Goal: Task Accomplishment & Management: Use online tool/utility

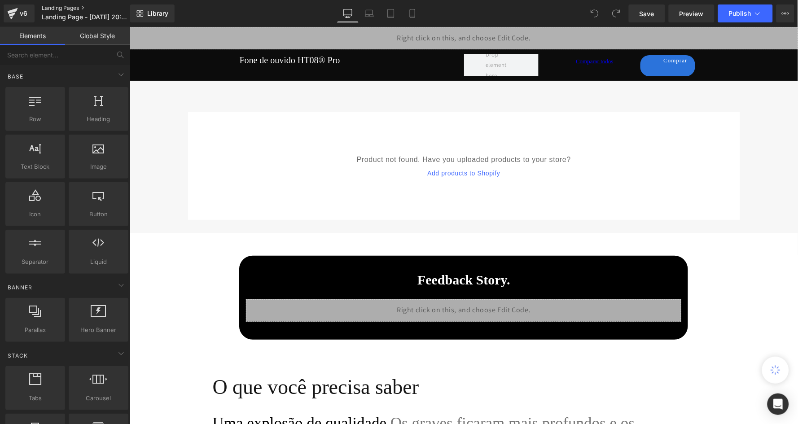
click at [62, 7] on link "Landing Pages" at bounding box center [93, 7] width 103 height 7
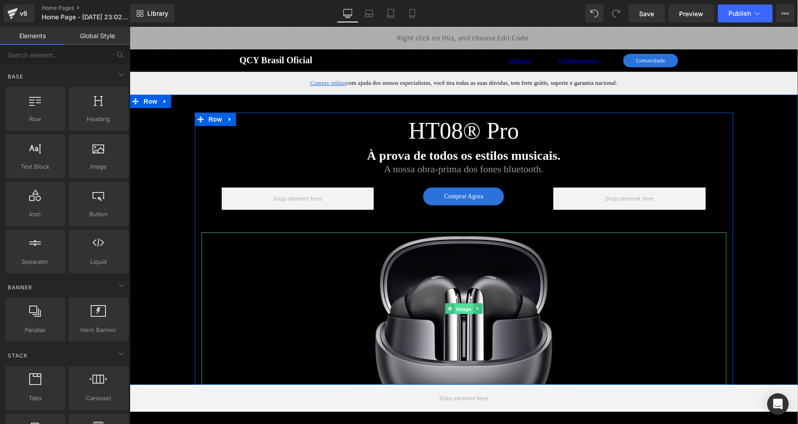
click at [462, 306] on span "Image" at bounding box center [463, 308] width 19 height 11
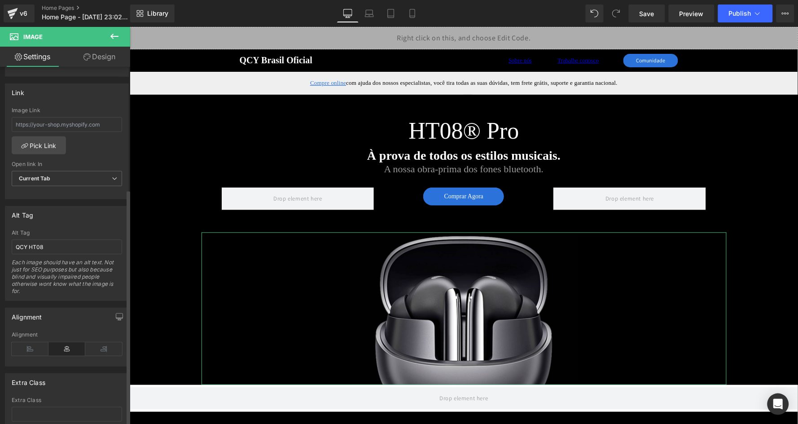
scroll to position [399, 0]
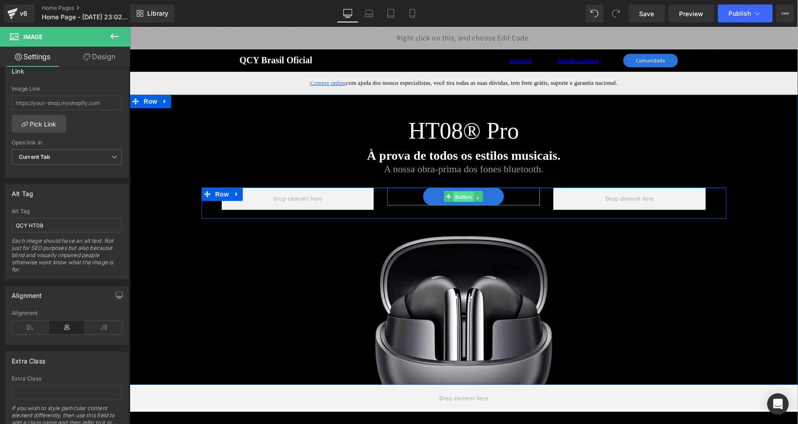
click at [465, 196] on span "Button" at bounding box center [463, 196] width 21 height 11
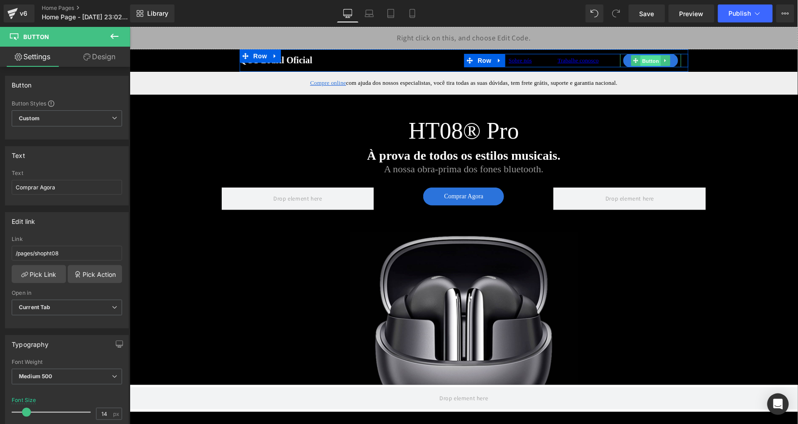
click at [651, 59] on span "Button" at bounding box center [650, 60] width 21 height 11
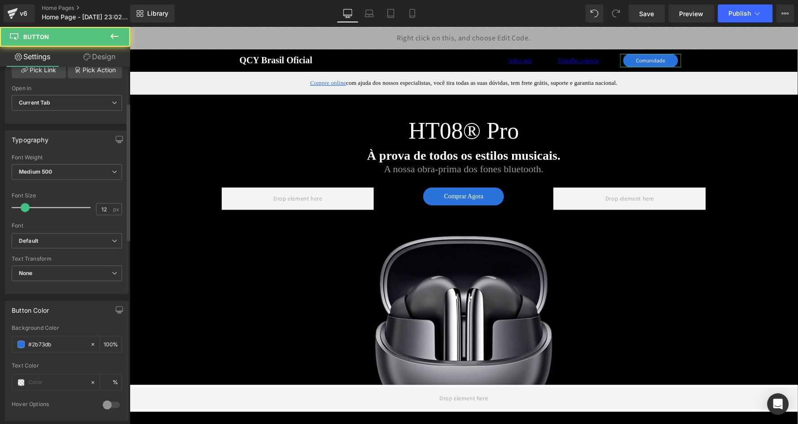
scroll to position [227, 0]
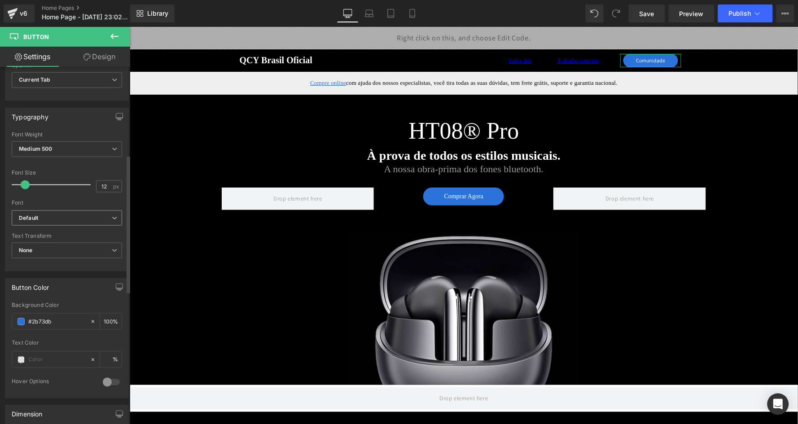
click at [58, 214] on b "Default" at bounding box center [65, 218] width 93 height 8
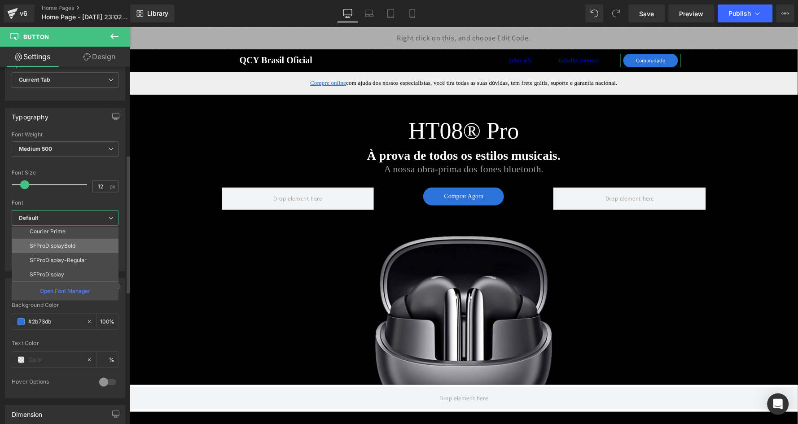
scroll to position [31, 0]
click at [76, 268] on li "SFProDisplay" at bounding box center [67, 275] width 111 height 14
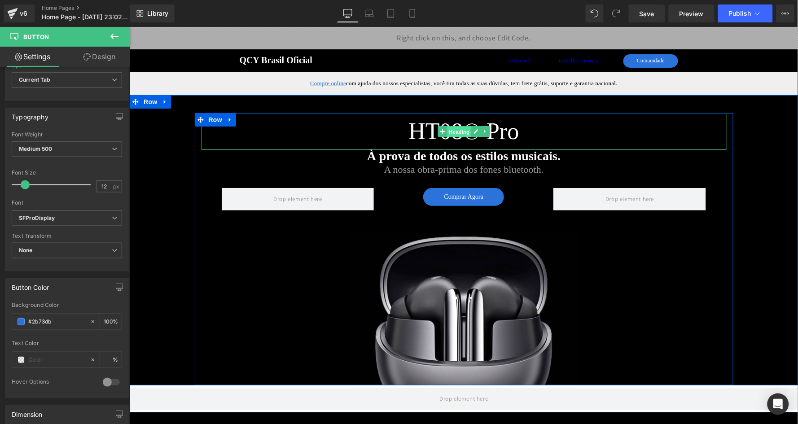
click at [463, 136] on span "Heading" at bounding box center [458, 131] width 24 height 11
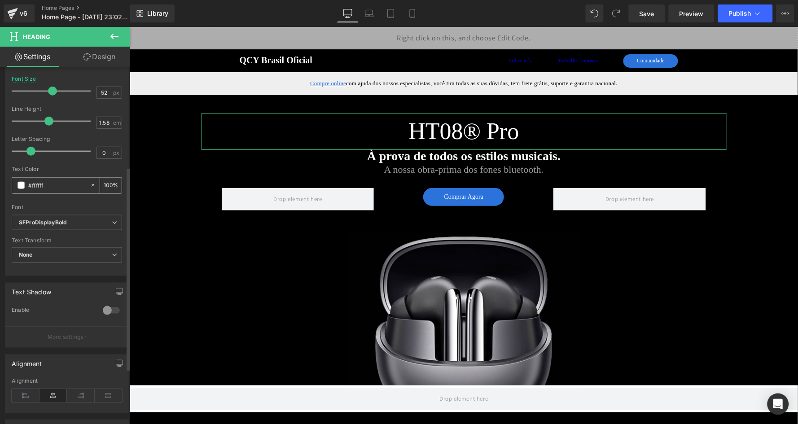
scroll to position [184, 0]
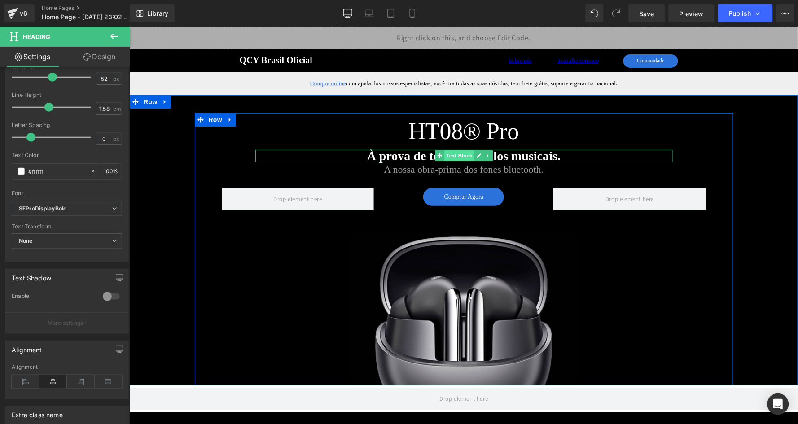
click at [460, 154] on span "Text Block" at bounding box center [459, 155] width 30 height 11
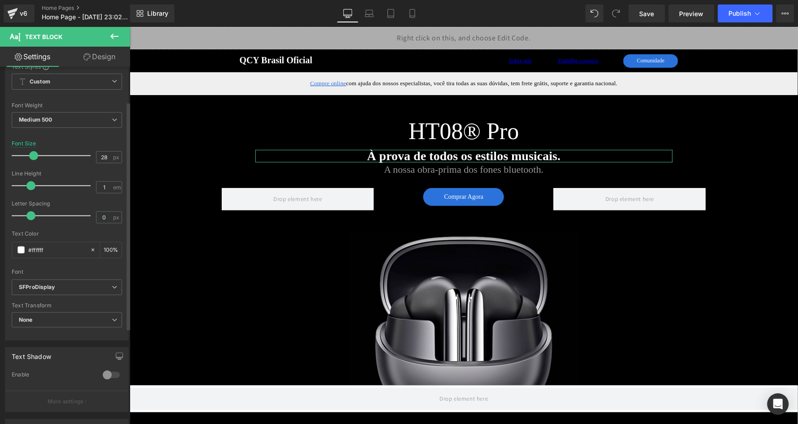
scroll to position [54, 0]
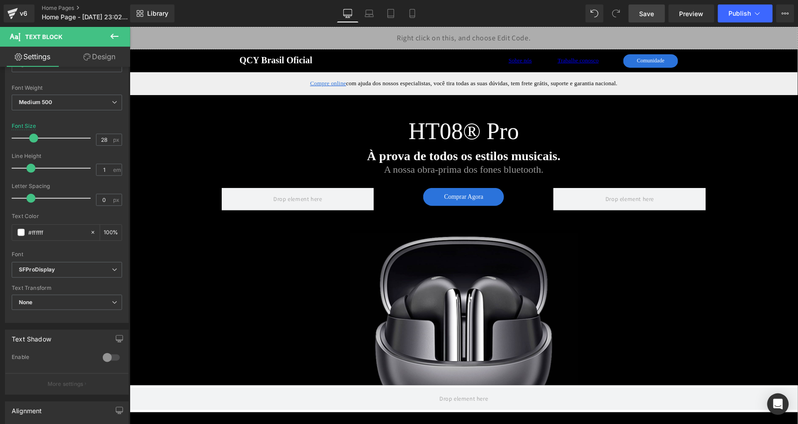
click at [650, 20] on link "Save" at bounding box center [647, 13] width 36 height 18
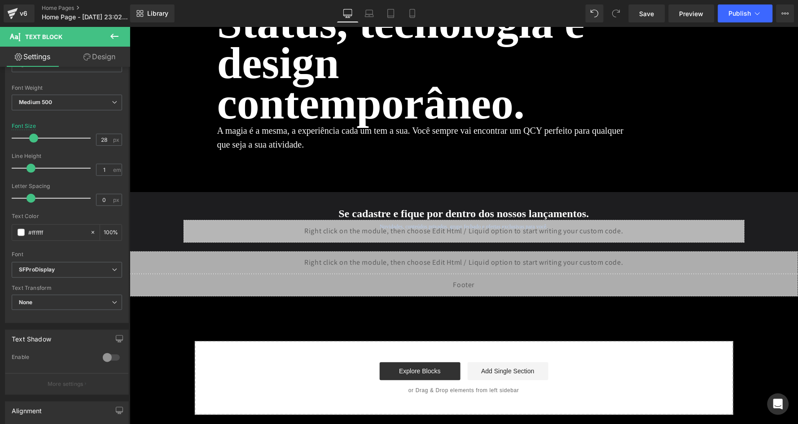
scroll to position [4231, 0]
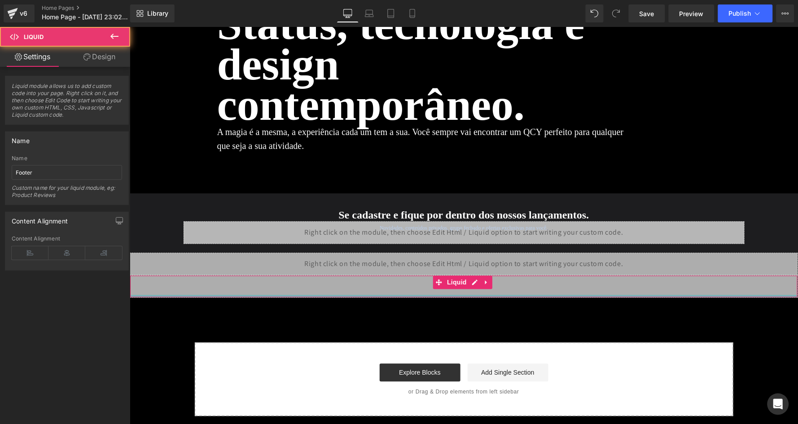
click at [470, 292] on div "Liquid" at bounding box center [463, 286] width 668 height 22
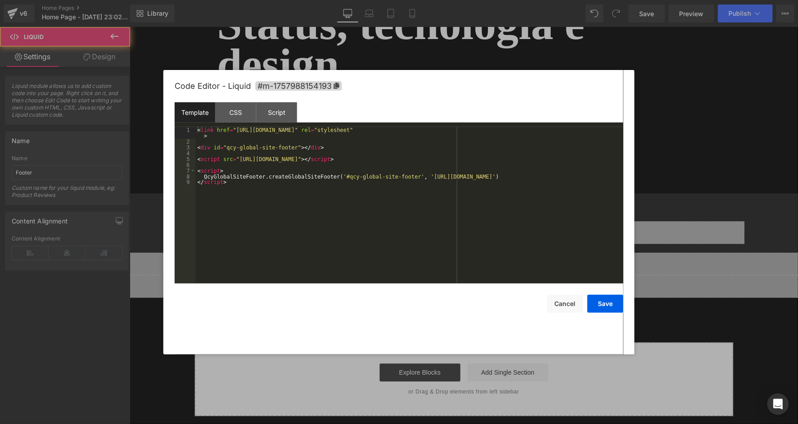
click at [471, 283] on div "Liquid" at bounding box center [463, 286] width 668 height 22
click at [568, 303] on button "Cancel" at bounding box center [565, 304] width 36 height 18
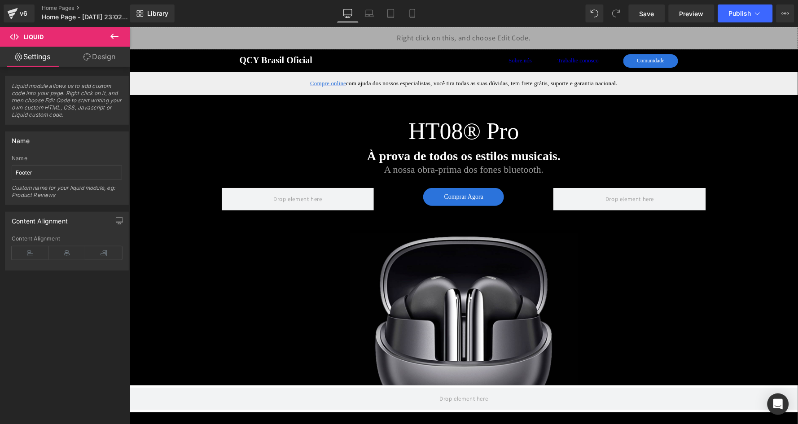
scroll to position [0, 0]
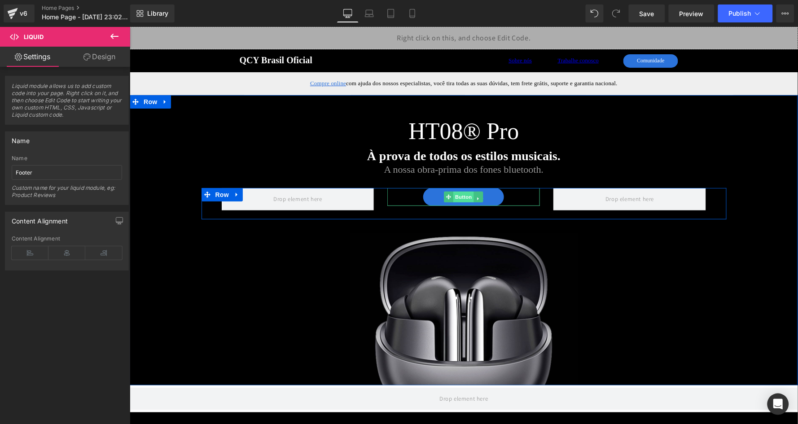
click at [462, 196] on span "Button" at bounding box center [463, 196] width 21 height 11
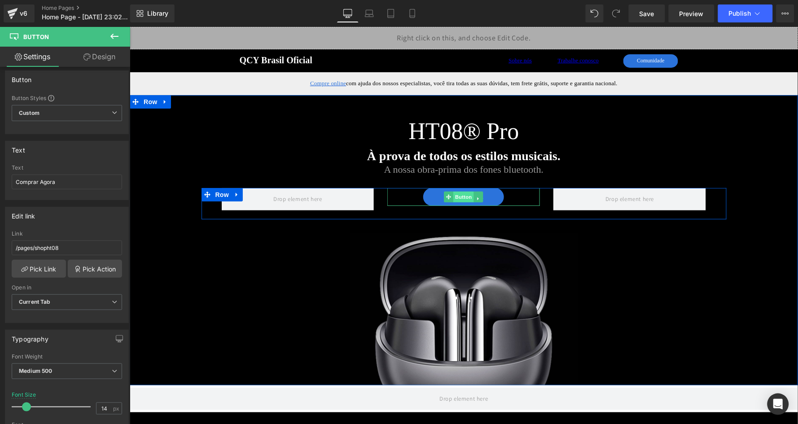
click at [463, 195] on span "Button" at bounding box center [463, 196] width 21 height 11
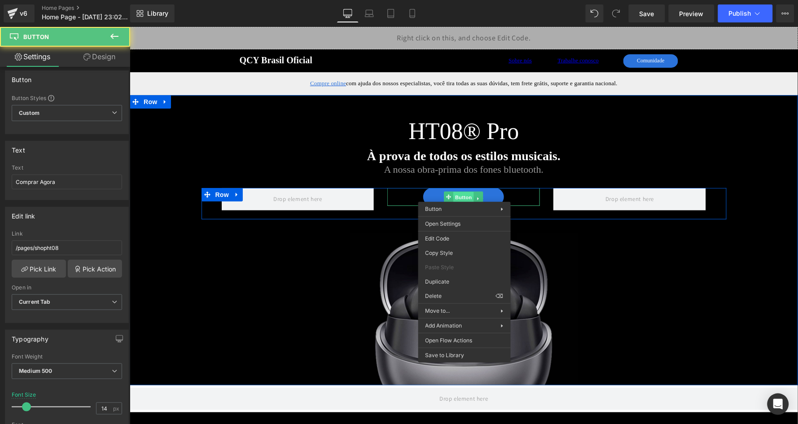
drag, startPoint x: 463, startPoint y: 195, endPoint x: 594, endPoint y: 236, distance: 136.5
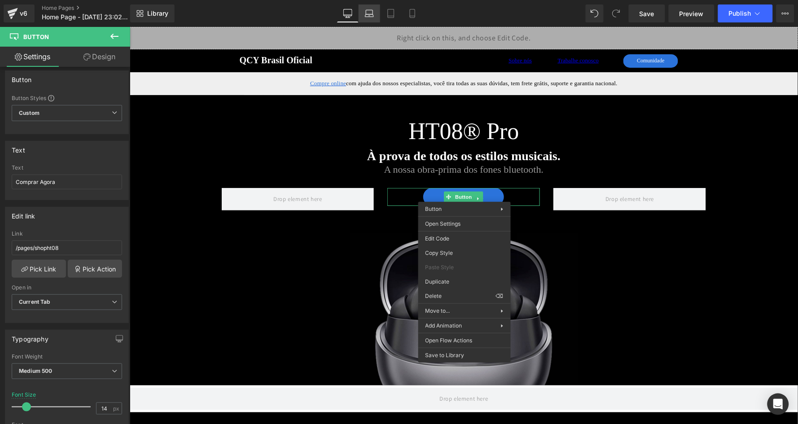
click at [367, 13] on icon at bounding box center [369, 13] width 9 height 9
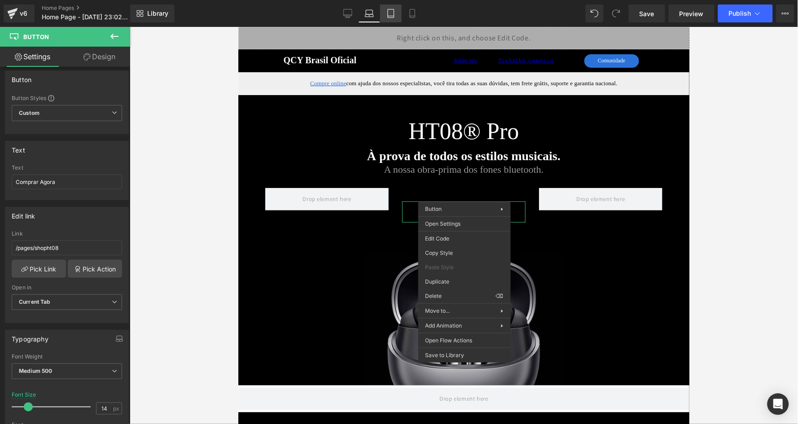
scroll to position [39, 0]
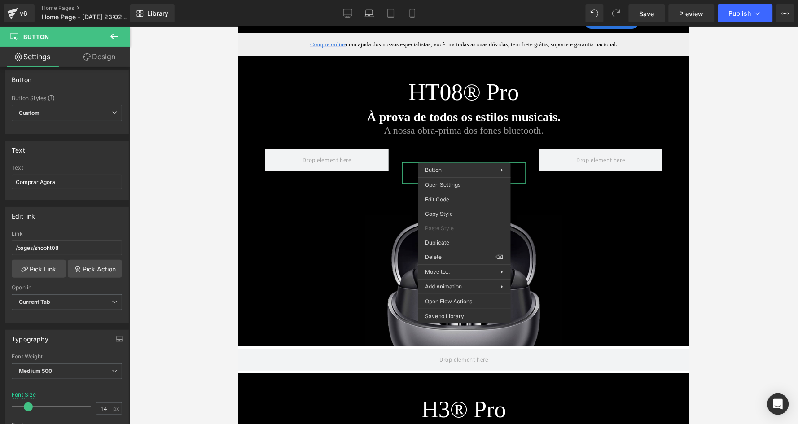
click at [389, 180] on div "Comprar Agora Button Row" at bounding box center [463, 175] width 437 height 52
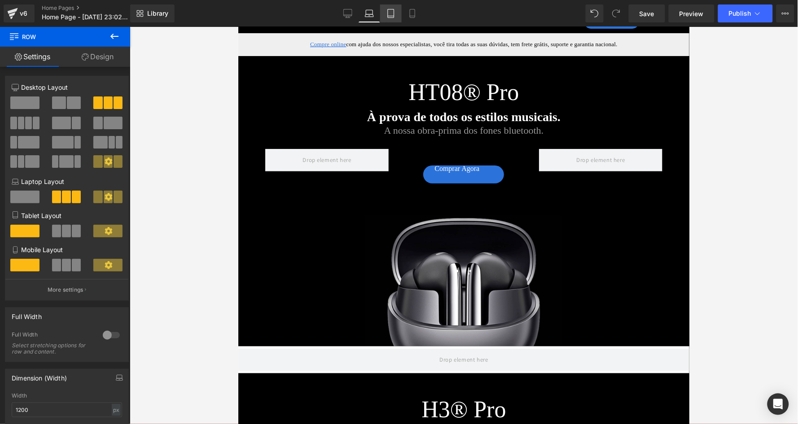
click at [393, 16] on icon at bounding box center [390, 13] width 9 height 9
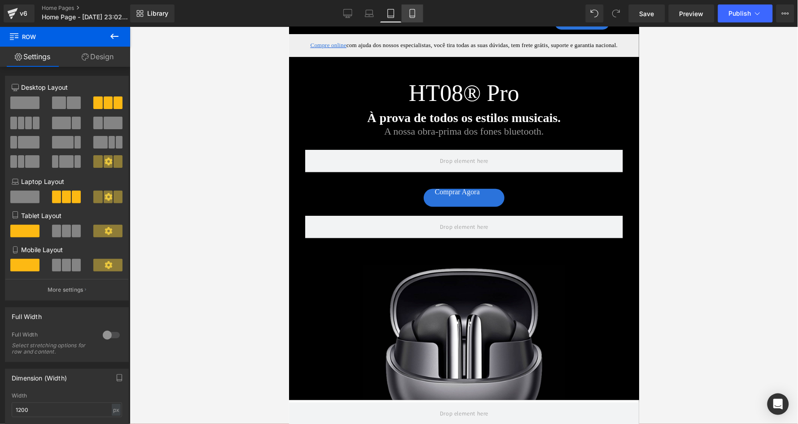
click at [411, 16] on icon at bounding box center [412, 13] width 9 height 9
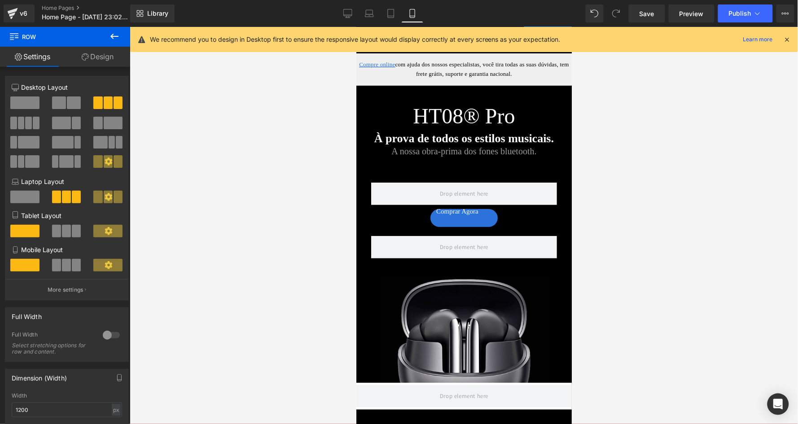
scroll to position [70, 0]
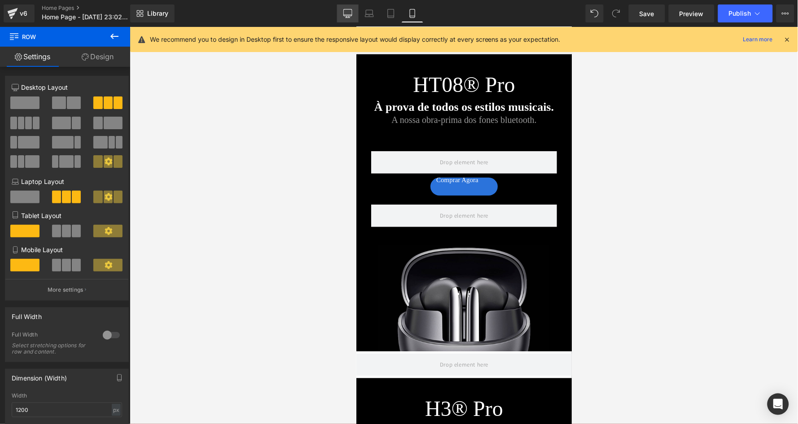
click at [348, 13] on icon at bounding box center [347, 13] width 9 height 9
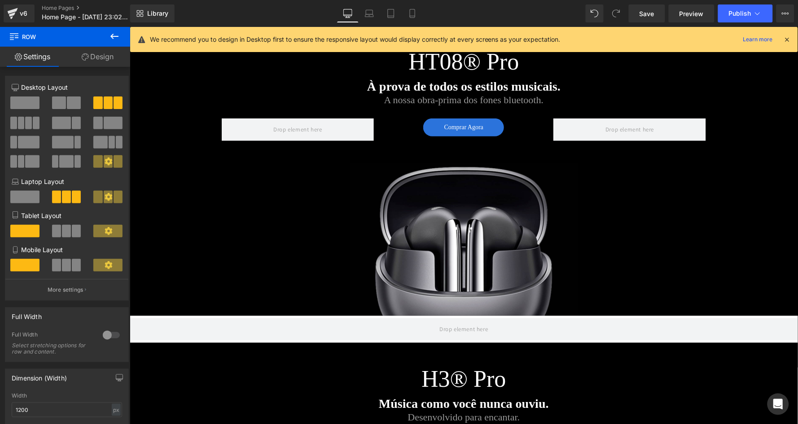
scroll to position [37, 0]
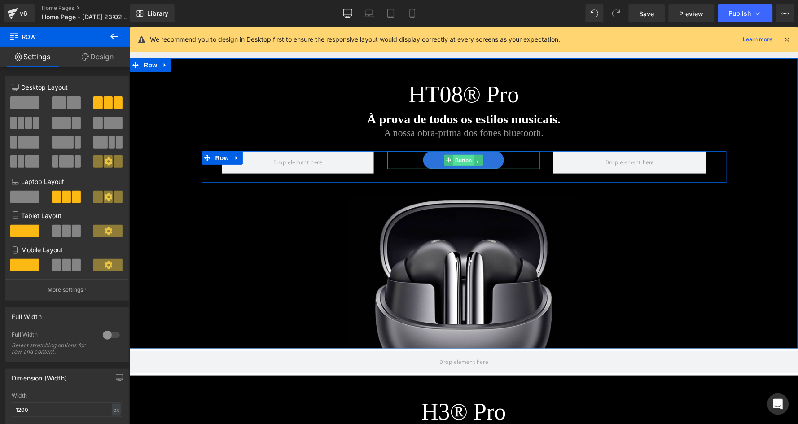
click at [467, 159] on span "Button" at bounding box center [463, 159] width 21 height 11
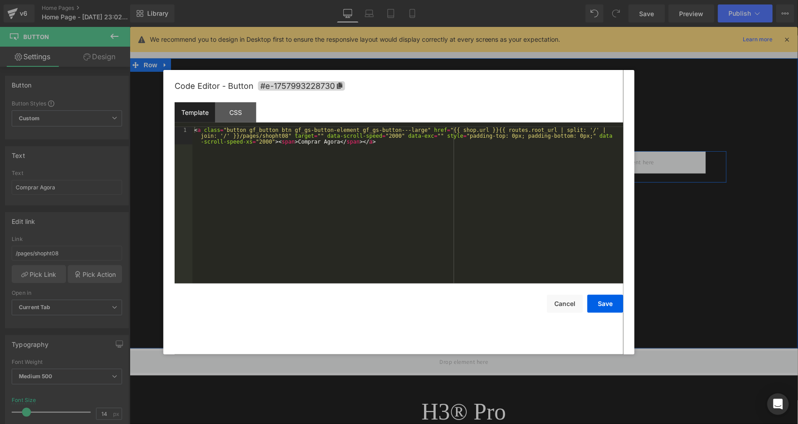
click at [461, 0] on div "Button You are previewing how the will restyle your page. You can not edit Elem…" at bounding box center [399, 0] width 798 height 0
click at [235, 108] on div "CSS" at bounding box center [235, 112] width 41 height 20
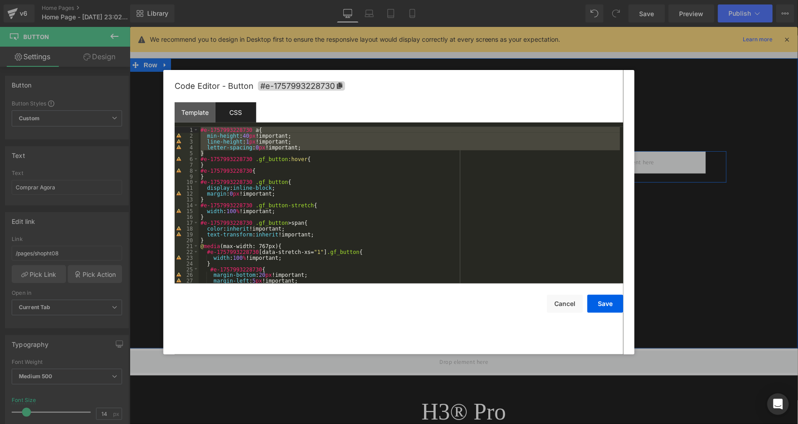
drag, startPoint x: 213, startPoint y: 152, endPoint x: 186, endPoint y: 129, distance: 35.6
click at [186, 129] on pre "1 2 3 4 5 6 7 8 9 10 11 12 13 14 15 16 17 18 19 20 21 22 23 24 25 26 27 28 #e-1…" at bounding box center [399, 205] width 449 height 157
click at [324, 147] on div "#e-1757993228730 a { min-height : 40 px !important; line-height : 1 px !importa…" at bounding box center [409, 211] width 421 height 168
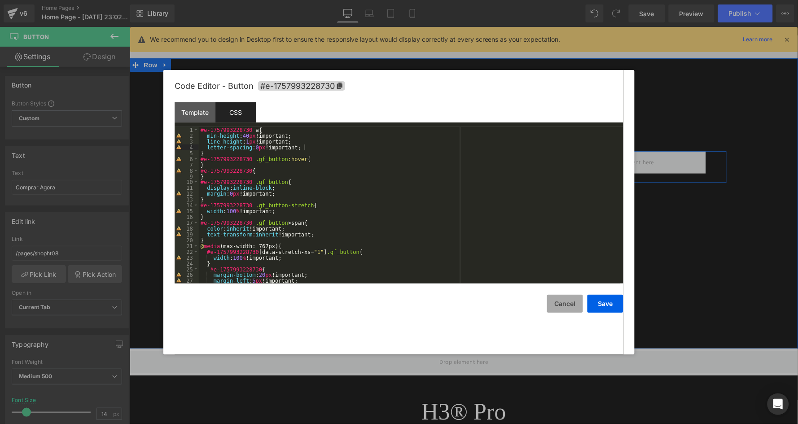
click at [572, 303] on button "Cancel" at bounding box center [565, 304] width 36 height 18
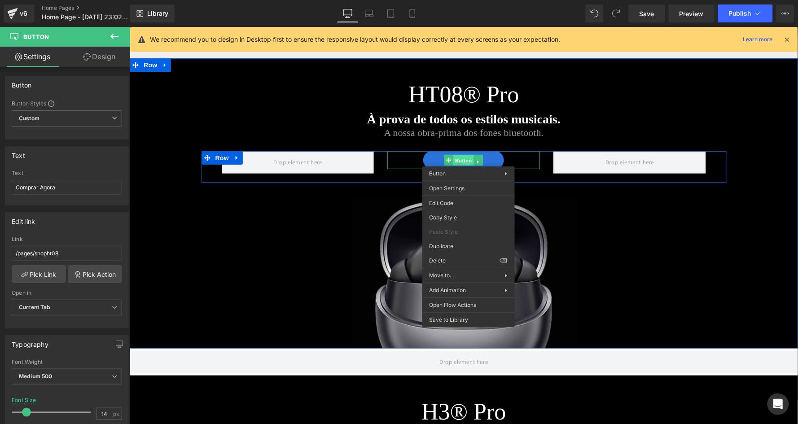
drag, startPoint x: 467, startPoint y: 159, endPoint x: 597, endPoint y: 195, distance: 134.5
click at [455, 0] on div "Button You are previewing how the will restyle your page. You can not edit Elem…" at bounding box center [399, 0] width 798 height 0
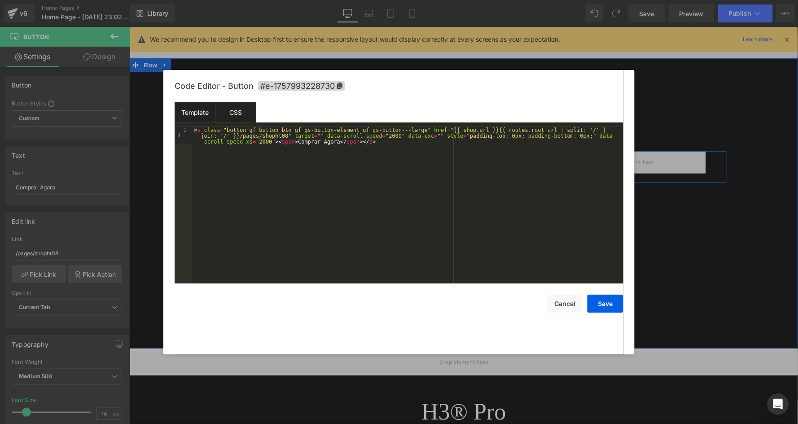
click at [244, 109] on div "CSS" at bounding box center [235, 112] width 41 height 20
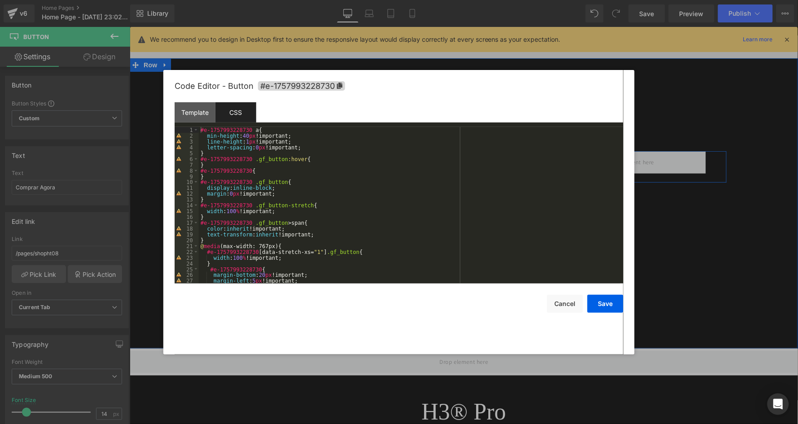
click at [277, 130] on div "#e-1757993228730 a { min-height : 40 px !important; line-height : 1 px !importa…" at bounding box center [409, 211] width 421 height 168
click at [226, 153] on div "#e-1757993228730 { min-height : 40 px !important; line-height : 1 px !important…" at bounding box center [409, 211] width 421 height 168
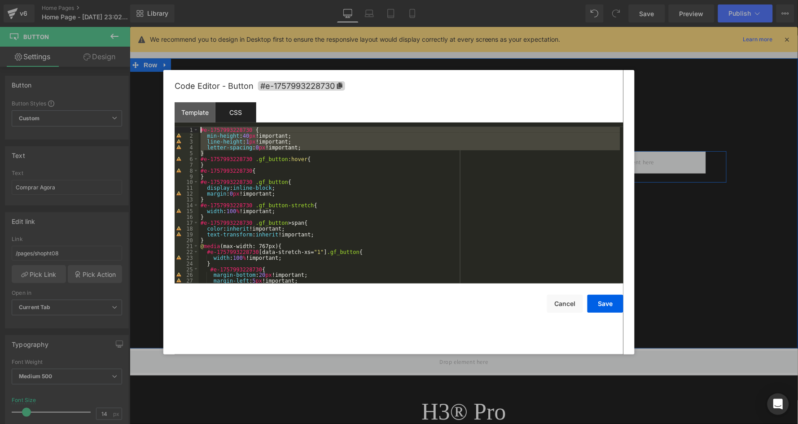
drag, startPoint x: 220, startPoint y: 150, endPoint x: 186, endPoint y: 127, distance: 41.3
click at [186, 127] on pre "1 2 3 4 5 6 7 8 9 10 11 12 13 14 15 16 17 18 19 20 21 22 23 24 25 26 27 28 #e-1…" at bounding box center [399, 205] width 449 height 157
click at [592, 302] on button "Save" at bounding box center [605, 304] width 36 height 18
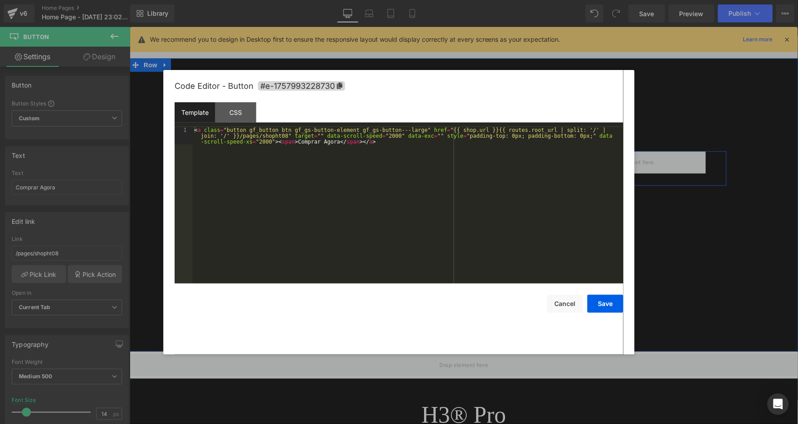
click at [461, 0] on div "Button You are previewing how the will restyle your page. You can not edit Elem…" at bounding box center [399, 0] width 798 height 0
click at [232, 103] on div "CSS" at bounding box center [235, 112] width 41 height 20
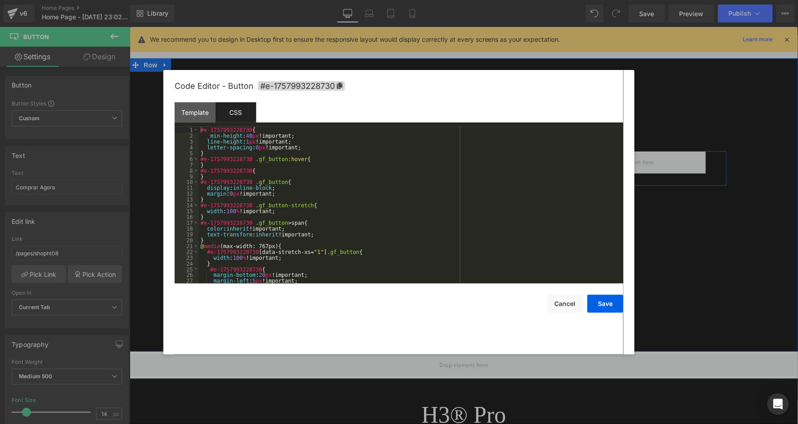
click at [259, 132] on div "#e-1757993228730 { min-height : 40 px !important; line-height : 1 px !important…" at bounding box center [409, 211] width 421 height 168
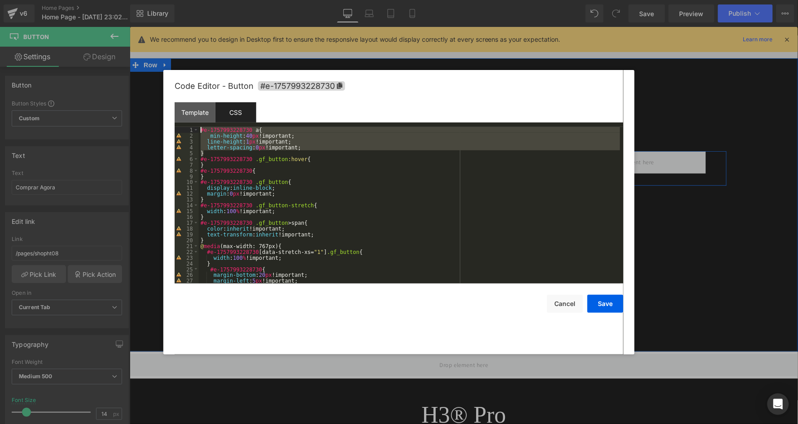
drag, startPoint x: 205, startPoint y: 151, endPoint x: 192, endPoint y: 124, distance: 29.9
click at [192, 124] on div "Template CSS 1 < a class = "button gf_button btn gf_gs-button-element gf_gs-but…" at bounding box center [399, 192] width 449 height 181
click at [605, 306] on button "Save" at bounding box center [605, 304] width 36 height 18
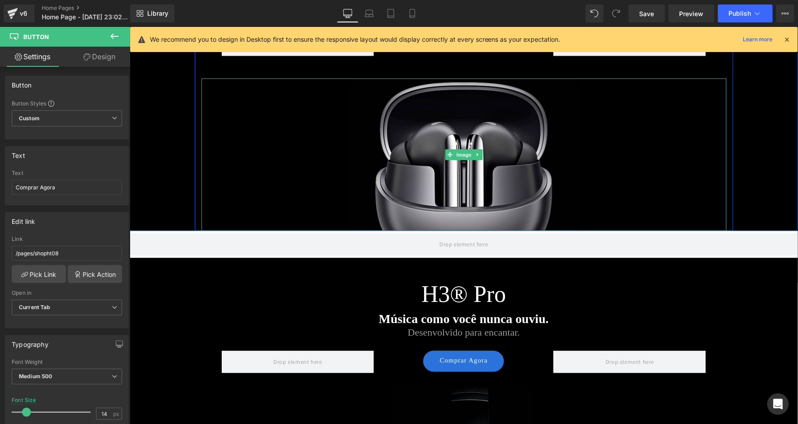
scroll to position [230, 0]
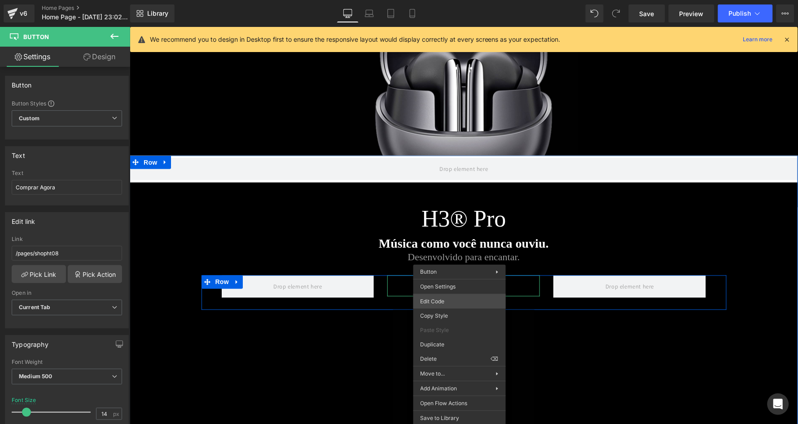
click at [459, 0] on div "Button You are previewing how the will restyle your page. You can not edit Elem…" at bounding box center [399, 0] width 798 height 0
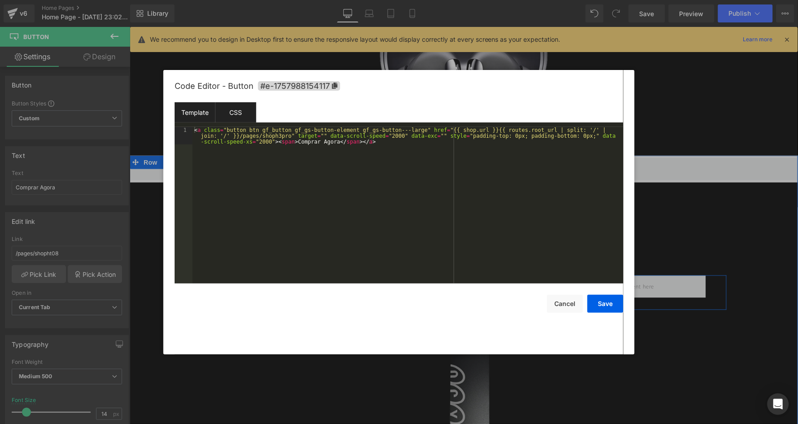
click at [244, 113] on div "CSS" at bounding box center [235, 112] width 41 height 20
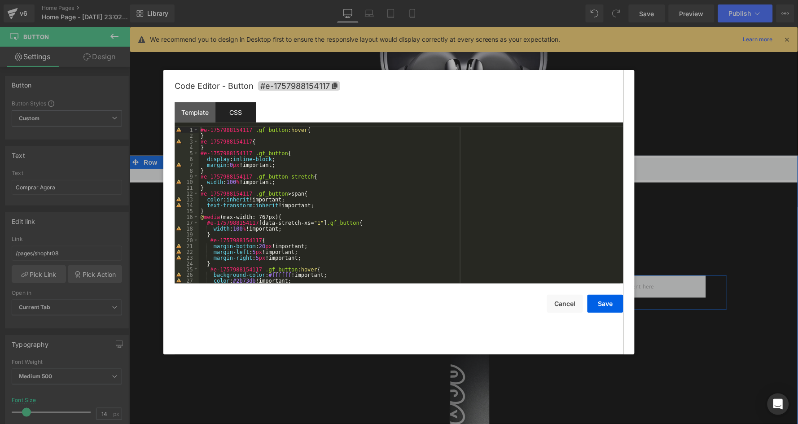
click at [250, 133] on div "#e-1757988154117 .gf_button :hover { } #e-1757988154117 { } #e-1757988154117 .g…" at bounding box center [409, 211] width 421 height 168
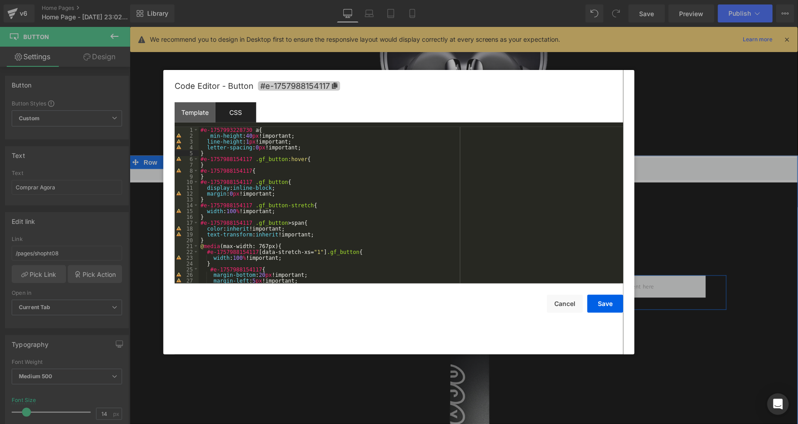
click at [336, 84] on icon at bounding box center [334, 86] width 5 height 6
click at [244, 129] on div "#e-1757993228730 a { min-height : 40 px !important; line-height : 1 px !importa…" at bounding box center [409, 211] width 421 height 168
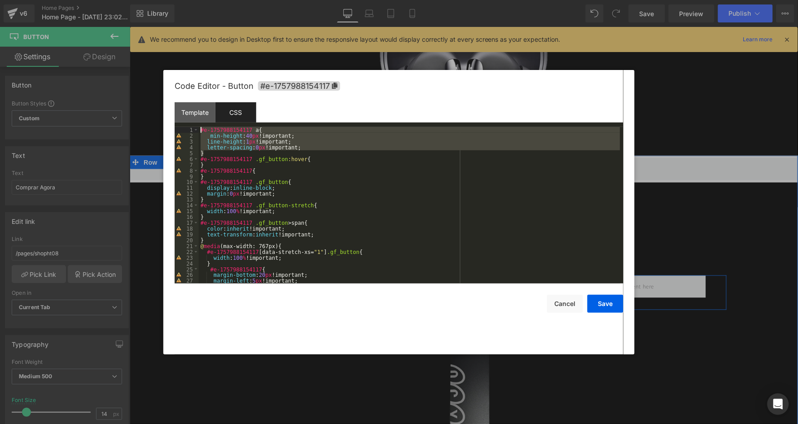
drag, startPoint x: 213, startPoint y: 151, endPoint x: 190, endPoint y: 123, distance: 36.3
click at [190, 123] on div "Template CSS 1 < a class = "button btn gf_button gf_gs-button-element gf_gs-but…" at bounding box center [399, 192] width 449 height 181
click at [609, 303] on button "Save" at bounding box center [605, 304] width 36 height 18
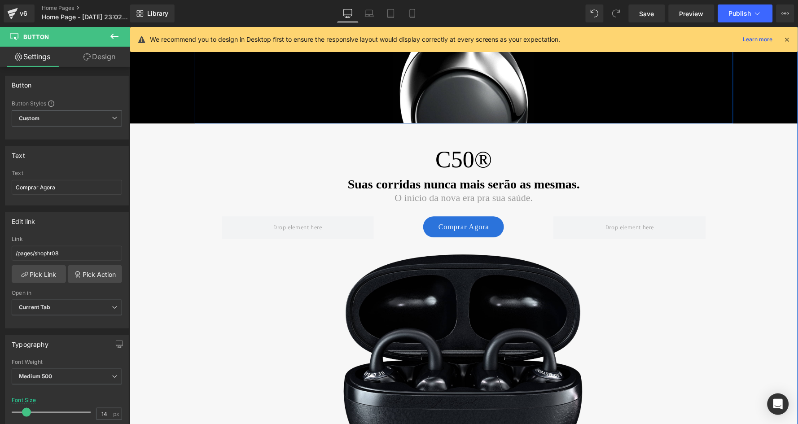
scroll to position [693, 0]
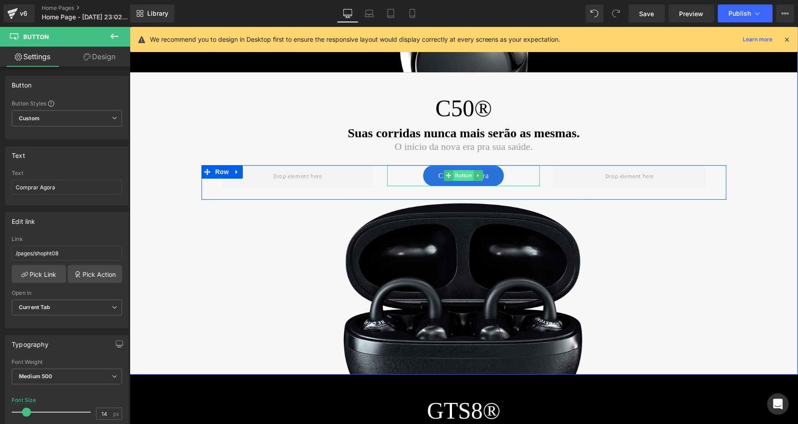
click at [463, 174] on span "Button" at bounding box center [463, 175] width 21 height 11
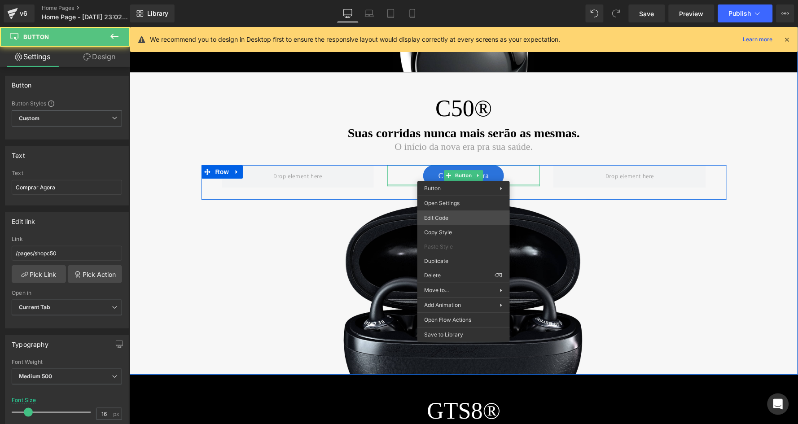
click at [459, 0] on div "Button You are previewing how the will restyle your page. You can not edit Elem…" at bounding box center [399, 0] width 798 height 0
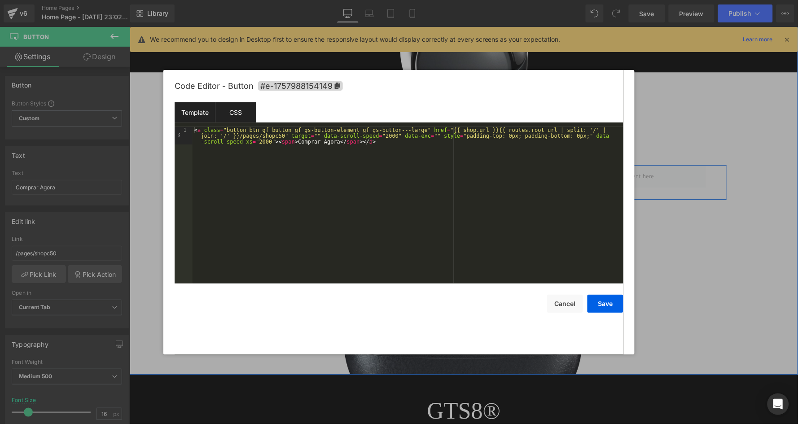
click at [238, 116] on div "CSS" at bounding box center [235, 112] width 41 height 20
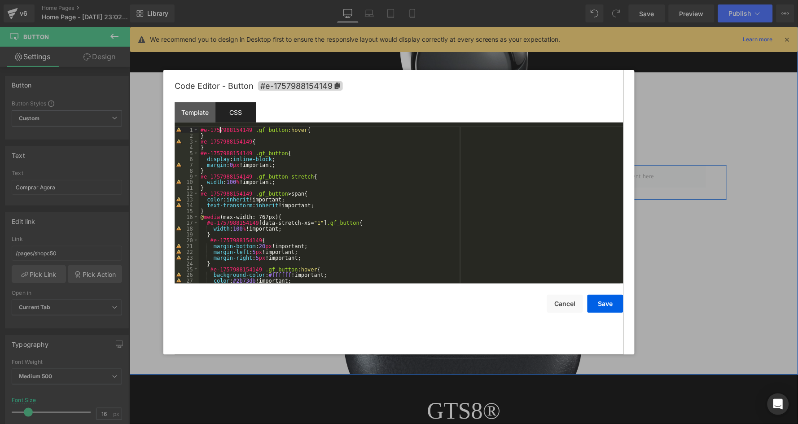
click at [219, 129] on div "#e-1757988154149 .gf_button :hover { } #e-1757988154149 { } #e-1757988154149 .g…" at bounding box center [409, 211] width 421 height 168
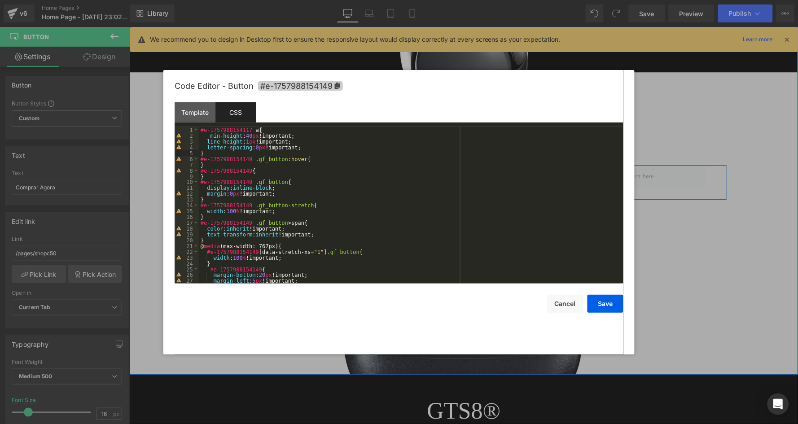
click at [339, 85] on icon at bounding box center [337, 86] width 6 height 6
click at [250, 127] on div "#e-1757988154117 a { min-height : 40 px !important; line-height : 1 px !importa…" at bounding box center [409, 211] width 421 height 168
click at [605, 304] on button "Save" at bounding box center [605, 304] width 36 height 18
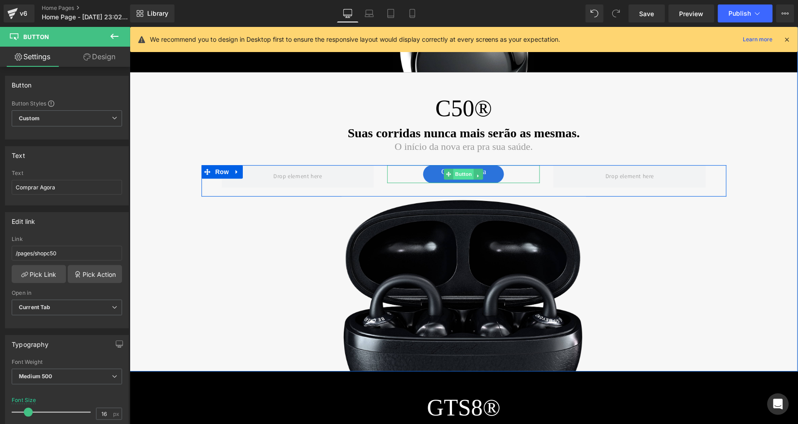
click at [460, 170] on span "Button" at bounding box center [463, 173] width 21 height 11
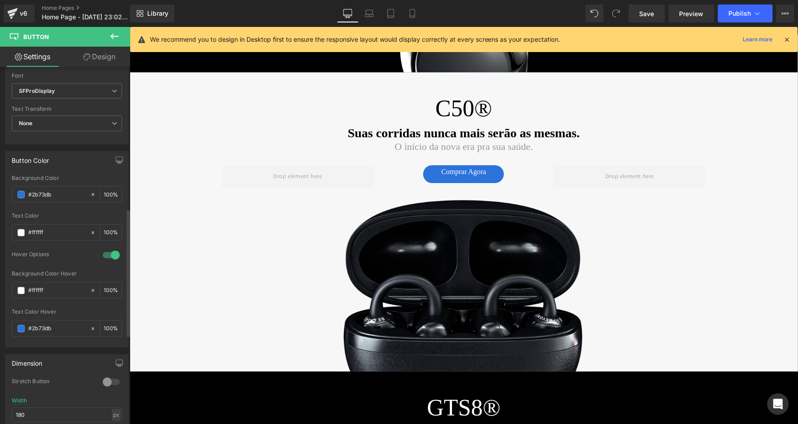
scroll to position [397, 0]
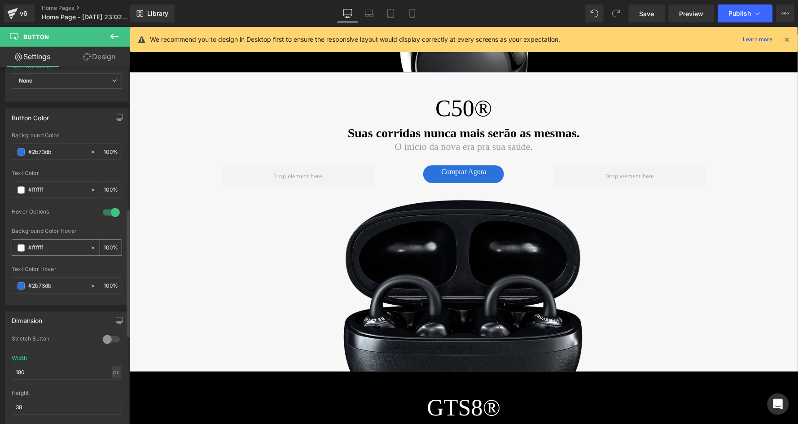
click at [20, 245] on span at bounding box center [20, 248] width 7 height 7
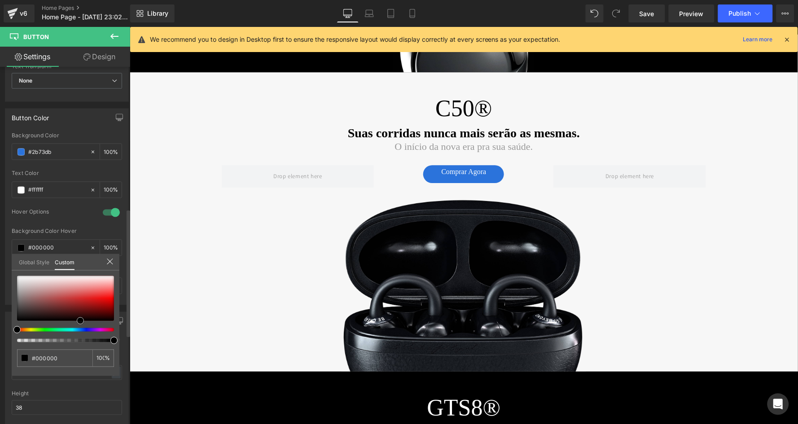
drag, startPoint x: 80, startPoint y: 303, endPoint x: 80, endPoint y: 328, distance: 24.2
click at [80, 328] on div at bounding box center [65, 309] width 97 height 66
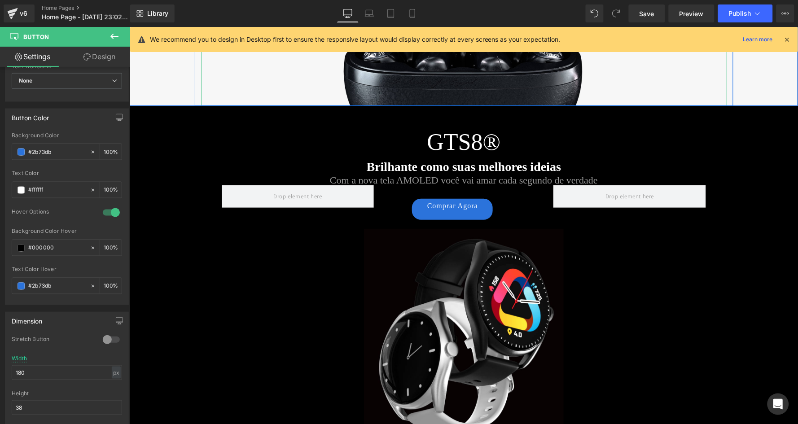
scroll to position [989, 0]
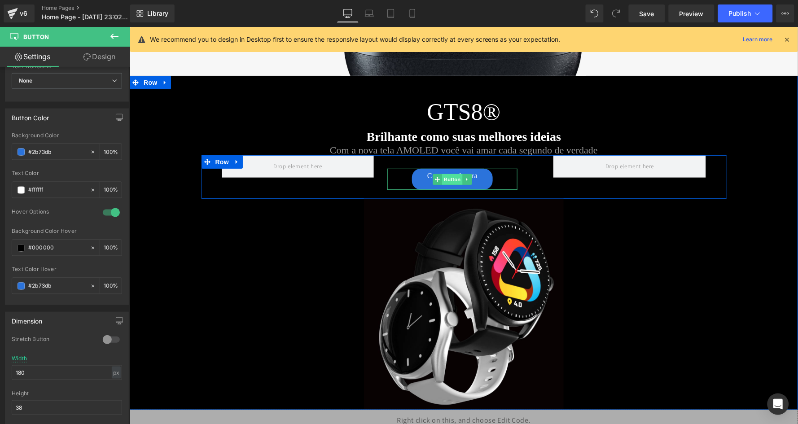
click at [448, 175] on span "Button" at bounding box center [452, 179] width 21 height 11
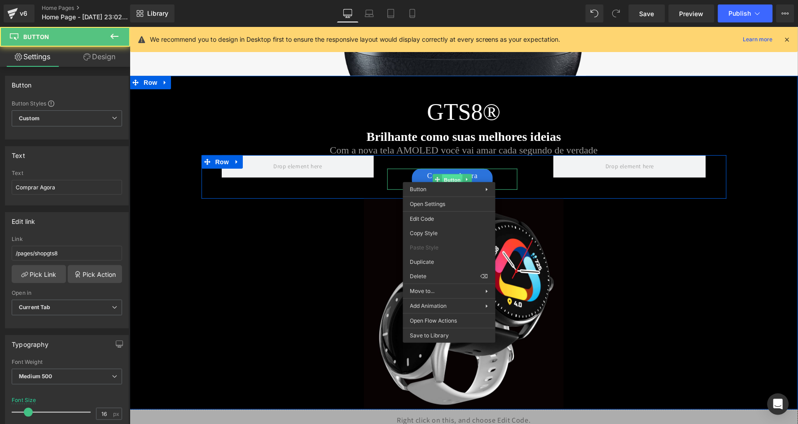
drag, startPoint x: 448, startPoint y: 175, endPoint x: 578, endPoint y: 210, distance: 134.7
click at [444, 0] on div "Button You are previewing how the will restyle your page. You can not edit Elem…" at bounding box center [399, 0] width 798 height 0
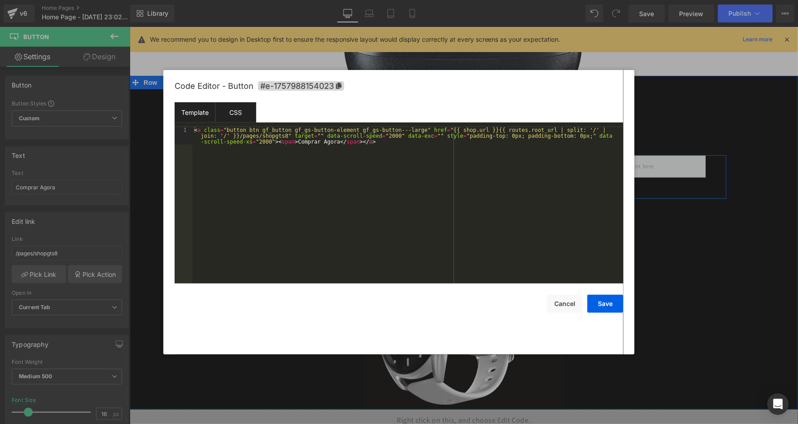
click at [223, 106] on div "CSS" at bounding box center [235, 112] width 41 height 20
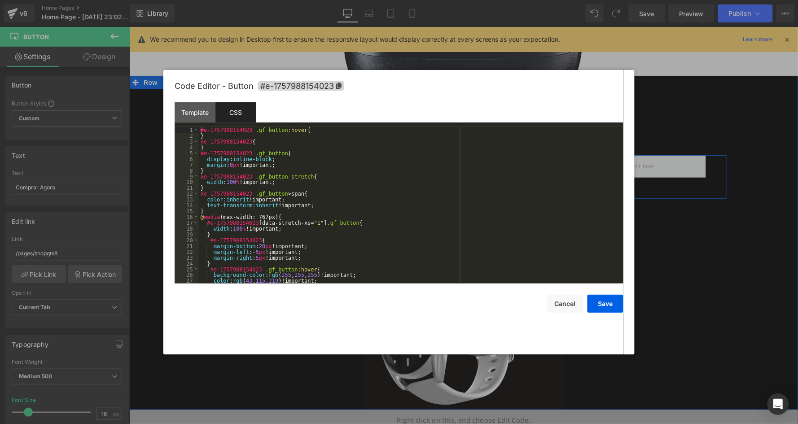
click at [227, 127] on div "#e-1757988154023 .gf_button :hover { } #e-1757988154023 { } #e-1757988154023 .g…" at bounding box center [409, 211] width 421 height 168
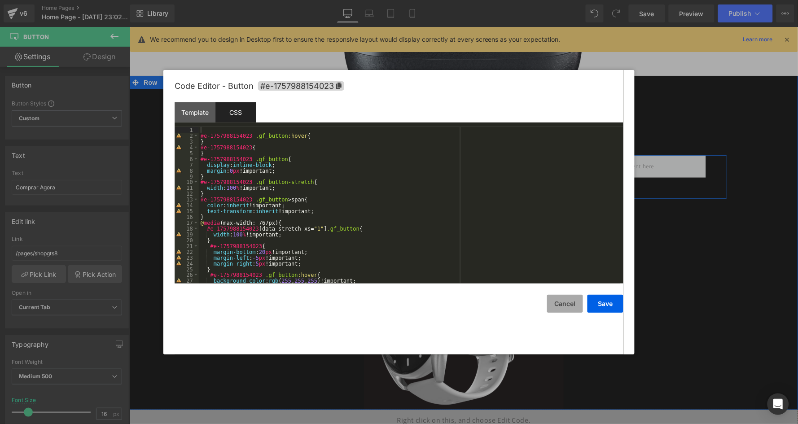
click at [566, 297] on button "Cancel" at bounding box center [565, 304] width 36 height 18
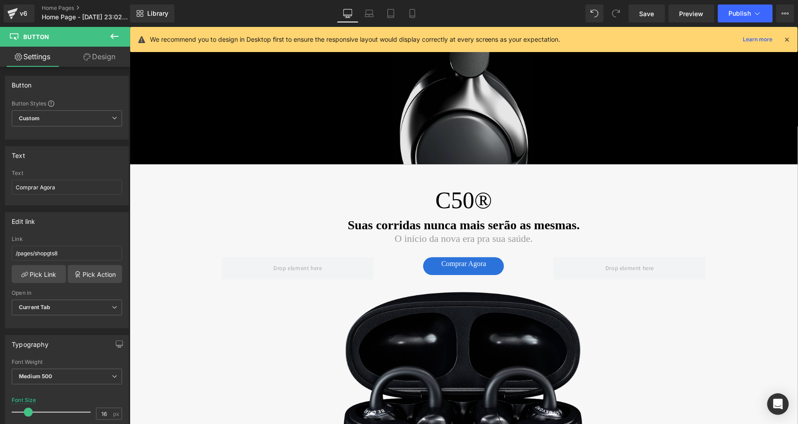
scroll to position [545, 0]
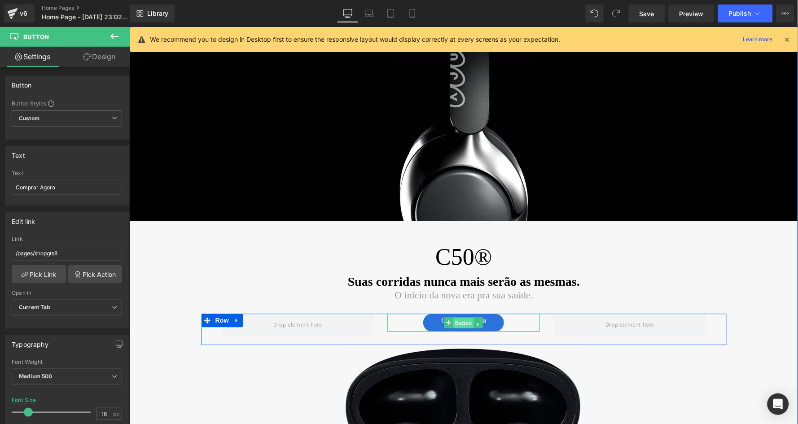
click at [460, 319] on span "Button" at bounding box center [463, 322] width 21 height 11
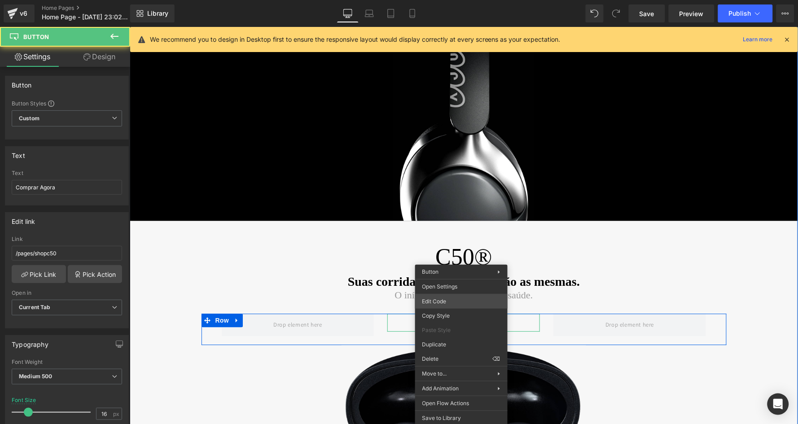
click at [462, 0] on div "Button You are previewing how the will restyle your page. You can not edit Elem…" at bounding box center [399, 0] width 798 height 0
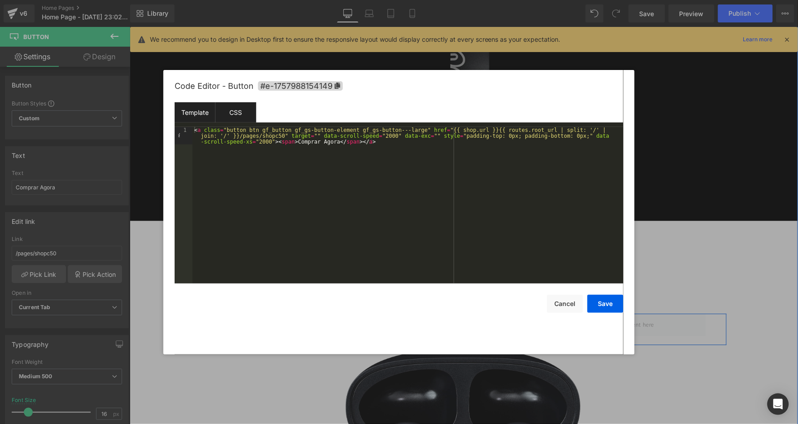
click at [236, 112] on div "CSS" at bounding box center [235, 112] width 41 height 20
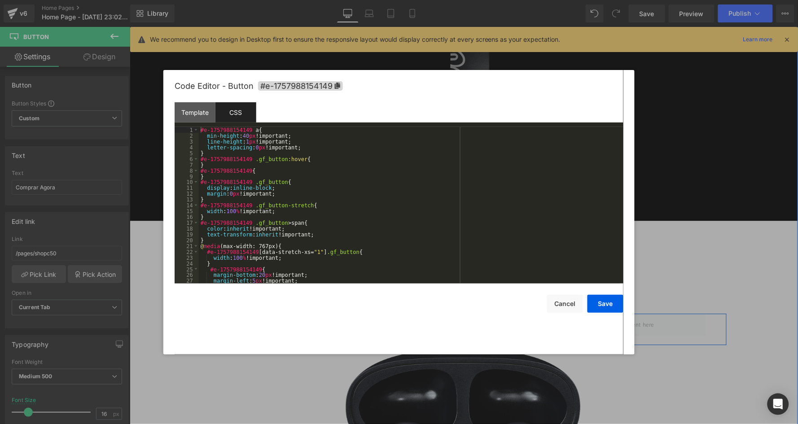
click at [208, 152] on div "#e-1757988154149 a { min-height : 40 px !important; line-height : 1 px !importa…" at bounding box center [409, 211] width 421 height 168
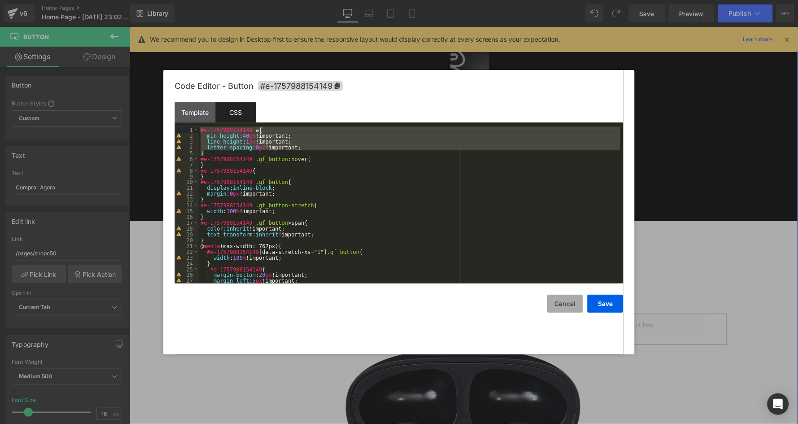
click at [559, 301] on button "Cancel" at bounding box center [565, 304] width 36 height 18
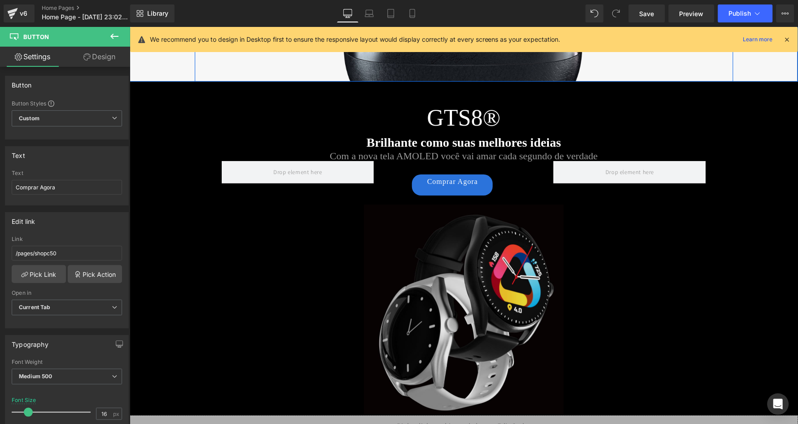
scroll to position [995, 0]
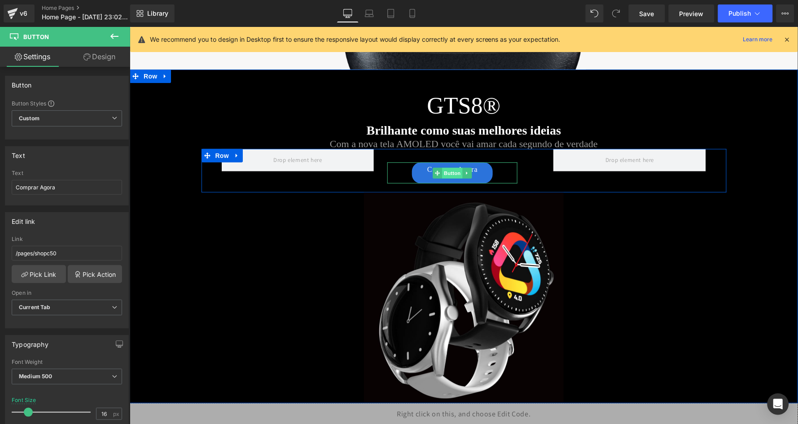
click at [452, 167] on span "Button" at bounding box center [452, 172] width 21 height 11
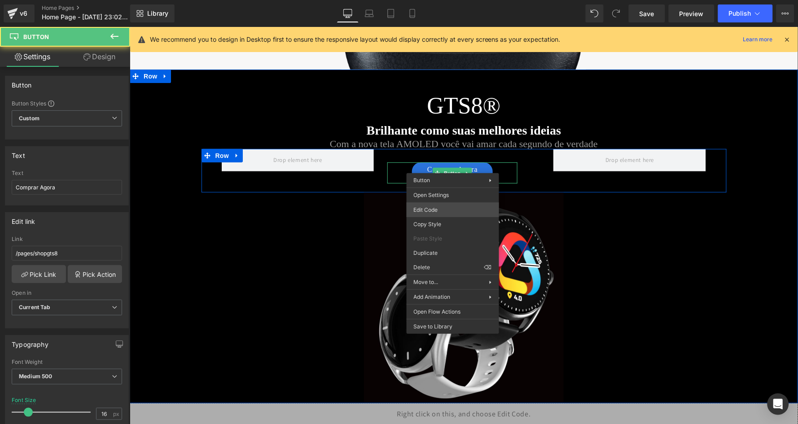
click at [448, 0] on div "Button You are previewing how the will restyle your page. You can not edit Elem…" at bounding box center [399, 0] width 798 height 0
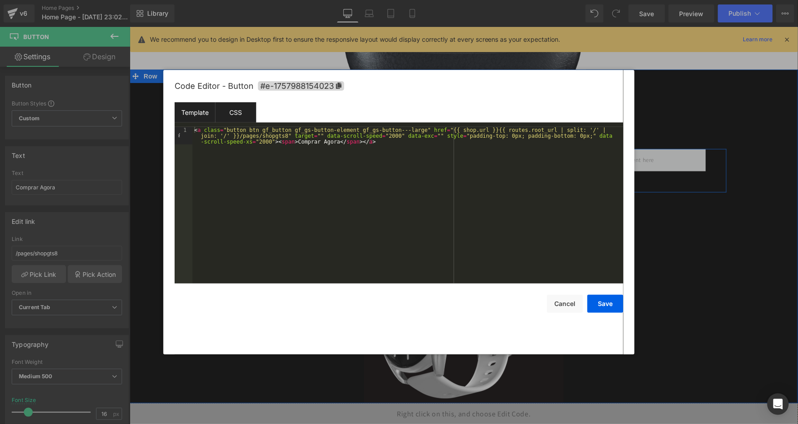
click at [226, 117] on div "CSS" at bounding box center [235, 112] width 41 height 20
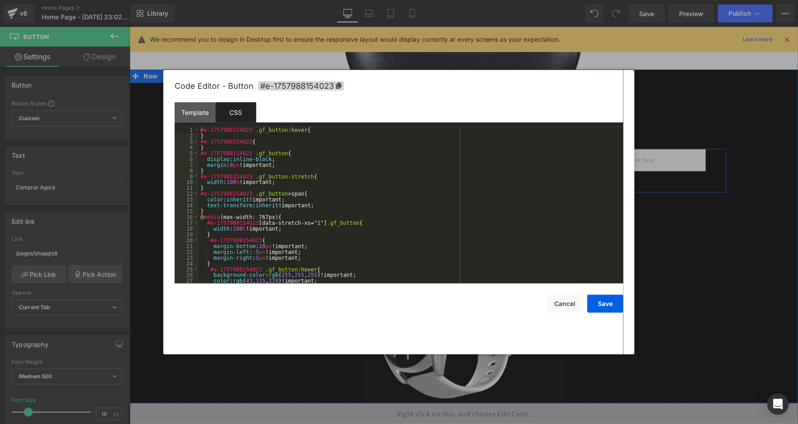
click at [222, 127] on div "#e-1757988154023 .gf_button :hover { } #e-1757988154023 { } #e-1757988154023 .g…" at bounding box center [409, 211] width 421 height 168
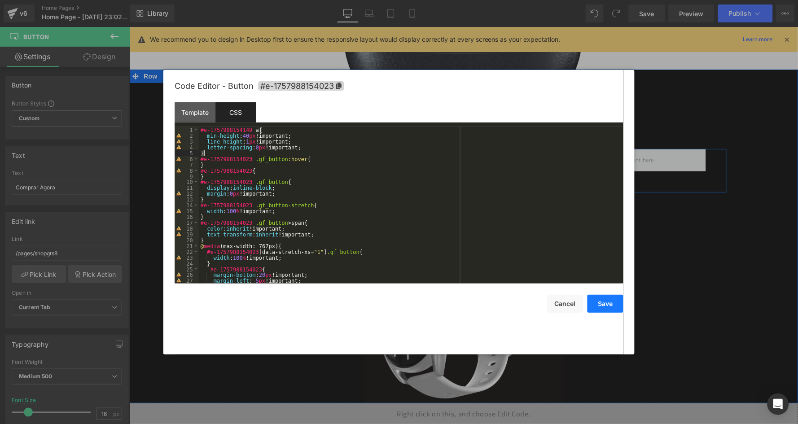
click at [609, 298] on button "Save" at bounding box center [605, 304] width 36 height 18
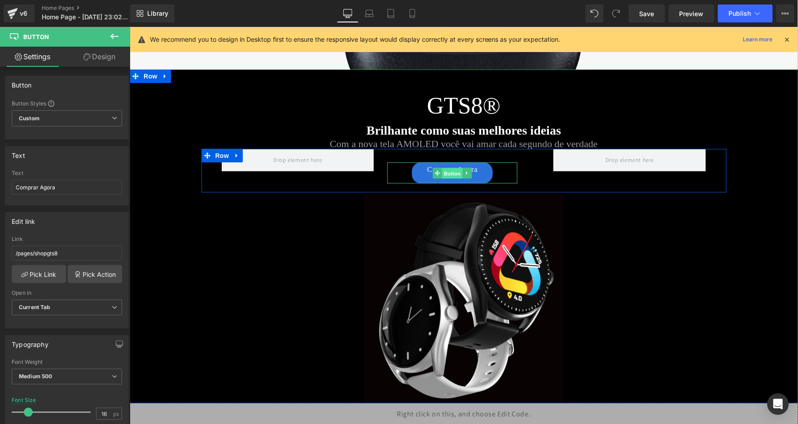
click at [444, 170] on span "Button" at bounding box center [452, 172] width 21 height 11
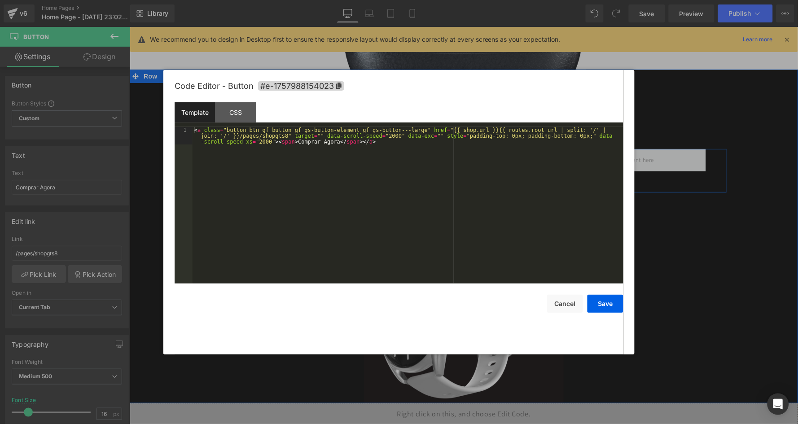
click at [435, 0] on div "Button You are previewing how the will restyle your page. You can not edit Elem…" at bounding box center [399, 0] width 798 height 0
click at [228, 107] on div "CSS" at bounding box center [235, 112] width 41 height 20
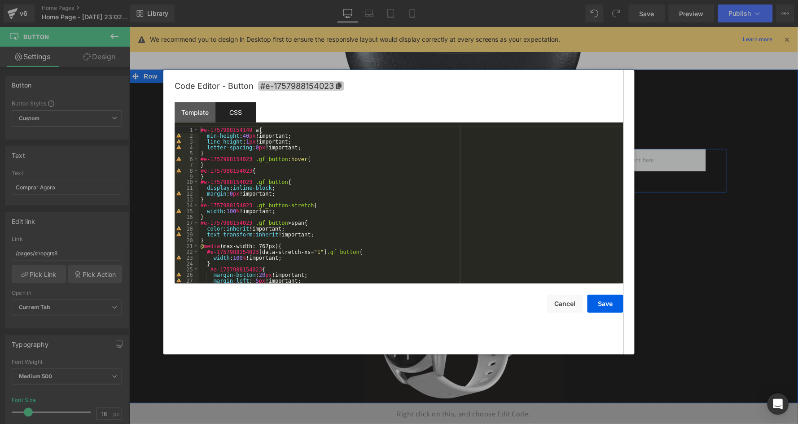
click at [339, 83] on icon at bounding box center [339, 86] width 6 height 6
click at [247, 125] on div "Template CSS" at bounding box center [399, 115] width 449 height 25
click at [249, 127] on div "#e-1757988154149 a { min-height : 40 px !important; line-height : 1 px !importa…" at bounding box center [409, 211] width 421 height 168
click at [218, 153] on div "#e-1757988154023 a { min-height : 40 px !important; line-height : 1 px !importa…" at bounding box center [409, 211] width 421 height 168
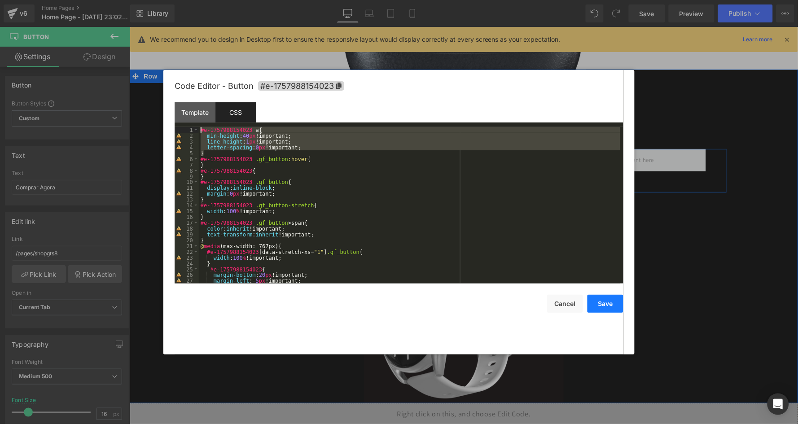
click at [603, 302] on button "Save" at bounding box center [605, 304] width 36 height 18
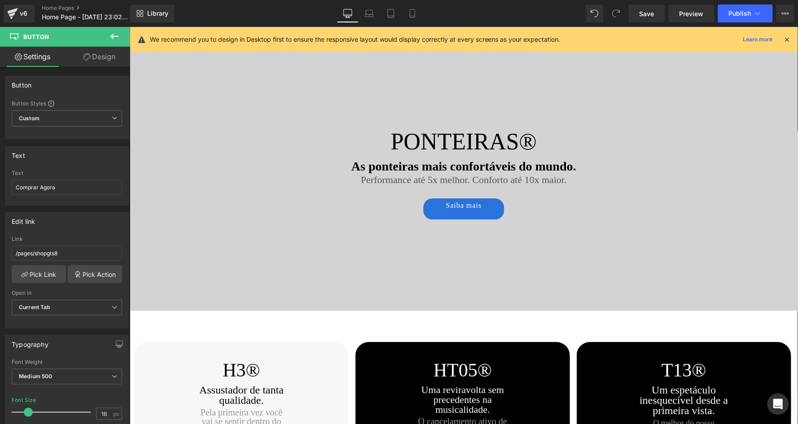
scroll to position [1420, 0]
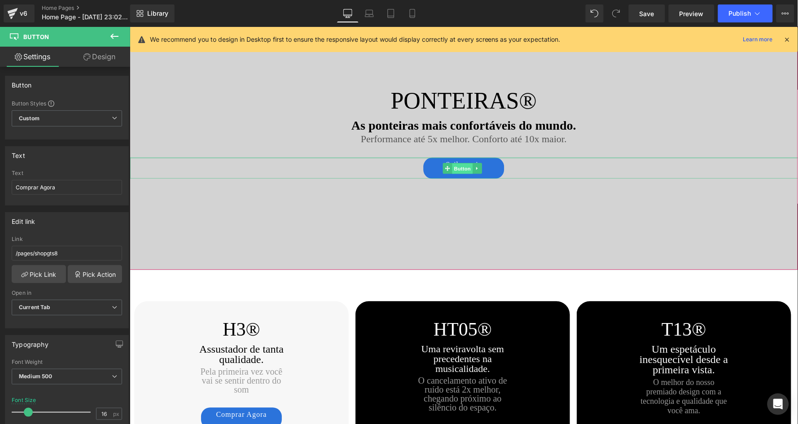
click at [463, 163] on span "Button" at bounding box center [461, 168] width 21 height 11
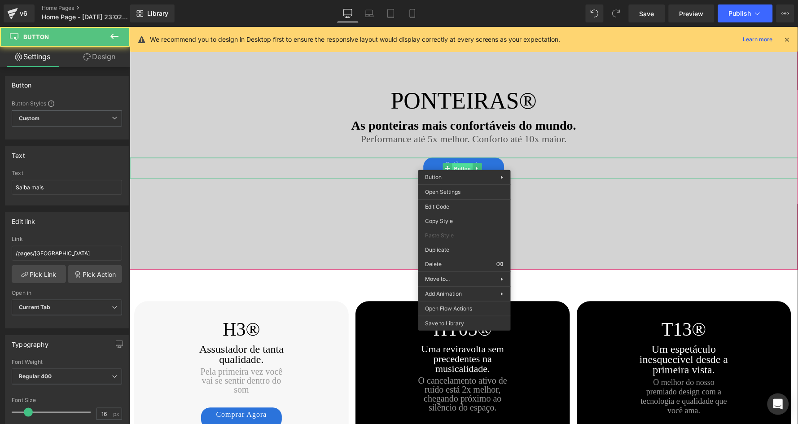
drag, startPoint x: 463, startPoint y: 162, endPoint x: 590, endPoint y: 216, distance: 137.9
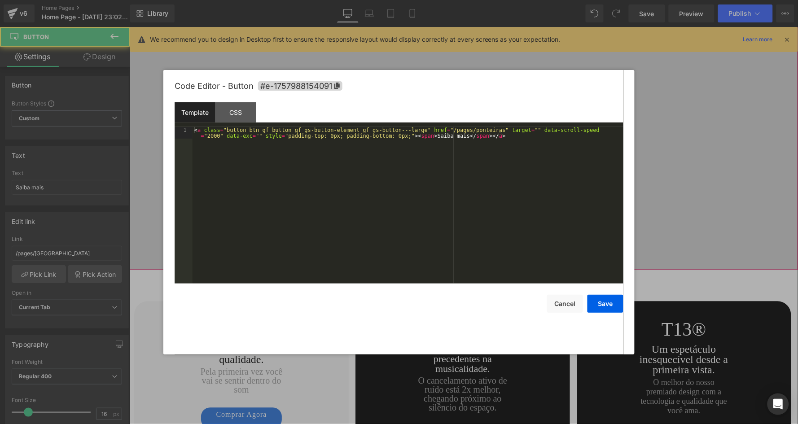
click at [454, 0] on div "Button You are previewing how the will restyle your page. You can not edit Elem…" at bounding box center [399, 0] width 798 height 0
click at [242, 109] on div "CSS" at bounding box center [235, 112] width 41 height 20
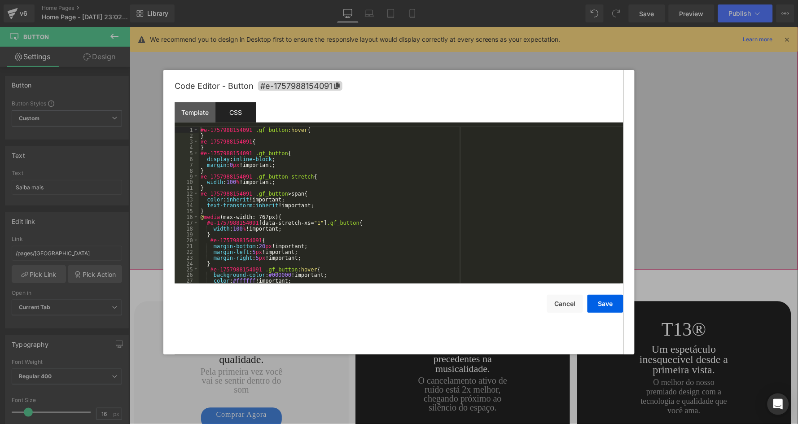
click at [219, 130] on div "#e-1757988154091 .gf_button :hover { } #e-1757988154091 { } #e-1757988154091 .g…" at bounding box center [409, 211] width 421 height 168
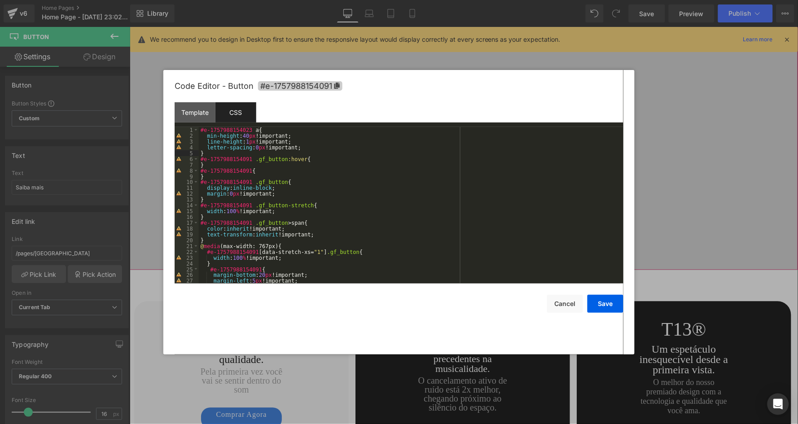
click at [340, 85] on icon at bounding box center [337, 86] width 6 height 6
click at [251, 129] on div "#e-1757988154023 a { min-height : 40 px !important; line-height : 1 px !importa…" at bounding box center [409, 211] width 421 height 168
click at [603, 301] on button "Save" at bounding box center [605, 304] width 36 height 18
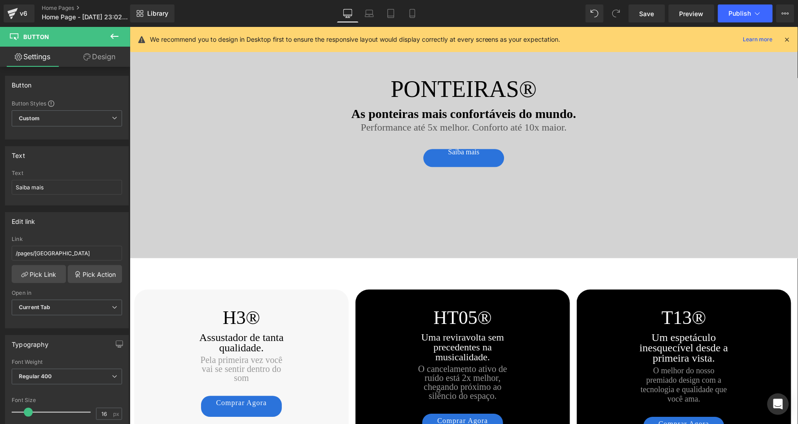
scroll to position [1402, 0]
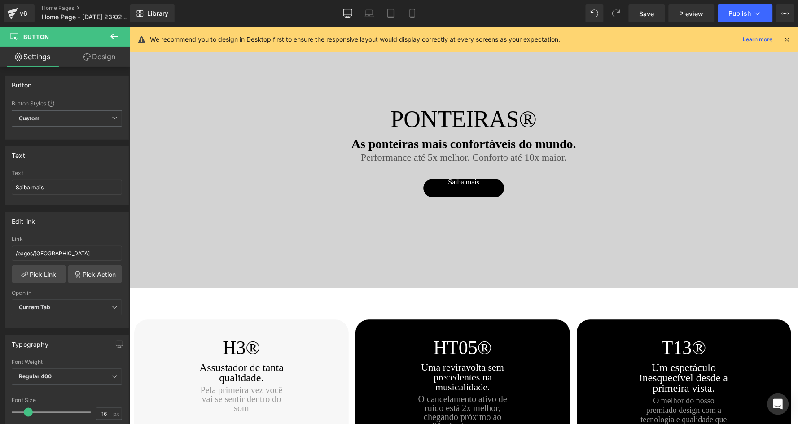
click at [465, 181] on div "Saiba mais Button" at bounding box center [463, 186] width 668 height 21
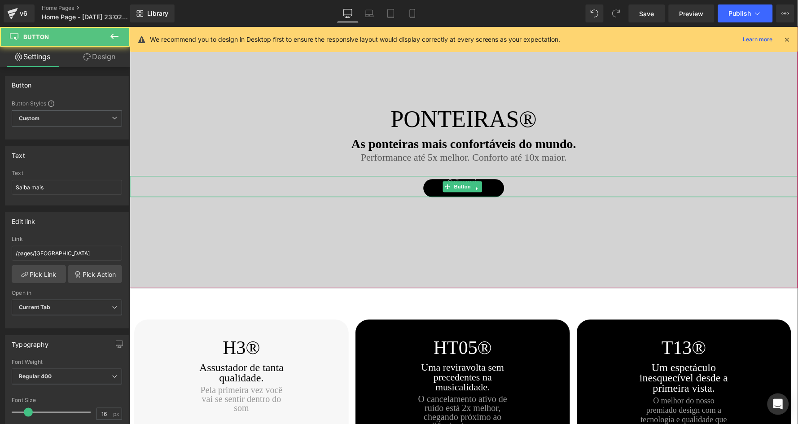
click at [465, 181] on span "Button" at bounding box center [461, 186] width 21 height 11
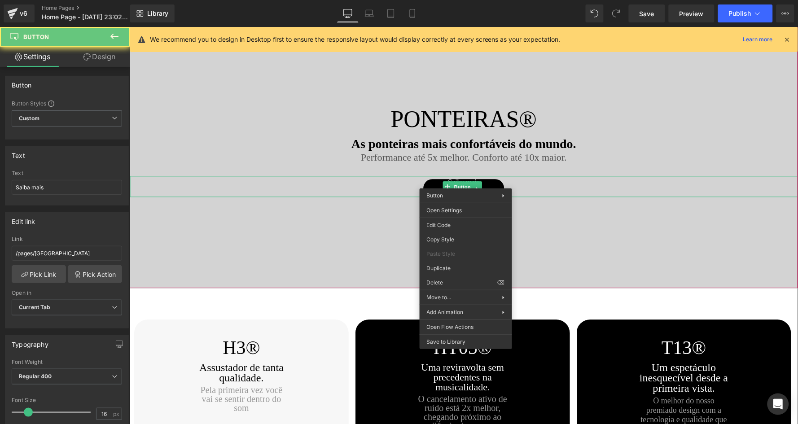
drag, startPoint x: 465, startPoint y: 181, endPoint x: 594, endPoint y: 214, distance: 134.0
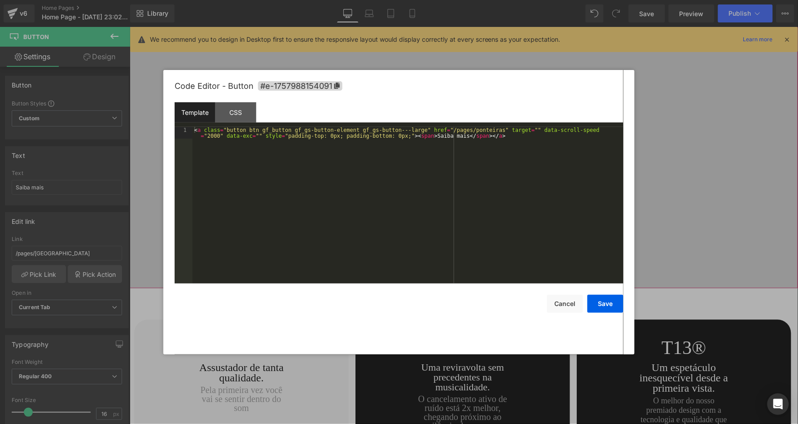
click at [458, 0] on div "Button You are previewing how the will restyle your page. You can not edit Elem…" at bounding box center [399, 0] width 798 height 0
click at [245, 116] on div "CSS" at bounding box center [235, 112] width 41 height 20
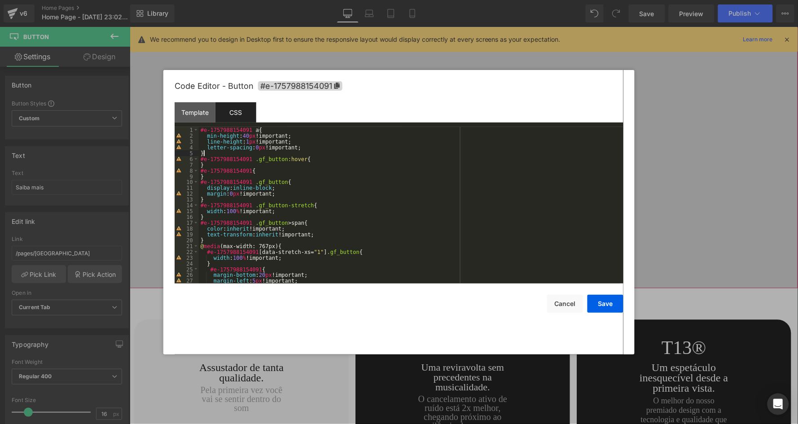
click at [211, 155] on div "#e-1757988154091 a { min-height : 40 px !important; line-height : 1 px !importa…" at bounding box center [409, 211] width 421 height 168
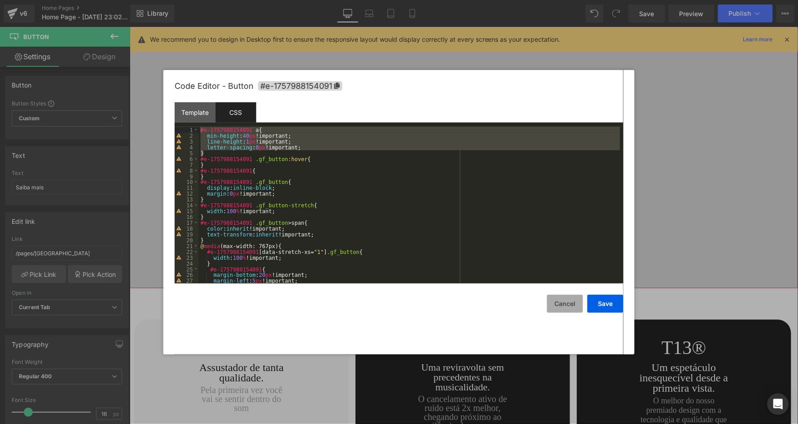
click at [578, 306] on button "Cancel" at bounding box center [565, 304] width 36 height 18
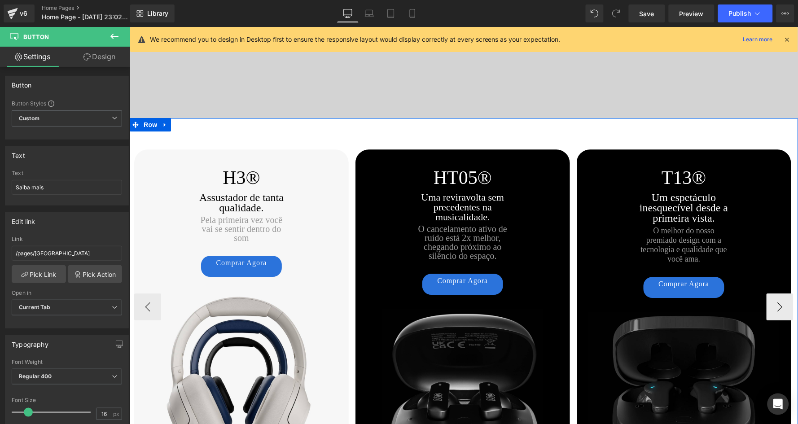
scroll to position [1595, 0]
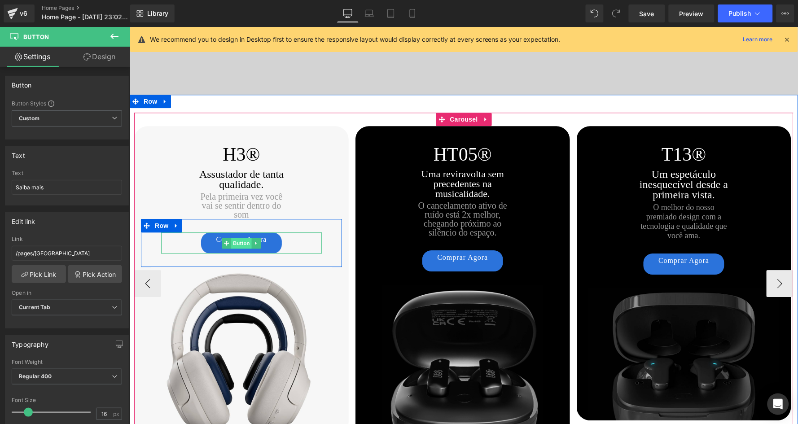
click at [239, 237] on span "Button" at bounding box center [241, 242] width 21 height 11
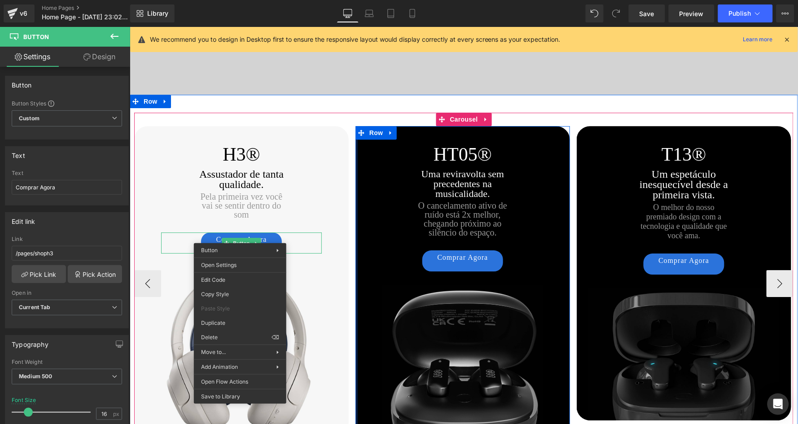
click at [349, 141] on div "H3® Heading Assustador de tanta qualidade. Text Block Pela primeira vez você va…" at bounding box center [687, 283] width 1106 height 315
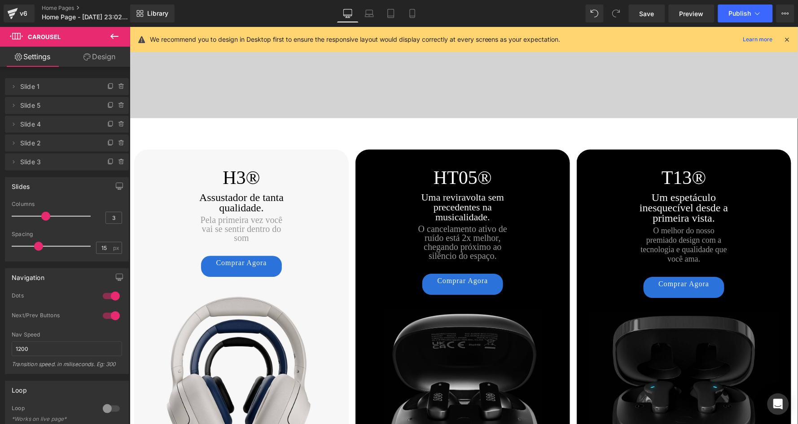
scroll to position [1605, 0]
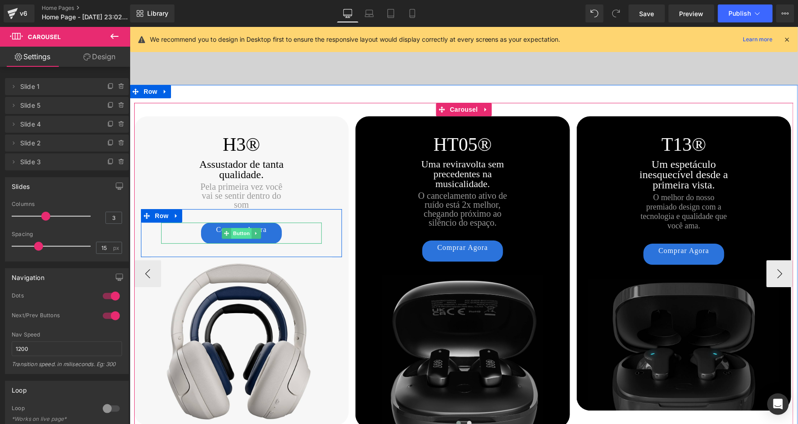
click at [238, 228] on span "Button" at bounding box center [241, 232] width 21 height 11
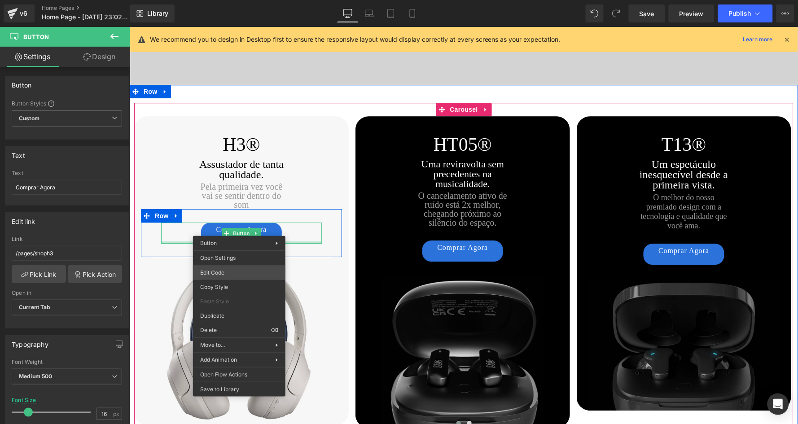
click at [229, 0] on div "Button You are previewing how the will restyle your page. You can not edit Elem…" at bounding box center [399, 0] width 798 height 0
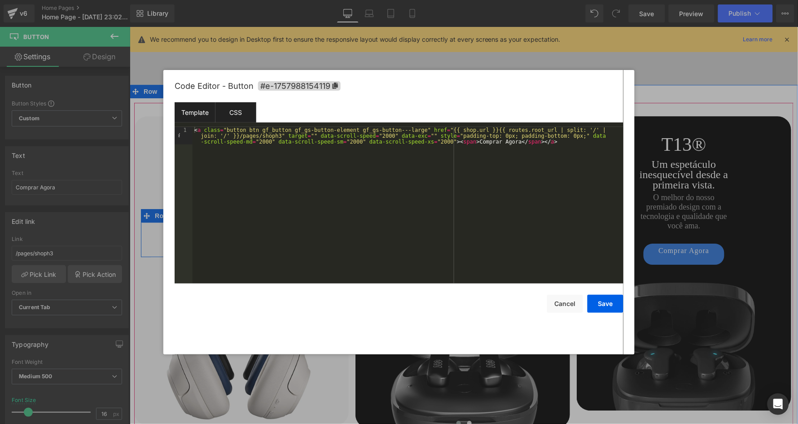
click at [234, 105] on div "CSS" at bounding box center [235, 112] width 41 height 20
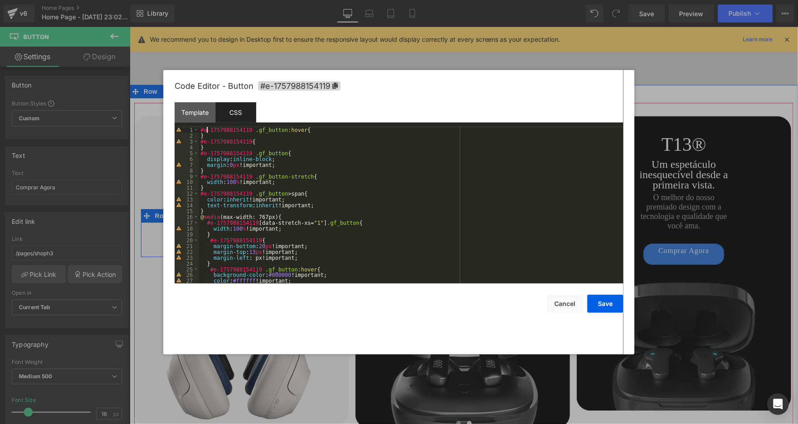
click at [208, 129] on div "#e-1757988154119 .gf_button :hover { } #e-1757988154119 { } #e-1757988154119 .g…" at bounding box center [409, 211] width 421 height 168
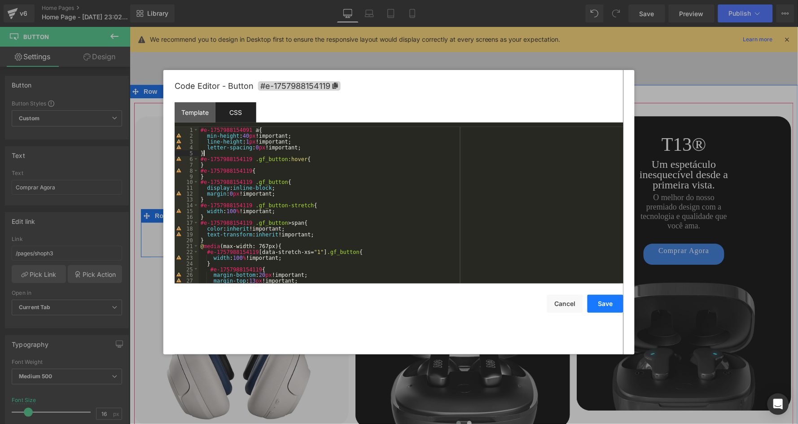
click at [608, 297] on button "Save" at bounding box center [605, 304] width 36 height 18
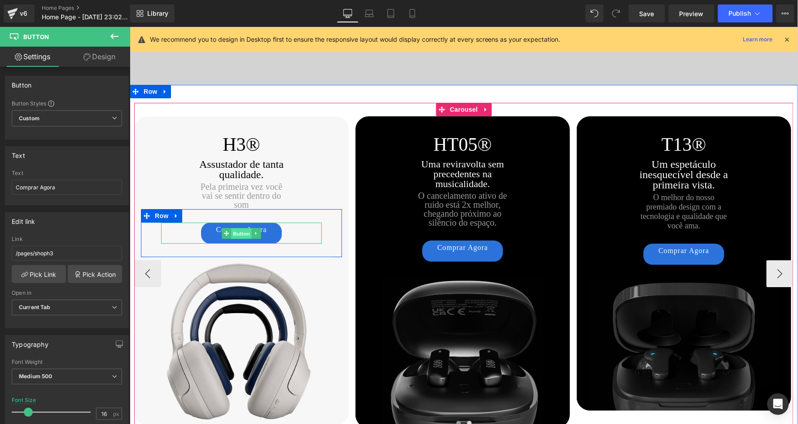
click at [239, 228] on span "Button" at bounding box center [241, 233] width 21 height 11
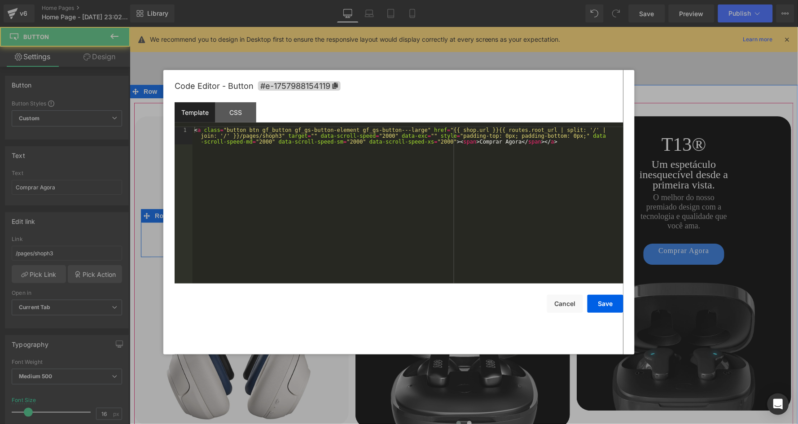
click at [236, 0] on div "Button You are previewing how the will restyle your page. You can not edit Elem…" at bounding box center [399, 0] width 798 height 0
click at [239, 113] on div "CSS" at bounding box center [235, 112] width 41 height 20
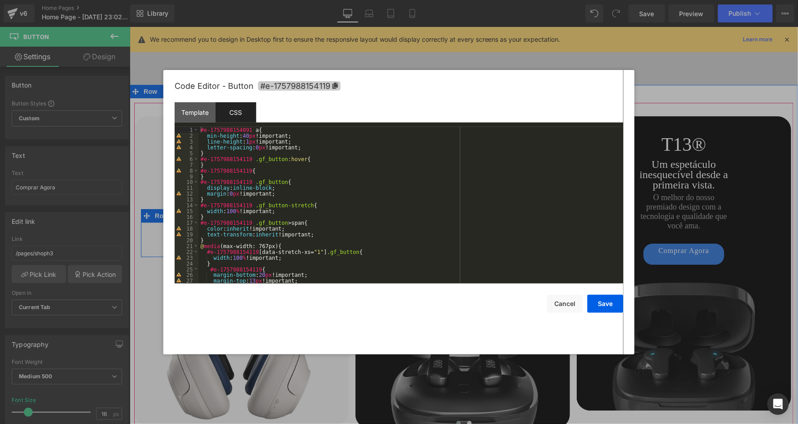
click at [335, 84] on icon at bounding box center [334, 86] width 5 height 6
click at [253, 128] on div "#e-1757988154091 a { min-height : 40 px !important; line-height : 1 px !importa…" at bounding box center [409, 211] width 421 height 168
click at [602, 300] on button "Save" at bounding box center [605, 304] width 36 height 18
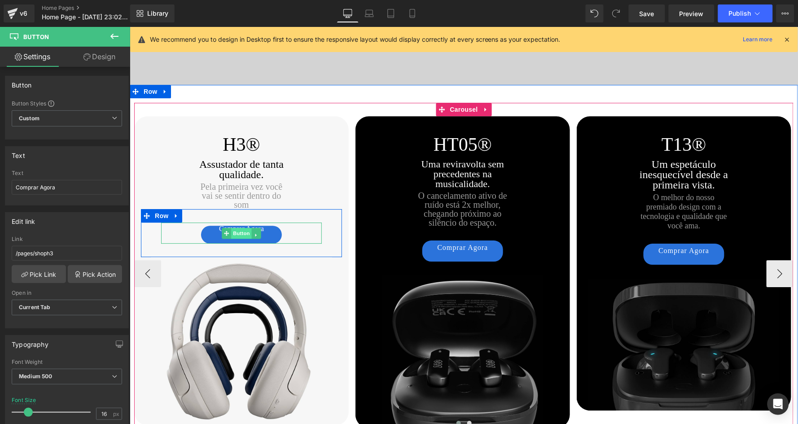
click at [239, 227] on span "Button" at bounding box center [241, 232] width 21 height 11
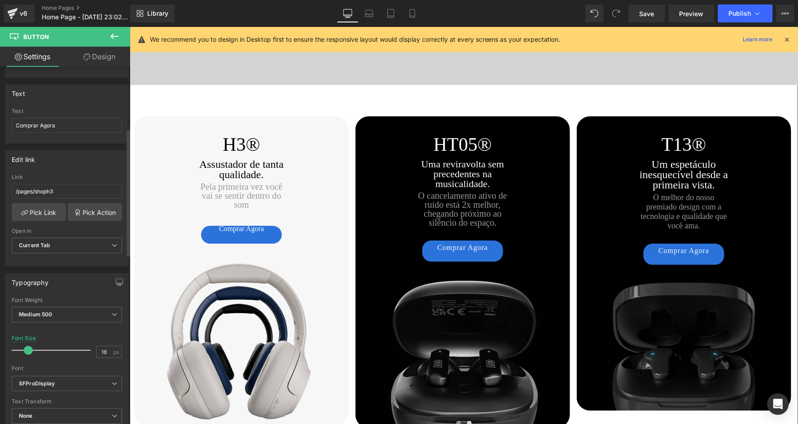
scroll to position [14, 0]
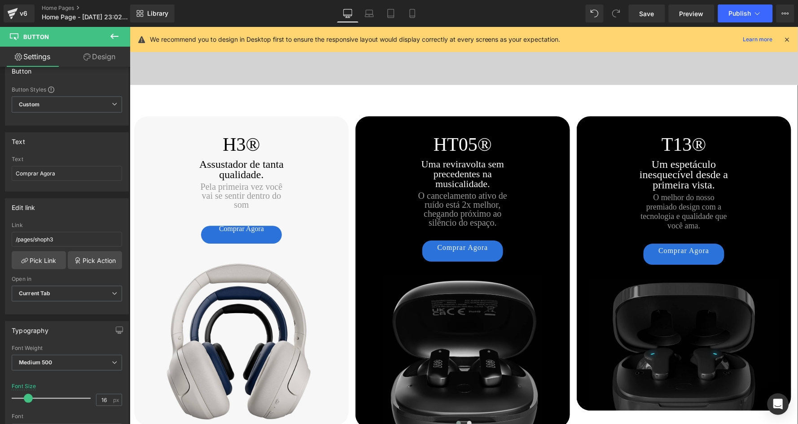
click at [104, 58] on link "Design" at bounding box center [99, 57] width 65 height 20
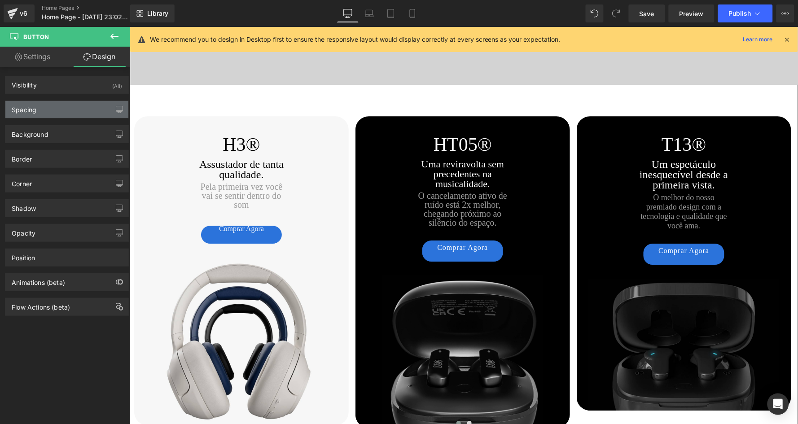
click at [61, 109] on div "Spacing" at bounding box center [66, 109] width 123 height 17
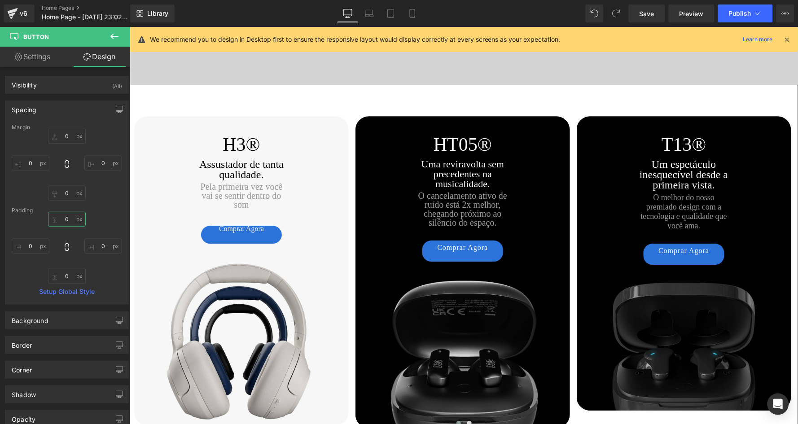
click at [61, 217] on input "0" at bounding box center [67, 219] width 38 height 15
type input "9"
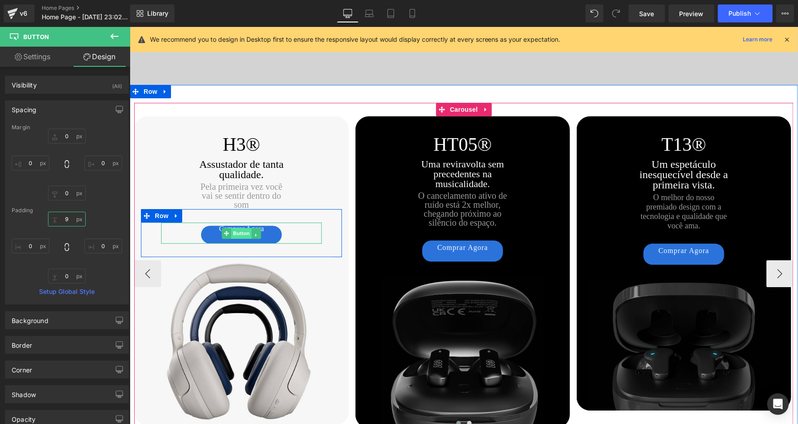
click at [240, 228] on span "Button" at bounding box center [241, 232] width 21 height 11
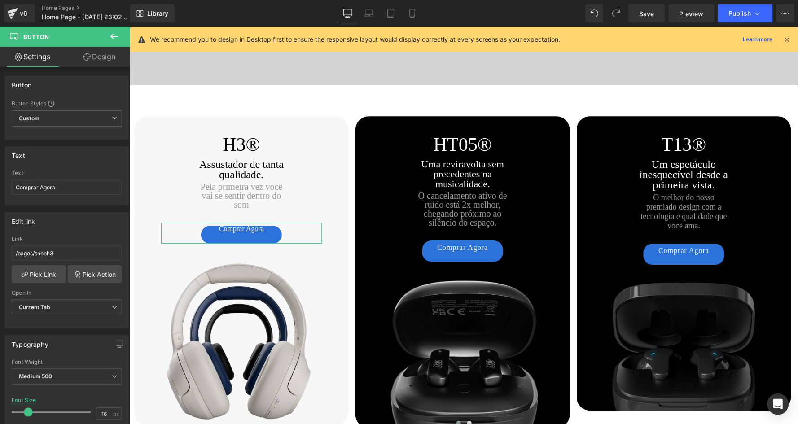
click at [101, 58] on link "Design" at bounding box center [99, 57] width 65 height 20
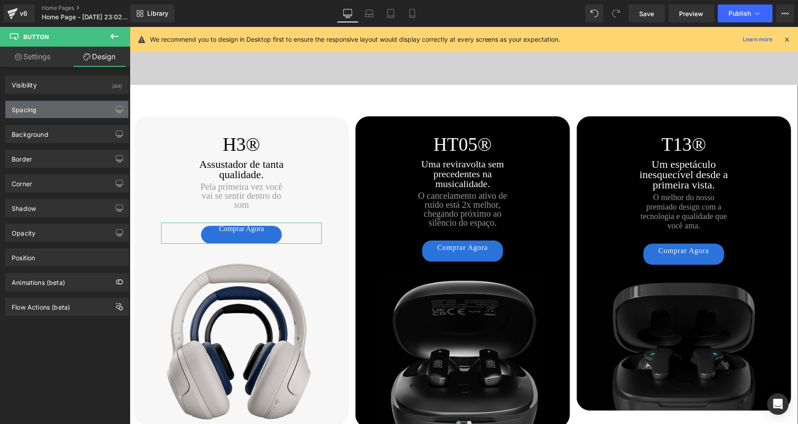
click at [48, 114] on div "Spacing" at bounding box center [66, 109] width 123 height 17
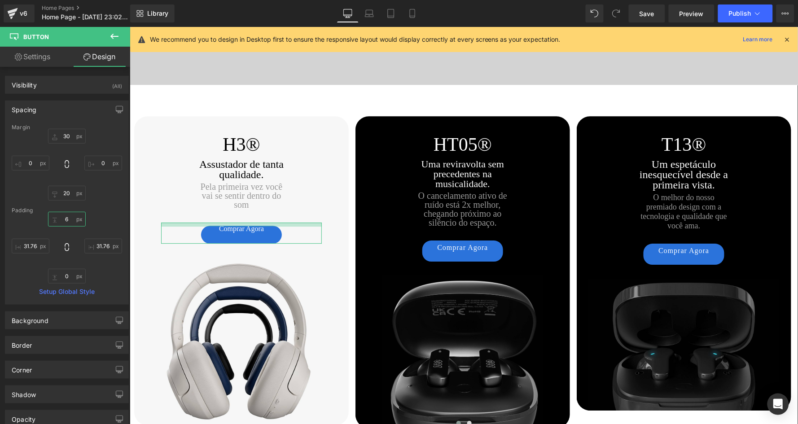
click at [57, 219] on input "6" at bounding box center [67, 219] width 38 height 15
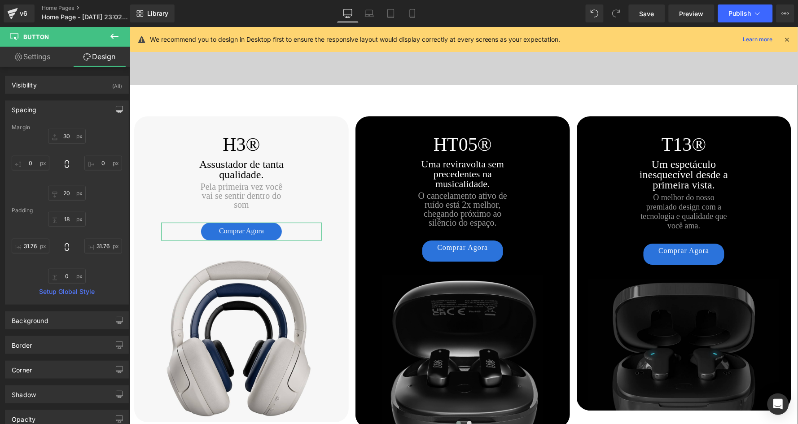
click at [116, 107] on icon "button" at bounding box center [119, 109] width 7 height 7
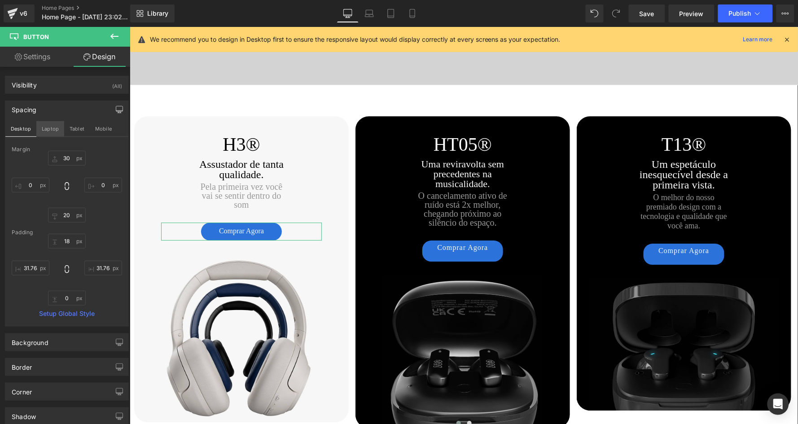
click at [44, 128] on button "Laptop" at bounding box center [50, 128] width 28 height 15
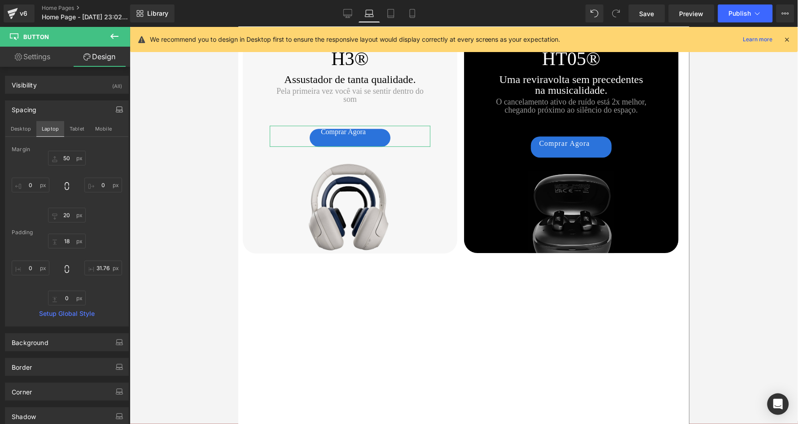
scroll to position [1550, 0]
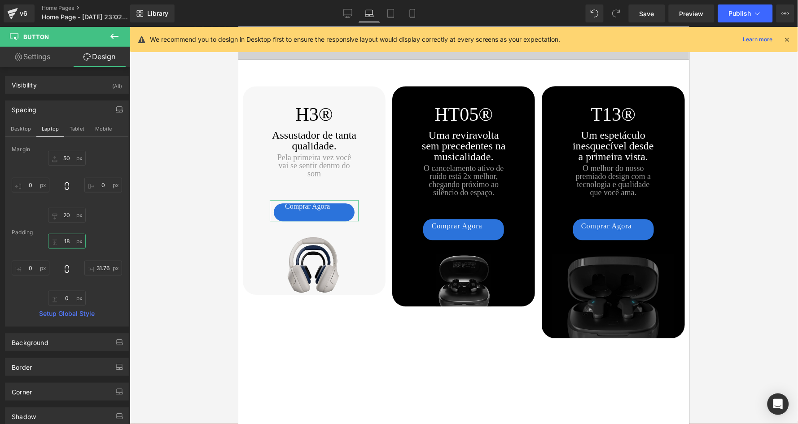
click at [61, 239] on input "18" at bounding box center [67, 241] width 38 height 15
type input "18"
click at [74, 129] on button "Tablet" at bounding box center [77, 128] width 26 height 15
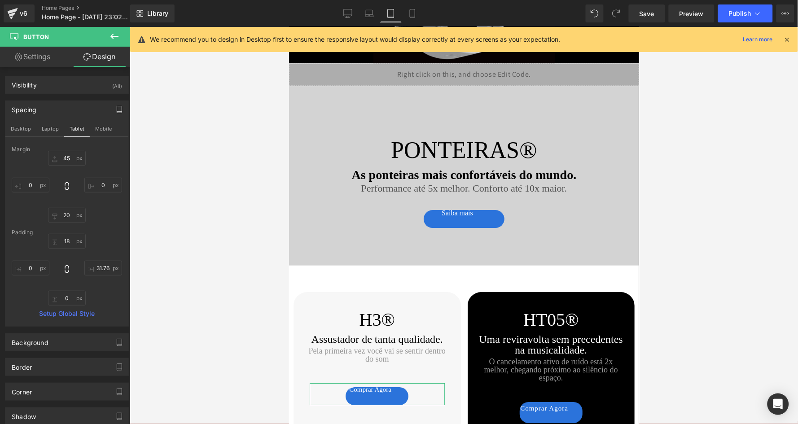
scroll to position [31, 0]
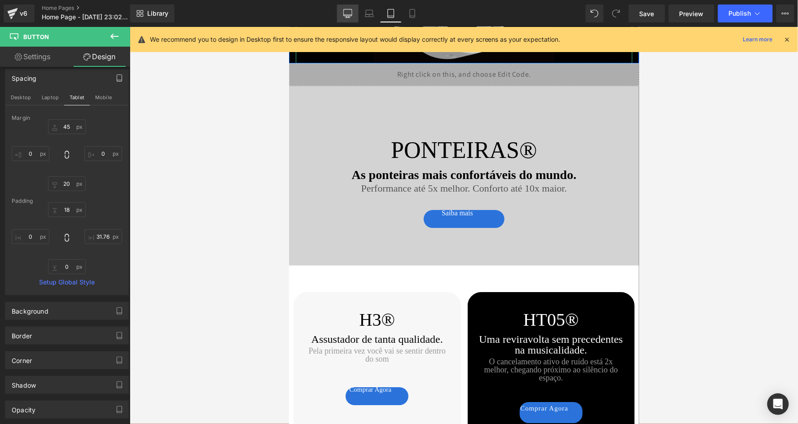
click at [351, 16] on icon at bounding box center [347, 13] width 9 height 9
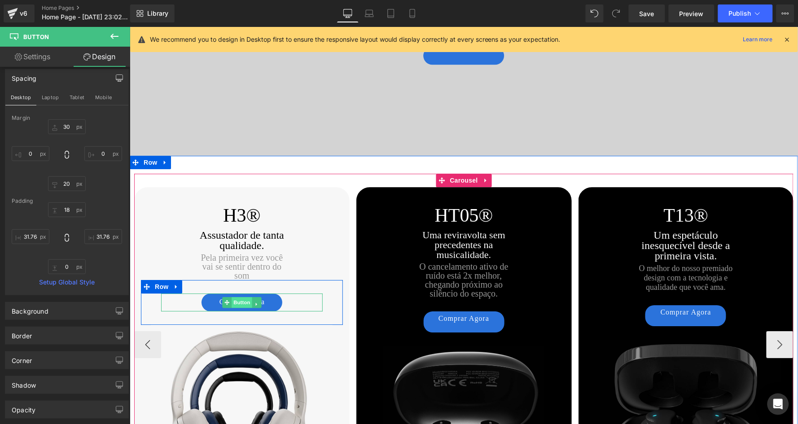
click at [241, 297] on span "Button" at bounding box center [241, 302] width 21 height 11
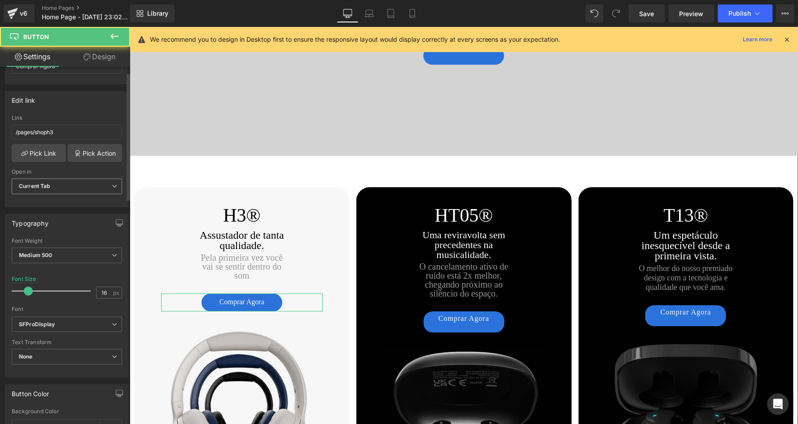
scroll to position [159, 0]
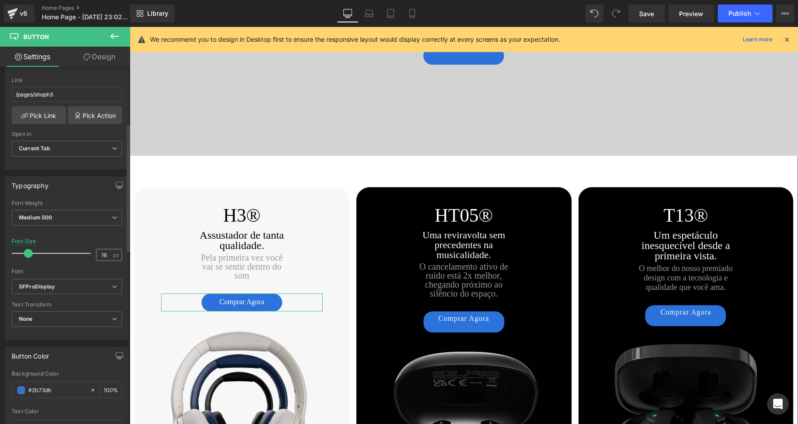
click at [111, 250] on div "16 px" at bounding box center [109, 255] width 26 height 12
click at [106, 253] on input "16" at bounding box center [104, 254] width 16 height 11
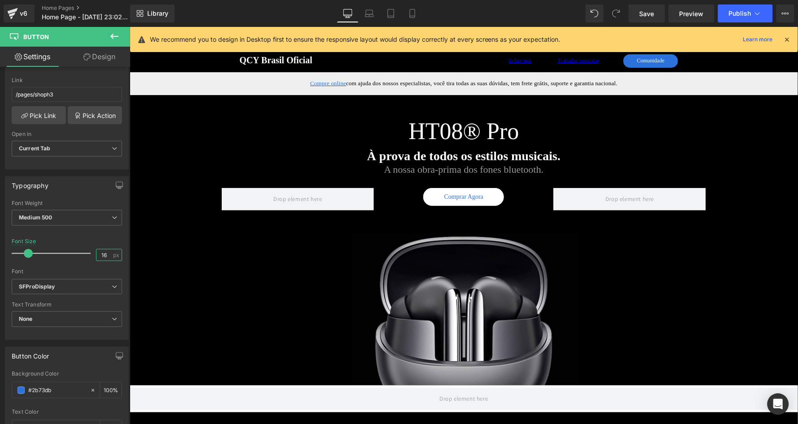
scroll to position [0, 0]
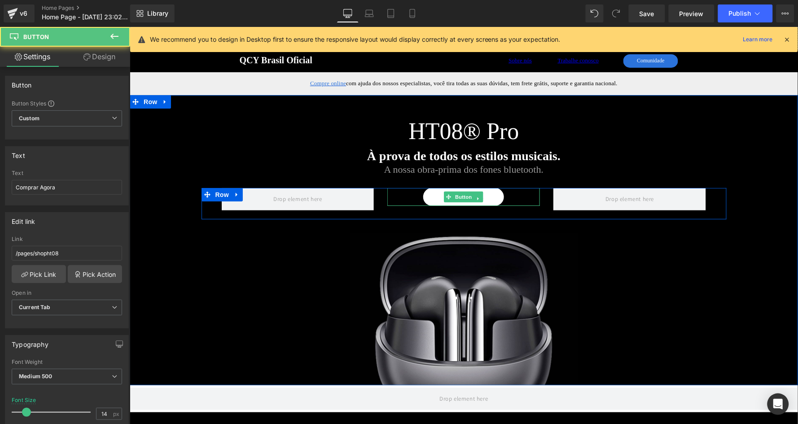
click at [466, 196] on div "Comprar Agora Button" at bounding box center [463, 197] width 153 height 18
click at [459, 196] on span "Button" at bounding box center [463, 197] width 21 height 11
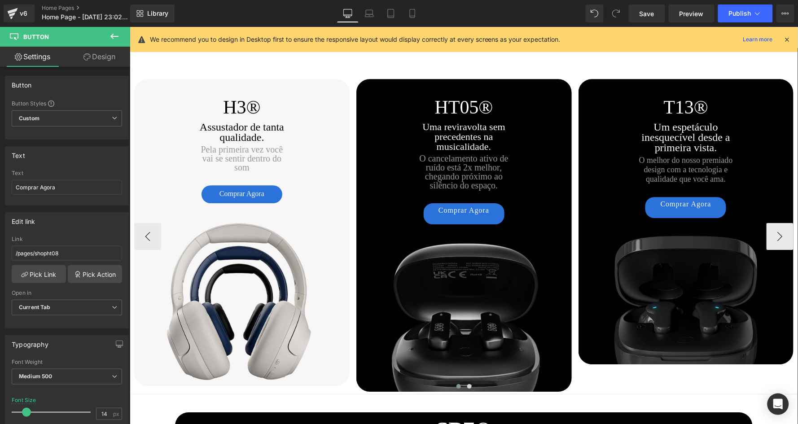
scroll to position [1654, 0]
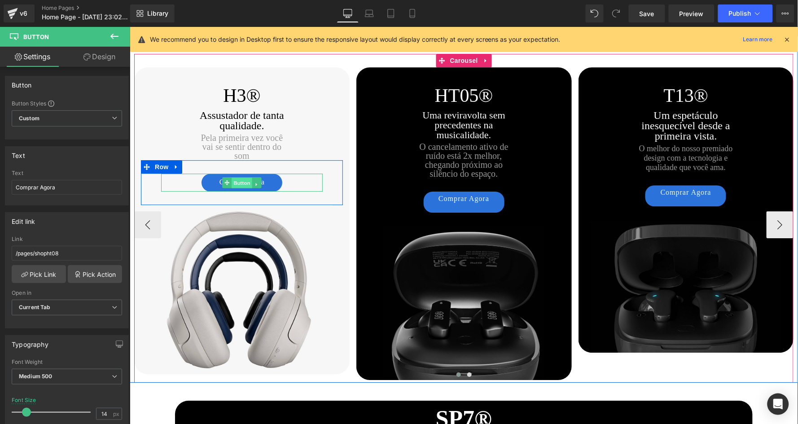
click at [239, 177] on span "Button" at bounding box center [241, 182] width 21 height 11
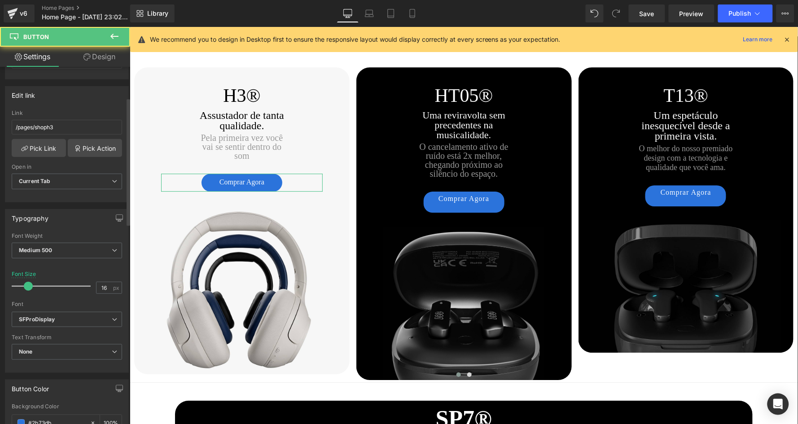
scroll to position [140, 0]
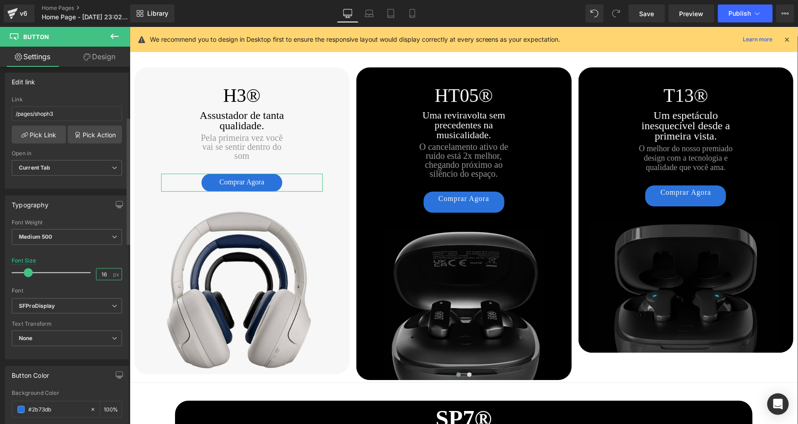
click at [107, 271] on input "16" at bounding box center [104, 274] width 16 height 11
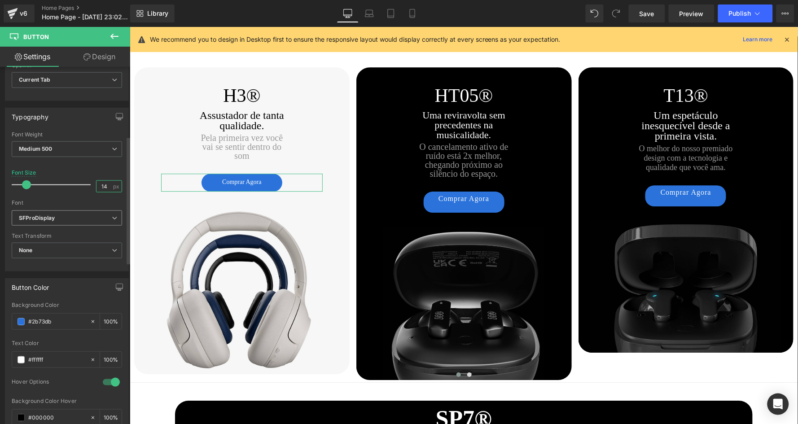
scroll to position [239, 0]
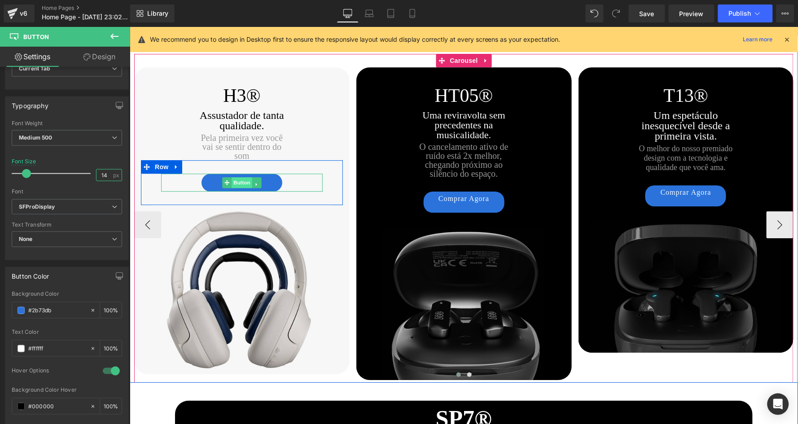
click at [239, 177] on span "Button" at bounding box center [241, 182] width 21 height 11
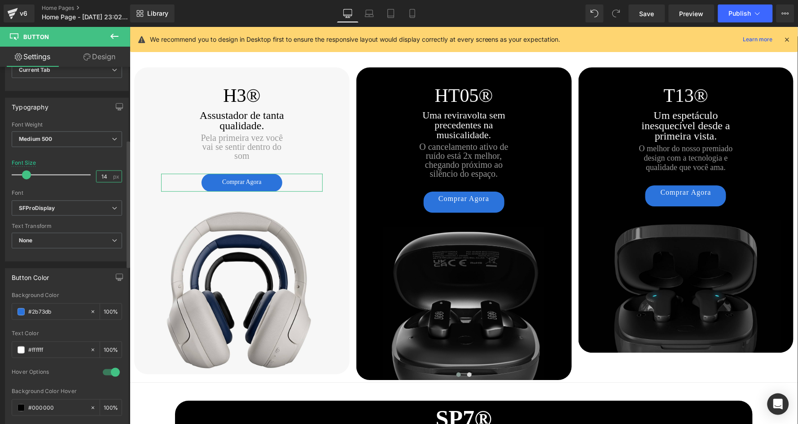
scroll to position [204, 0]
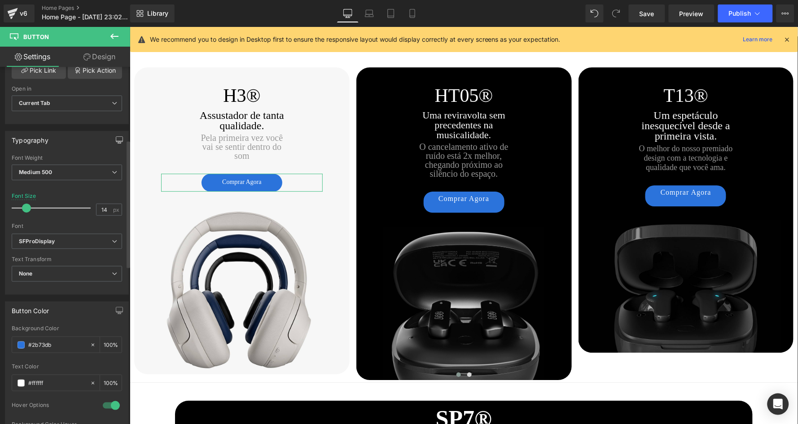
click at [116, 141] on icon "button" at bounding box center [119, 141] width 7 height 0
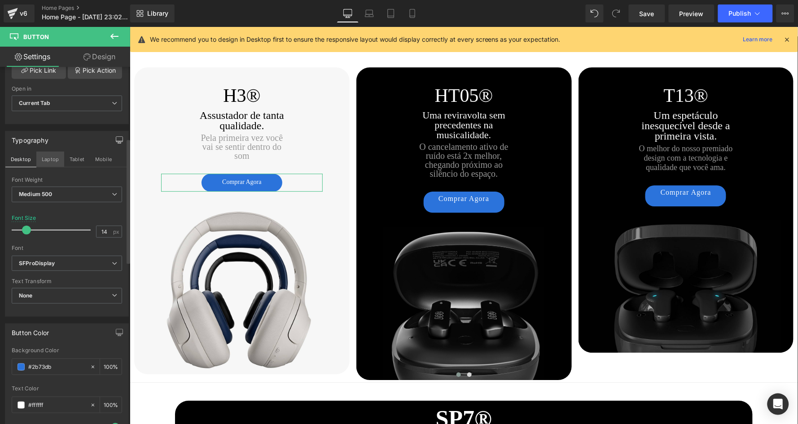
click at [47, 158] on button "Laptop" at bounding box center [50, 159] width 28 height 15
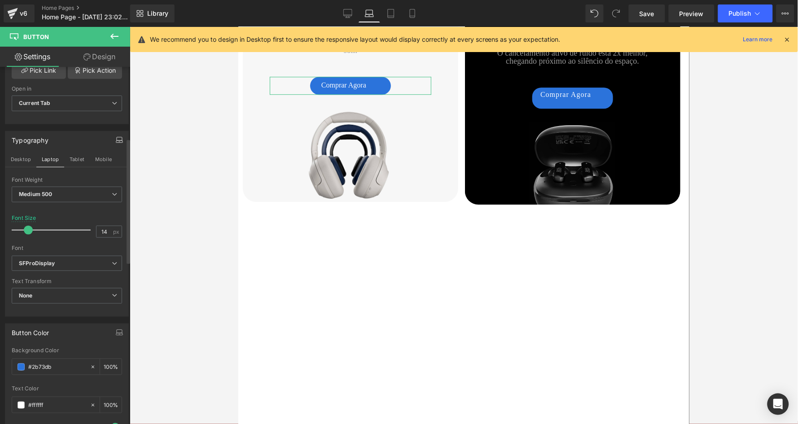
scroll to position [1599, 0]
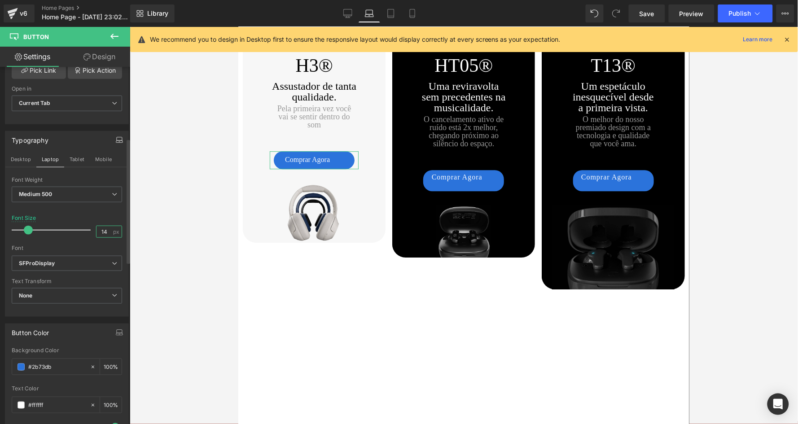
click at [107, 229] on input "14" at bounding box center [104, 231] width 16 height 11
click at [74, 155] on button "Tablet" at bounding box center [77, 159] width 26 height 15
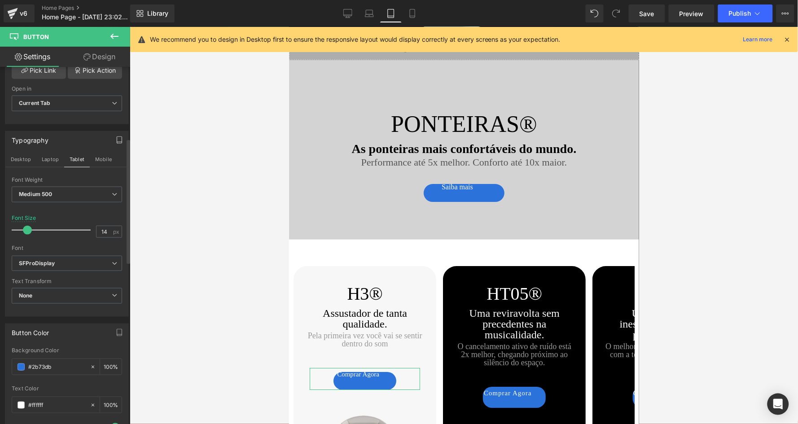
scroll to position [1622, 0]
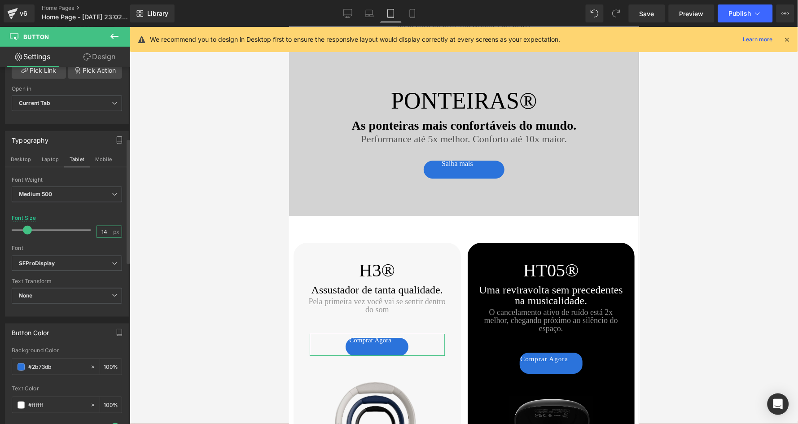
click at [108, 227] on input "14" at bounding box center [104, 231] width 16 height 11
type input "14"
click at [103, 152] on button "Mobile" at bounding box center [103, 159] width 27 height 15
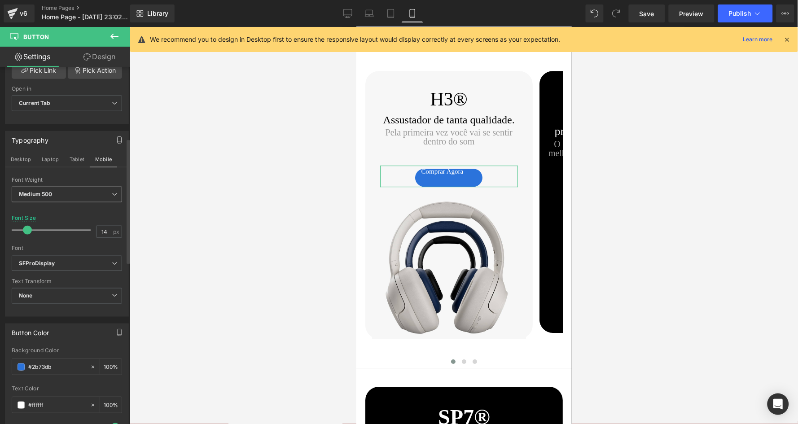
scroll to position [1253, 0]
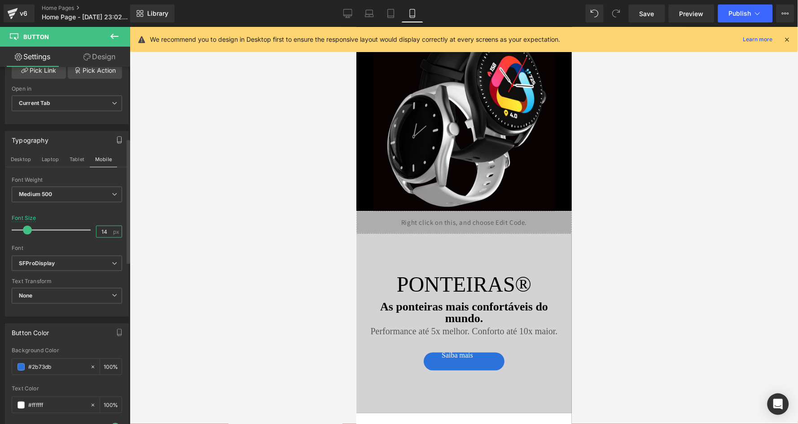
click at [105, 227] on input "14" at bounding box center [104, 231] width 16 height 11
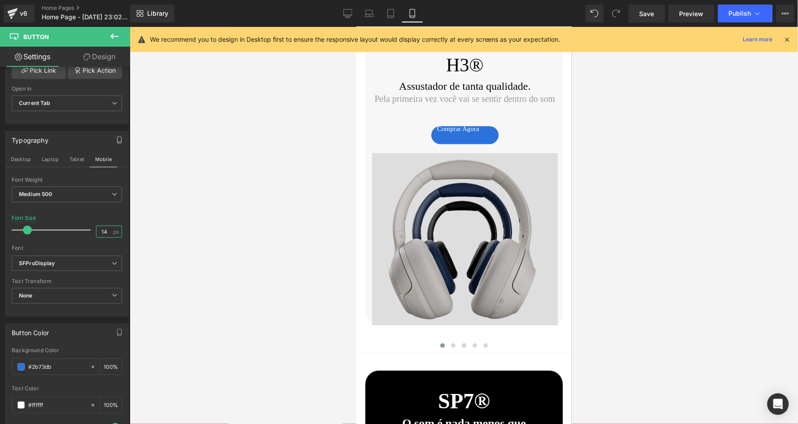
scroll to position [1628, 0]
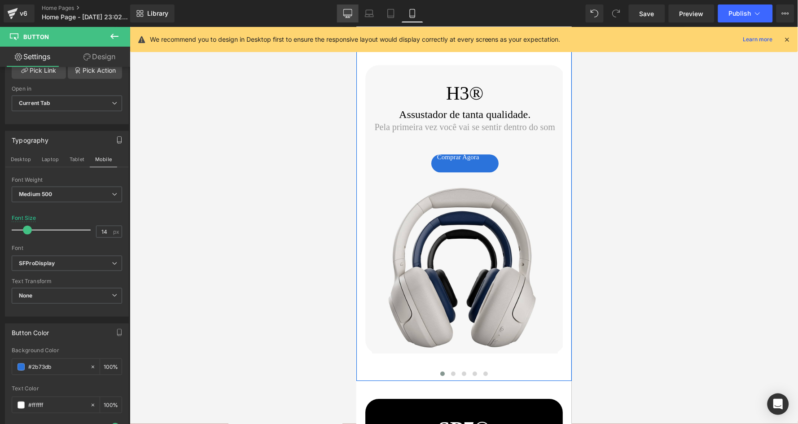
click at [351, 16] on icon at bounding box center [347, 13] width 9 height 9
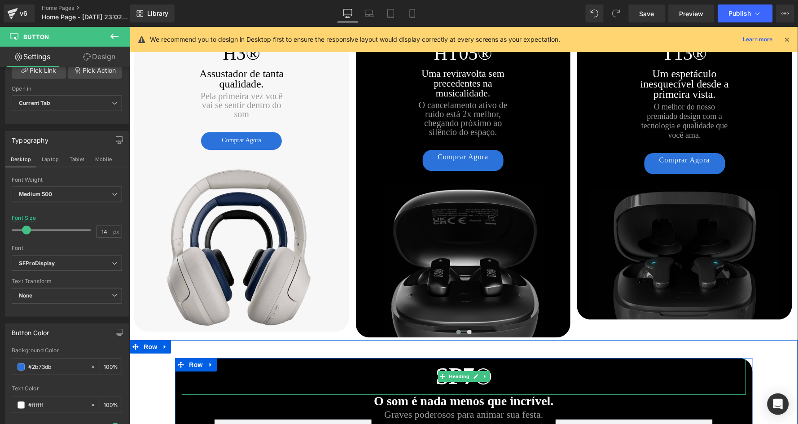
scroll to position [1627, 0]
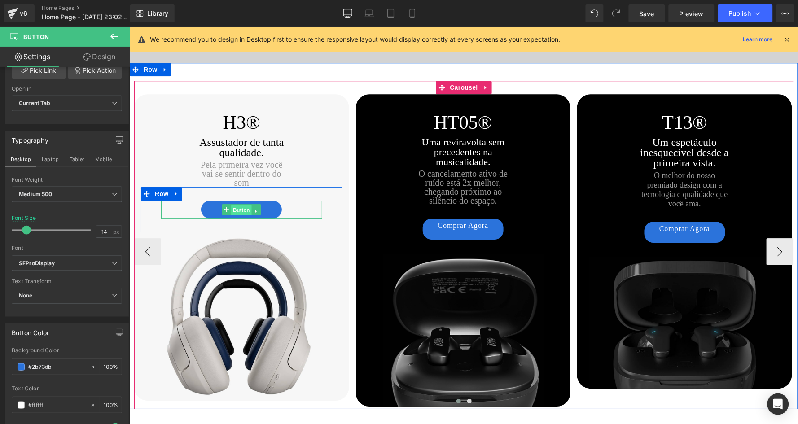
click at [241, 204] on span "Button" at bounding box center [241, 209] width 21 height 11
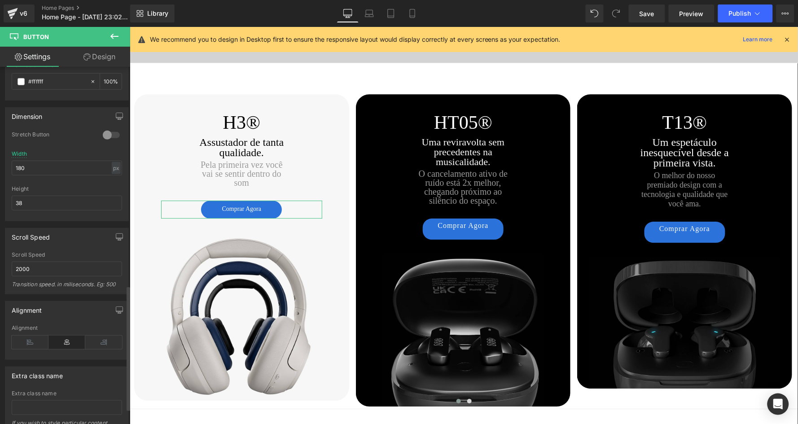
scroll to position [625, 0]
click at [119, 301] on button "button" at bounding box center [119, 309] width 14 height 17
click at [48, 322] on button "Laptop" at bounding box center [50, 328] width 28 height 15
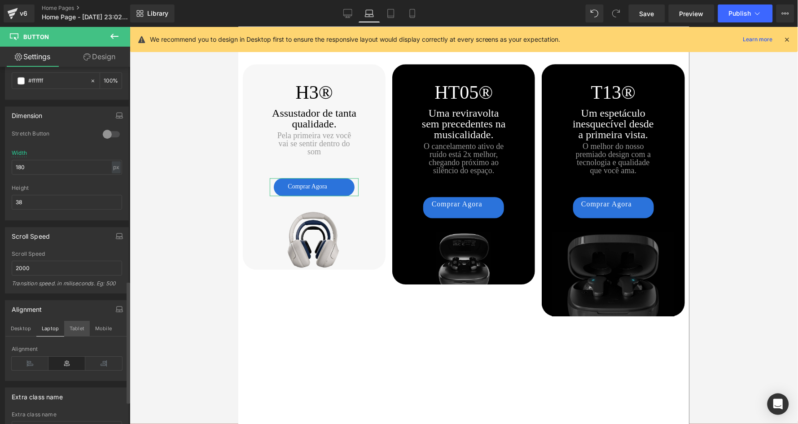
click at [76, 321] on button "Tablet" at bounding box center [77, 328] width 26 height 15
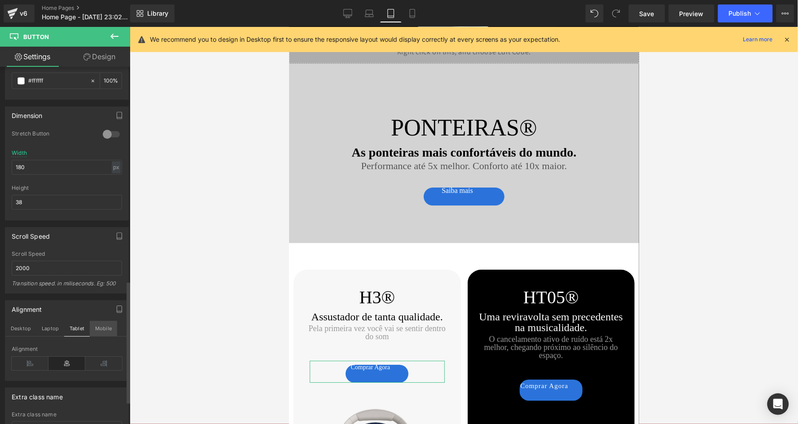
click at [98, 321] on button "Mobile" at bounding box center [103, 328] width 27 height 15
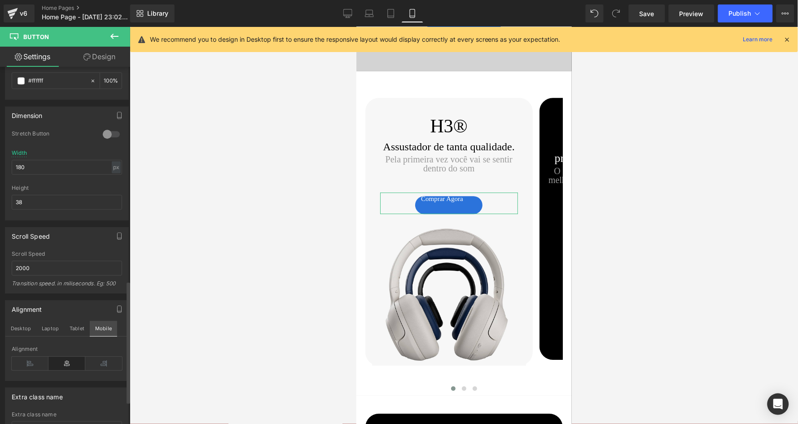
scroll to position [1226, 0]
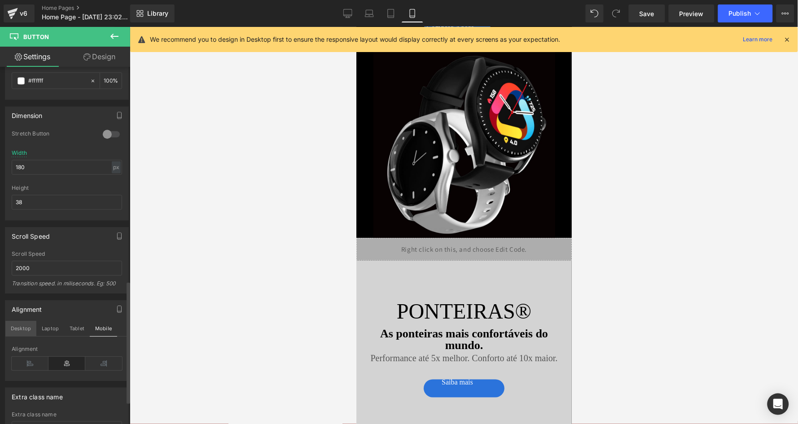
click at [25, 321] on button "Desktop" at bounding box center [20, 328] width 31 height 15
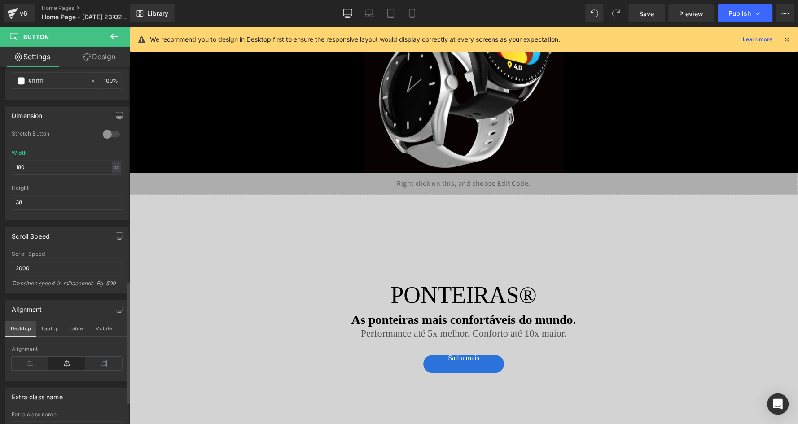
scroll to position [1521, 0]
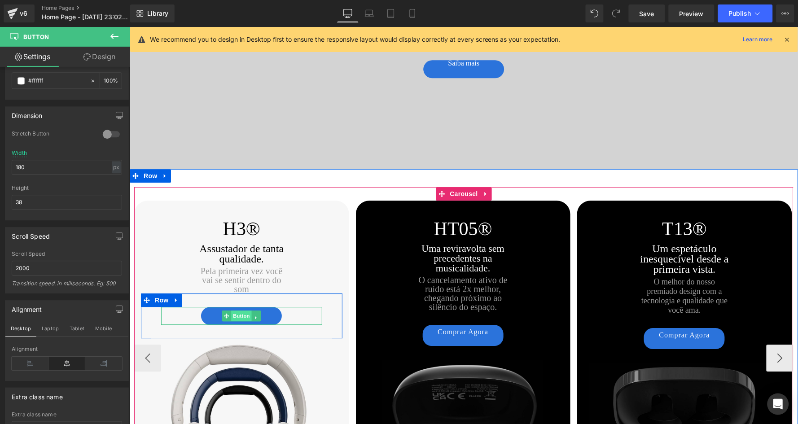
click at [241, 310] on span "Button" at bounding box center [241, 315] width 21 height 11
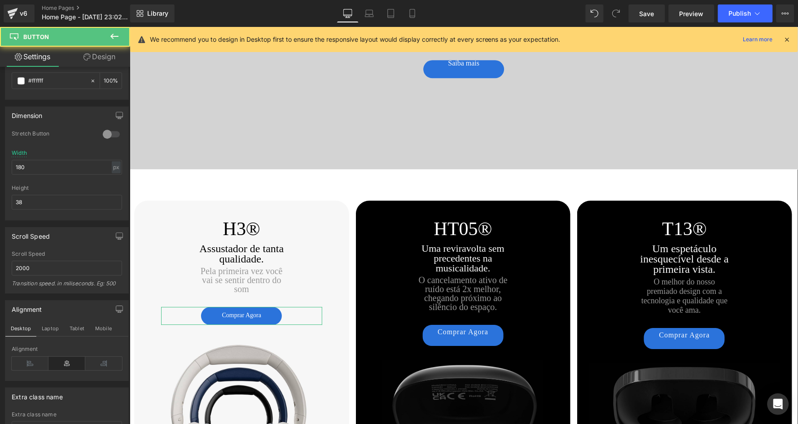
click at [103, 54] on link "Design" at bounding box center [99, 57] width 65 height 20
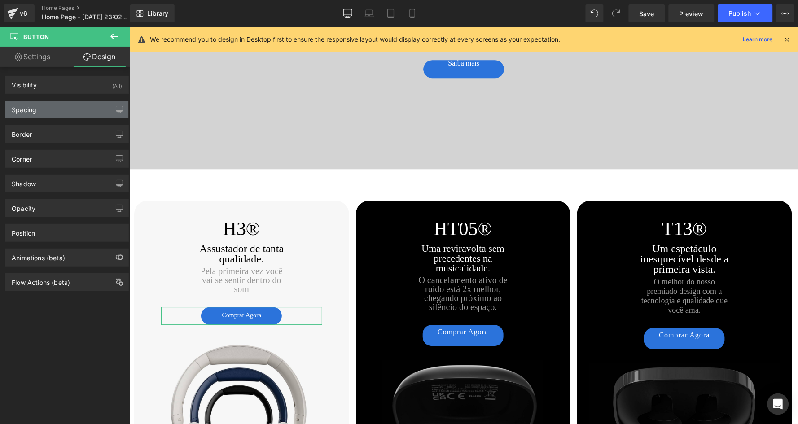
click at [52, 108] on div "Spacing" at bounding box center [66, 109] width 123 height 17
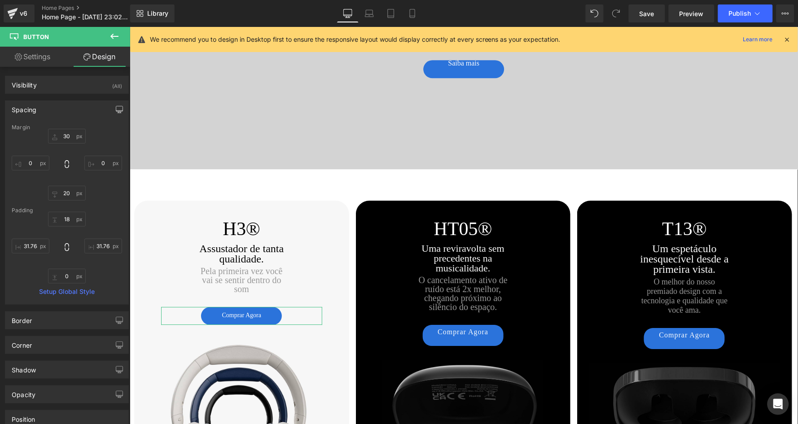
click at [118, 113] on icon "button" at bounding box center [120, 113] width 4 height 0
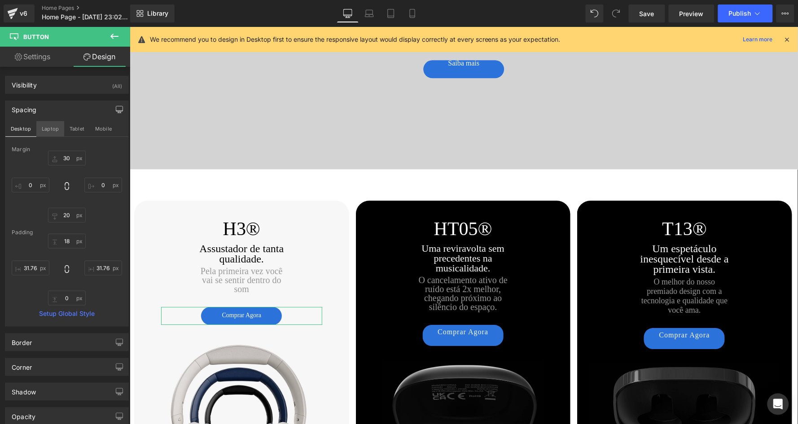
click at [51, 134] on button "Laptop" at bounding box center [50, 128] width 28 height 15
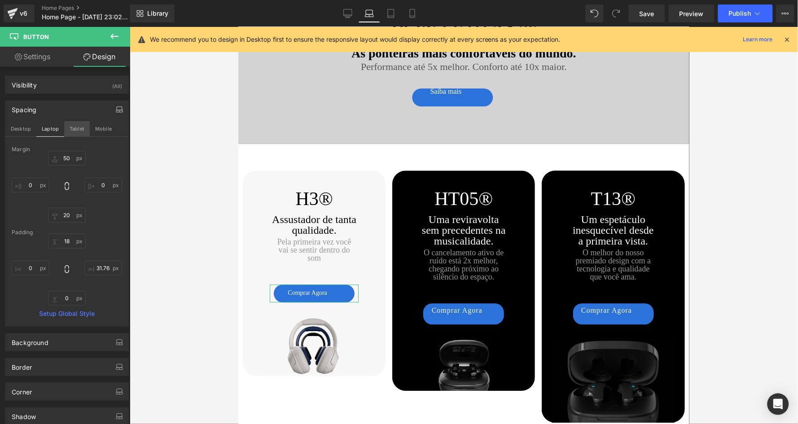
click at [79, 131] on button "Tablet" at bounding box center [77, 128] width 26 height 15
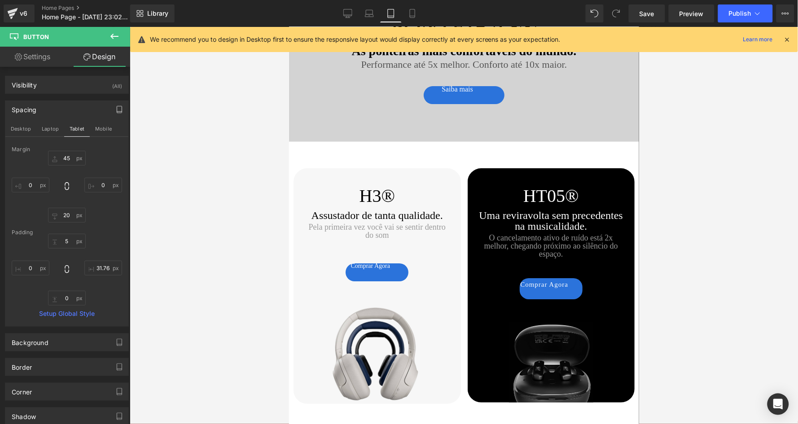
scroll to position [1701, 0]
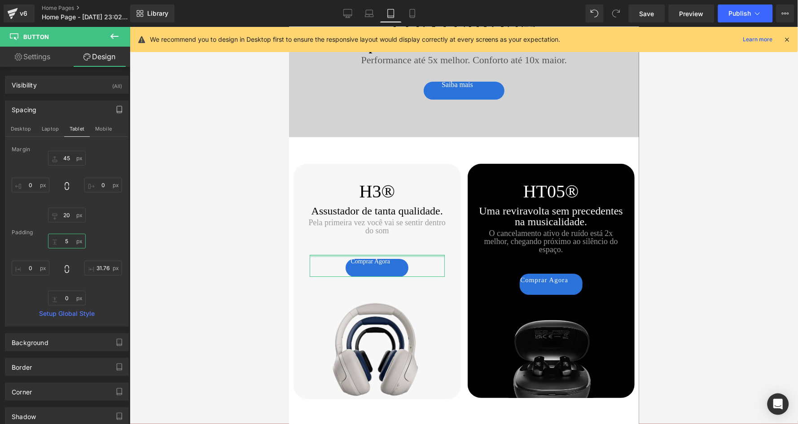
click at [69, 243] on input "18" at bounding box center [67, 241] width 38 height 15
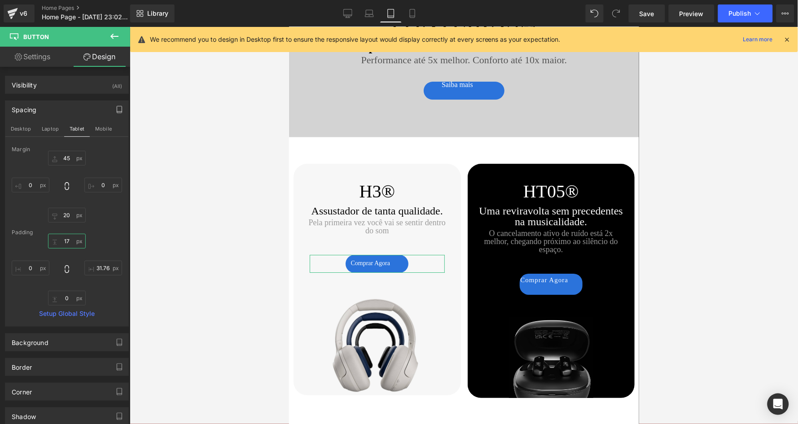
type input "18"
click at [95, 269] on input "31.764706" at bounding box center [103, 268] width 38 height 15
click at [31, 267] on input "31.764706" at bounding box center [31, 268] width 38 height 15
click at [55, 129] on button "Laptop" at bounding box center [50, 128] width 28 height 15
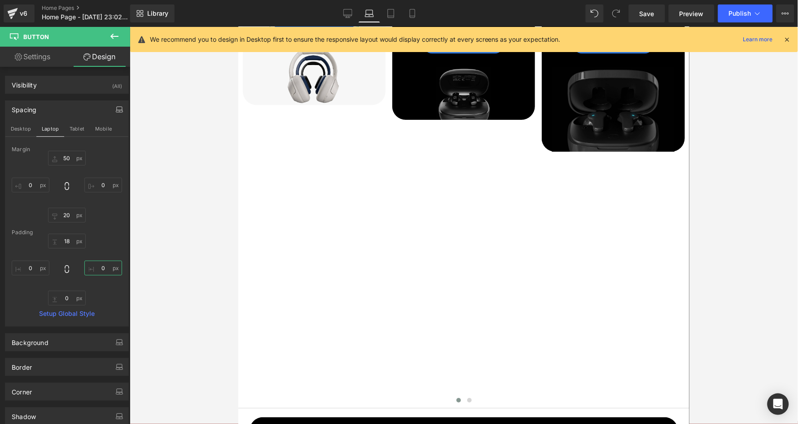
click at [95, 269] on input "0" at bounding box center [103, 268] width 38 height 15
type input "0"
click at [30, 267] on input "31.764706" at bounding box center [31, 268] width 38 height 15
click at [18, 129] on button "Desktop" at bounding box center [20, 128] width 31 height 15
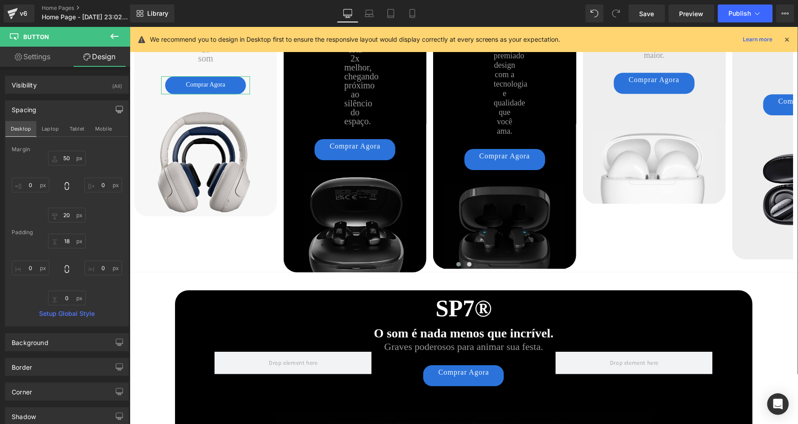
scroll to position [1703, 0]
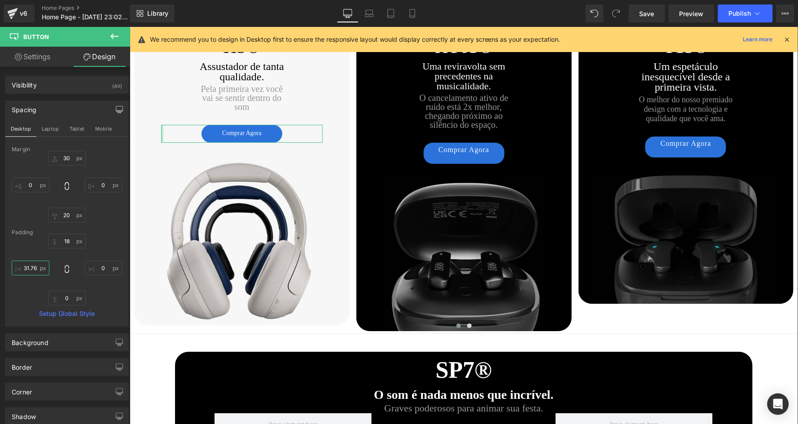
click at [31, 269] on input "31.764706" at bounding box center [31, 268] width 38 height 15
type input "0"
click at [100, 267] on input "0" at bounding box center [103, 268] width 38 height 15
click at [99, 129] on button "Mobile" at bounding box center [103, 128] width 27 height 15
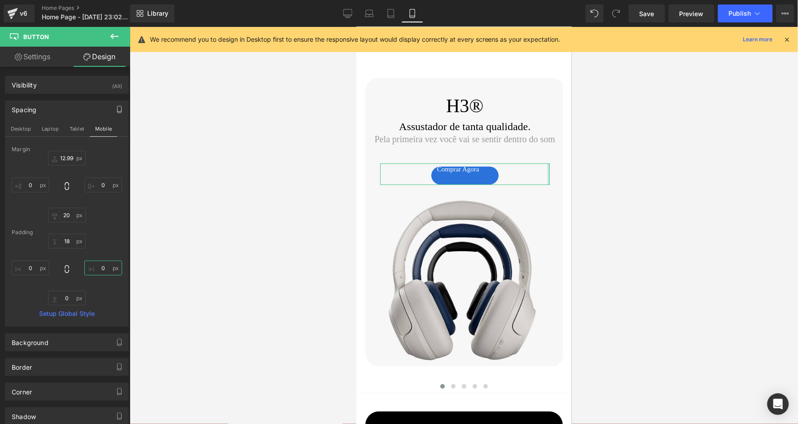
click at [101, 267] on input "0" at bounding box center [103, 268] width 38 height 15
type input "0"
click at [66, 236] on input "18" at bounding box center [67, 241] width 38 height 15
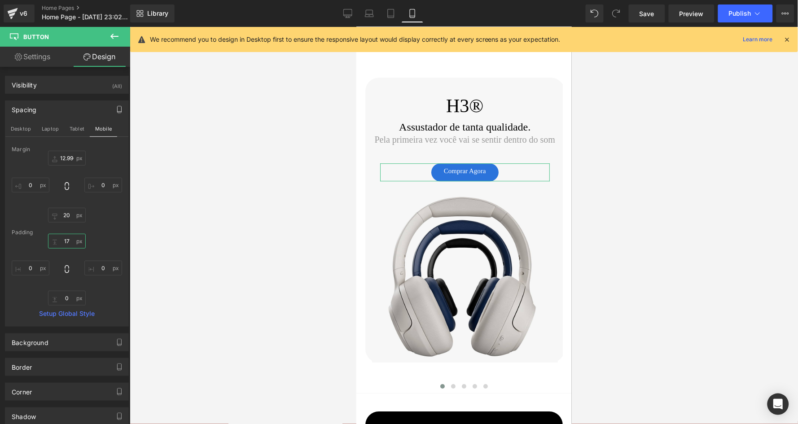
type input "18"
click at [351, 19] on link "Desktop" at bounding box center [348, 13] width 22 height 18
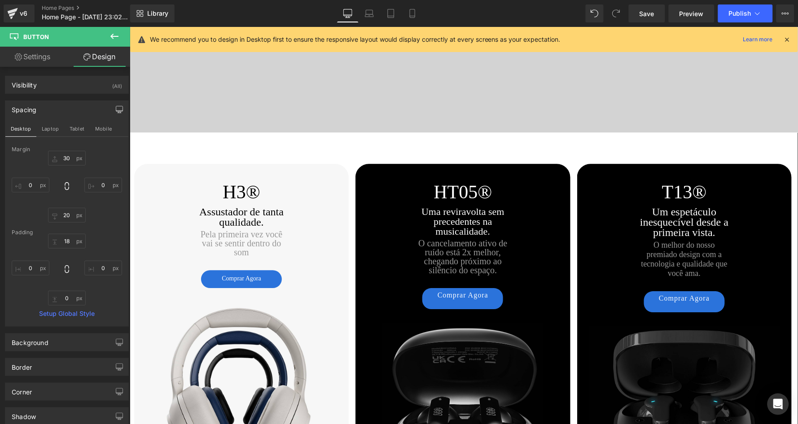
scroll to position [1529, 0]
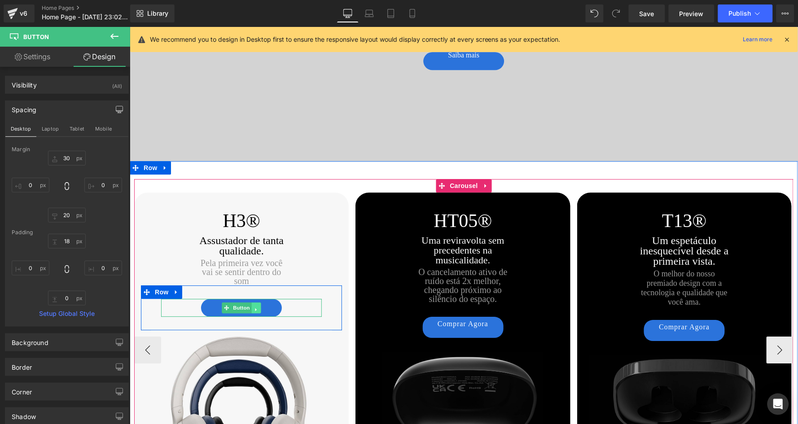
click at [254, 306] on icon at bounding box center [255, 308] width 5 height 5
click at [250, 307] on icon at bounding box center [251, 309] width 5 height 5
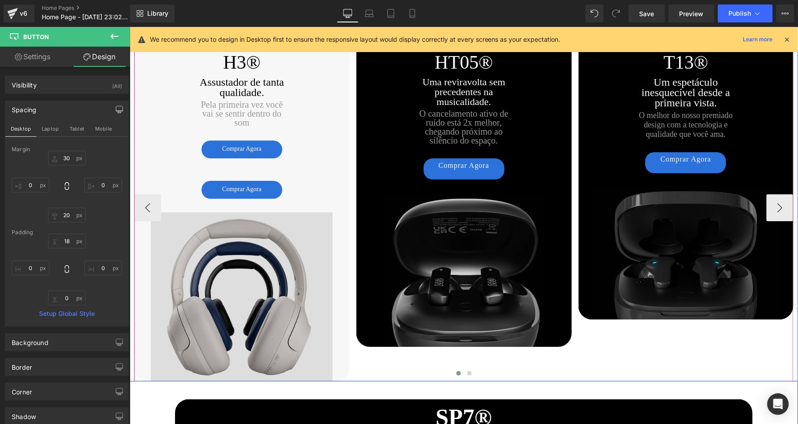
scroll to position [1638, 0]
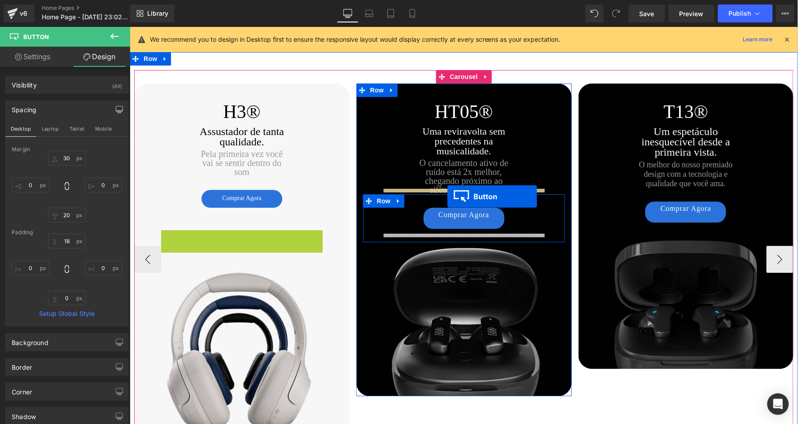
drag, startPoint x: 225, startPoint y: 232, endPoint x: 446, endPoint y: 196, distance: 224.1
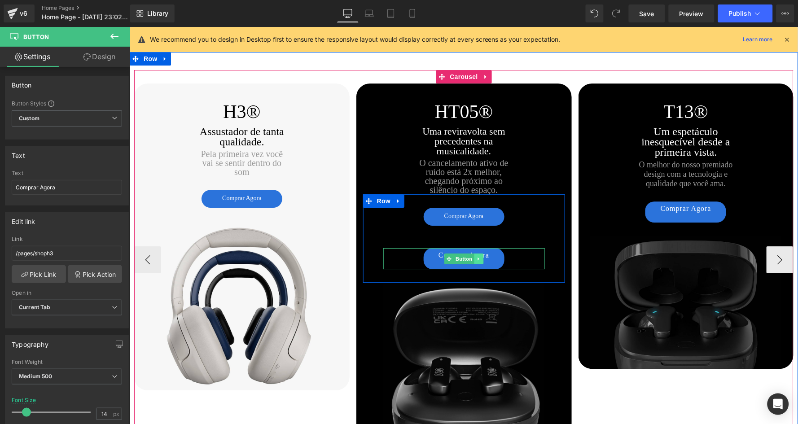
click at [478, 256] on icon at bounding box center [478, 258] width 5 height 5
click at [483, 256] on icon at bounding box center [482, 258] width 5 height 5
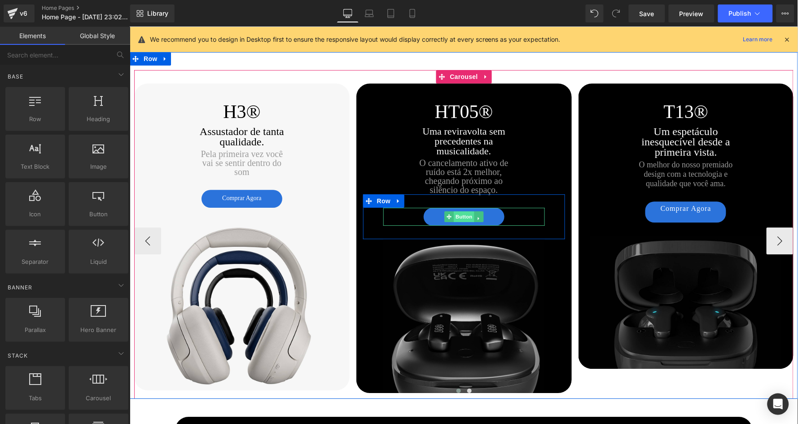
click at [460, 211] on span "Button" at bounding box center [463, 216] width 21 height 11
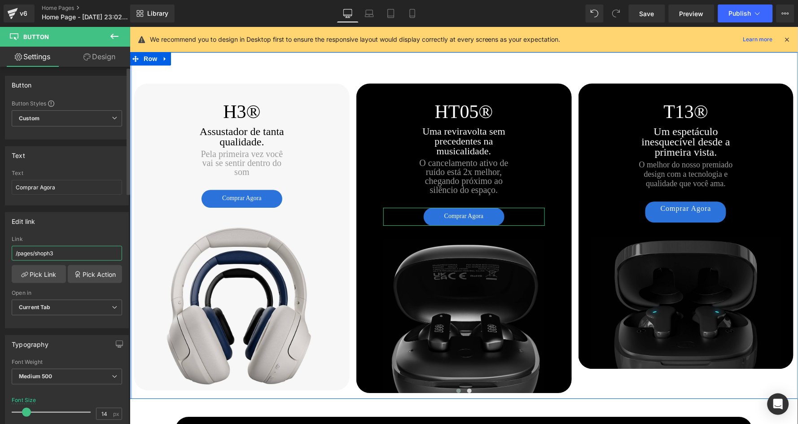
click at [87, 249] on input "/pages/shoph3" at bounding box center [67, 253] width 110 height 15
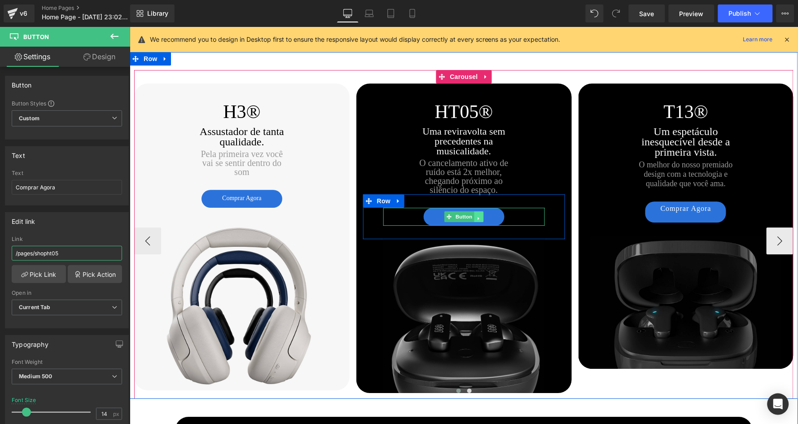
type input "/pages/shopht05"
click at [477, 217] on icon at bounding box center [477, 218] width 1 height 3
click at [472, 215] on icon at bounding box center [473, 217] width 5 height 5
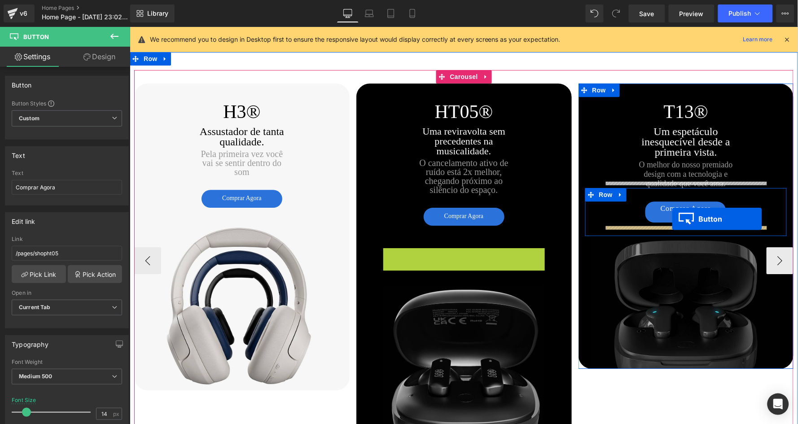
drag, startPoint x: 446, startPoint y: 252, endPoint x: 671, endPoint y: 218, distance: 227.3
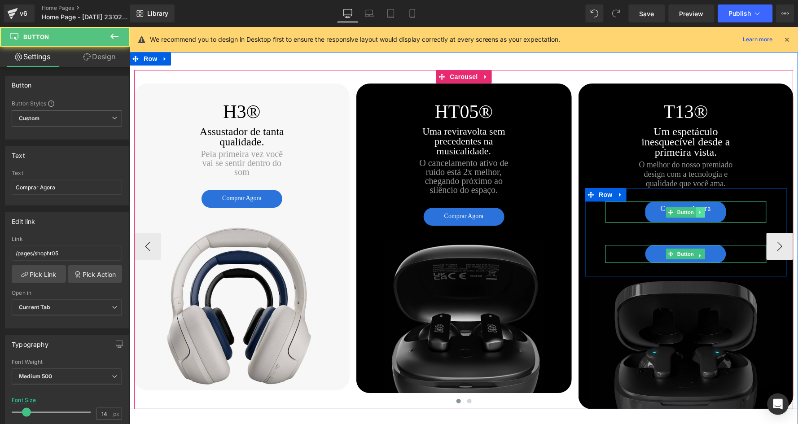
click at [699, 209] on icon at bounding box center [700, 211] width 5 height 5
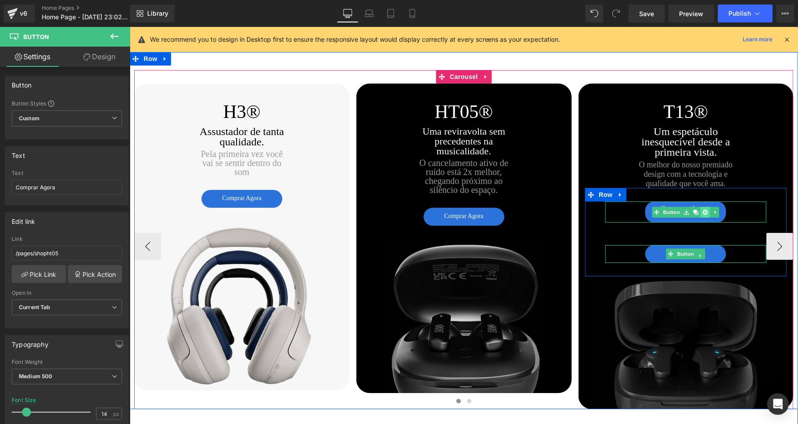
click at [704, 209] on icon at bounding box center [704, 211] width 5 height 5
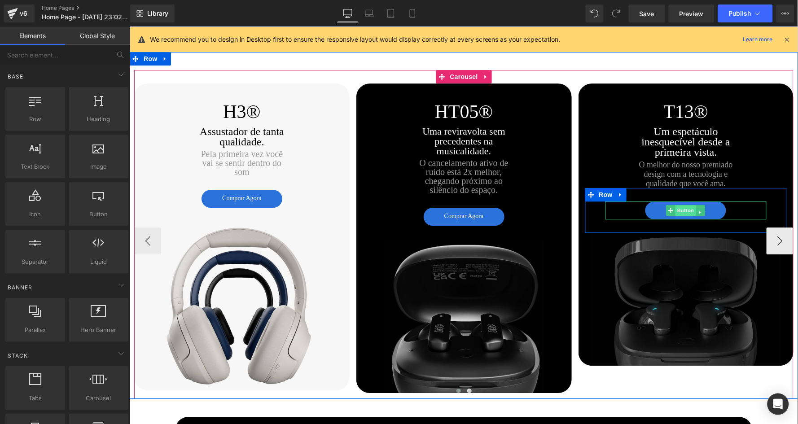
click at [685, 205] on span "Button" at bounding box center [685, 210] width 21 height 11
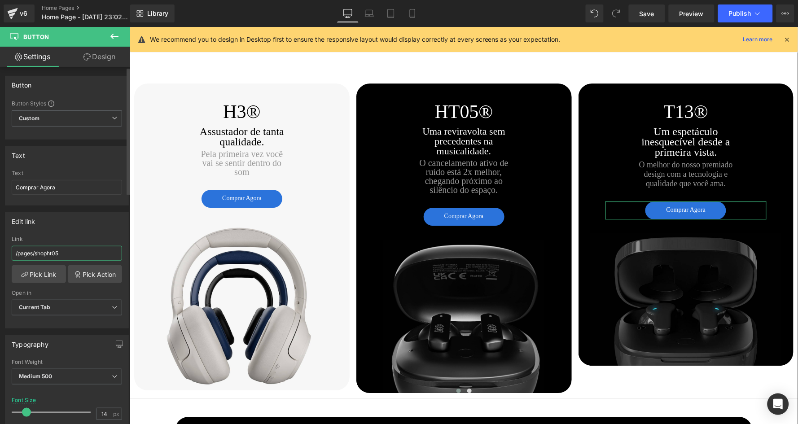
click at [76, 253] on input "/pages/shopht05" at bounding box center [67, 253] width 110 height 15
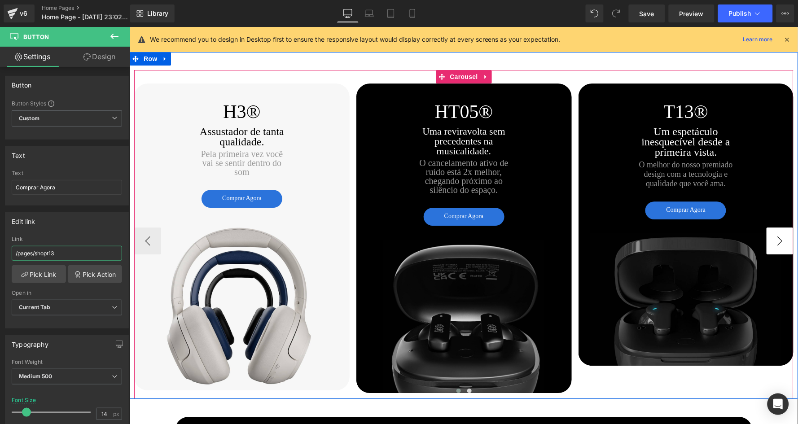
type input "/pages/shopt13"
click at [778, 233] on button "›" at bounding box center [779, 240] width 27 height 27
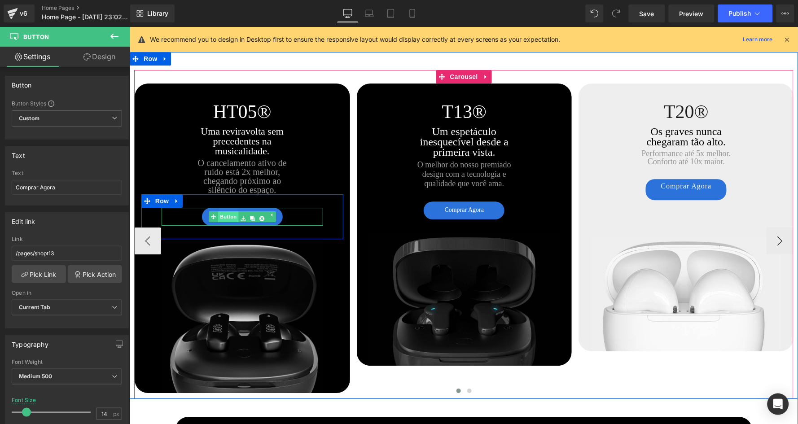
click at [225, 211] on link "Button" at bounding box center [223, 218] width 30 height 14
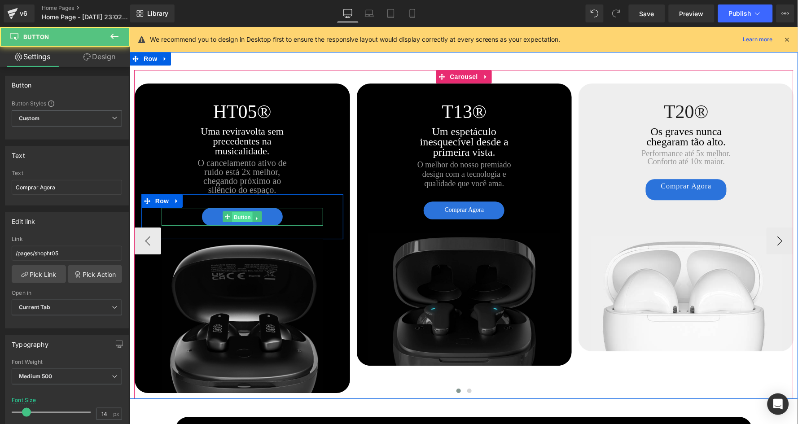
drag, startPoint x: 239, startPoint y: 210, endPoint x: 254, endPoint y: 258, distance: 50.4
click at [239, 211] on span "Button" at bounding box center [242, 216] width 21 height 11
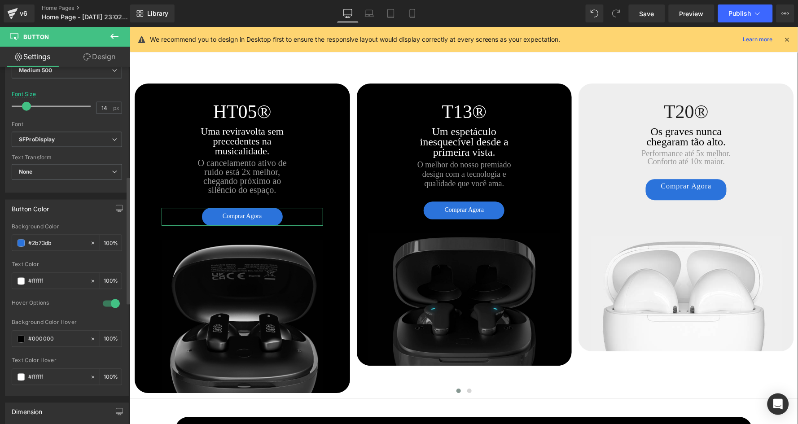
scroll to position [313, 0]
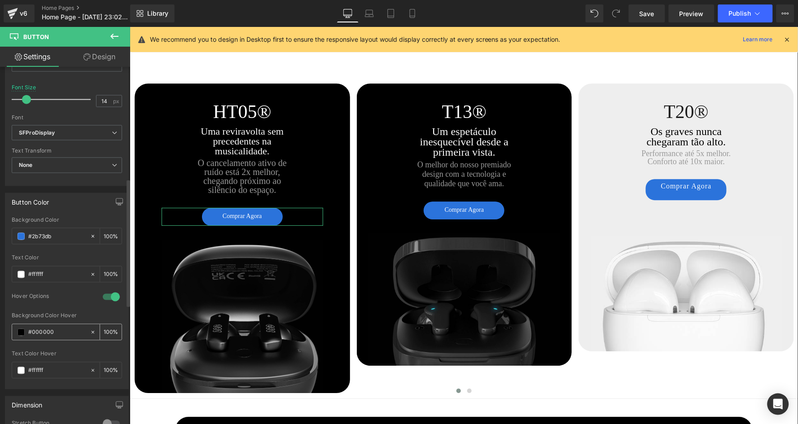
click at [20, 329] on span at bounding box center [20, 332] width 7 height 7
click at [19, 329] on span at bounding box center [20, 332] width 7 height 7
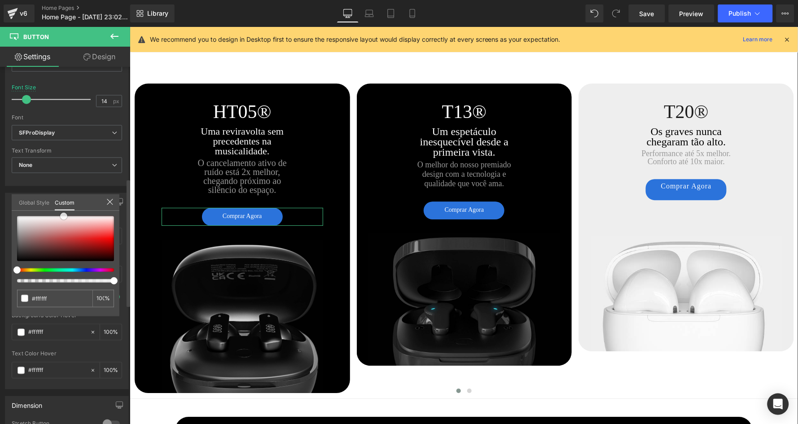
drag, startPoint x: 62, startPoint y: 245, endPoint x: 64, endPoint y: 208, distance: 37.7
click at [64, 208] on div "Global Style Custom Setup Global Style #000000 100 %" at bounding box center [66, 207] width 108 height 27
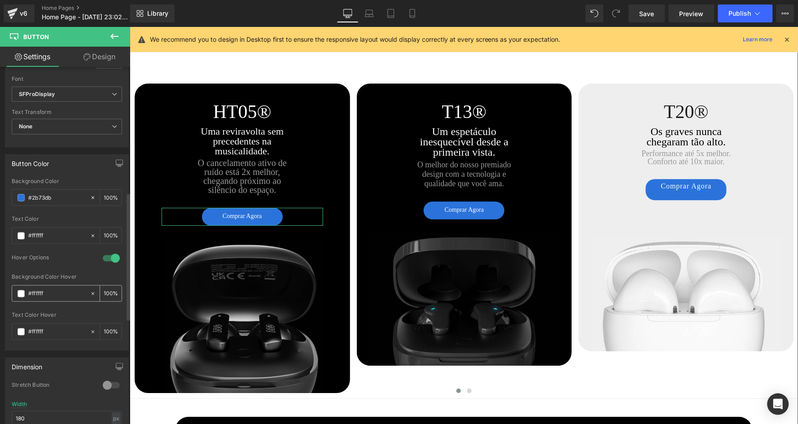
scroll to position [360, 0]
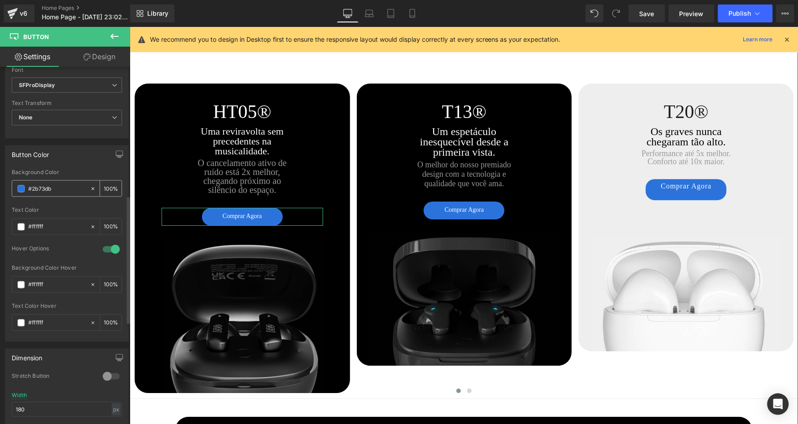
click at [55, 184] on input "#2b73db" at bounding box center [56, 189] width 57 height 10
click at [49, 318] on input "#ffffff" at bounding box center [56, 323] width 57 height 10
paste input "2b73db"
type input "#2b73db"
click at [78, 303] on div "Text Color Hover" at bounding box center [67, 306] width 110 height 6
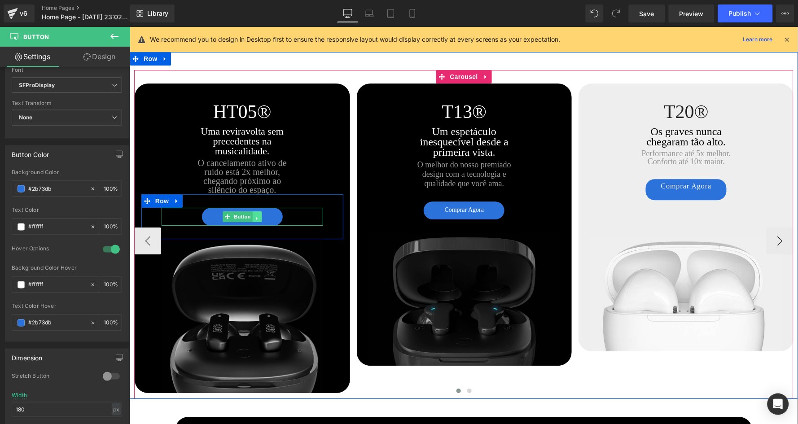
click at [255, 217] on icon at bounding box center [255, 218] width 1 height 3
click at [249, 216] on icon at bounding box center [251, 218] width 5 height 5
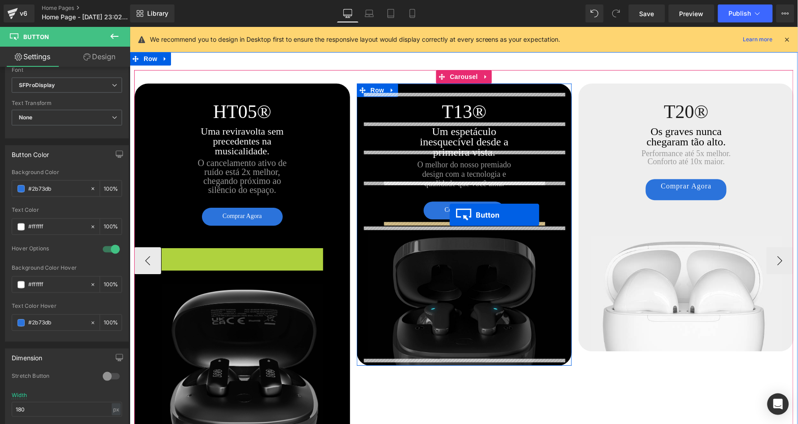
drag, startPoint x: 224, startPoint y: 252, endPoint x: 449, endPoint y: 214, distance: 227.9
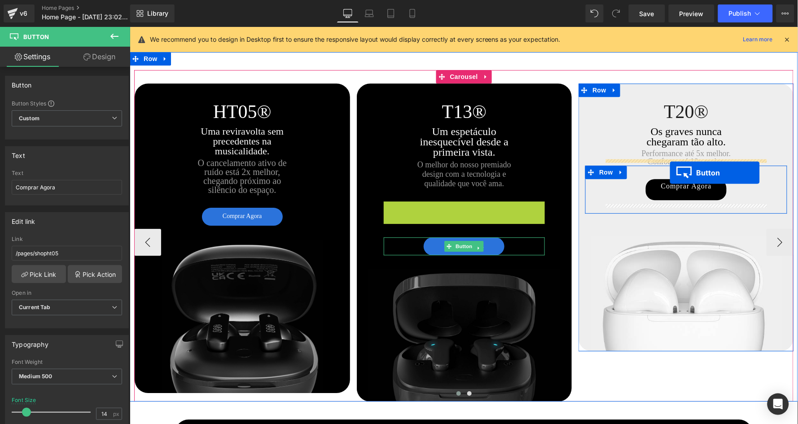
drag, startPoint x: 447, startPoint y: 204, endPoint x: 669, endPoint y: 172, distance: 224.4
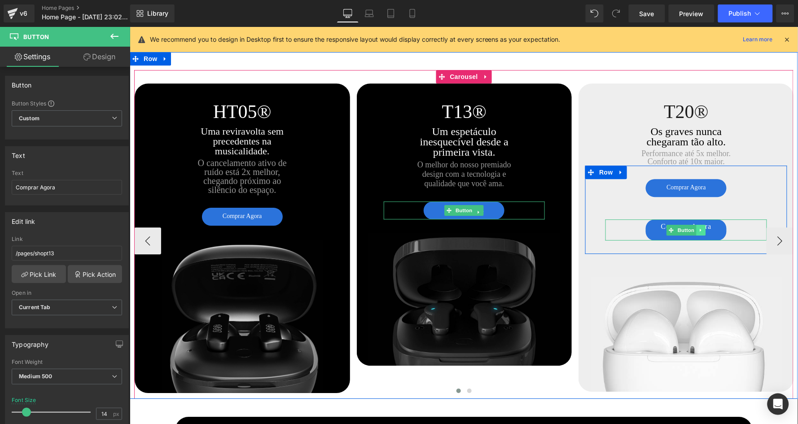
click at [699, 228] on icon at bounding box center [699, 229] width 1 height 3
click at [703, 227] on icon at bounding box center [705, 229] width 5 height 5
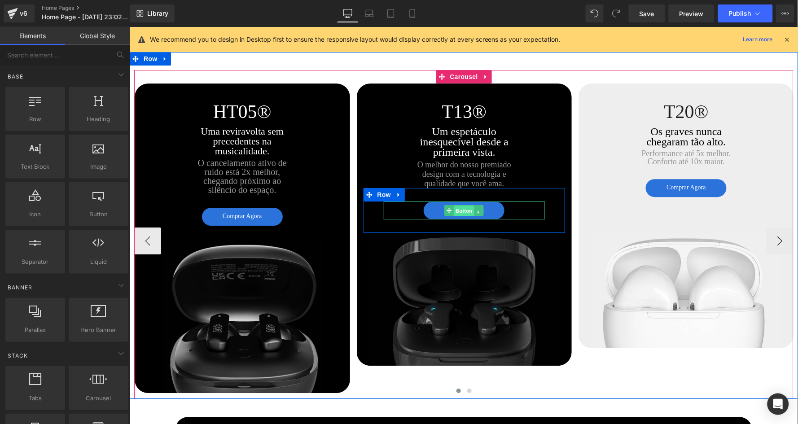
click at [459, 206] on span "Button" at bounding box center [464, 210] width 21 height 11
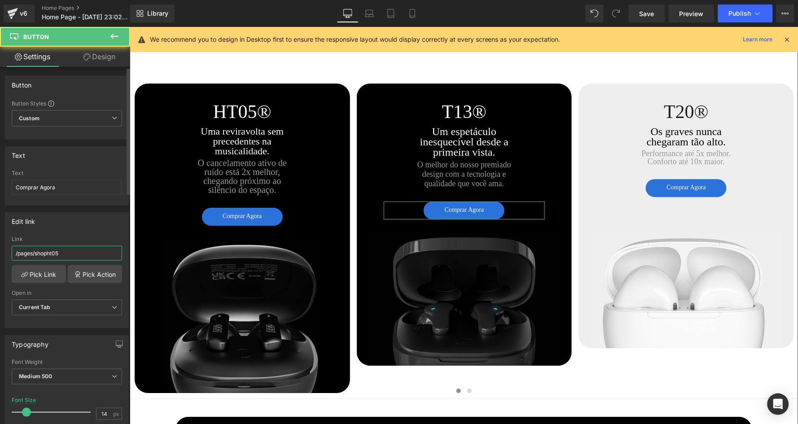
click at [84, 253] on input "/pages/shopht05" at bounding box center [67, 253] width 110 height 15
type input "/pages/shopt13"
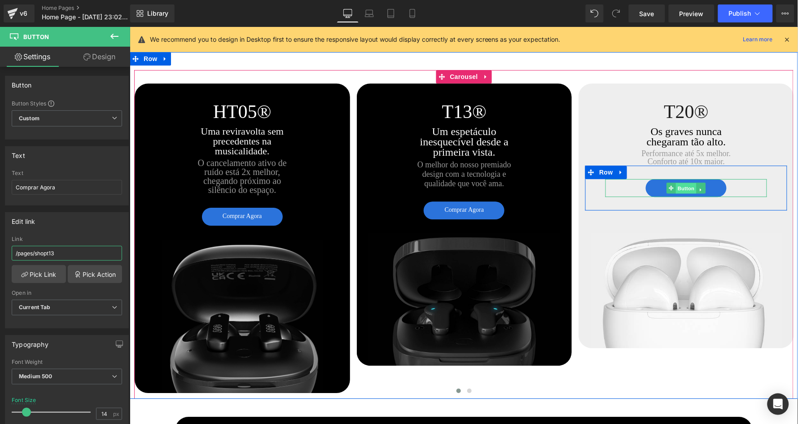
click at [682, 183] on span "Button" at bounding box center [686, 188] width 21 height 11
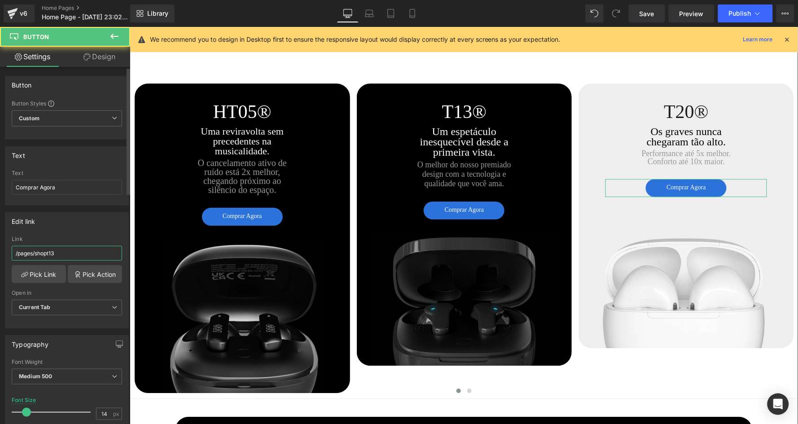
click at [74, 250] on input "/pages/shopt13" at bounding box center [67, 253] width 110 height 15
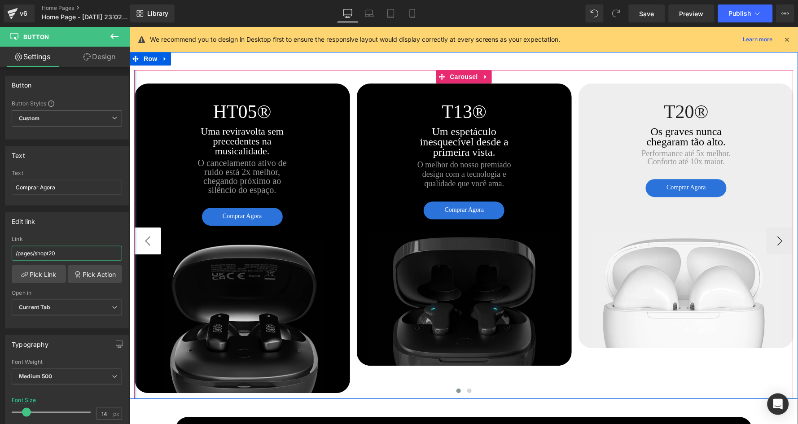
type input "/pages/shopt20"
click at [143, 232] on button "‹" at bounding box center [147, 240] width 27 height 27
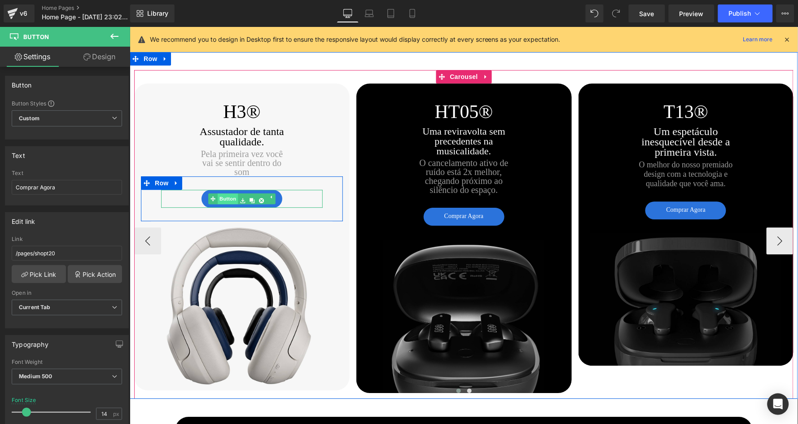
click at [224, 193] on link "Button" at bounding box center [223, 200] width 30 height 14
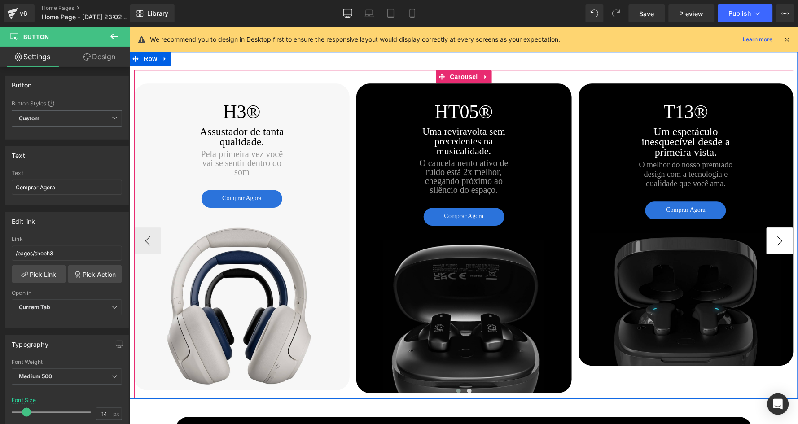
click at [780, 232] on button "›" at bounding box center [779, 240] width 27 height 27
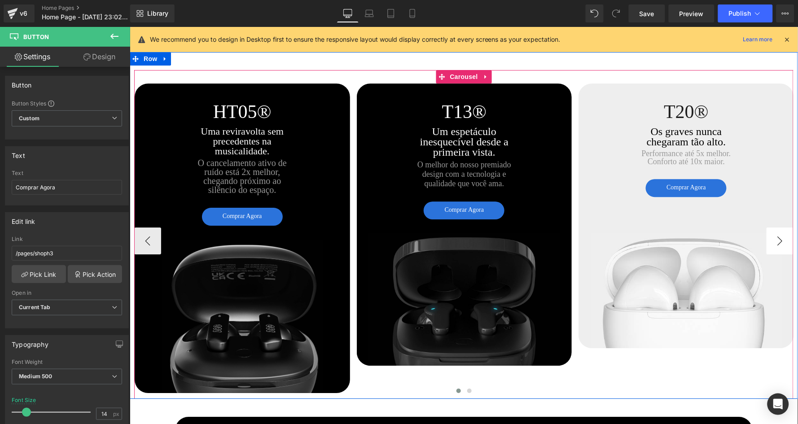
click at [779, 232] on button "›" at bounding box center [779, 240] width 27 height 27
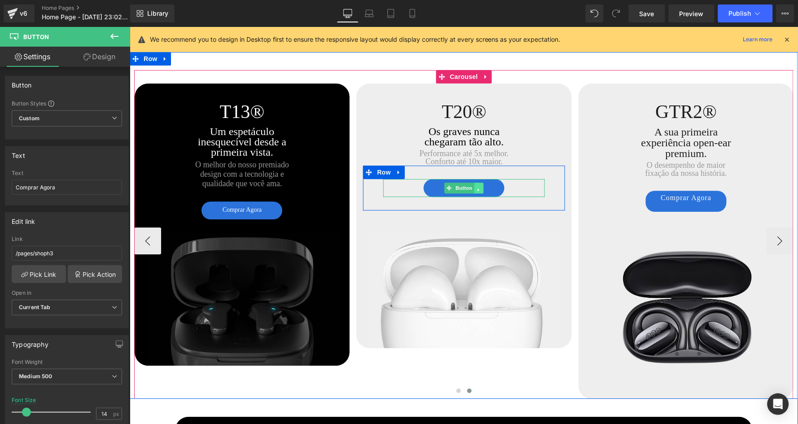
click at [476, 187] on icon at bounding box center [478, 189] width 5 height 5
click at [474, 182] on link at bounding box center [473, 189] width 9 height 14
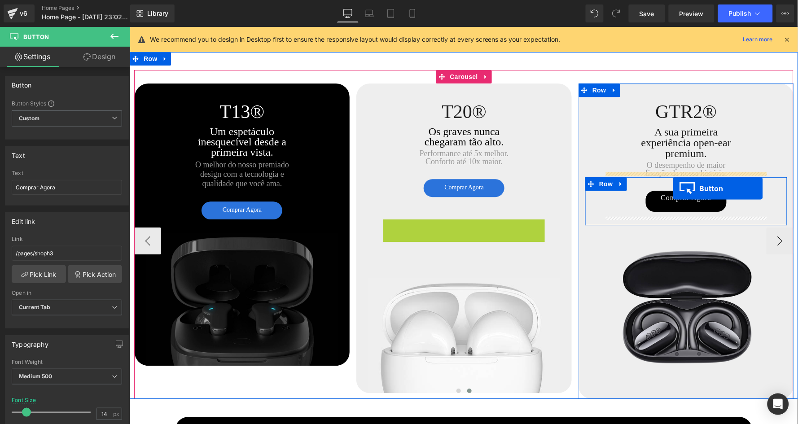
drag, startPoint x: 447, startPoint y: 223, endPoint x: 672, endPoint y: 188, distance: 227.9
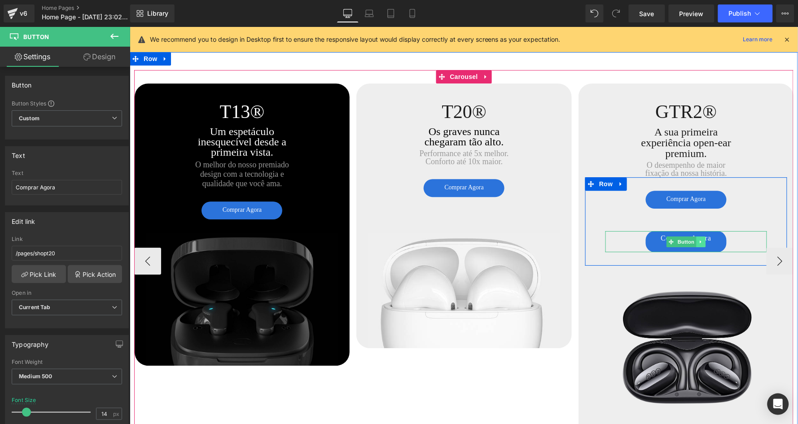
click at [701, 236] on link at bounding box center [700, 241] width 9 height 11
click at [703, 239] on icon at bounding box center [705, 241] width 5 height 5
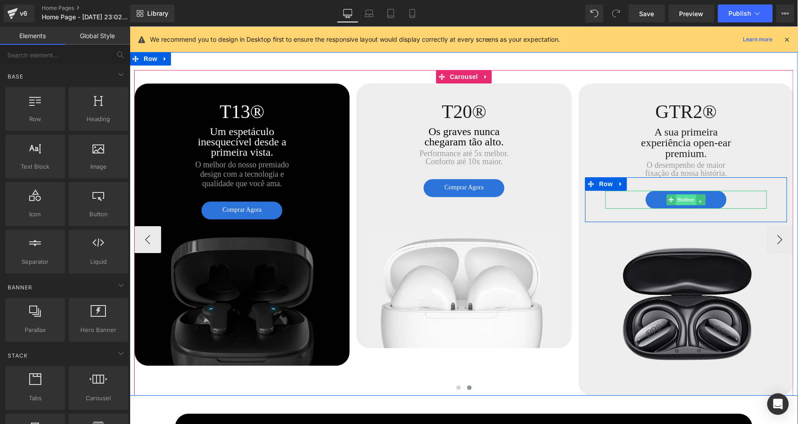
click at [684, 196] on span "Button" at bounding box center [685, 199] width 21 height 11
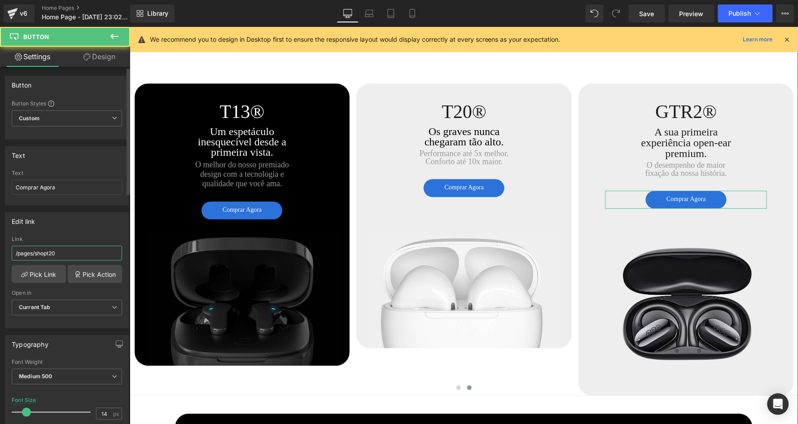
click at [74, 248] on input "/pages/shopt20" at bounding box center [67, 253] width 110 height 15
type input "/pages/shopgtr2"
click at [78, 227] on div "Edit link" at bounding box center [66, 221] width 123 height 17
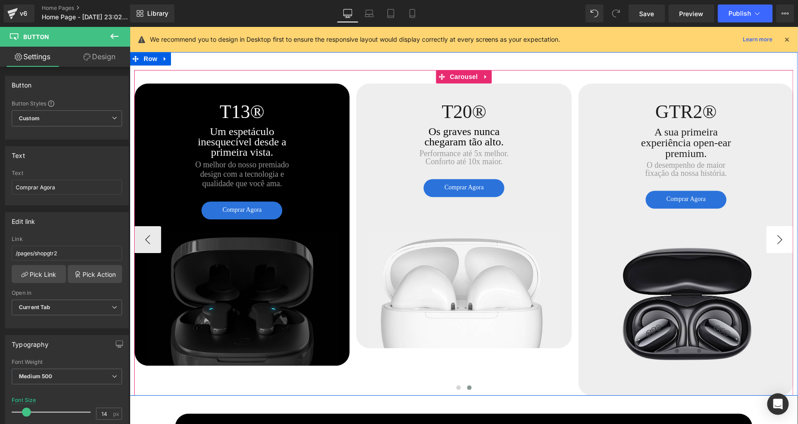
click at [782, 229] on button "›" at bounding box center [779, 239] width 27 height 27
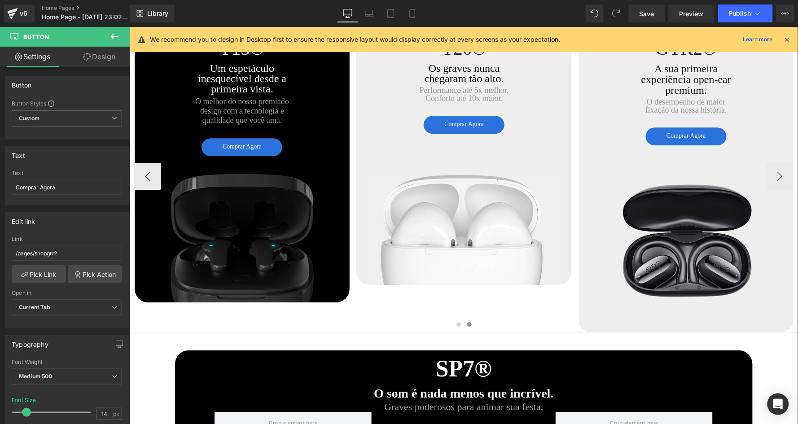
scroll to position [1696, 0]
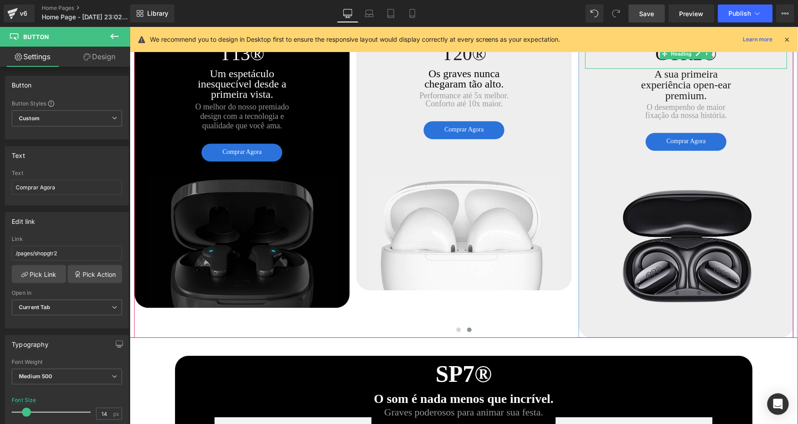
click at [654, 13] on span "Save" at bounding box center [646, 13] width 15 height 9
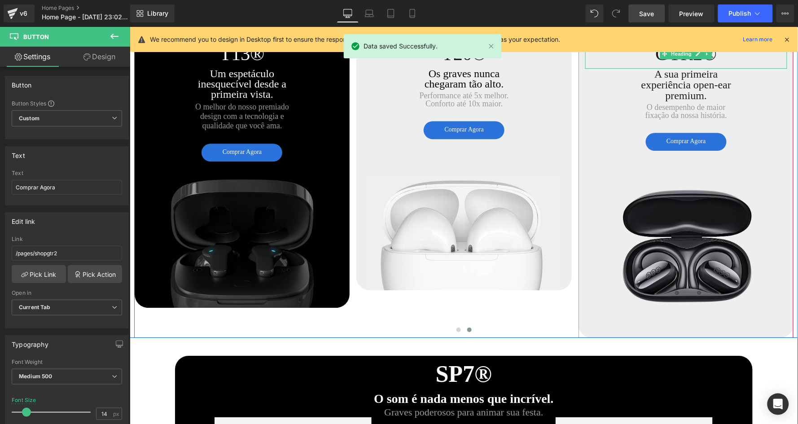
click at [789, 39] on icon at bounding box center [787, 39] width 8 height 8
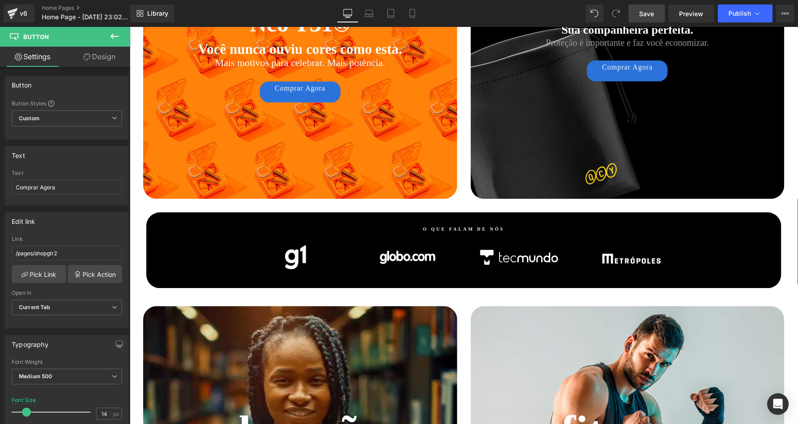
scroll to position [2465, 0]
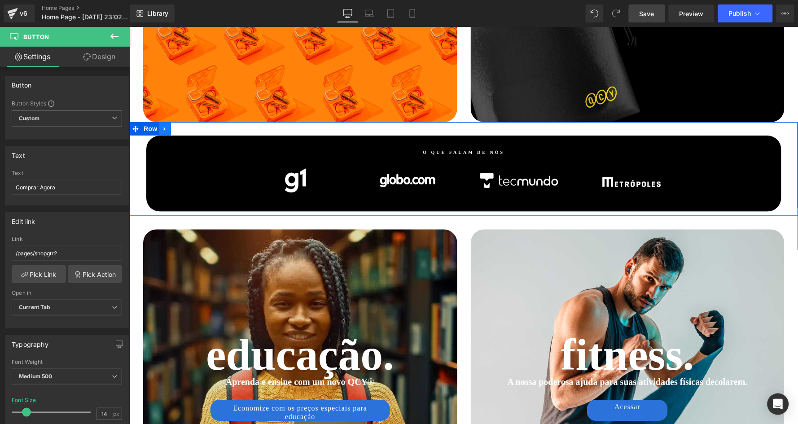
click at [167, 123] on link at bounding box center [165, 128] width 12 height 13
click at [236, 122] on div "O QUE FALAM DE NÓS Heading Image Image Image Image Image Row Row Row" at bounding box center [463, 169] width 668 height 94
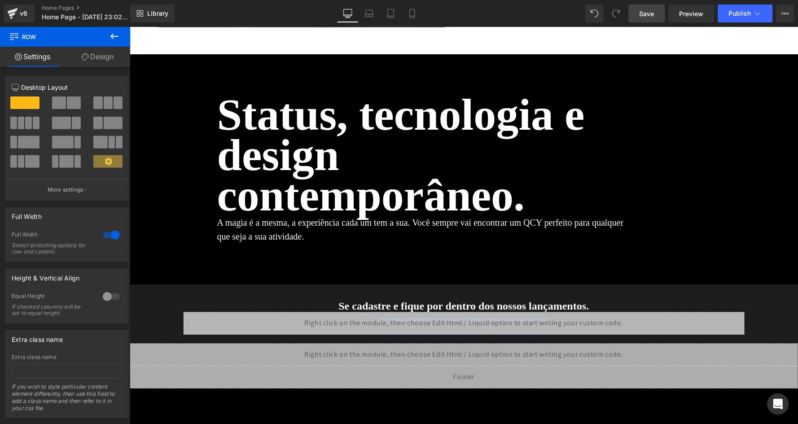
scroll to position [4011, 0]
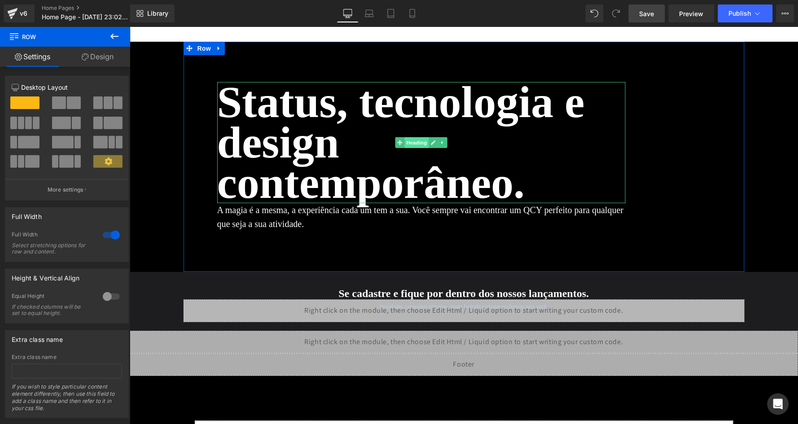
click at [414, 137] on span "Heading" at bounding box center [416, 142] width 24 height 11
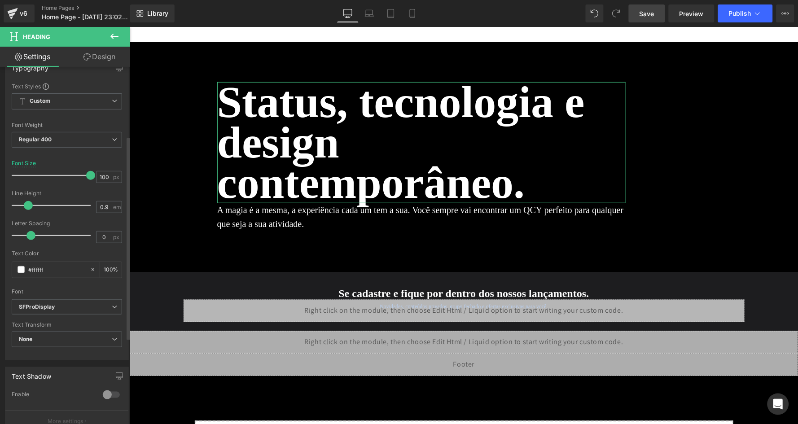
scroll to position [122, 0]
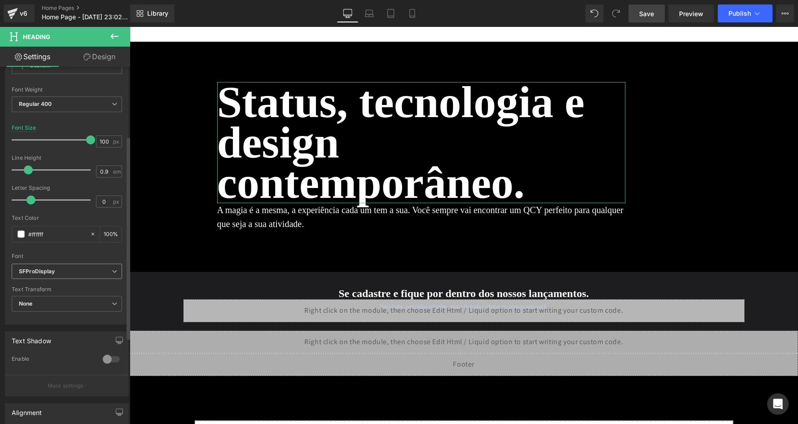
click at [64, 268] on b "SFProDisplay" at bounding box center [65, 272] width 93 height 8
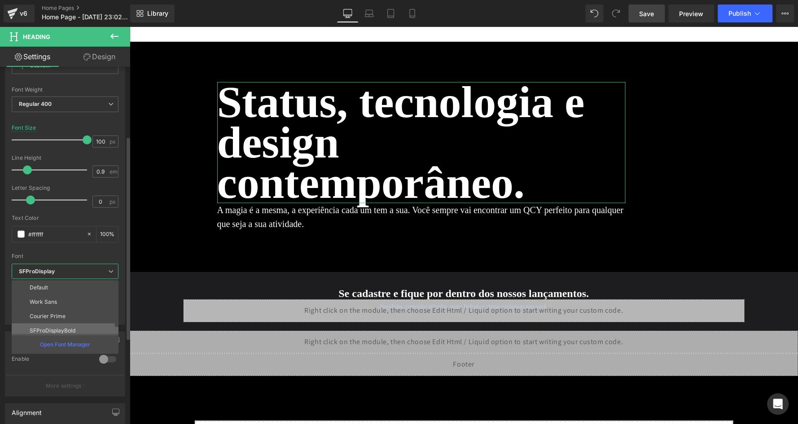
click at [64, 323] on li "SFProDisplayBold" at bounding box center [67, 330] width 111 height 14
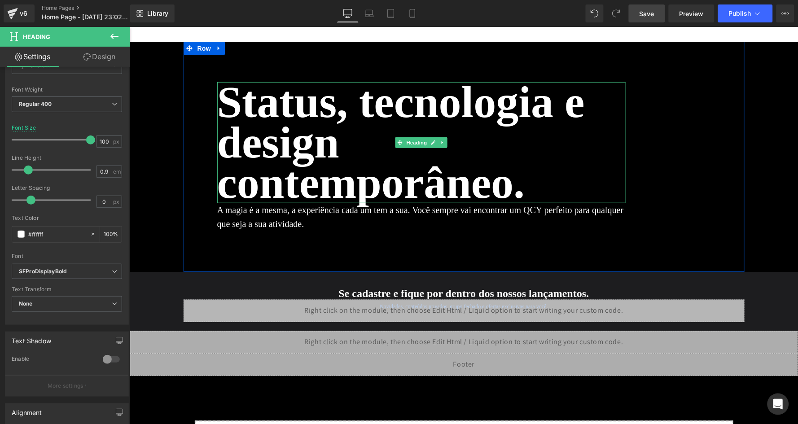
click at [348, 145] on h2 "Status, tecnologia e design contemporâneo." at bounding box center [421, 142] width 408 height 121
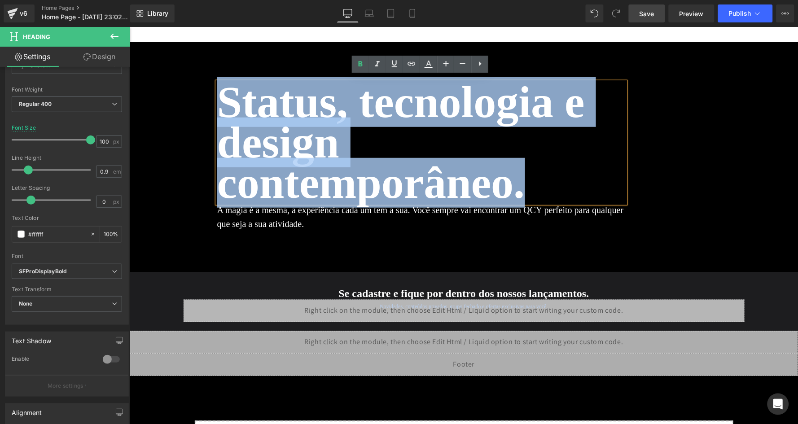
drag, startPoint x: 529, startPoint y: 184, endPoint x: 226, endPoint y: 100, distance: 315.0
click at [226, 100] on h2 "Status, tecnologia e design contemporâneo." at bounding box center [421, 142] width 408 height 121
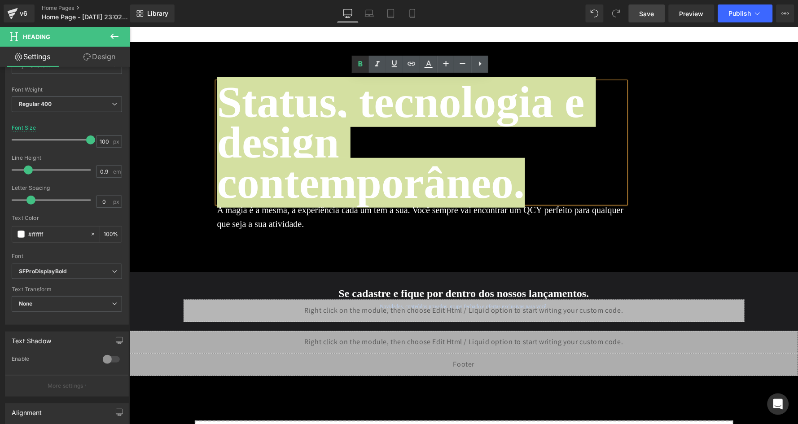
click at [360, 67] on icon at bounding box center [360, 64] width 11 height 11
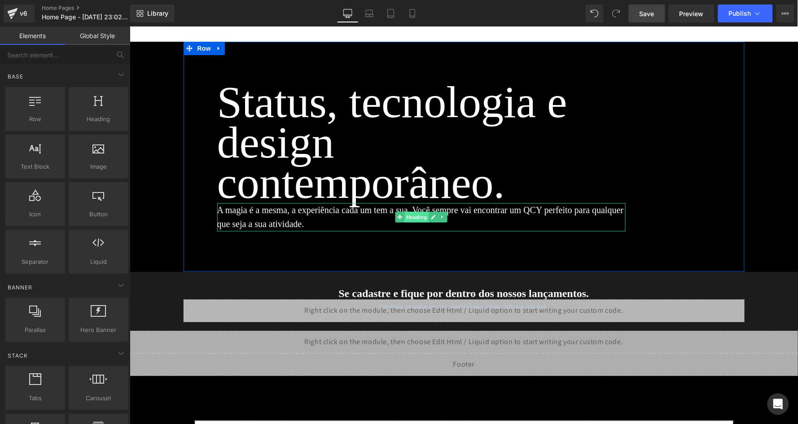
click at [411, 211] on span "Heading" at bounding box center [416, 216] width 24 height 11
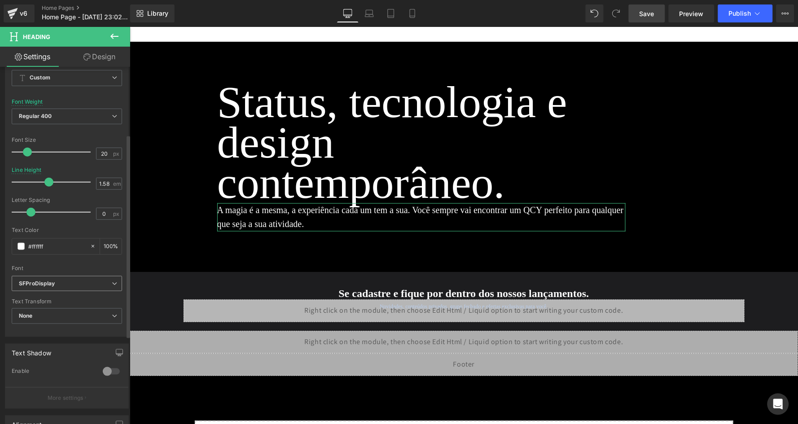
scroll to position [118, 0]
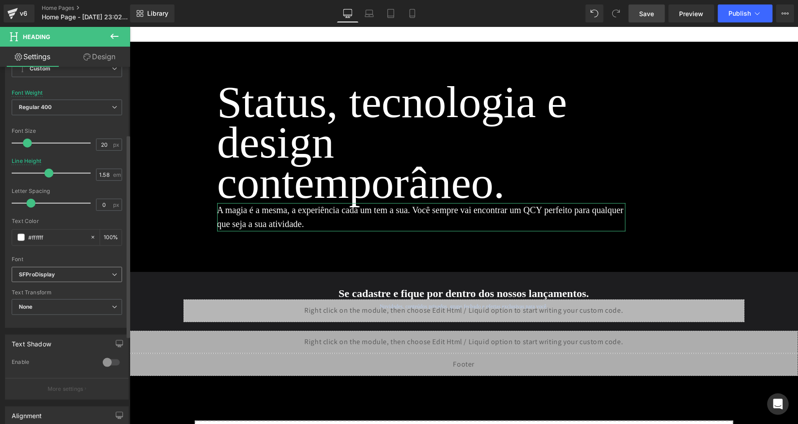
click at [66, 267] on span "SFProDisplay" at bounding box center [67, 275] width 110 height 16
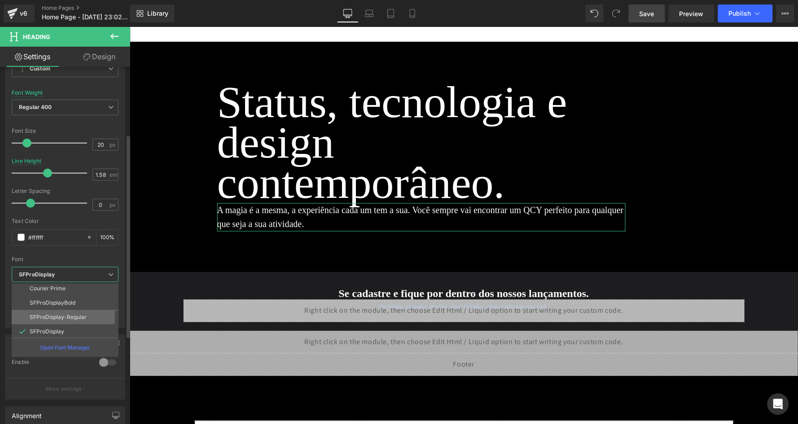
scroll to position [31, 0]
click at [57, 329] on p "SFProDisplay" at bounding box center [47, 332] width 35 height 6
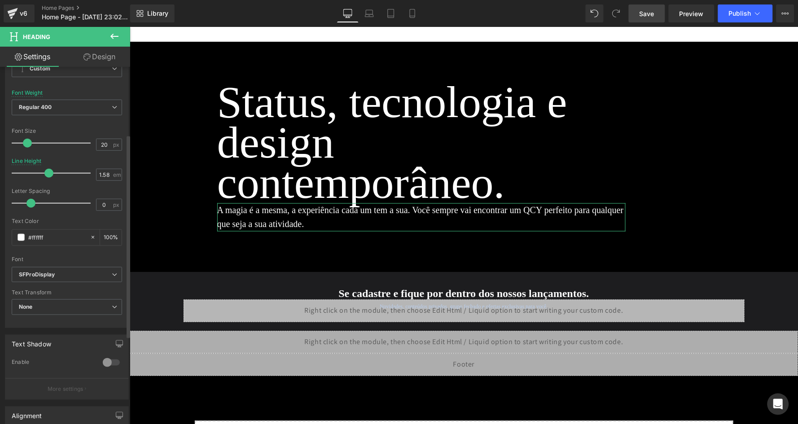
click at [100, 250] on div at bounding box center [67, 253] width 110 height 6
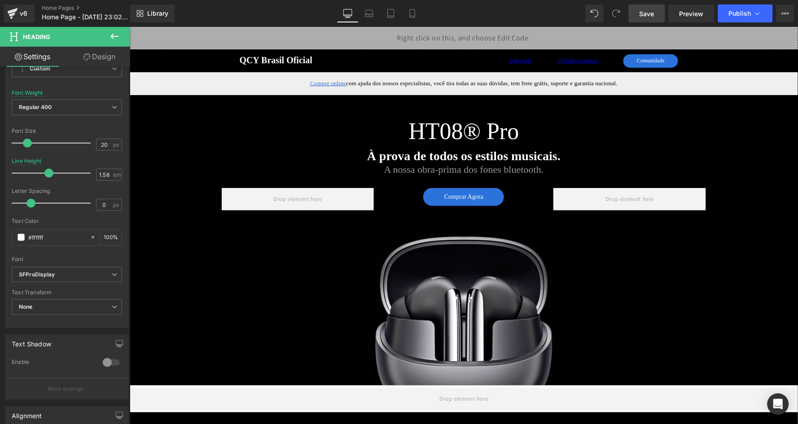
scroll to position [0, 0]
click at [651, 14] on span "Save" at bounding box center [646, 13] width 15 height 9
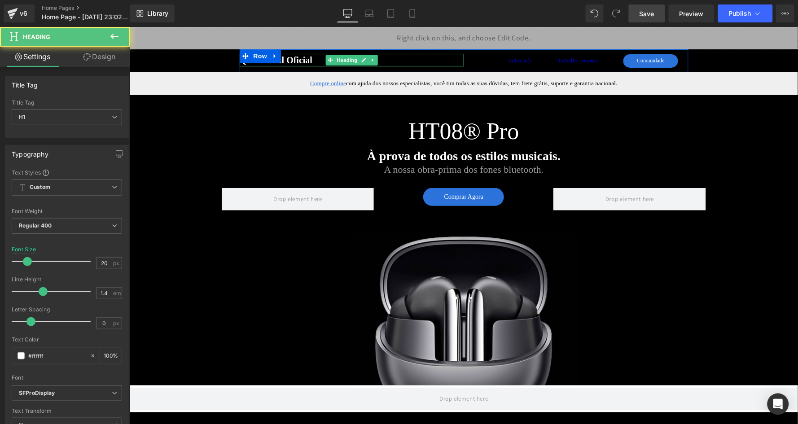
click at [271, 64] on div "QCY Brasil Oficial Heading" at bounding box center [351, 59] width 224 height 13
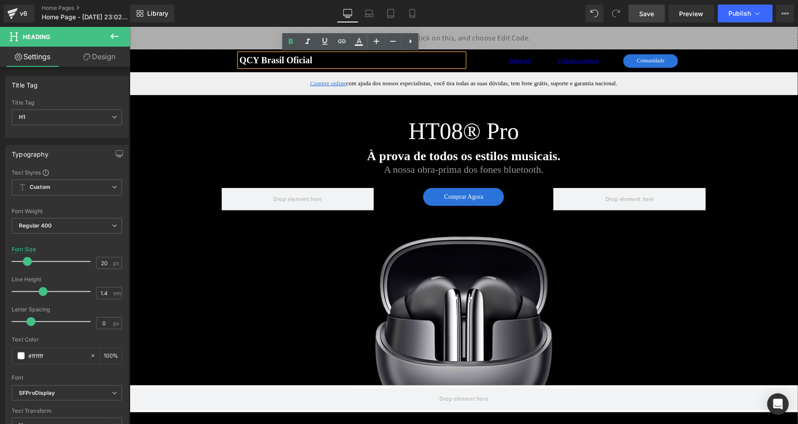
click at [275, 60] on strong "QCY Brasil Oficial" at bounding box center [275, 60] width 73 height 10
click at [271, 62] on strong "QCY USA Oficial" at bounding box center [312, 60] width 147 height 10
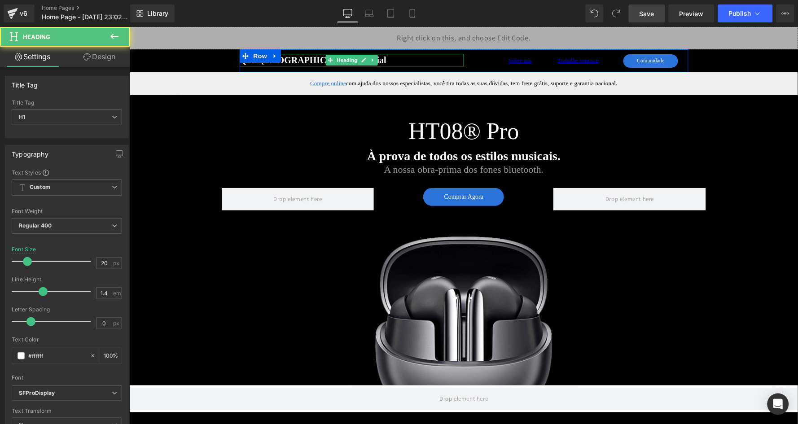
click at [290, 57] on strong "QCY USA Oficial" at bounding box center [312, 60] width 147 height 10
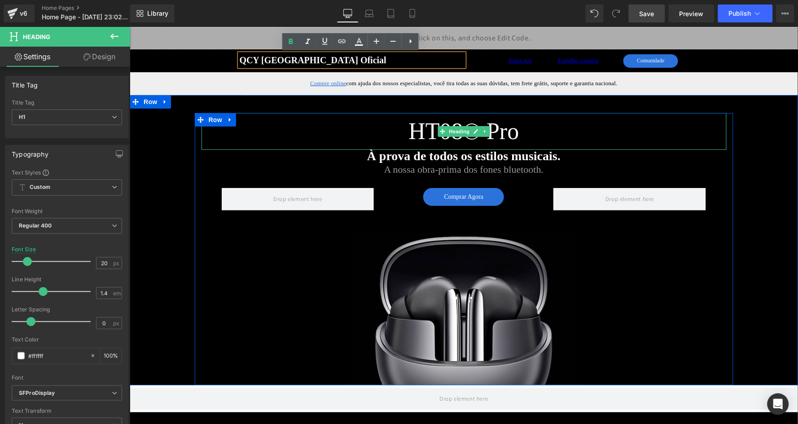
click at [269, 146] on h2 "HT08® Pro" at bounding box center [463, 131] width 525 height 37
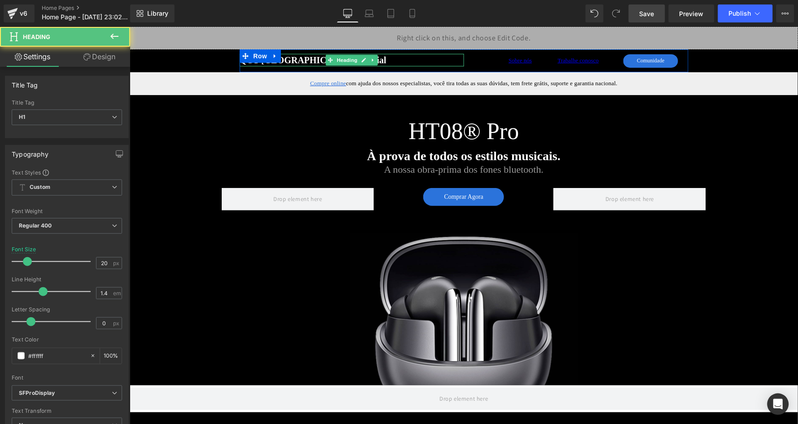
drag, startPoint x: 295, startPoint y: 61, endPoint x: 304, endPoint y: 61, distance: 9.4
click at [295, 61] on strong "QCY USA Oficial" at bounding box center [312, 60] width 147 height 10
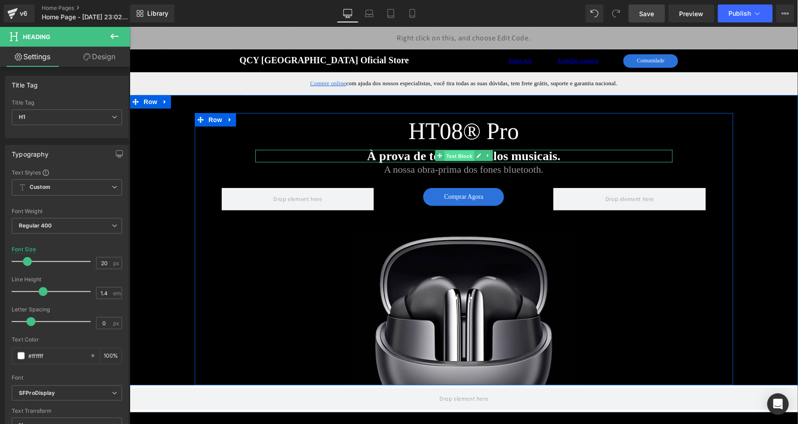
click at [470, 151] on span "Text Block" at bounding box center [459, 155] width 30 height 11
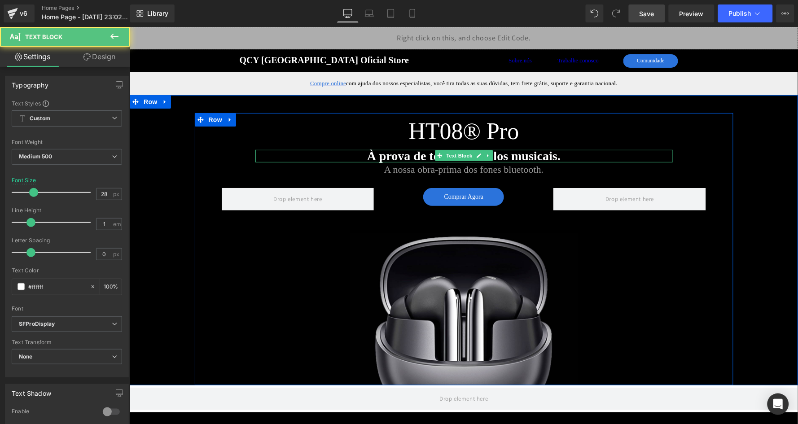
click at [374, 153] on strong "À prova de todos os estilos musicais." at bounding box center [463, 156] width 193 height 14
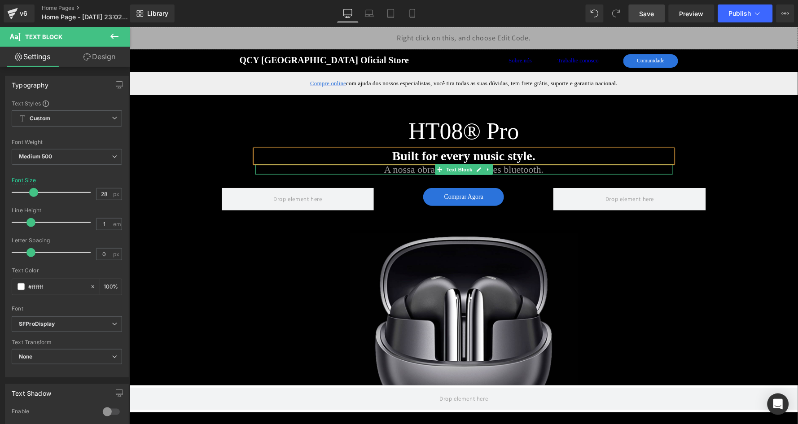
click at [411, 166] on p "A nossa obra-prima dos fones bluetooth." at bounding box center [463, 169] width 417 height 10
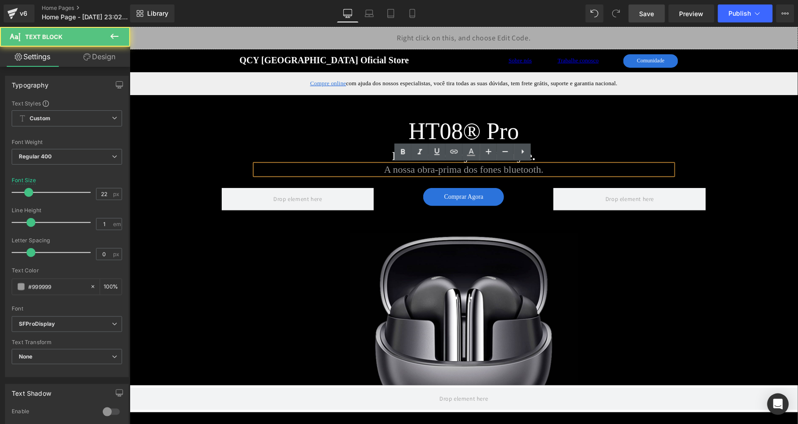
click at [406, 167] on p "A nossa obra-prima dos fones bluetooth." at bounding box center [463, 169] width 417 height 10
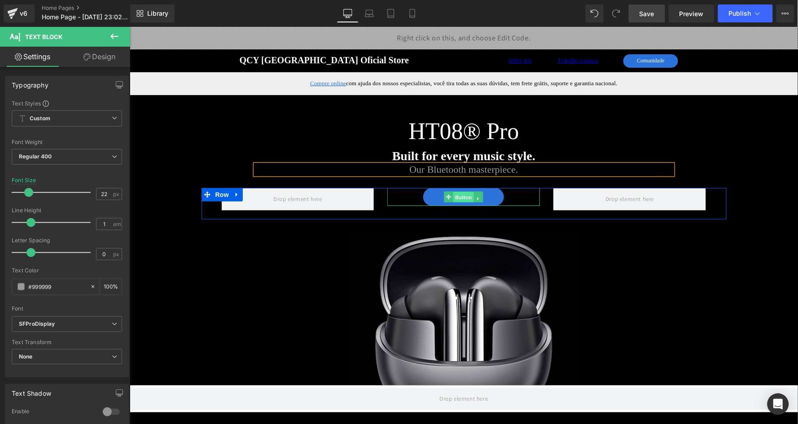
click at [467, 195] on span "Button" at bounding box center [463, 197] width 21 height 11
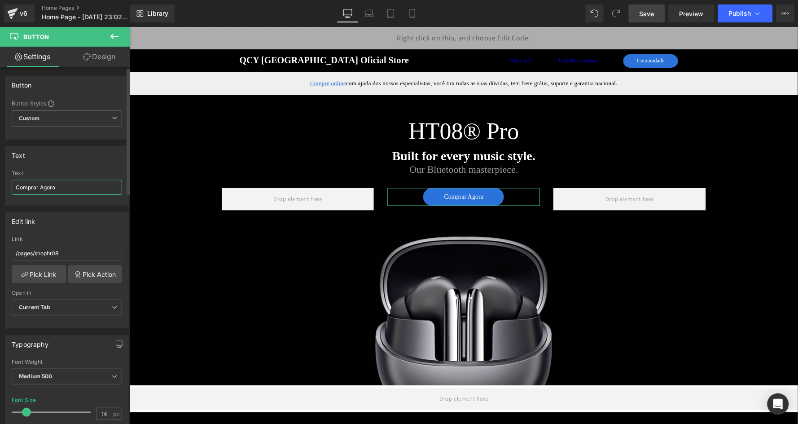
click at [76, 190] on input "Comprar Agora" at bounding box center [67, 187] width 110 height 15
type input "Shop Now"
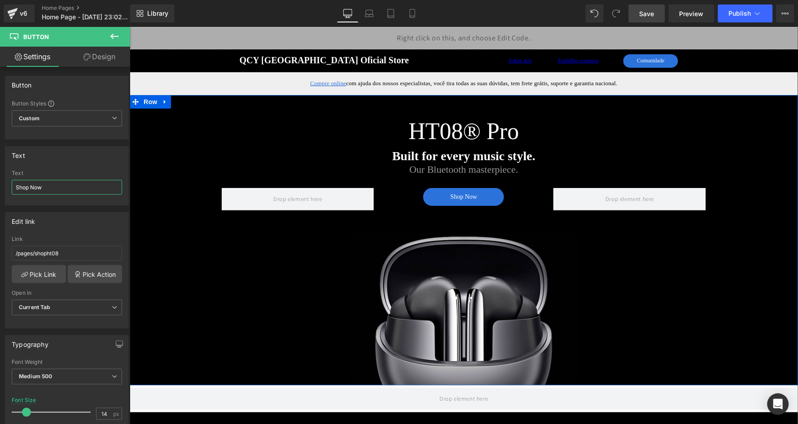
click at [173, 164] on div "HT08® Pro Heading Built for every music style. Text Block Our Bluetooth masterp…" at bounding box center [463, 240] width 668 height 290
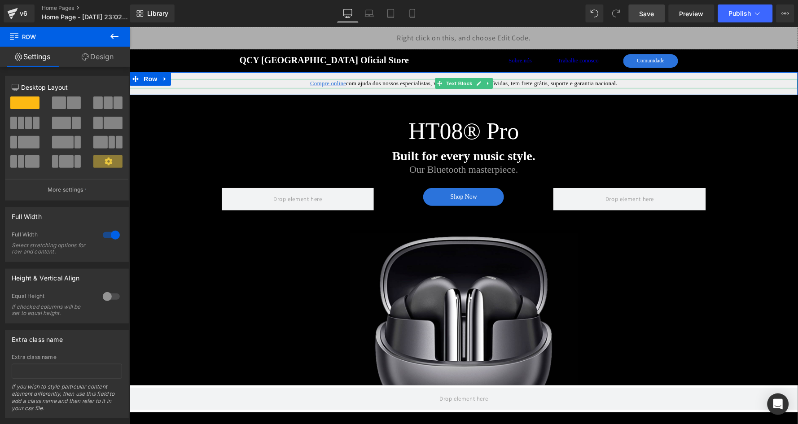
click at [364, 83] on p "Compre online com ajuda dos nossos especialistas, você tira todas as suas dúvid…" at bounding box center [463, 83] width 668 height 9
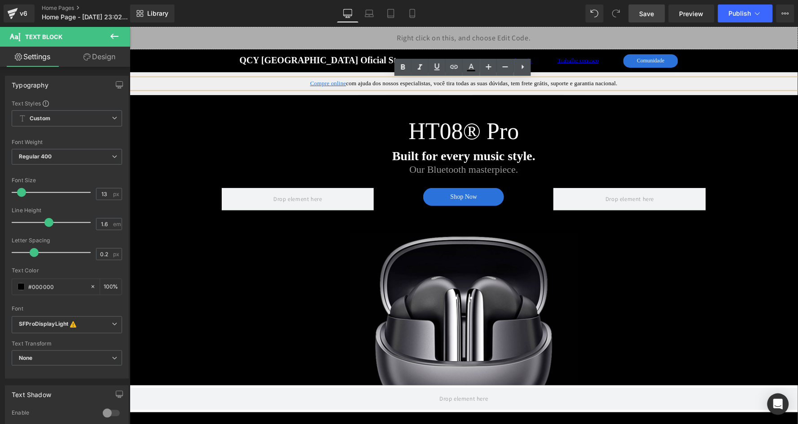
click at [459, 85] on p "Compre online com ajuda dos nossos especialistas, você tira todas as suas dúvid…" at bounding box center [463, 83] width 668 height 9
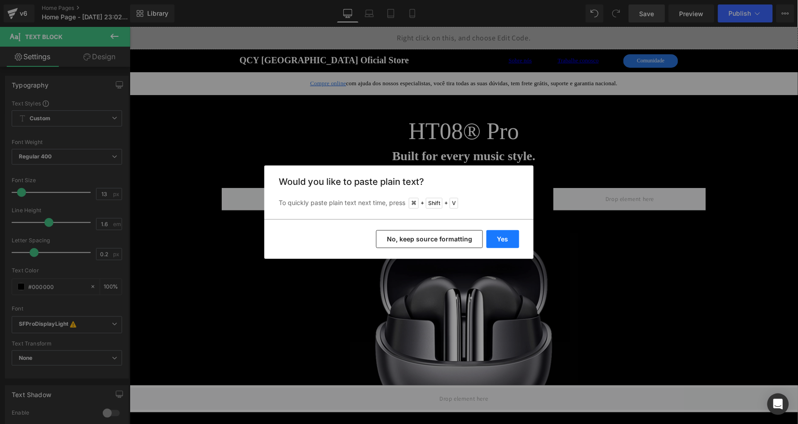
click at [498, 237] on button "Yes" at bounding box center [502, 239] width 33 height 18
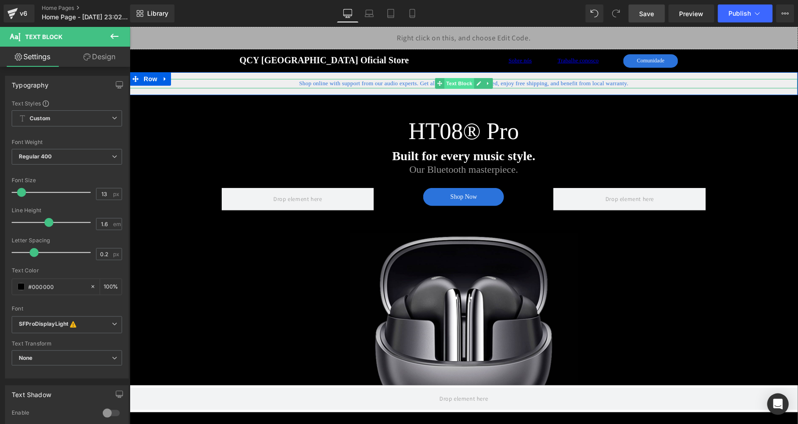
click at [454, 82] on span "Text Block" at bounding box center [459, 83] width 30 height 11
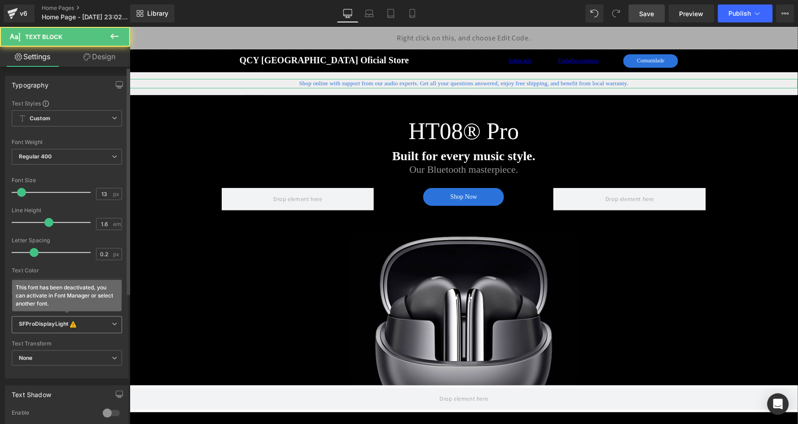
click at [54, 316] on span "SFProDisplayLight This font has been deactivated, you can activate in Font Mana…" at bounding box center [67, 324] width 110 height 17
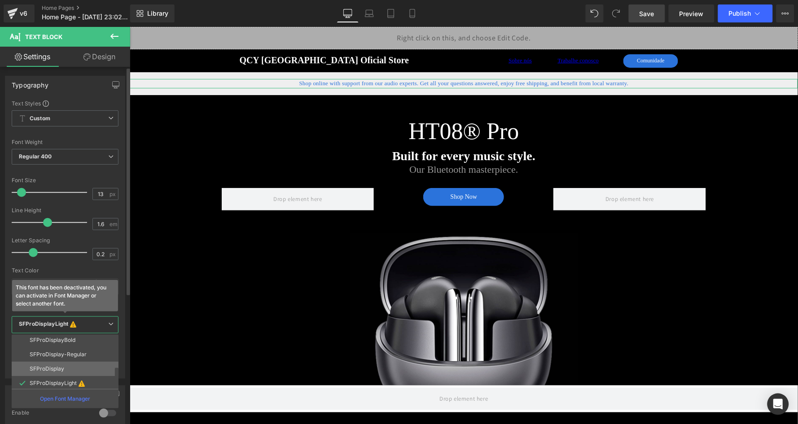
scroll to position [44, 0]
click at [61, 381] on p "SFProDisplayLight" at bounding box center [53, 384] width 47 height 6
click at [58, 389] on div "Open Font Manager" at bounding box center [65, 398] width 107 height 19
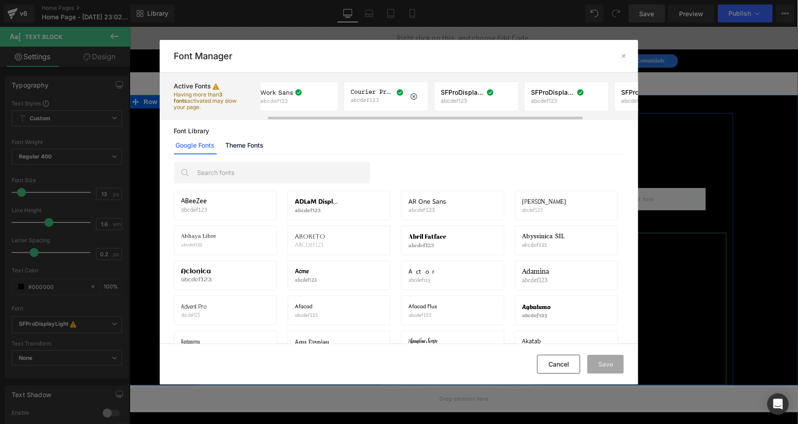
scroll to position [0, 0]
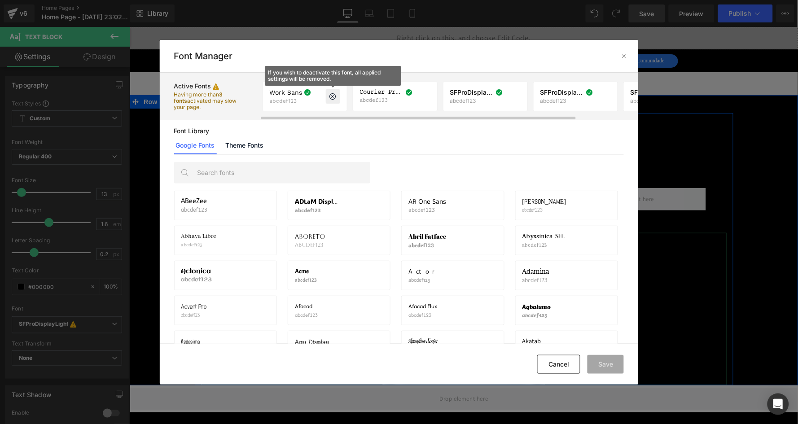
click at [334, 93] on icon at bounding box center [332, 96] width 7 height 7
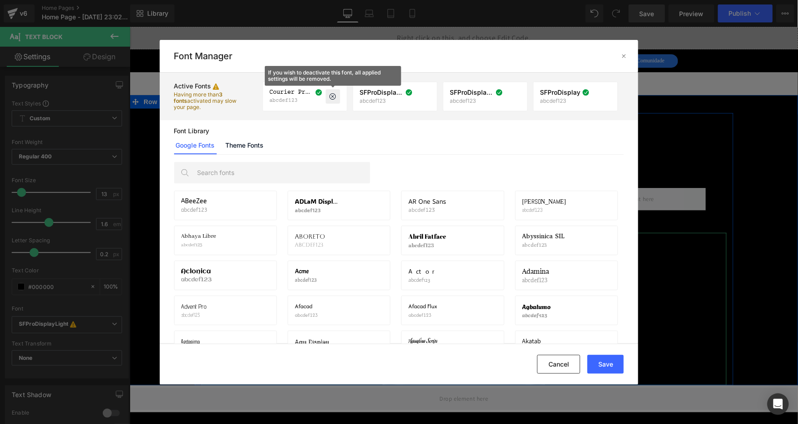
click at [333, 93] on icon at bounding box center [332, 96] width 7 height 7
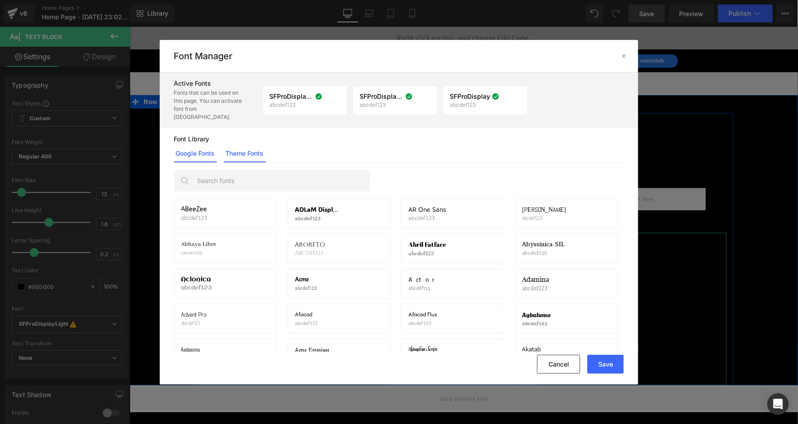
click at [256, 144] on link "Theme Fonts" at bounding box center [245, 153] width 42 height 18
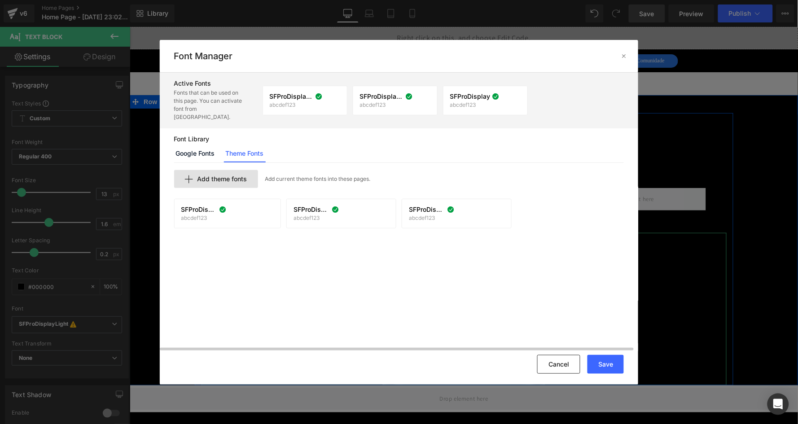
click at [227, 175] on span "Add theme fonts" at bounding box center [222, 178] width 50 height 7
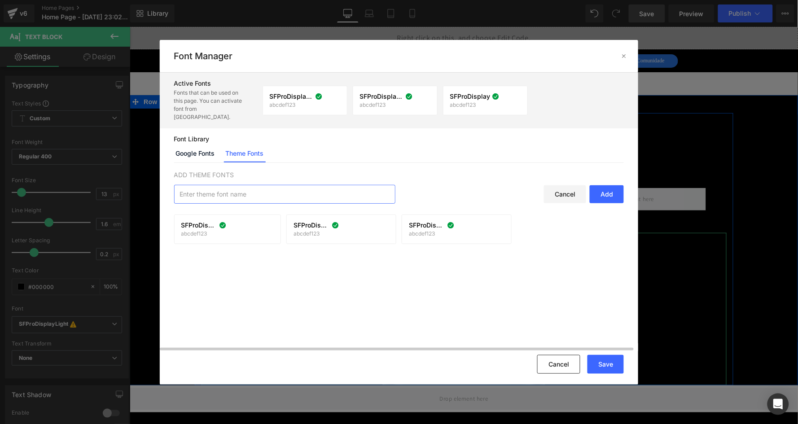
click at [242, 188] on input "text" at bounding box center [285, 194] width 220 height 18
type input "SFProDisplayLight"
click at [612, 185] on div "Add" at bounding box center [607, 194] width 34 height 18
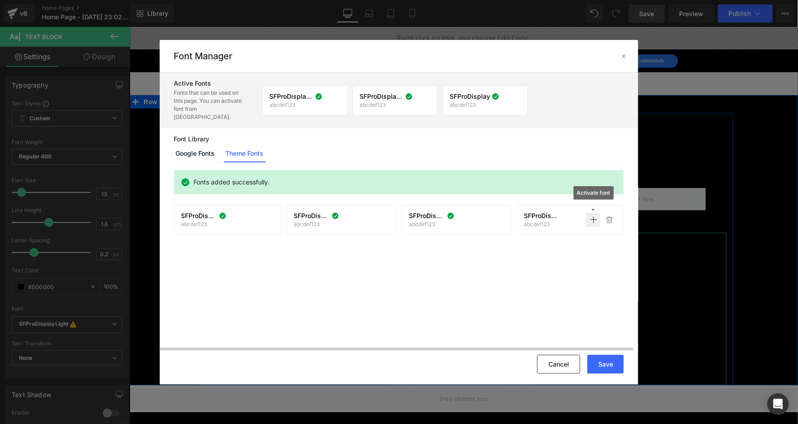
click at [594, 216] on icon at bounding box center [593, 219] width 7 height 7
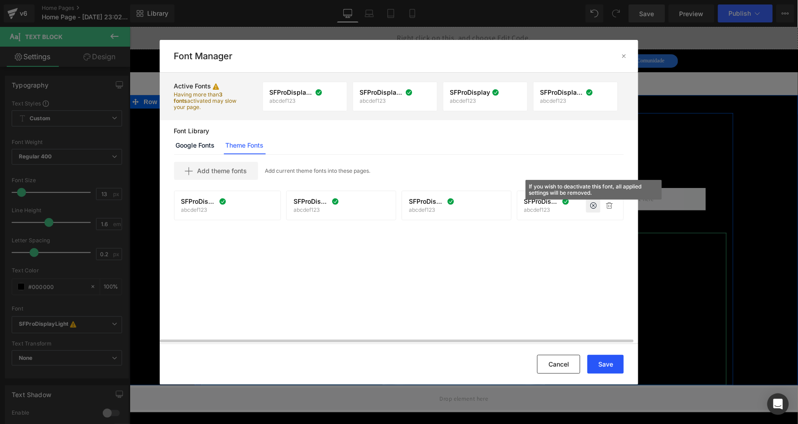
click at [601, 367] on button "Save" at bounding box center [605, 364] width 36 height 19
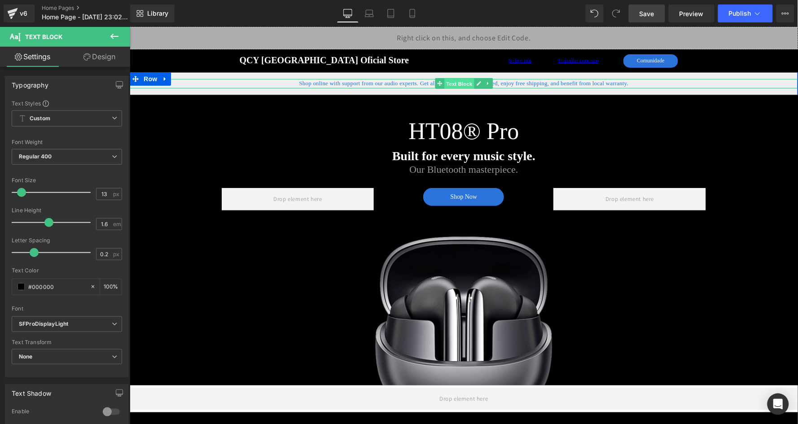
click at [459, 83] on span "Text Block" at bounding box center [459, 83] width 30 height 11
click at [349, 83] on span "Shop online with support from our audio experts. Get all your questions answere…" at bounding box center [463, 82] width 329 height 7
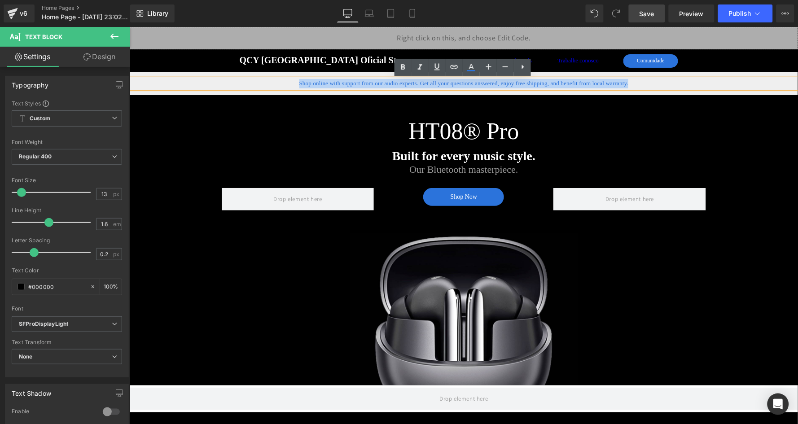
drag, startPoint x: 295, startPoint y: 83, endPoint x: 639, endPoint y: 79, distance: 343.7
click at [639, 79] on p "Shop online with support from our audio experts. Get all your questions answere…" at bounding box center [463, 83] width 668 height 9
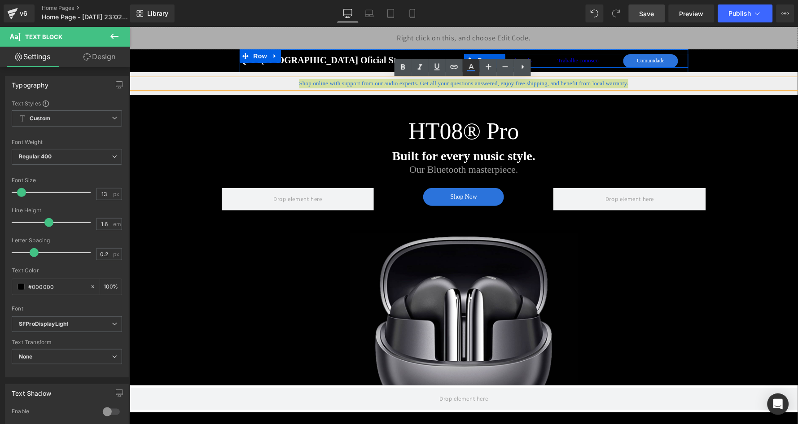
click at [470, 63] on icon at bounding box center [471, 67] width 11 height 11
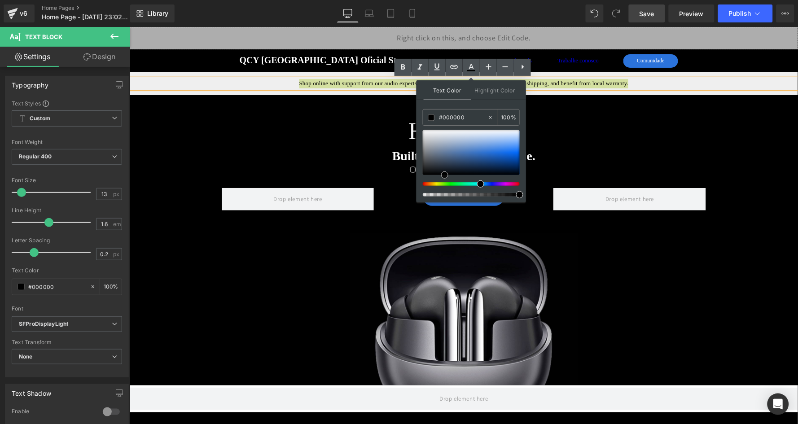
drag, startPoint x: 444, startPoint y: 152, endPoint x: 445, endPoint y: 183, distance: 31.0
click at [445, 183] on div at bounding box center [471, 163] width 97 height 66
click at [629, 180] on div "HT08® Pro Heading Built for every music style. Text Block Our Bluetooth masterp…" at bounding box center [463, 249] width 538 height 272
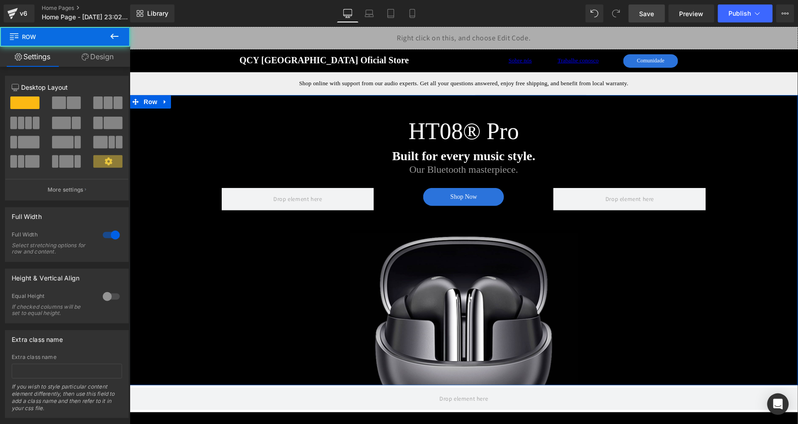
click at [754, 160] on div "HT08® Pro Heading Built for every music style. Text Block Our Bluetooth masterp…" at bounding box center [463, 240] width 668 height 290
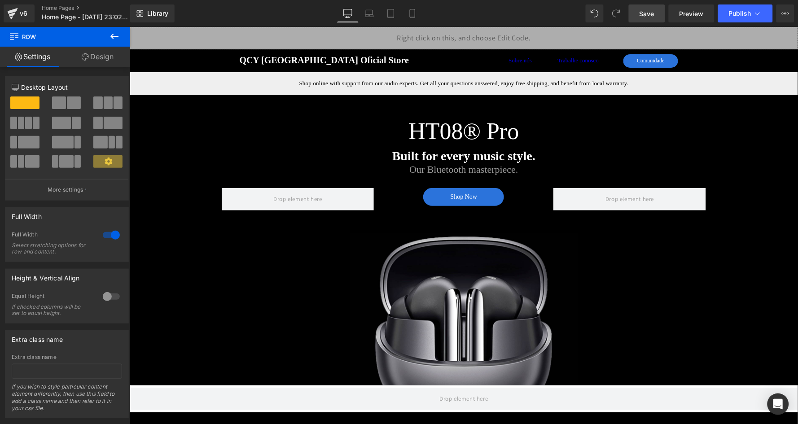
click at [642, 13] on span "Save" at bounding box center [646, 13] width 15 height 9
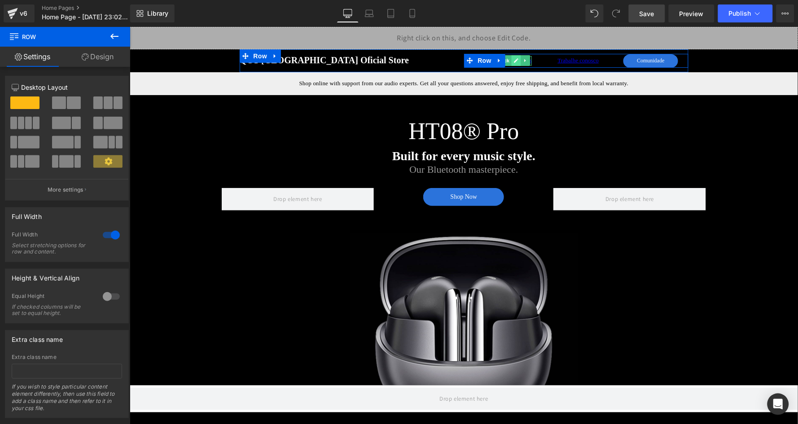
click at [515, 61] on icon at bounding box center [515, 59] width 5 height 5
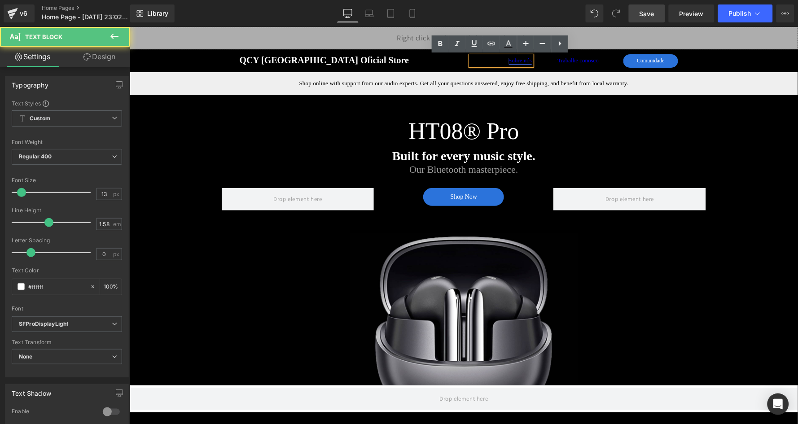
click at [511, 61] on link "Sobre nós" at bounding box center [519, 60] width 23 height 7
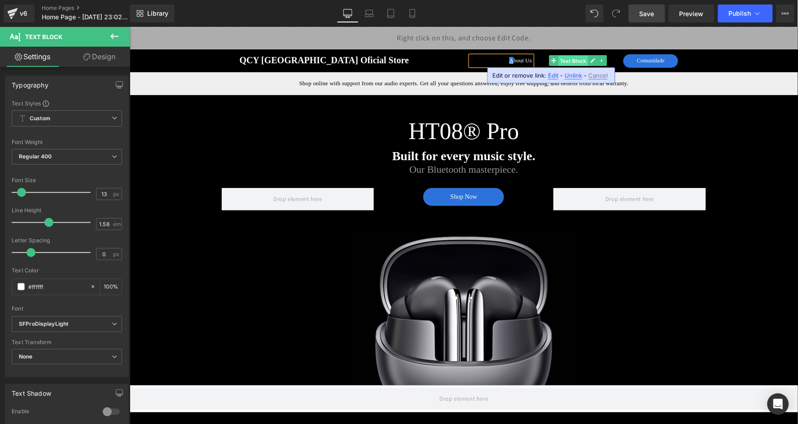
click at [578, 60] on span "Text Block" at bounding box center [573, 60] width 30 height 11
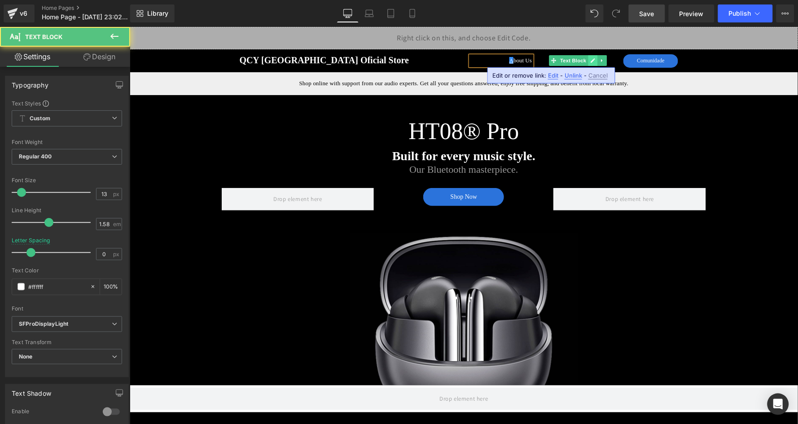
click at [590, 60] on icon at bounding box center [592, 59] width 5 height 5
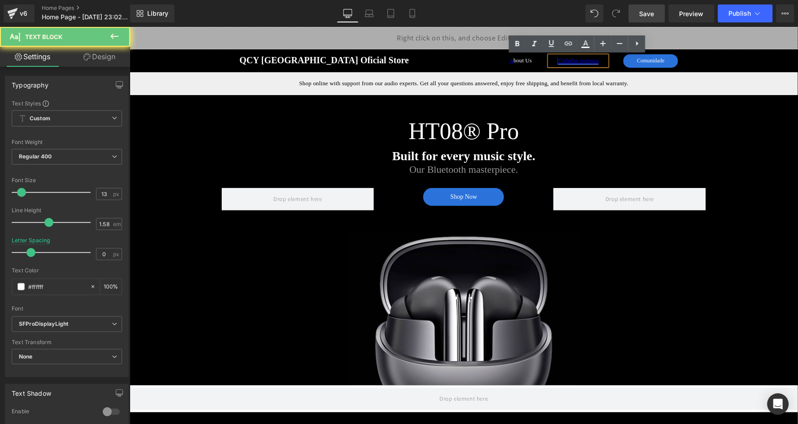
click at [585, 60] on link "Trabalhe conosco" at bounding box center [577, 60] width 41 height 7
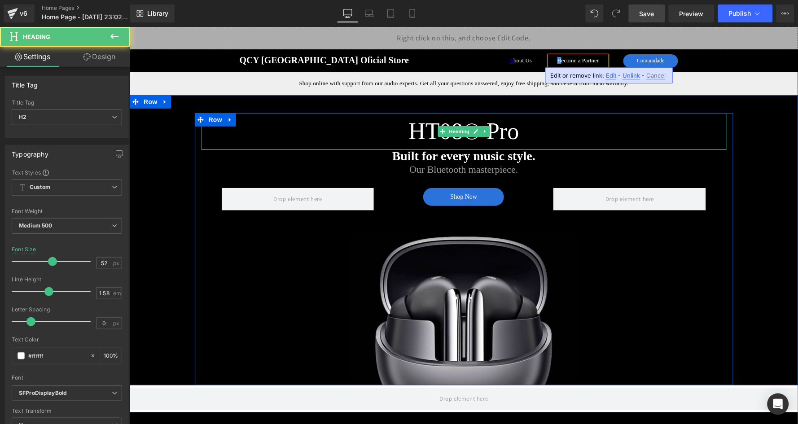
click at [669, 130] on h2 "HT08® Pro" at bounding box center [463, 131] width 525 height 37
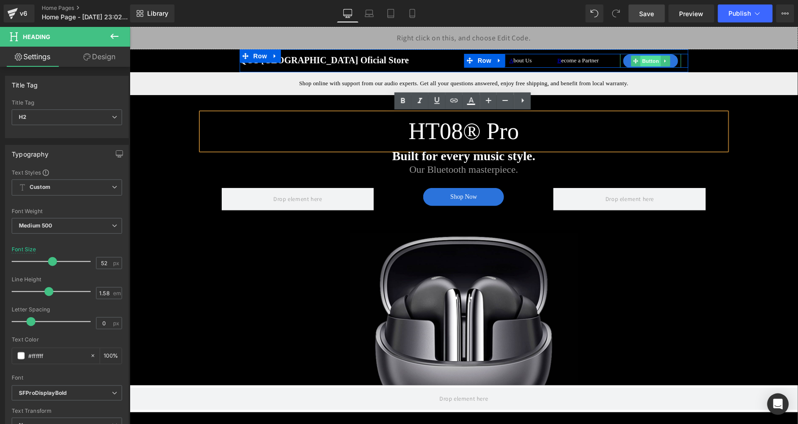
click at [648, 61] on span "Button" at bounding box center [650, 60] width 21 height 11
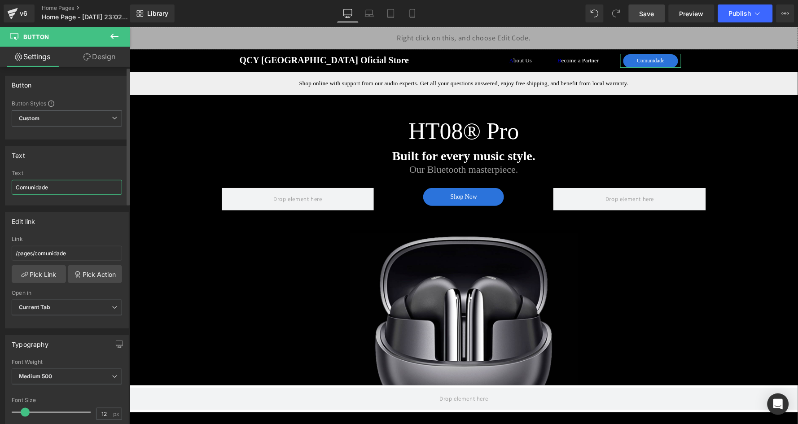
click at [61, 187] on input "Comunidade" at bounding box center [67, 187] width 110 height 15
type input "Community Hub"
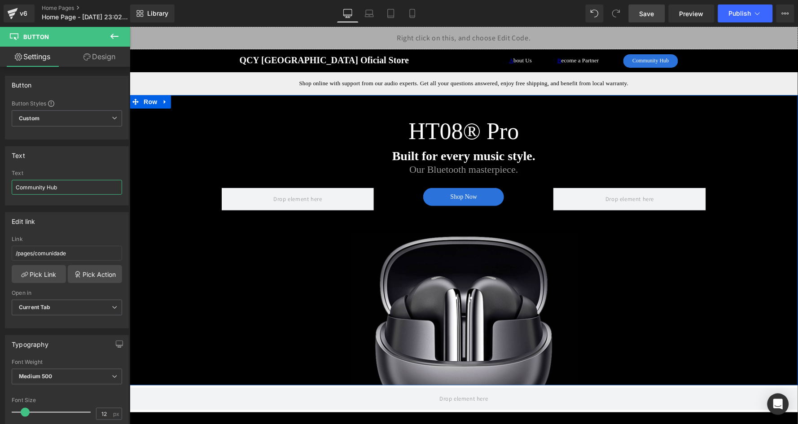
click at [752, 142] on div "HT08® Pro Heading Built for every music style. Text Block Our Bluetooth masterp…" at bounding box center [463, 240] width 668 height 290
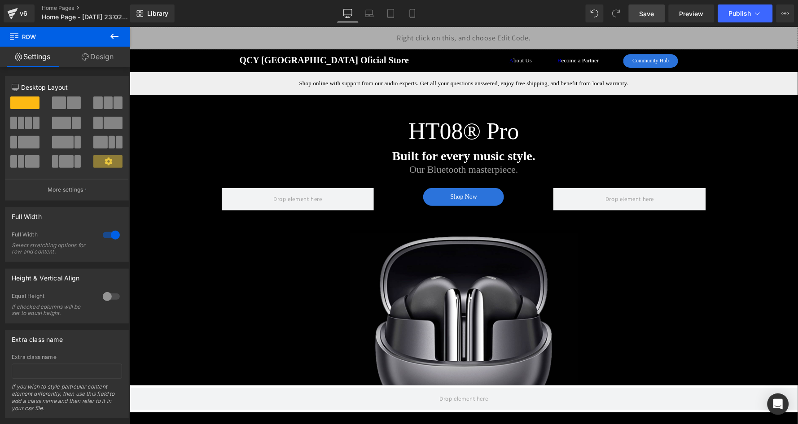
click at [647, 7] on link "Save" at bounding box center [647, 13] width 36 height 18
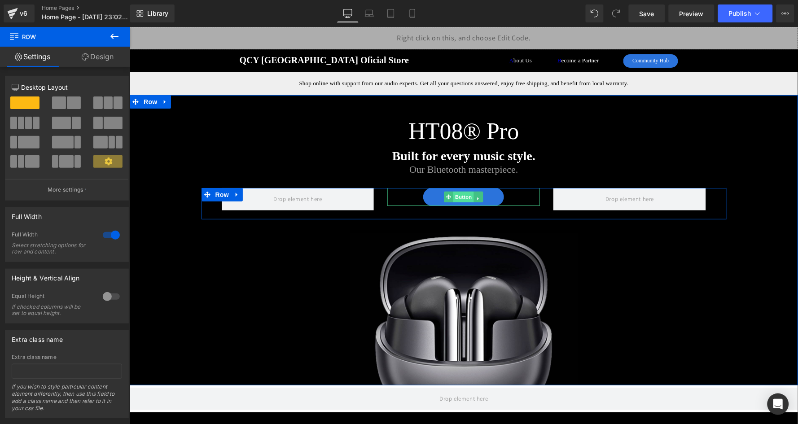
click at [460, 196] on span "Button" at bounding box center [463, 196] width 21 height 11
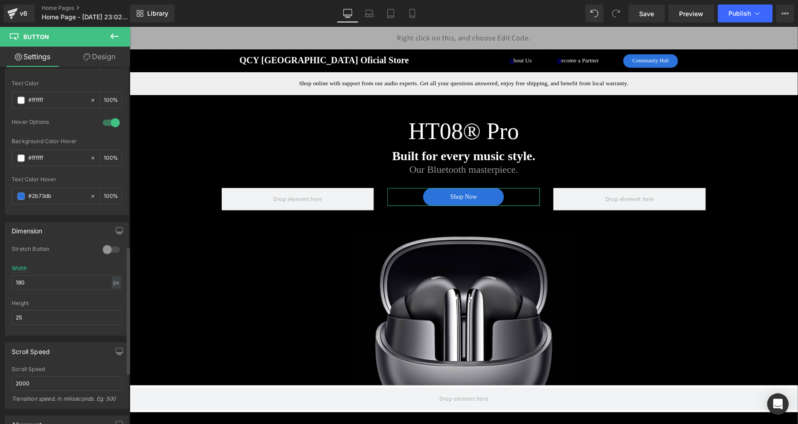
scroll to position [541, 0]
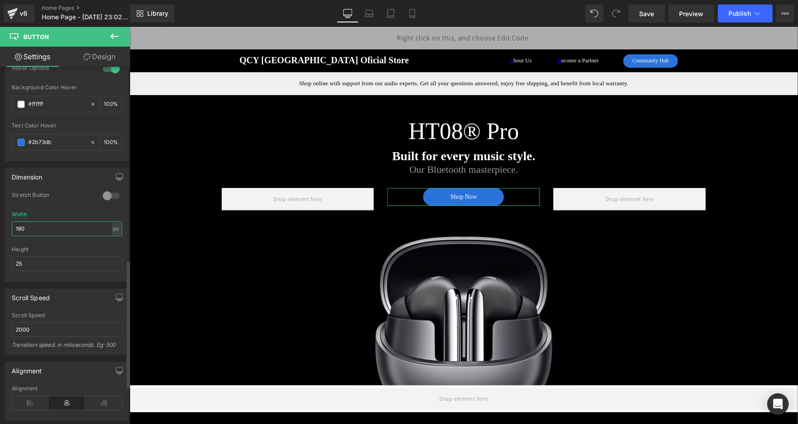
click at [35, 222] on input "180" at bounding box center [67, 229] width 110 height 15
click at [645, 17] on span "Save" at bounding box center [646, 13] width 15 height 9
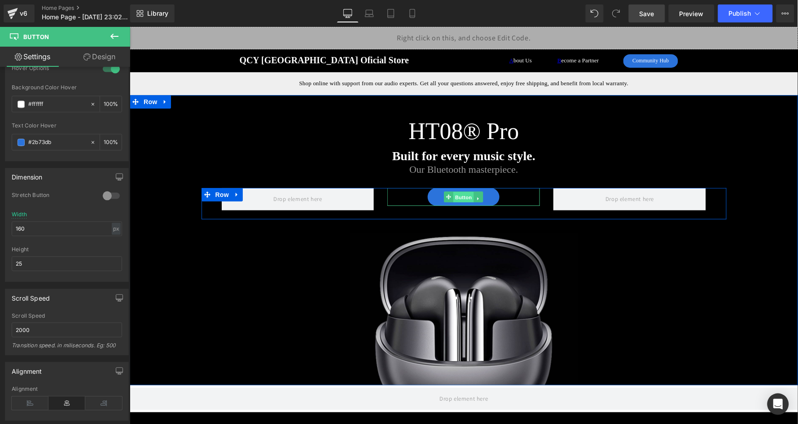
click at [459, 194] on span "Button" at bounding box center [463, 197] width 21 height 11
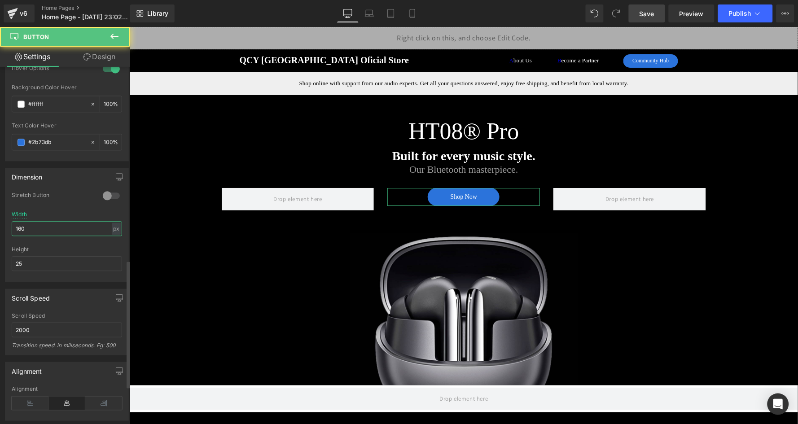
click at [58, 222] on input "160" at bounding box center [67, 229] width 110 height 15
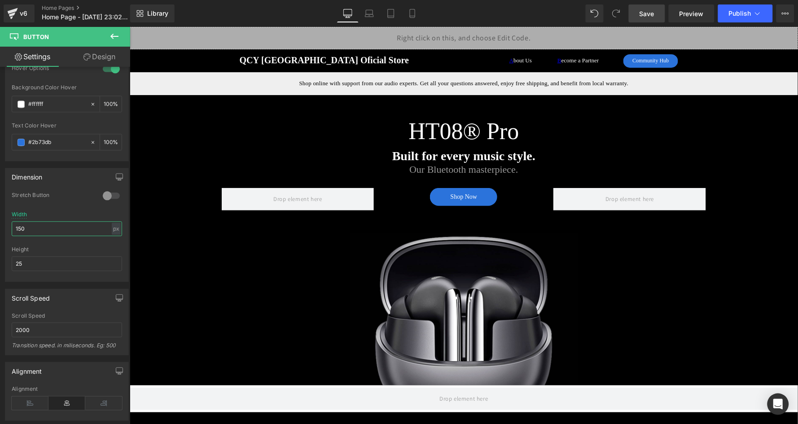
type input "150"
click at [646, 11] on span "Save" at bounding box center [646, 13] width 15 height 9
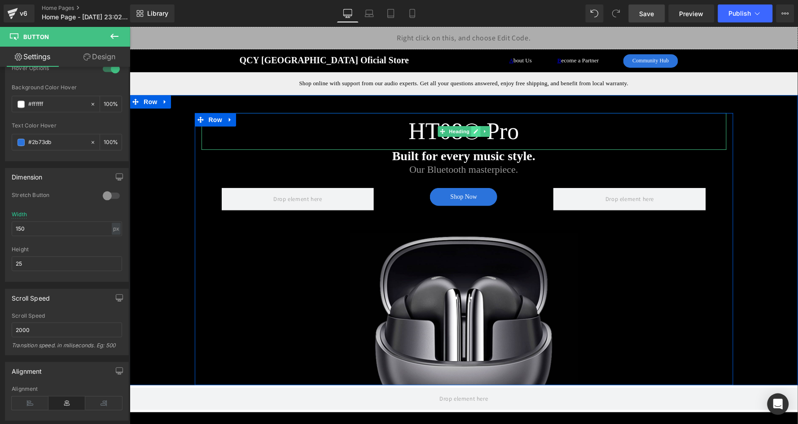
click at [473, 131] on icon at bounding box center [475, 131] width 4 height 4
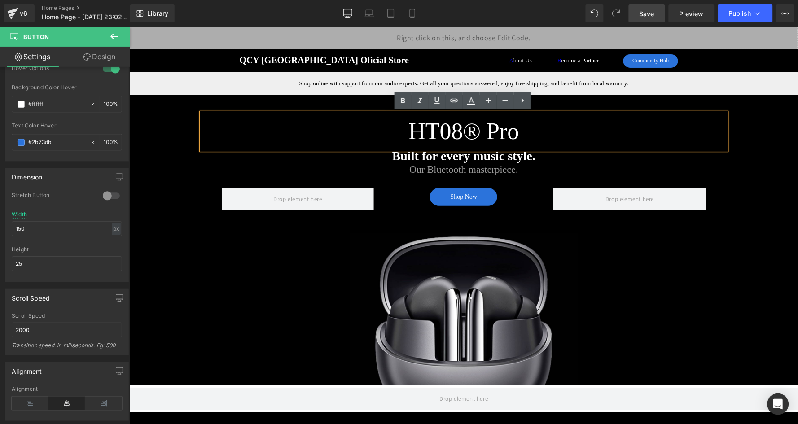
click at [473, 131] on h2 "HT08® Pro" at bounding box center [463, 131] width 525 height 37
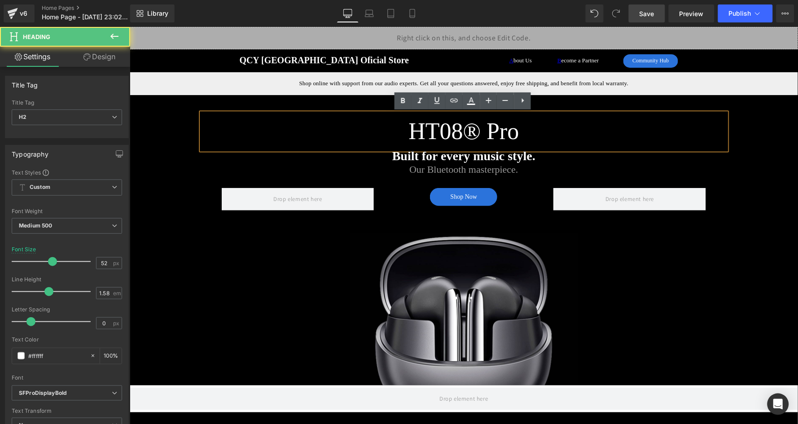
click at [470, 130] on h2 "HT08® Pro" at bounding box center [463, 131] width 525 height 37
click at [469, 131] on h2 "HT08® Pro" at bounding box center [463, 131] width 525 height 37
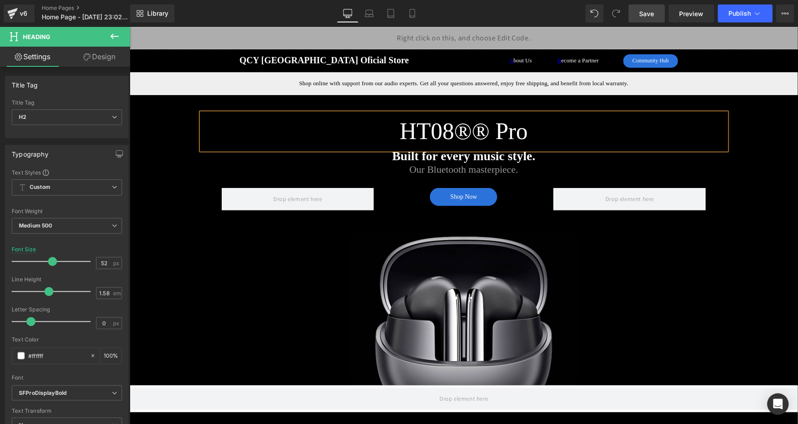
click at [647, 20] on link "Save" at bounding box center [647, 13] width 36 height 18
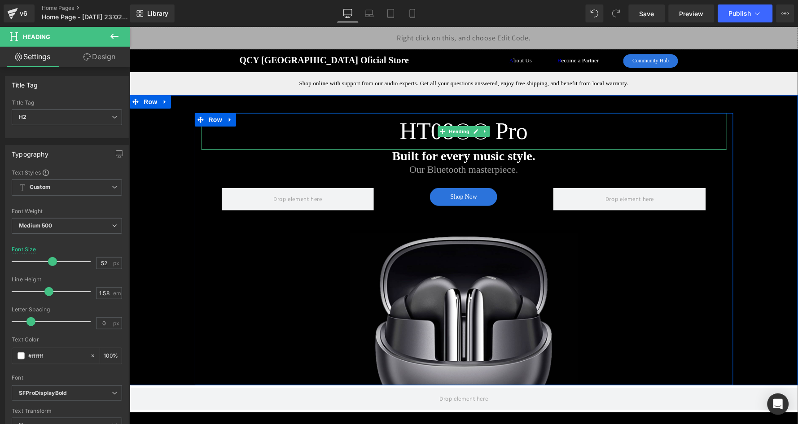
click at [474, 135] on link at bounding box center [475, 131] width 9 height 11
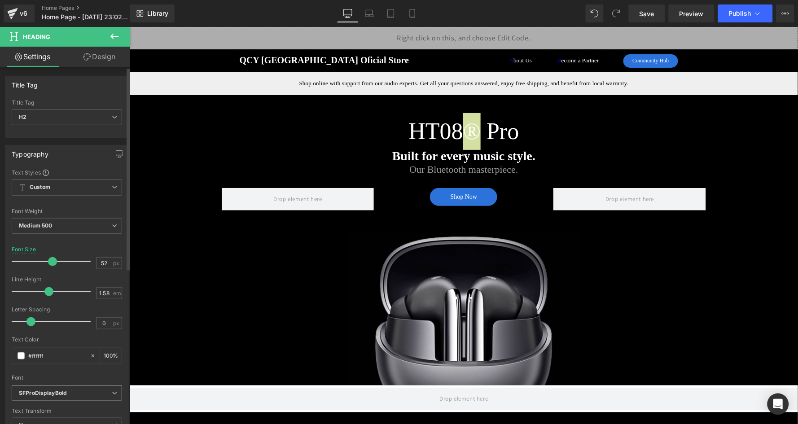
click at [69, 389] on b "SFProDisplayBold" at bounding box center [65, 393] width 93 height 8
click at [71, 348] on div "#ffffff" at bounding box center [49, 356] width 74 height 16
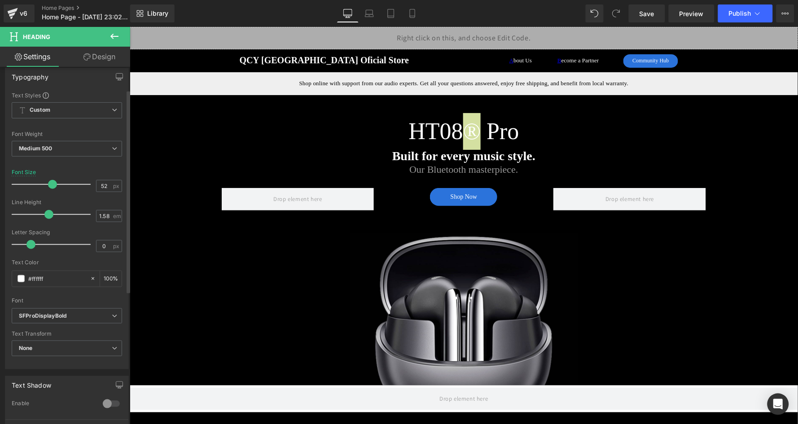
scroll to position [102, 0]
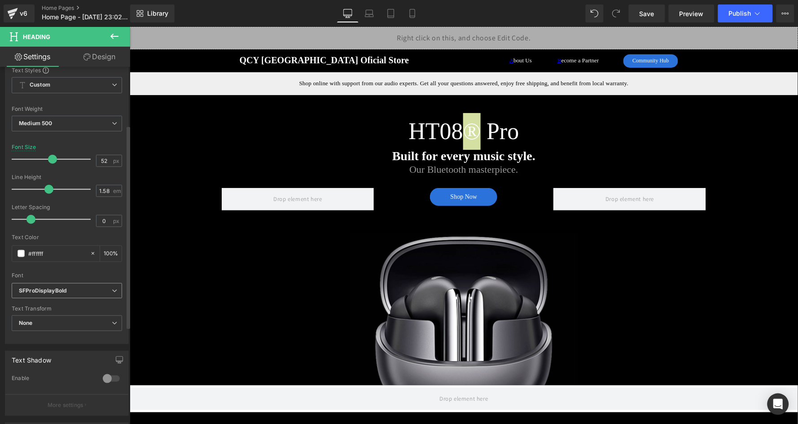
click at [79, 287] on b "SFProDisplayBold" at bounding box center [65, 291] width 93 height 8
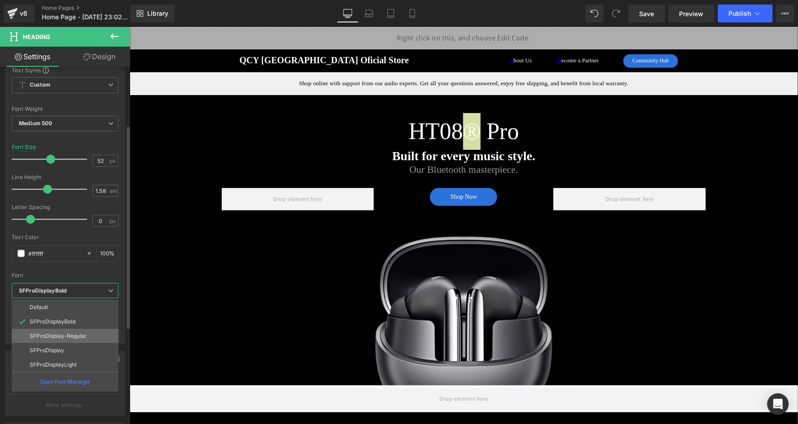
click at [73, 333] on p "SFProDisplay-Regular" at bounding box center [58, 336] width 57 height 6
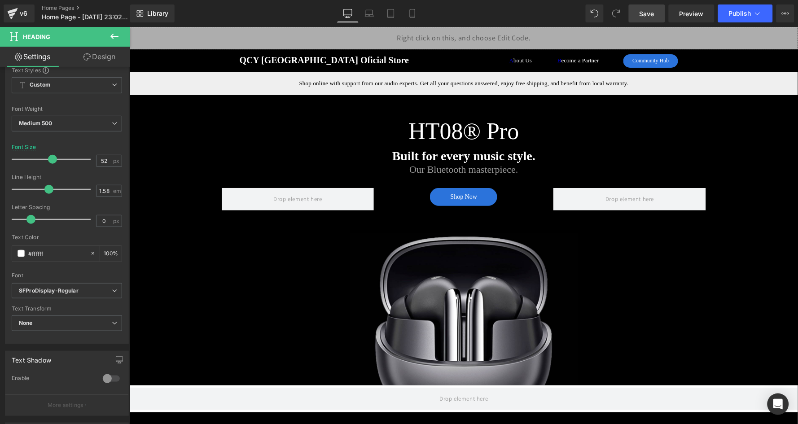
click at [647, 11] on span "Save" at bounding box center [646, 13] width 15 height 9
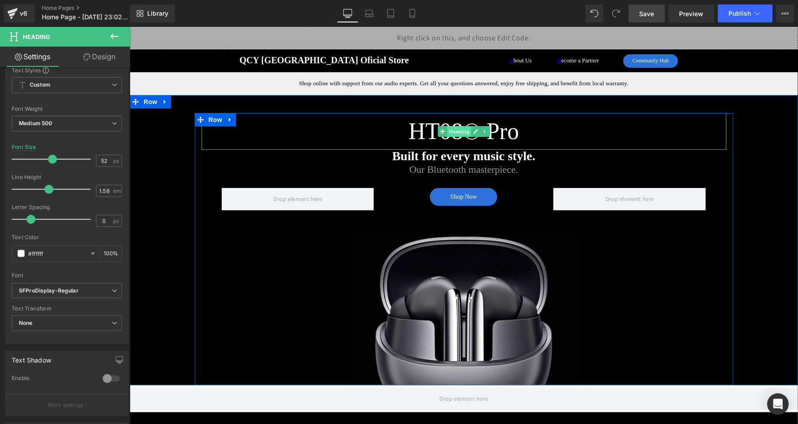
click at [455, 131] on span "Heading" at bounding box center [458, 131] width 24 height 11
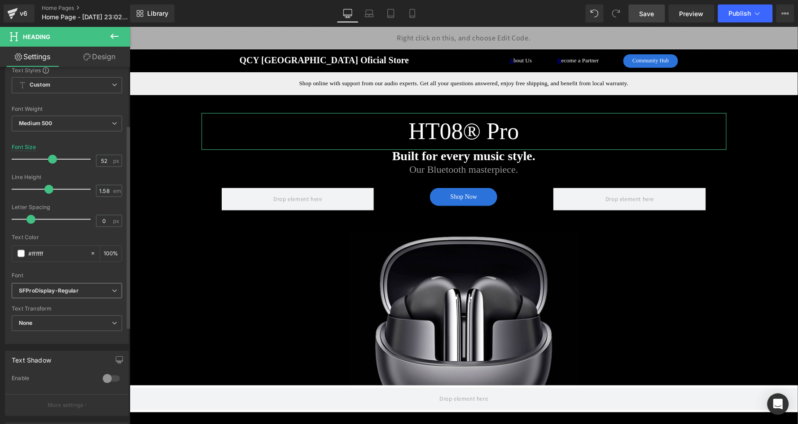
click at [70, 287] on icon "SFProDisplay-Regular" at bounding box center [49, 291] width 60 height 8
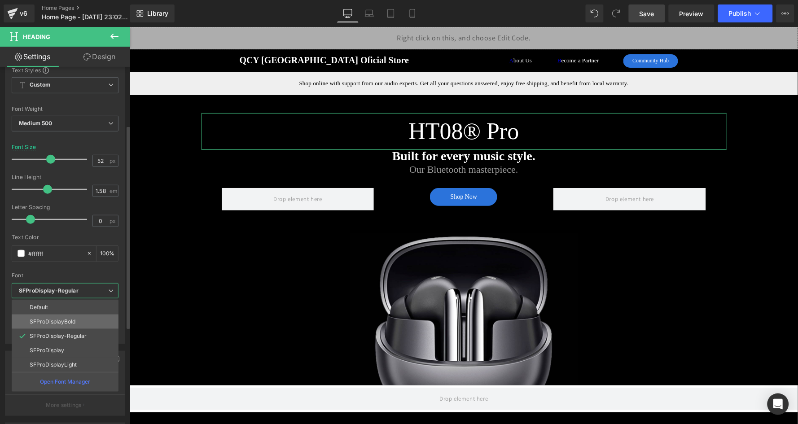
click at [82, 315] on li "SFProDisplayBold" at bounding box center [65, 321] width 107 height 14
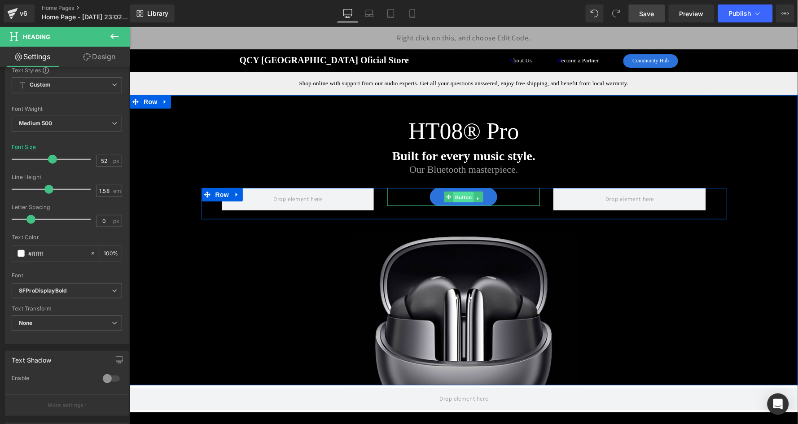
click at [460, 193] on span "Button" at bounding box center [463, 197] width 21 height 11
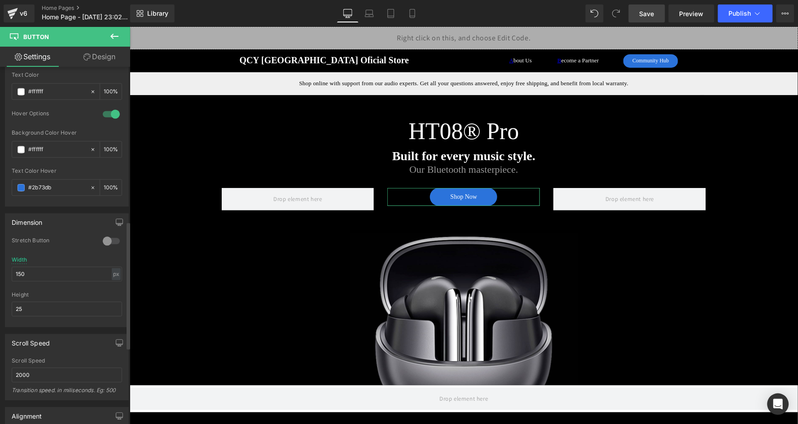
scroll to position [564, 0]
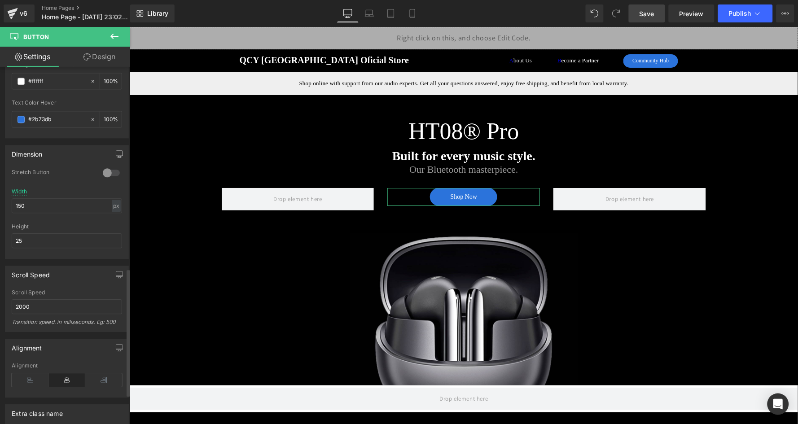
click at [116, 150] on icon "button" at bounding box center [119, 153] width 7 height 7
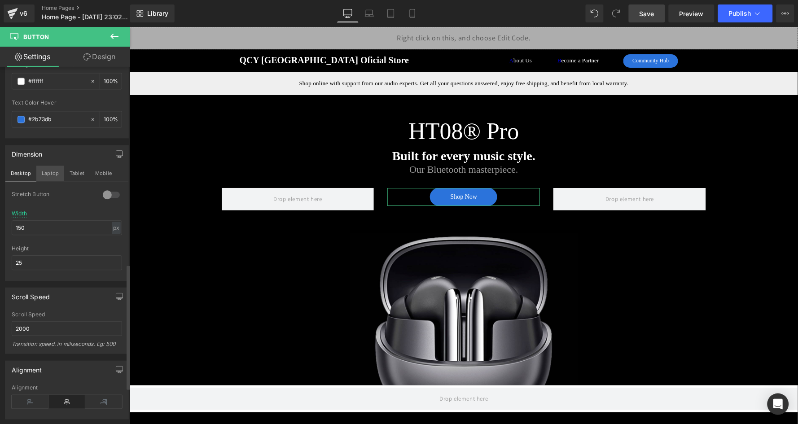
click at [50, 169] on button "Laptop" at bounding box center [50, 173] width 28 height 15
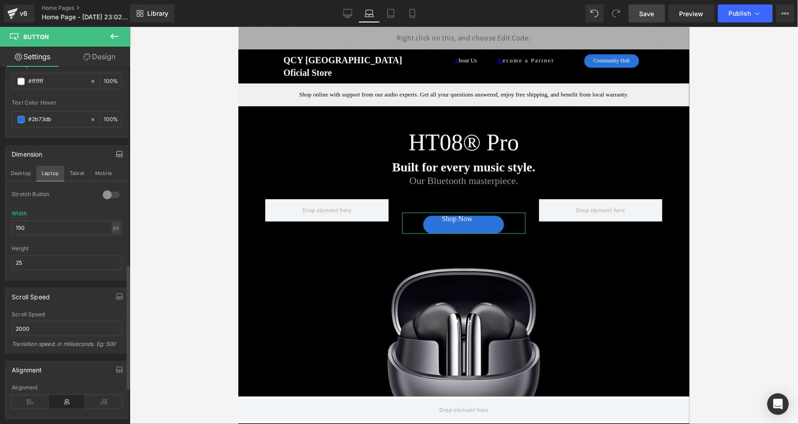
scroll to position [13, 0]
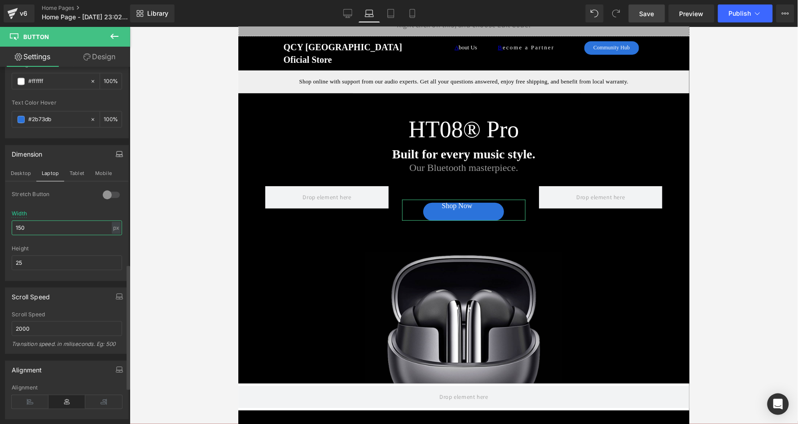
click at [44, 220] on input "150" at bounding box center [67, 227] width 110 height 15
click at [73, 166] on button "Tablet" at bounding box center [77, 173] width 26 height 15
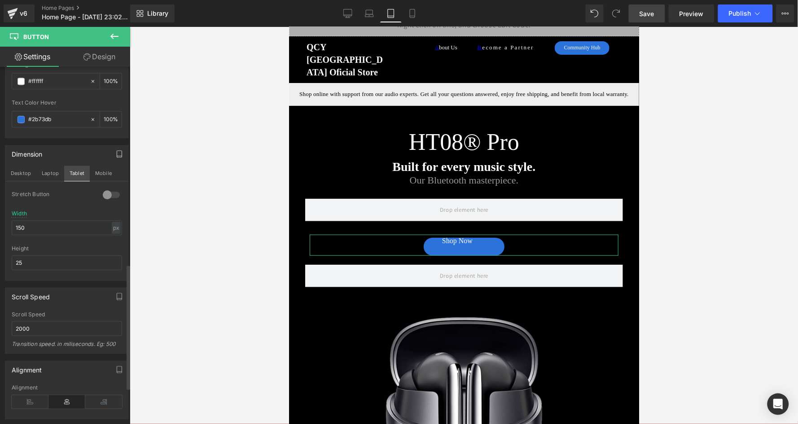
scroll to position [45, 0]
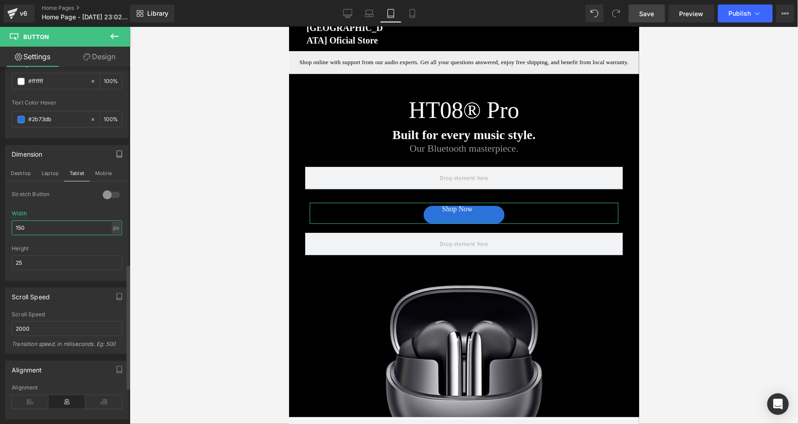
click at [57, 220] on input "150" at bounding box center [67, 227] width 110 height 15
type input "160"
click at [105, 166] on button "Mobile" at bounding box center [103, 173] width 27 height 15
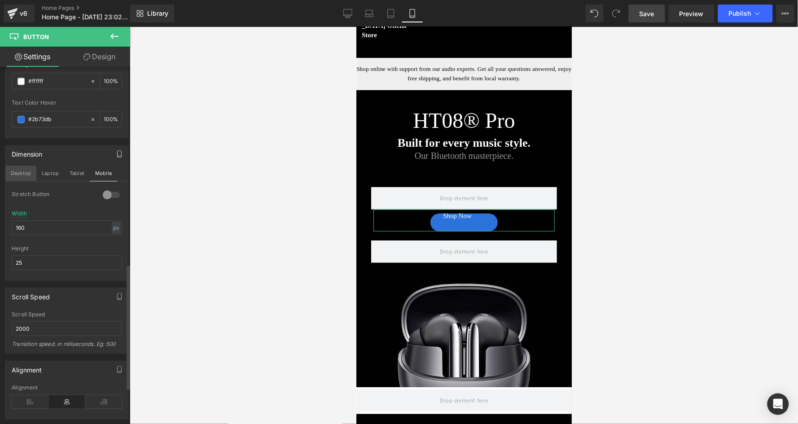
click at [20, 166] on button "Desktop" at bounding box center [20, 173] width 31 height 15
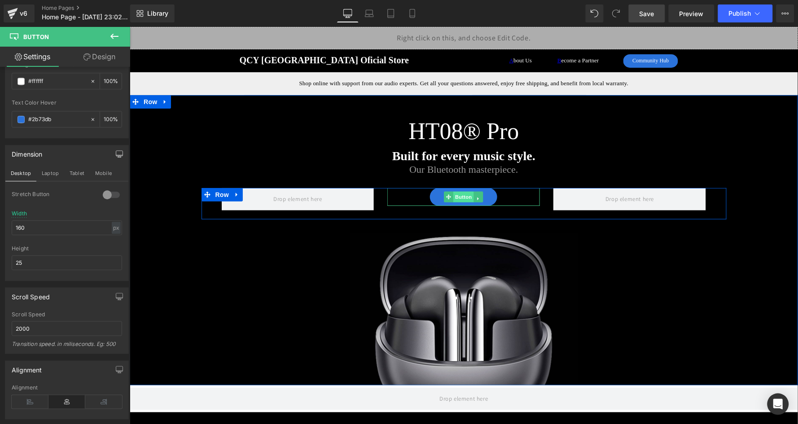
click at [461, 197] on span "Button" at bounding box center [463, 196] width 21 height 11
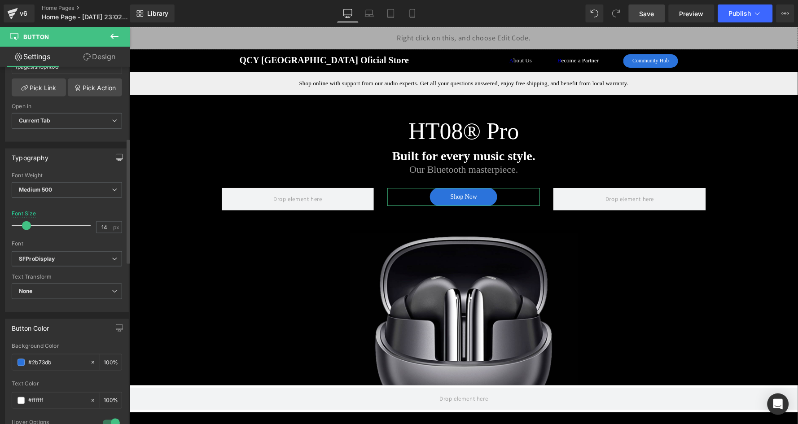
scroll to position [174, 0]
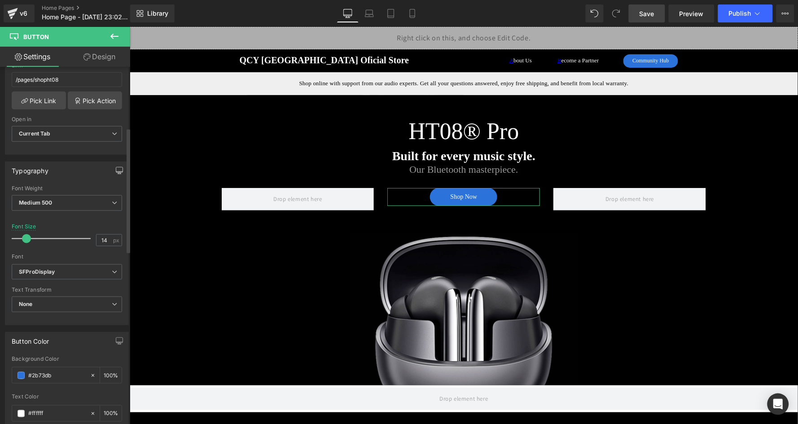
click at [116, 167] on icon "button" at bounding box center [119, 170] width 7 height 7
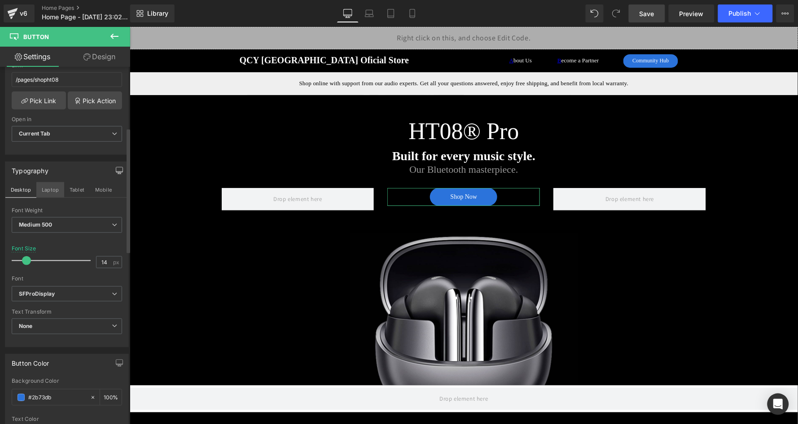
click at [52, 185] on button "Laptop" at bounding box center [50, 189] width 28 height 15
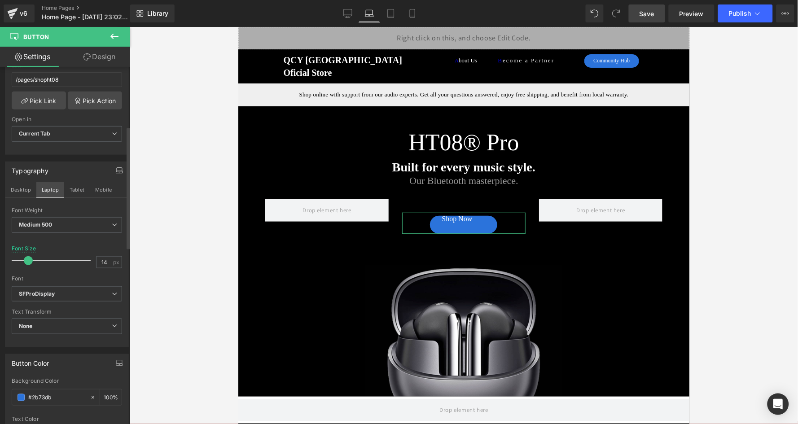
scroll to position [13, 0]
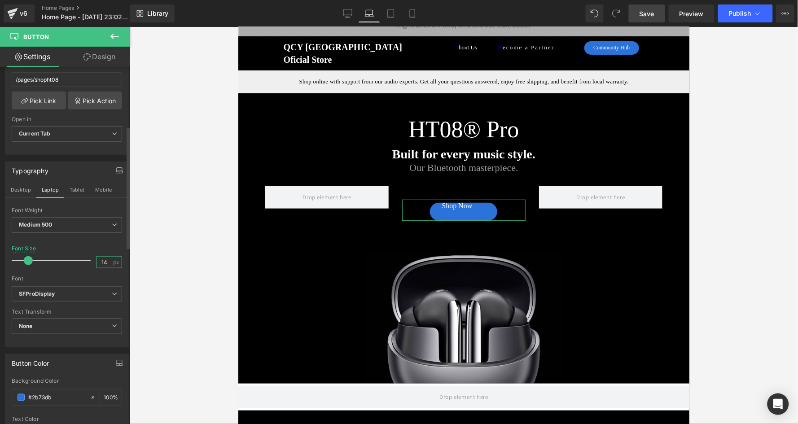
click at [107, 258] on input "14" at bounding box center [104, 262] width 16 height 11
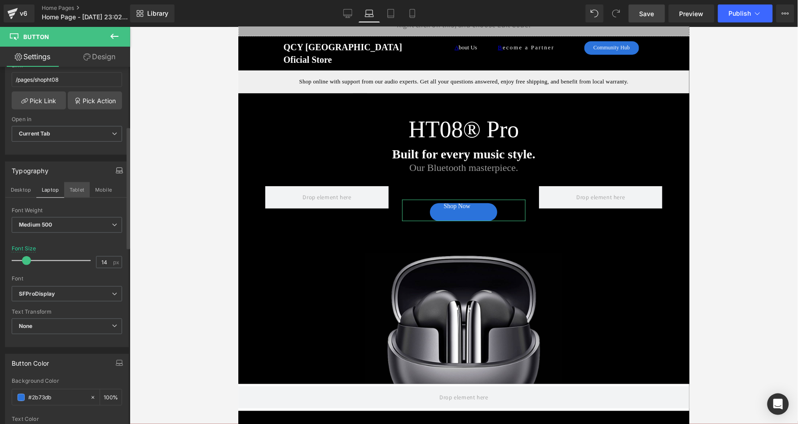
click at [80, 186] on button "Tablet" at bounding box center [77, 189] width 26 height 15
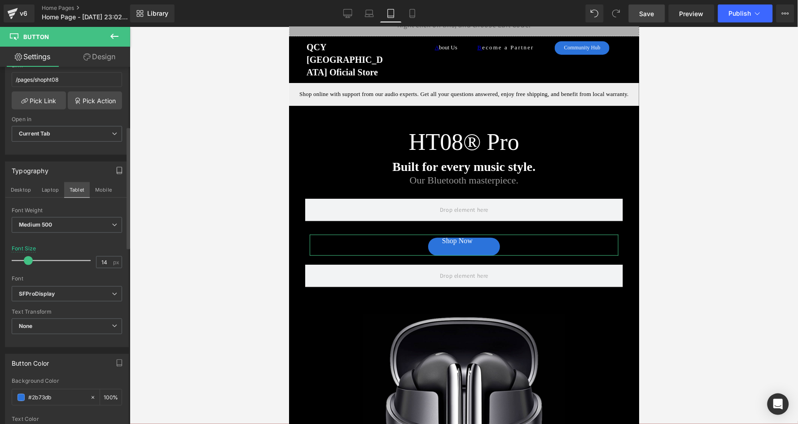
scroll to position [45, 0]
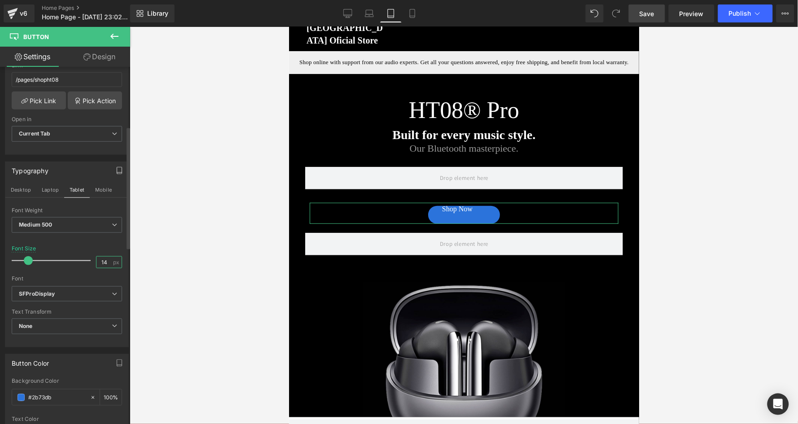
click at [107, 257] on input "14" at bounding box center [104, 262] width 16 height 11
type input "15"
click at [102, 182] on button "Mobile" at bounding box center [103, 189] width 27 height 15
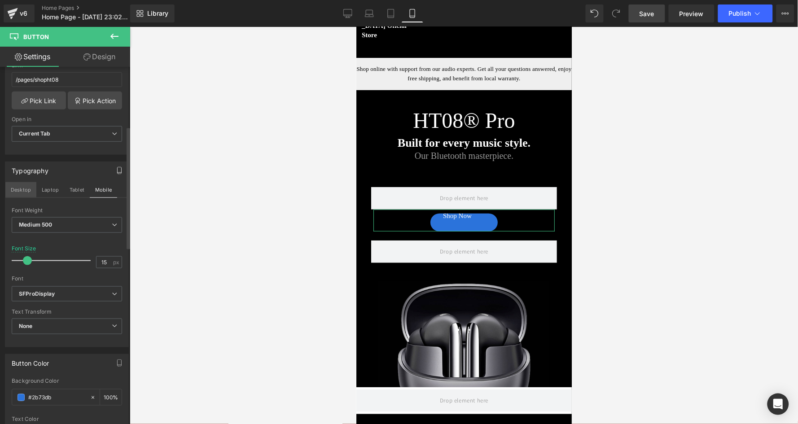
click at [24, 184] on button "Desktop" at bounding box center [20, 189] width 31 height 15
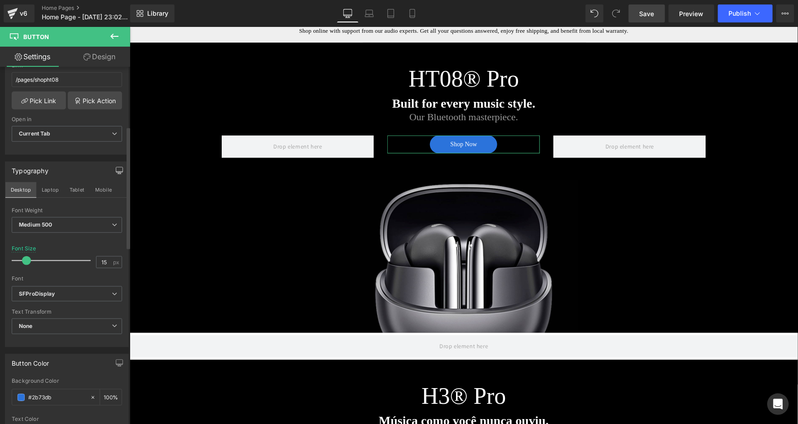
scroll to position [0, 0]
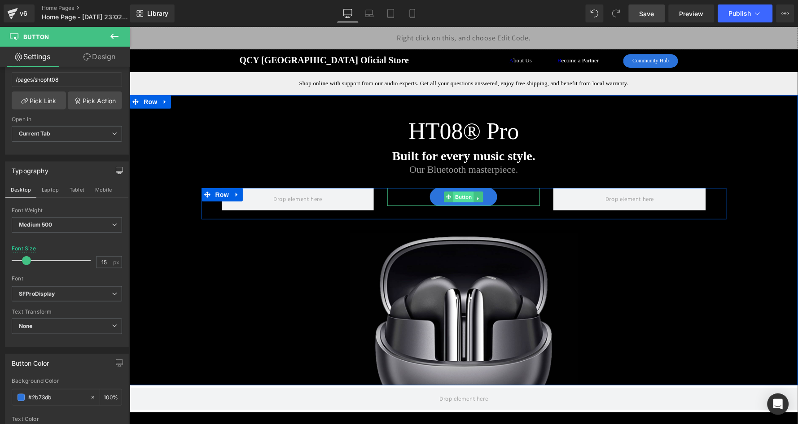
click at [461, 192] on span "Button" at bounding box center [463, 196] width 21 height 11
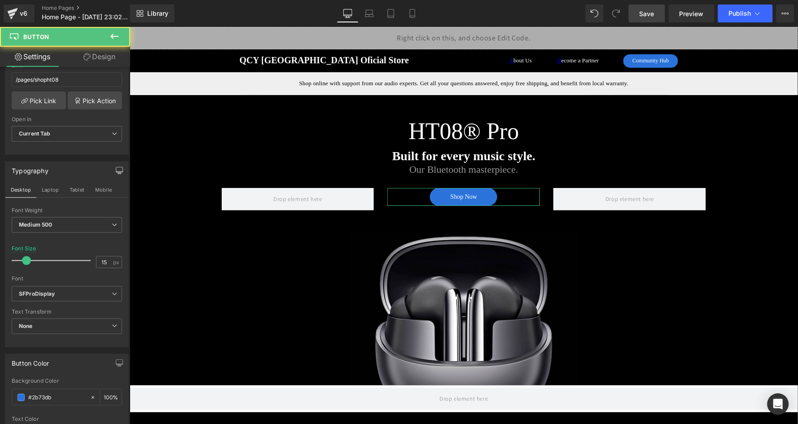
click at [104, 57] on link "Design" at bounding box center [99, 57] width 65 height 20
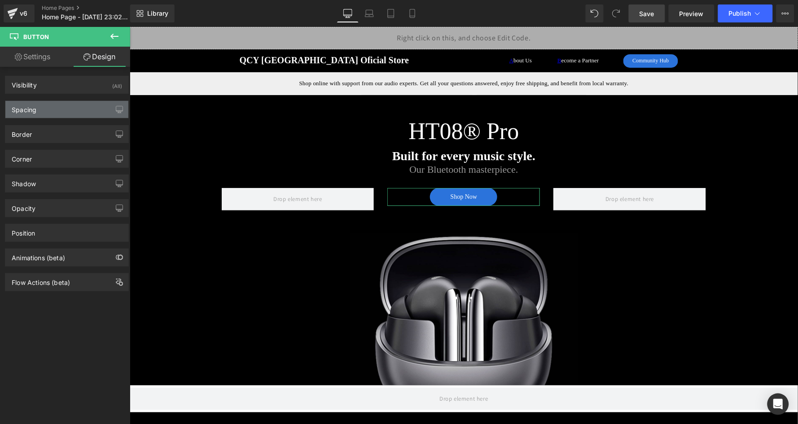
click at [59, 107] on div "Spacing" at bounding box center [66, 109] width 123 height 17
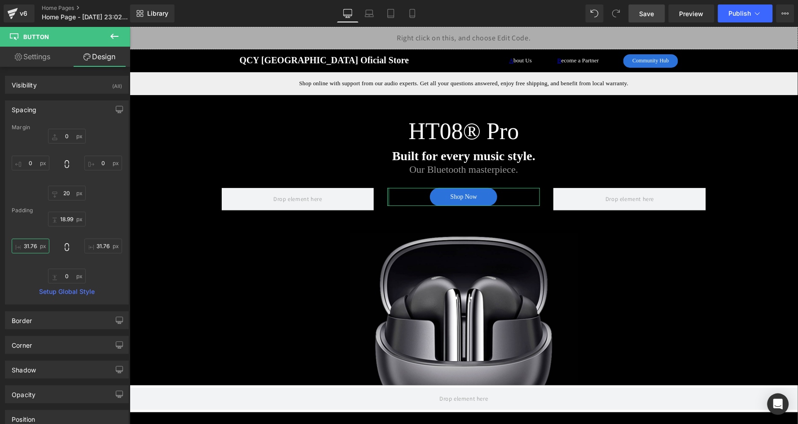
click at [32, 247] on input "31.764706" at bounding box center [31, 246] width 38 height 15
type input "0"
click at [102, 247] on input "31.764706" at bounding box center [103, 246] width 38 height 15
type input "0"
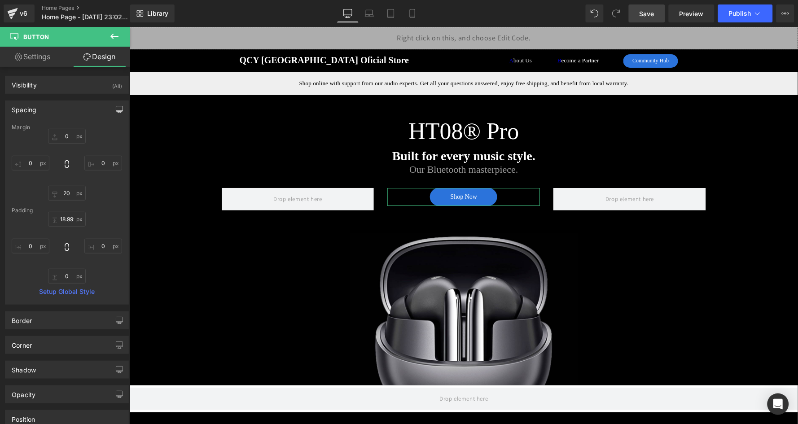
click at [116, 109] on icon "button" at bounding box center [119, 109] width 7 height 7
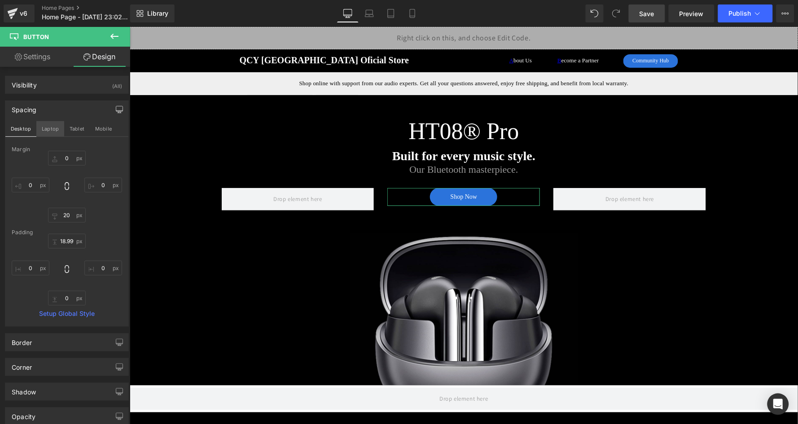
click at [57, 127] on button "Laptop" at bounding box center [50, 128] width 28 height 15
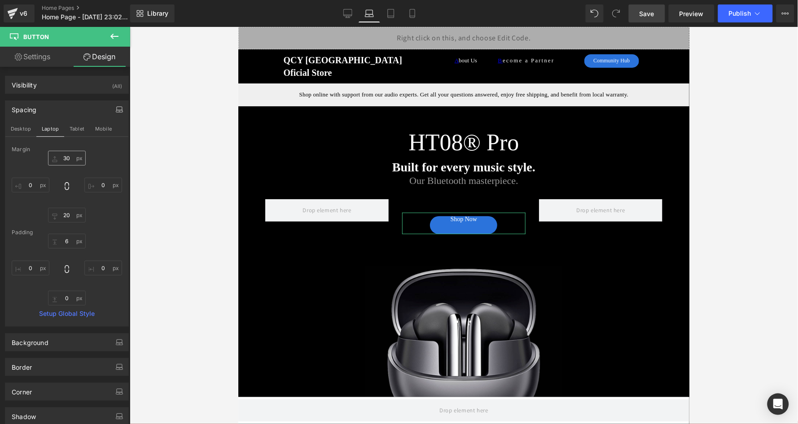
scroll to position [13, 0]
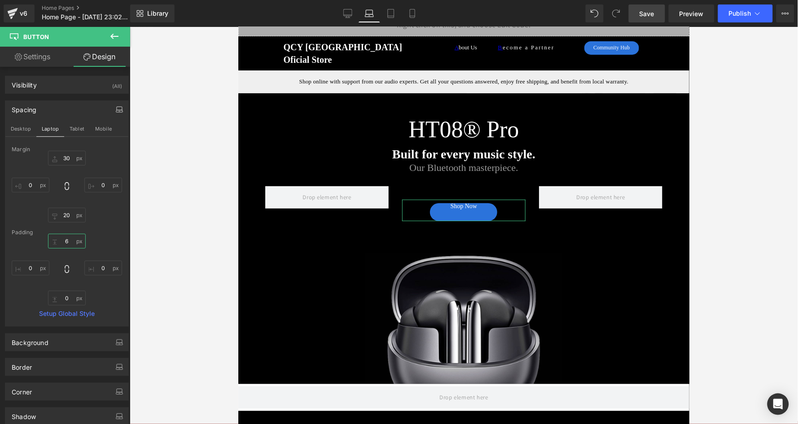
click at [70, 238] on input "18.999998" at bounding box center [67, 241] width 38 height 15
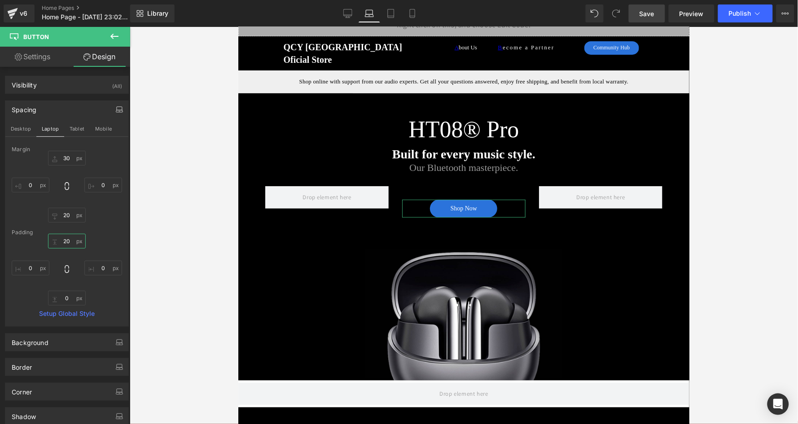
type input "19"
click at [71, 159] on input "0" at bounding box center [67, 158] width 38 height 15
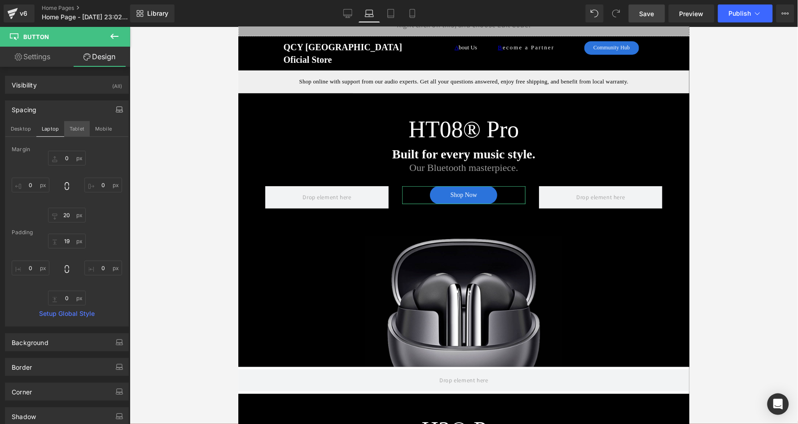
click at [76, 127] on button "Tablet" at bounding box center [77, 128] width 26 height 15
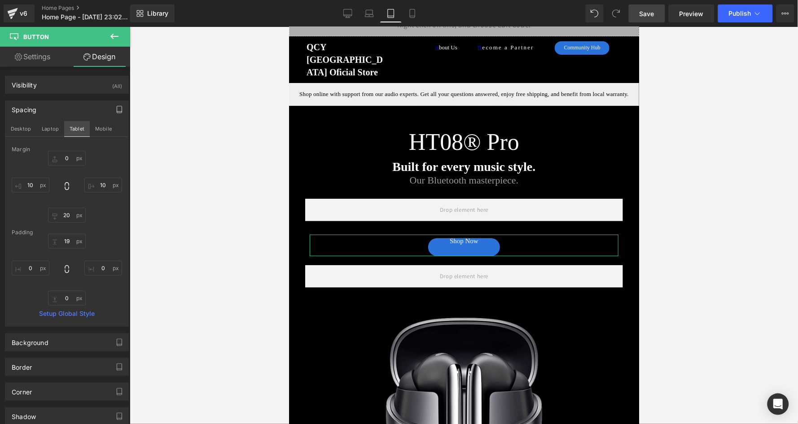
scroll to position [58, 0]
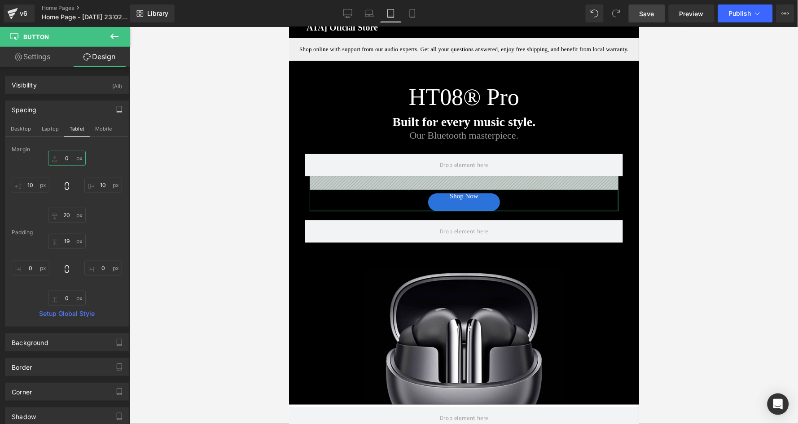
click at [71, 157] on input "0" at bounding box center [67, 158] width 38 height 15
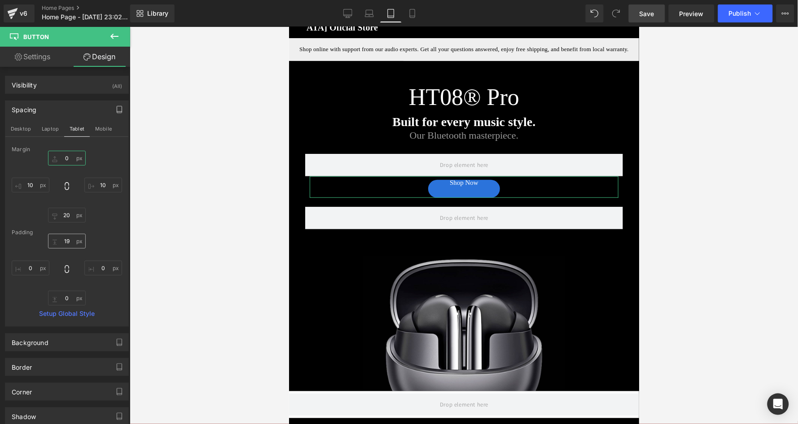
type input "0"
click at [66, 243] on input "19" at bounding box center [67, 241] width 38 height 15
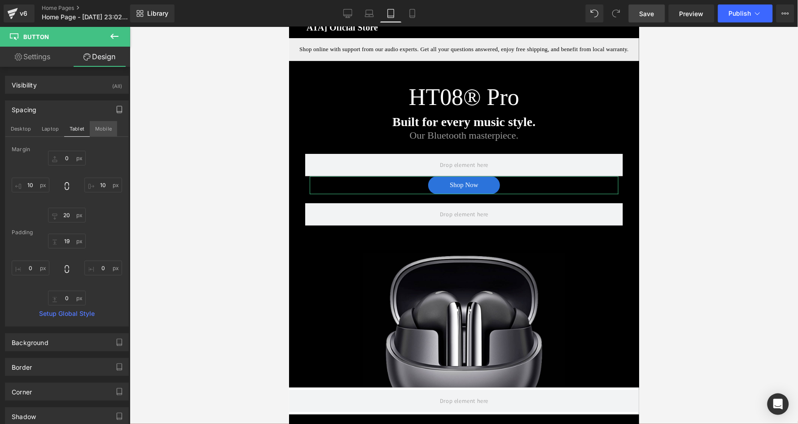
click at [104, 127] on button "Mobile" at bounding box center [103, 128] width 27 height 15
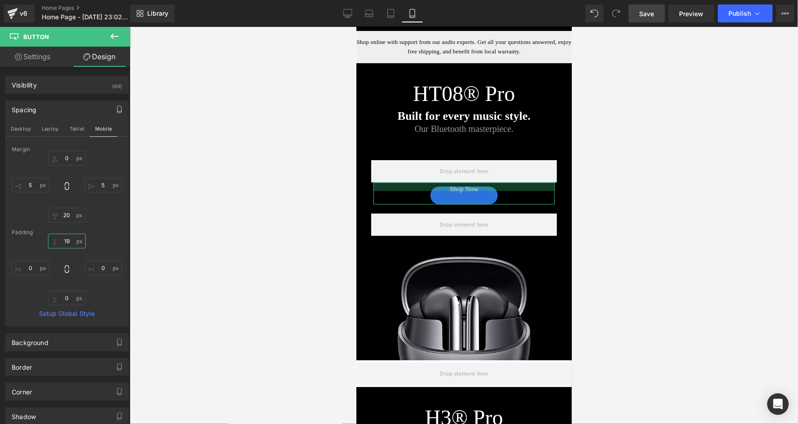
click at [70, 240] on input "19" at bounding box center [67, 241] width 38 height 15
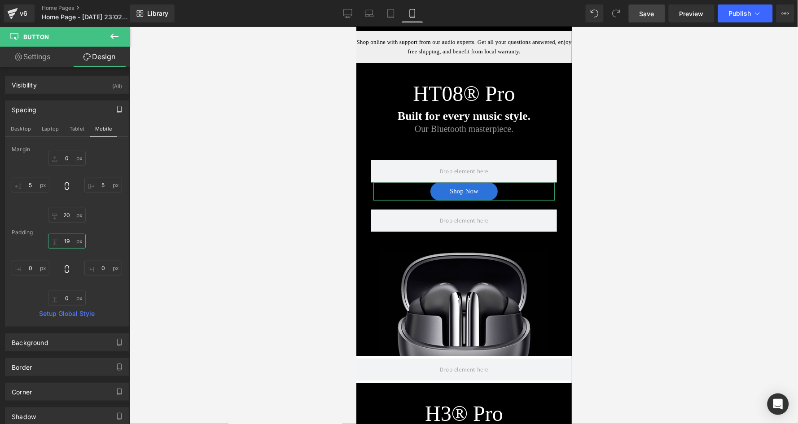
type input "18"
click at [350, 13] on icon at bounding box center [347, 13] width 9 height 9
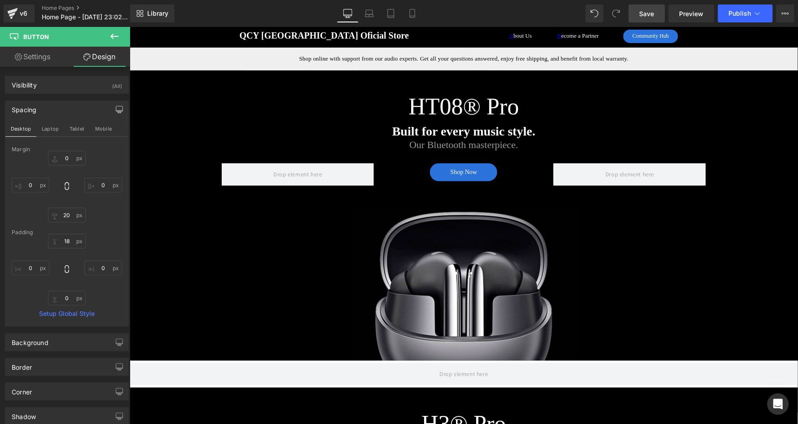
click at [638, 12] on link "Save" at bounding box center [647, 13] width 36 height 18
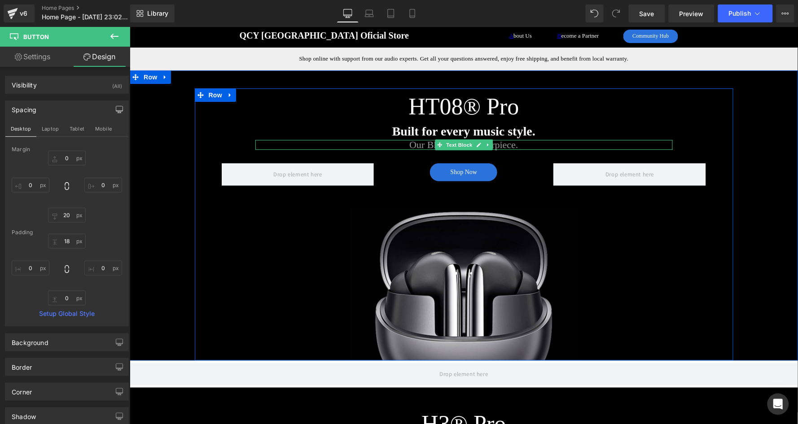
click at [424, 144] on p "Our Bluetooth masterpiece." at bounding box center [463, 145] width 417 height 10
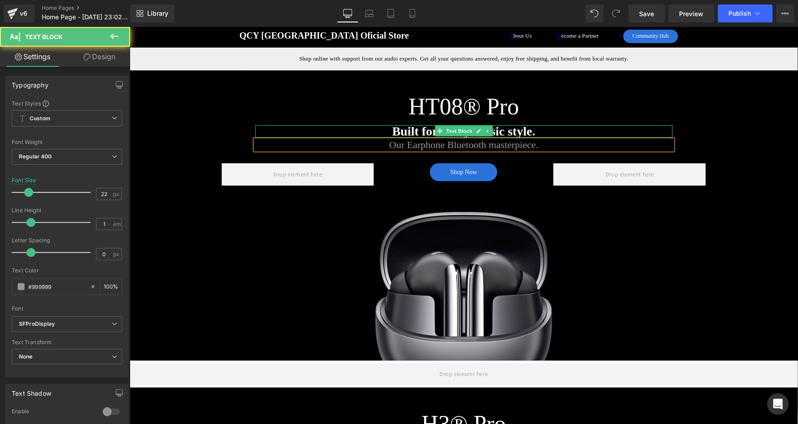
click at [312, 140] on p "Our Earphone Bluetooth masterpiece." at bounding box center [463, 145] width 417 height 10
click at [313, 117] on h2 "HT08® Pro" at bounding box center [463, 106] width 525 height 37
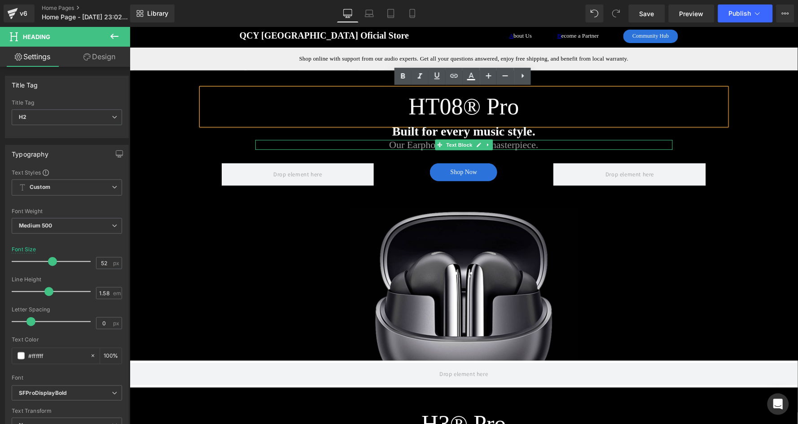
click at [378, 141] on p "Our Earphone Bluetooth masterpiece." at bounding box center [463, 145] width 417 height 10
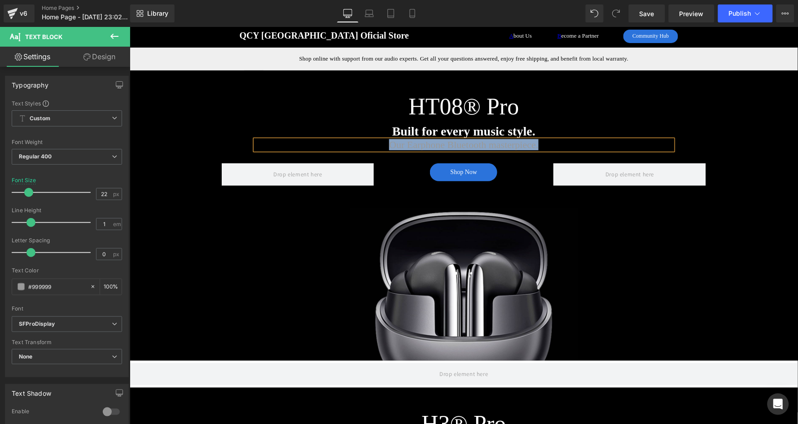
copy p "Our Earphone Bluetooth masterpiece."
drag, startPoint x: 415, startPoint y: 420, endPoint x: 426, endPoint y: 145, distance: 275.2
click at [426, 145] on p "Our Earphone Bluetooth masterpiece." at bounding box center [463, 145] width 417 height 10
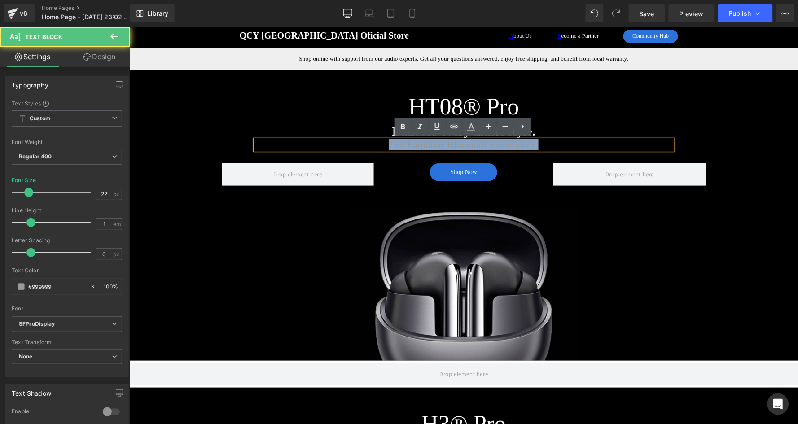
click at [429, 142] on p "Our Earphone Bluetooth masterpiece." at bounding box center [463, 145] width 417 height 10
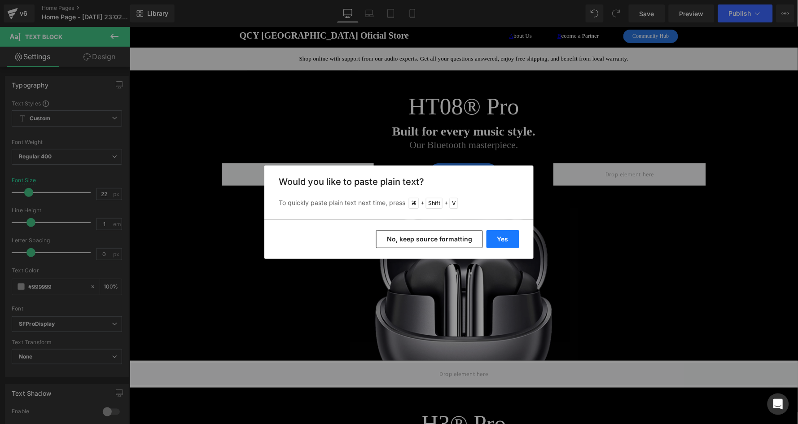
click at [502, 236] on button "Yes" at bounding box center [502, 239] width 33 height 18
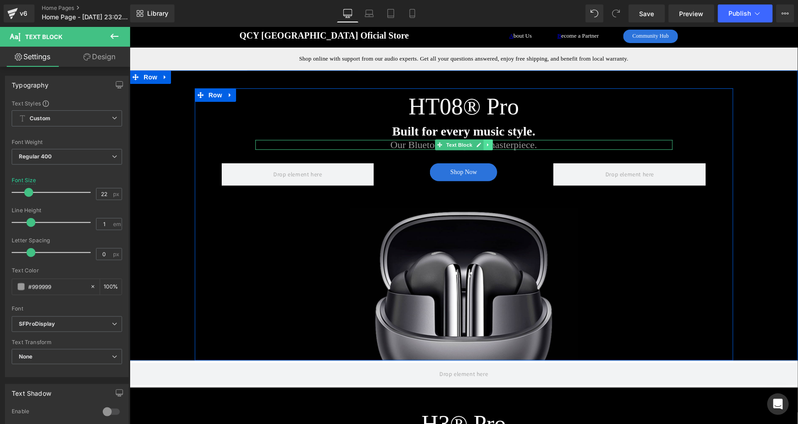
click at [483, 144] on link at bounding box center [487, 144] width 9 height 11
click at [466, 142] on link at bounding box center [463, 144] width 9 height 11
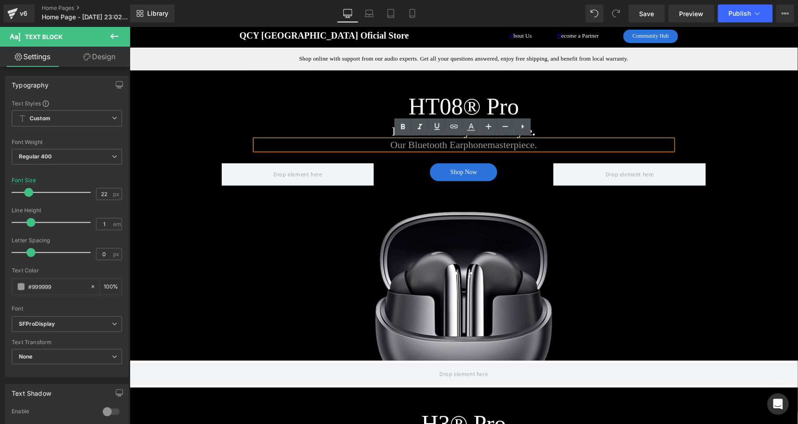
click at [480, 143] on p "Our Bluetooth Earphonemasterpiece." at bounding box center [463, 145] width 417 height 10
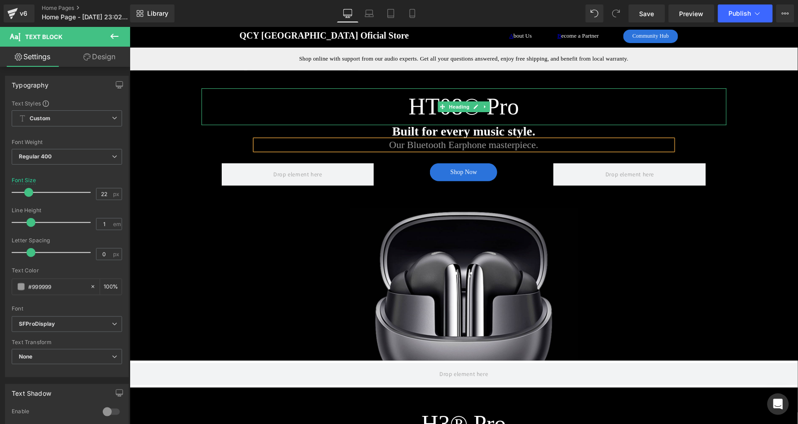
click at [600, 109] on h2 "HT08® Pro" at bounding box center [463, 106] width 525 height 37
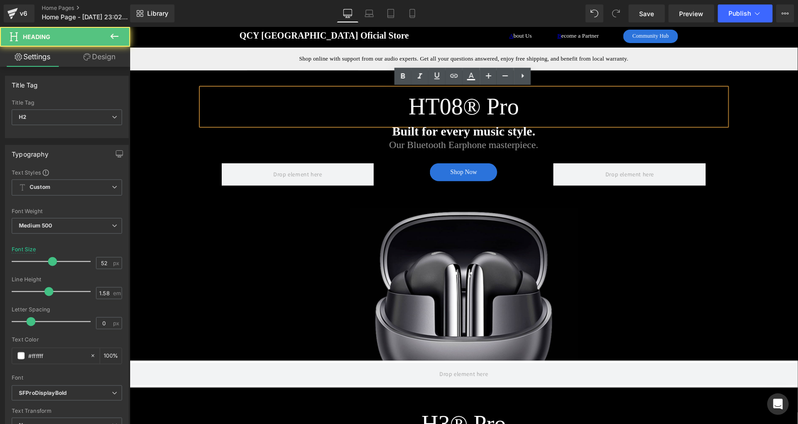
click at [732, 139] on div "HT08® Pro Heading Built for every music style. Text Block Our Bluetooth Earphon…" at bounding box center [463, 215] width 668 height 290
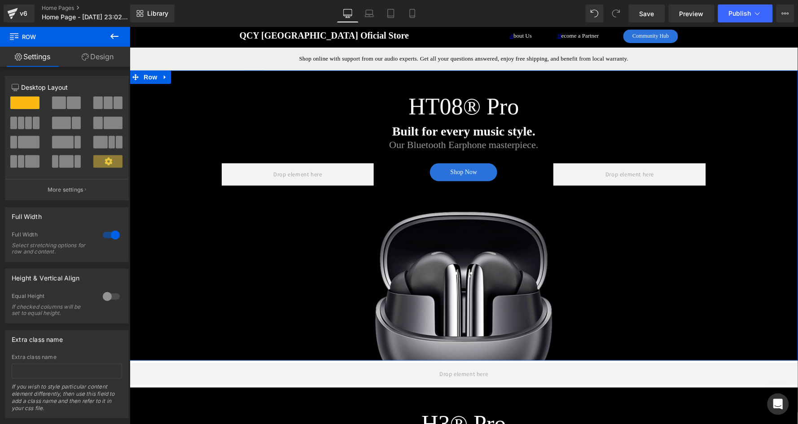
click at [168, 244] on div "HT08® Pro Heading Built for every music style. Text Block Our Bluetooth Earphon…" at bounding box center [463, 215] width 668 height 290
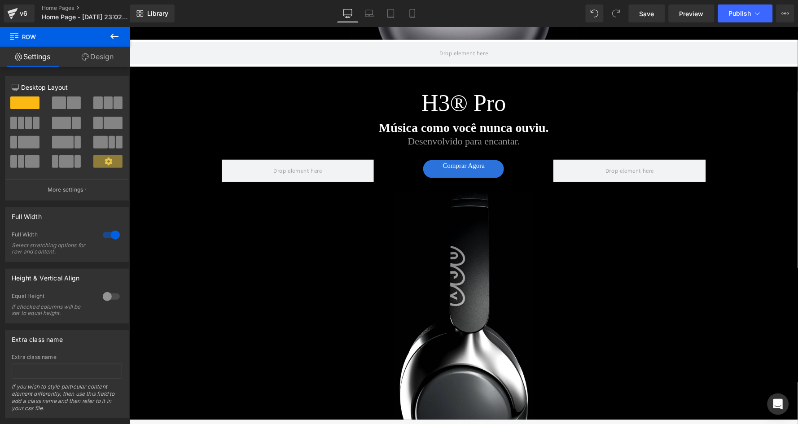
scroll to position [347, 0]
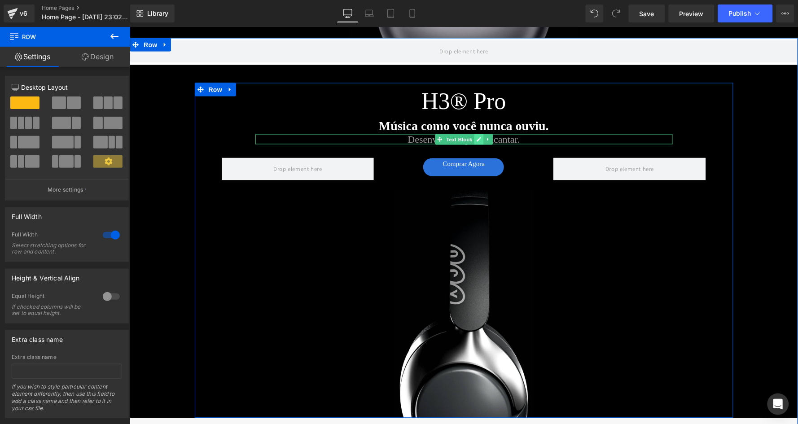
click at [476, 136] on icon at bounding box center [478, 138] width 5 height 5
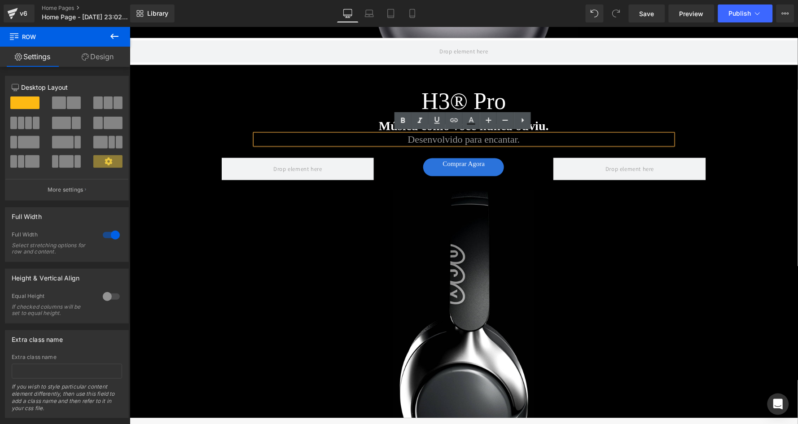
click at [467, 136] on p "Desenvolvido para encantar." at bounding box center [463, 139] width 417 height 10
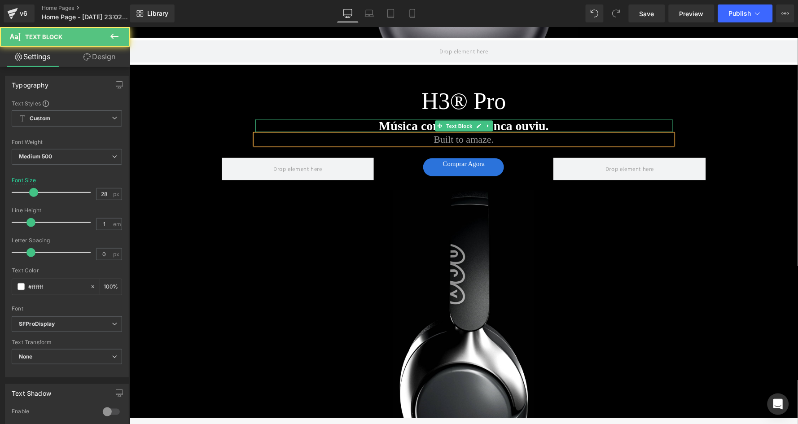
click at [418, 120] on strong "Música como você nunca ouviu." at bounding box center [463, 125] width 170 height 14
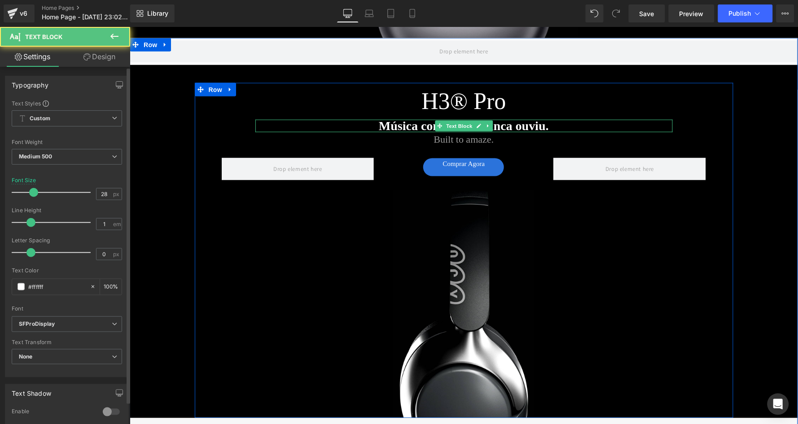
click at [392, 120] on div "Música como você nunca ouviu. Text Block" at bounding box center [463, 125] width 417 height 13
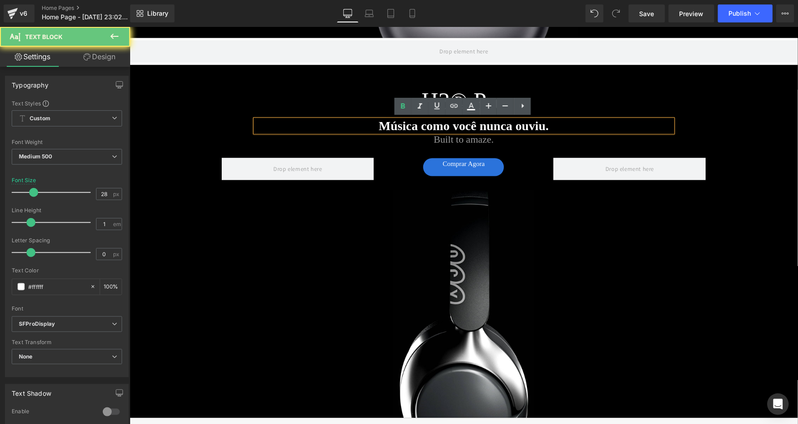
click at [391, 122] on strong "Música como você nunca ouviu." at bounding box center [463, 125] width 170 height 14
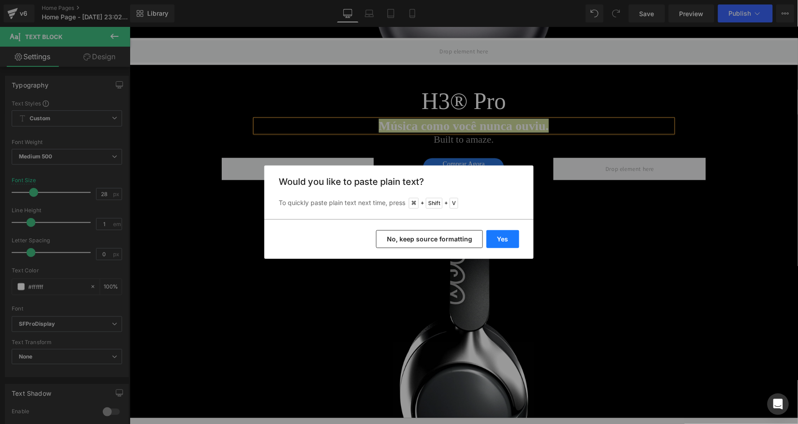
click at [509, 241] on button "Yes" at bounding box center [502, 239] width 33 height 18
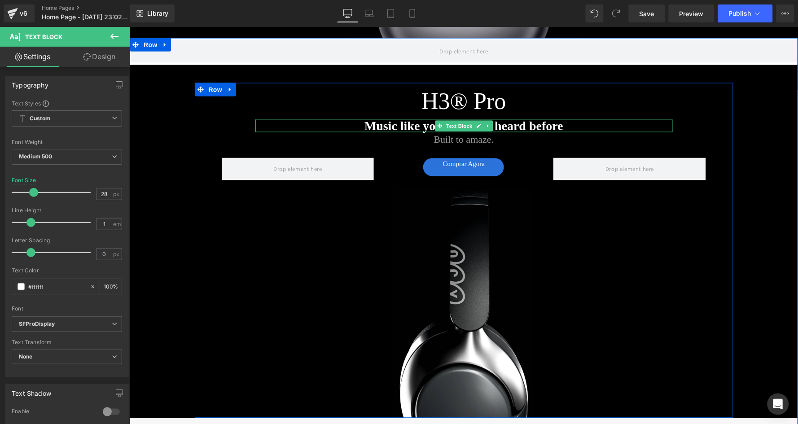
click at [415, 122] on span "Music like you’ve never heard before" at bounding box center [463, 125] width 199 height 14
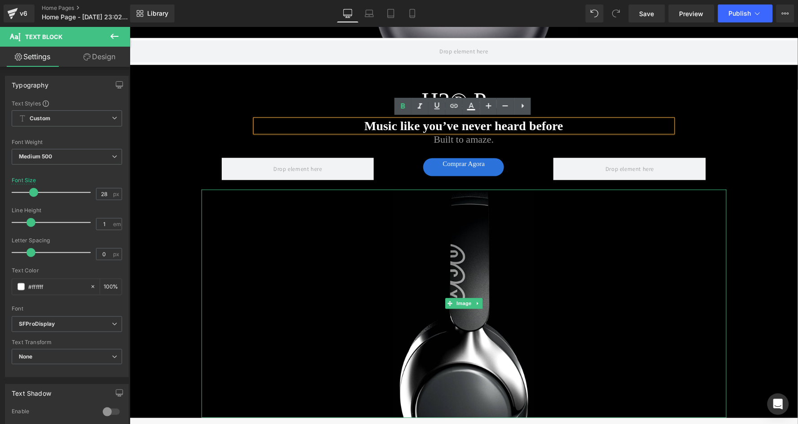
click at [276, 247] on div at bounding box center [463, 303] width 525 height 228
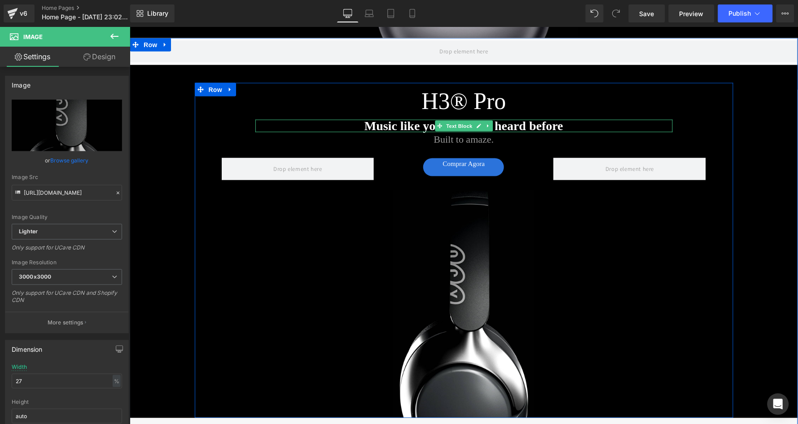
click at [399, 123] on span "Music like you’ve never heard before" at bounding box center [463, 125] width 199 height 14
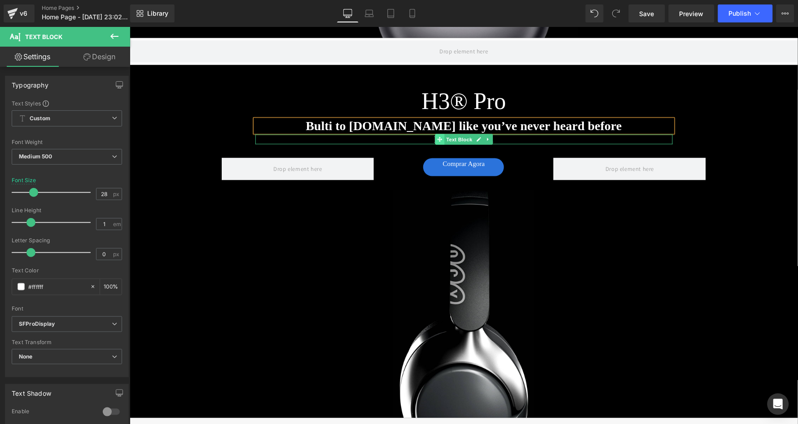
click at [437, 139] on icon at bounding box center [439, 138] width 5 height 5
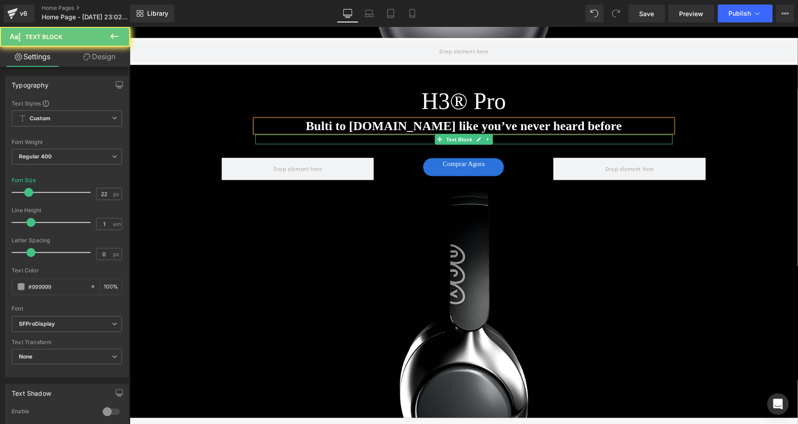
click at [421, 139] on p "Built to amaze." at bounding box center [463, 139] width 417 height 10
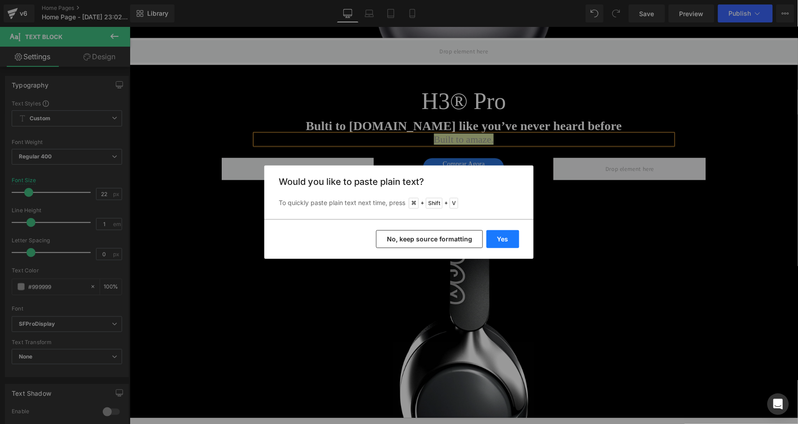
click at [504, 236] on button "Yes" at bounding box center [502, 239] width 33 height 18
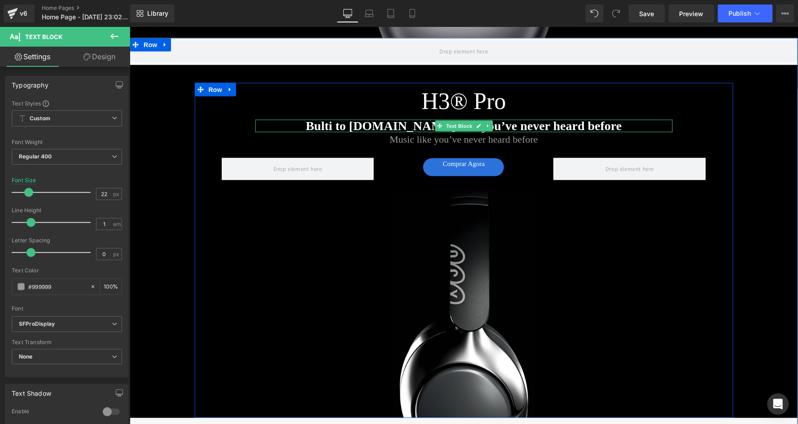
click at [407, 124] on span "Bulti to amaze.Music like you’ve never heard before" at bounding box center [463, 125] width 316 height 14
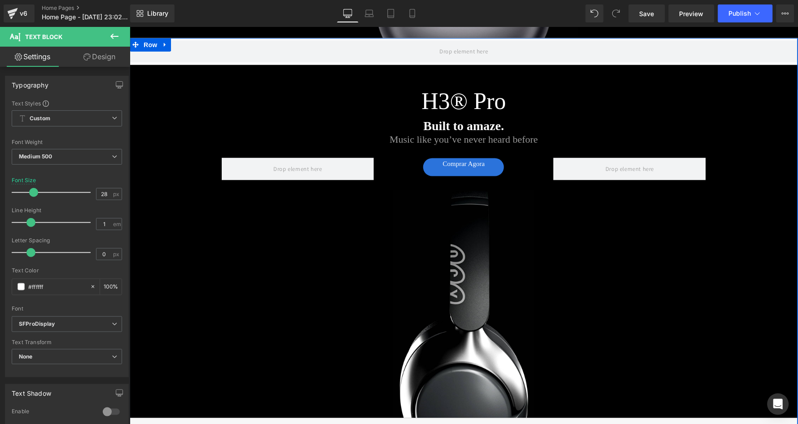
click at [173, 118] on div "Row H3® Pro Heading Built to amaze. Text Block Music like you’ve never heard be…" at bounding box center [463, 377] width 668 height 679
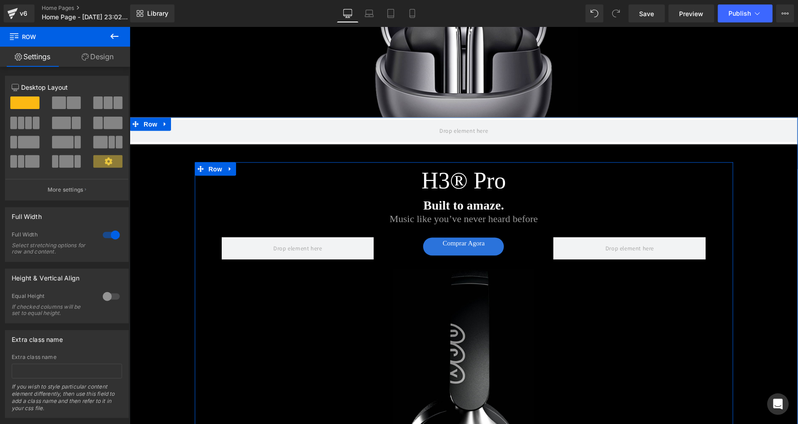
scroll to position [247, 0]
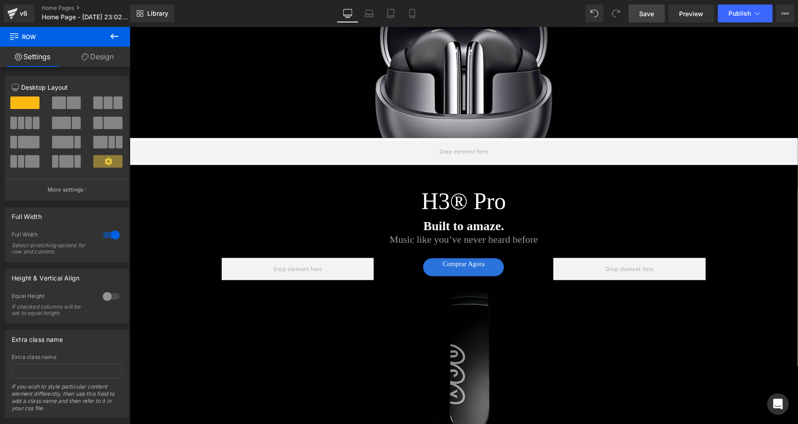
click at [650, 17] on span "Save" at bounding box center [646, 13] width 15 height 9
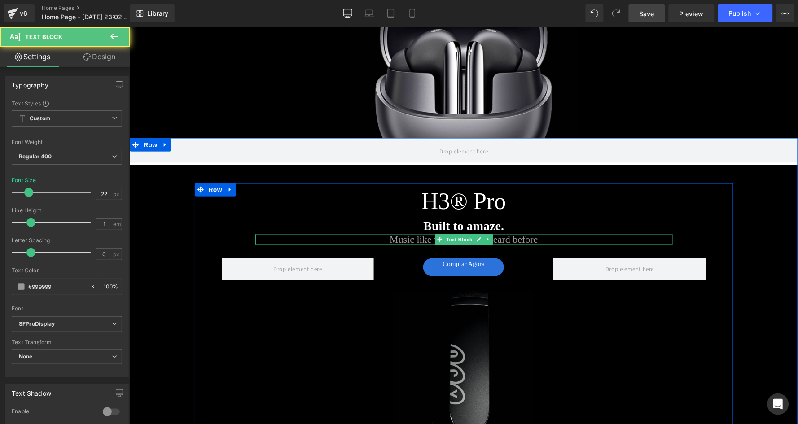
click at [520, 237] on p "Music like you’ve never heard before" at bounding box center [463, 239] width 417 height 10
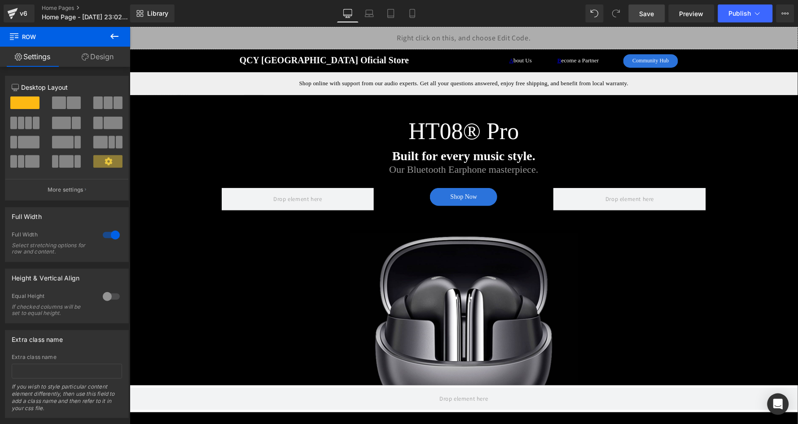
scroll to position [0, 0]
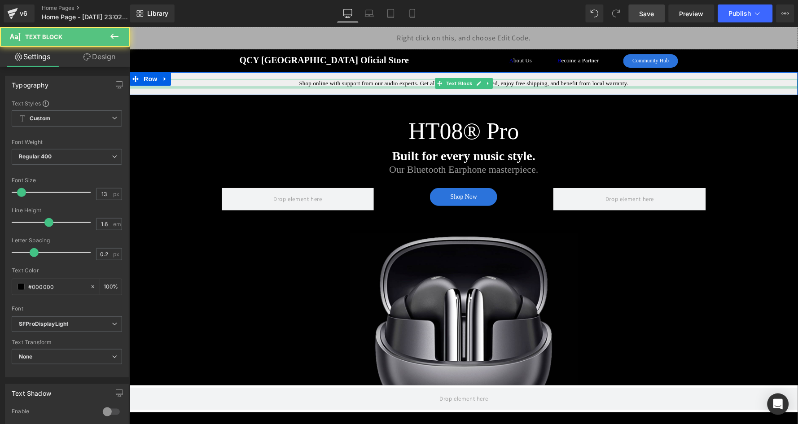
click at [417, 86] on div at bounding box center [463, 87] width 668 height 2
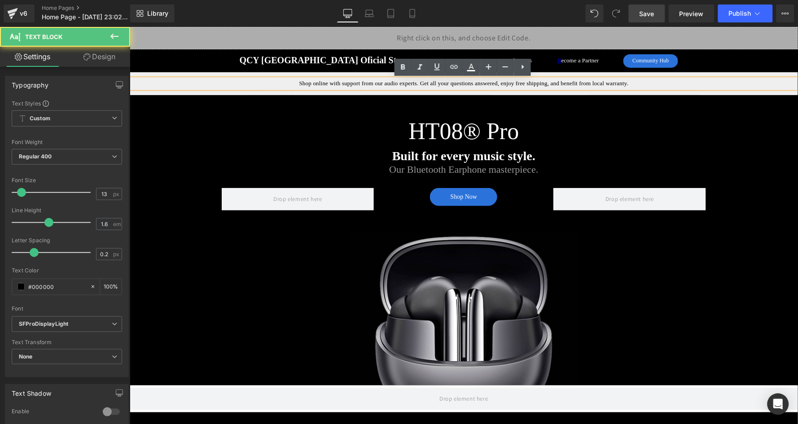
click at [444, 84] on span "Shop online with support from our audio experts. Get all your questions answere…" at bounding box center [463, 82] width 329 height 7
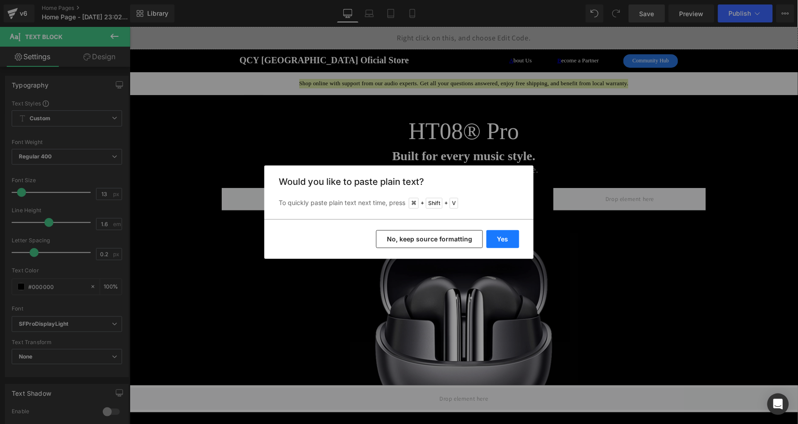
click at [504, 238] on button "Yes" at bounding box center [502, 239] width 33 height 18
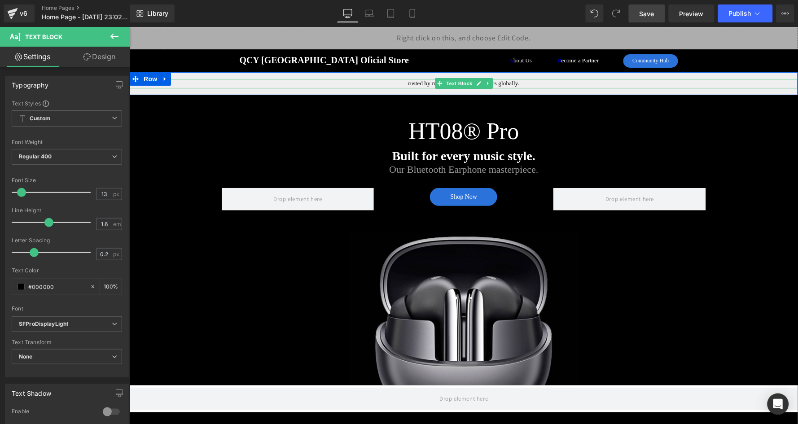
click at [418, 83] on span "rusted by more than 10 million users globally." at bounding box center [462, 82] width 111 height 7
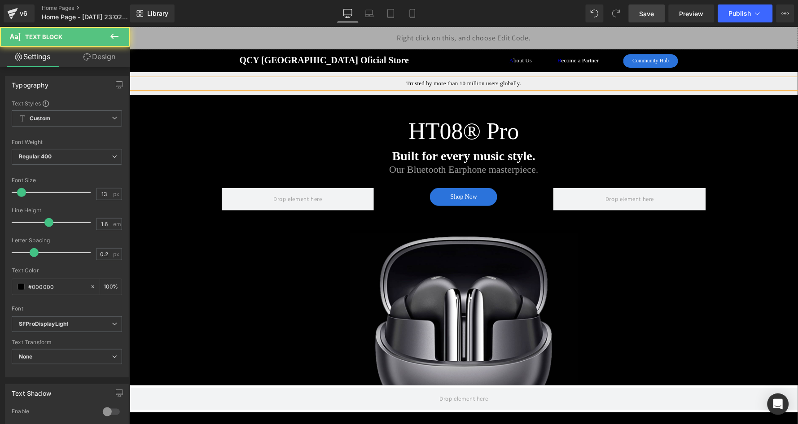
click at [402, 82] on p "Trusted by more than 10 million users globally." at bounding box center [463, 83] width 668 height 9
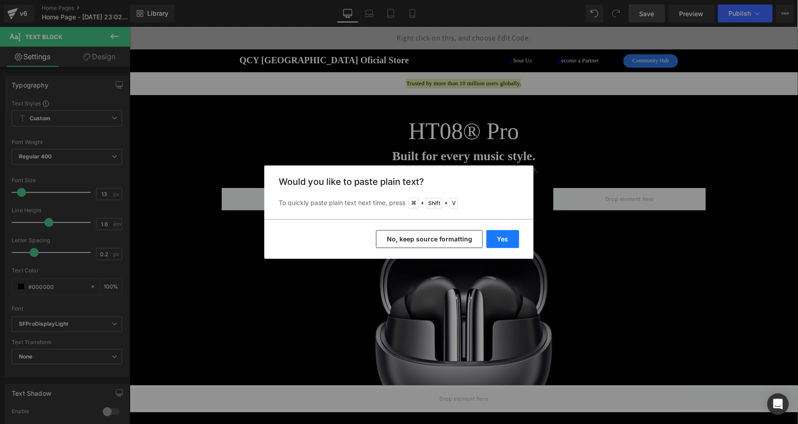
click at [498, 230] on button "Yes" at bounding box center [502, 239] width 33 height 18
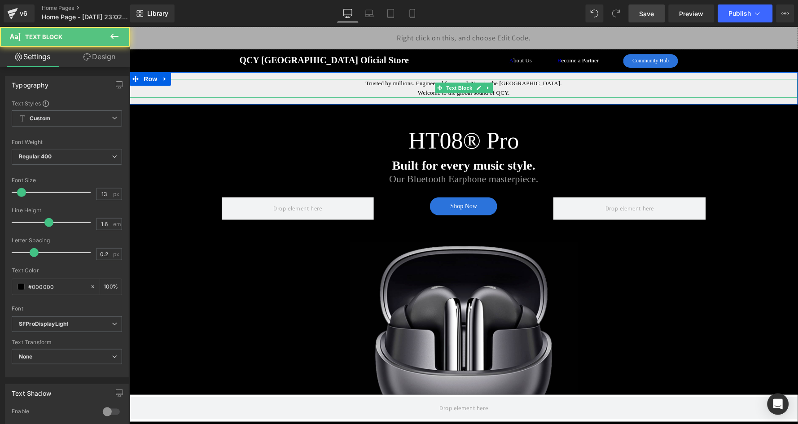
click at [419, 91] on span "Welcome to the global sound of QCY." at bounding box center [463, 92] width 92 height 7
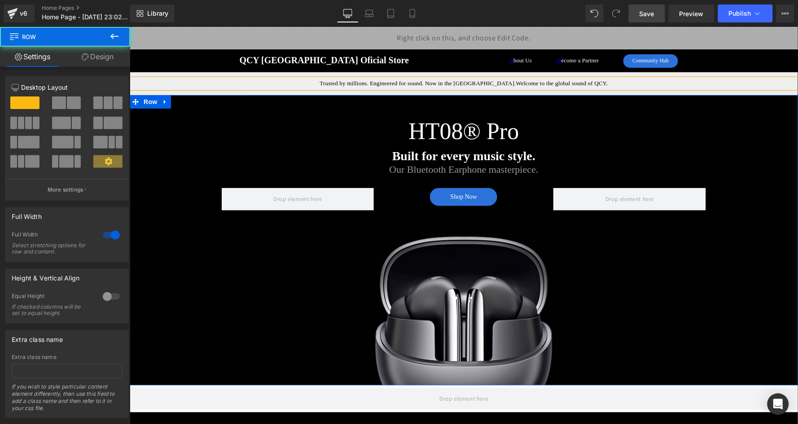
click at [356, 109] on div "HT08® Pro Heading Built for every music style. Text Block Our Bluetooth Earphon…" at bounding box center [463, 240] width 668 height 290
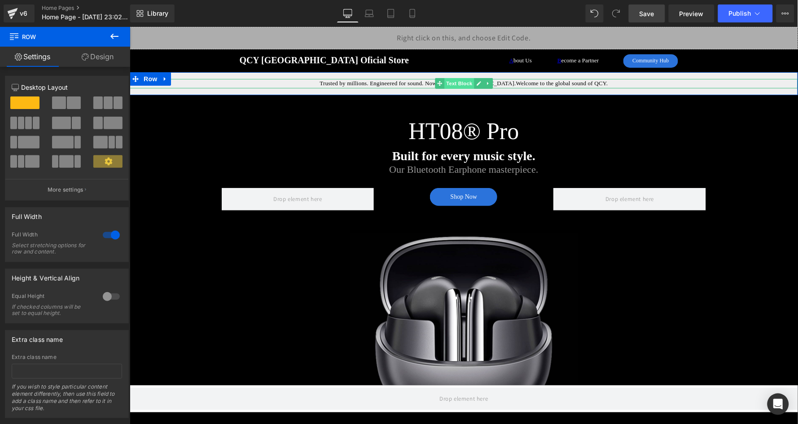
click at [463, 83] on span "Text Block" at bounding box center [459, 83] width 30 height 11
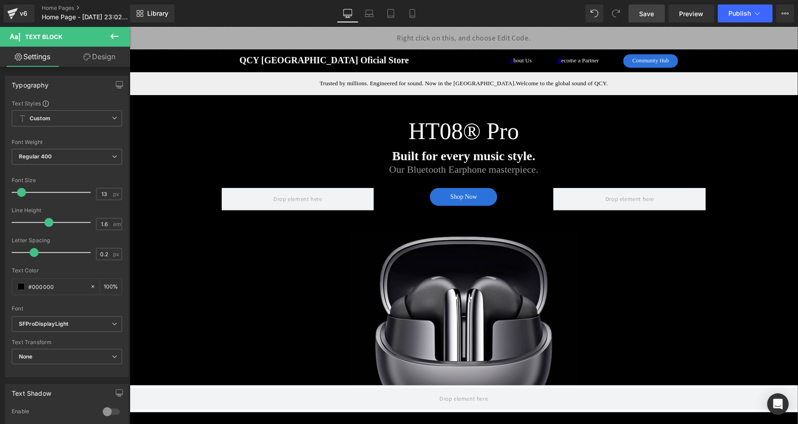
click at [651, 13] on span "Save" at bounding box center [646, 13] width 15 height 9
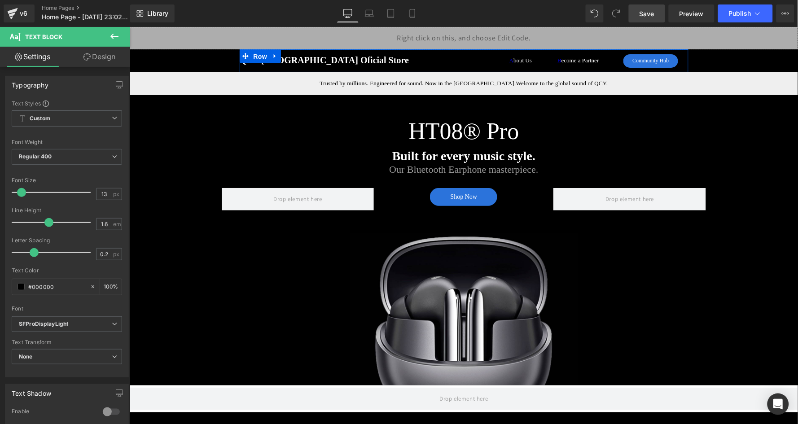
click at [263, 60] on span "Row" at bounding box center [260, 55] width 18 height 13
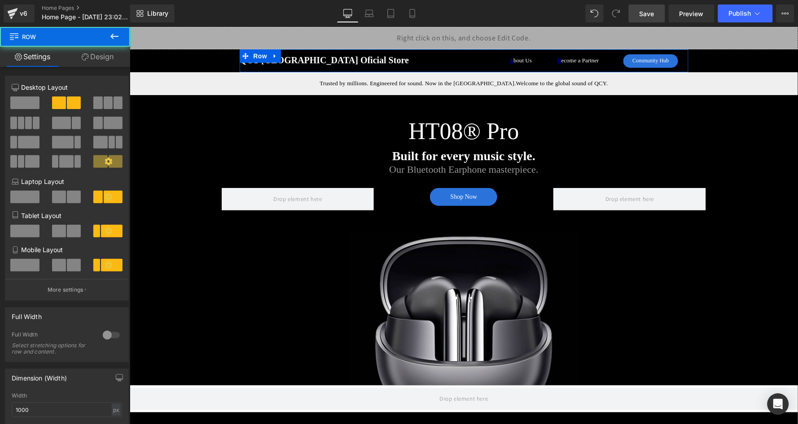
click at [284, 61] on strong "QCY USA Oficial Store" at bounding box center [324, 60] width 170 height 10
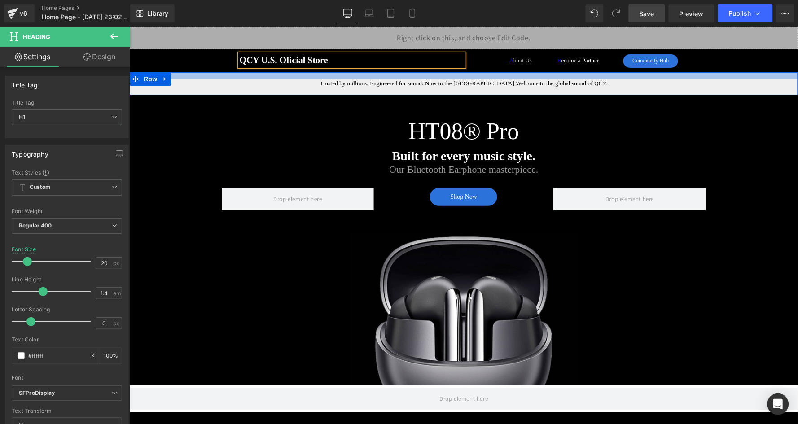
click at [531, 79] on div "Trusted by millions. Engineered for sound. Now in the USA. Welcome to the globa…" at bounding box center [463, 83] width 668 height 9
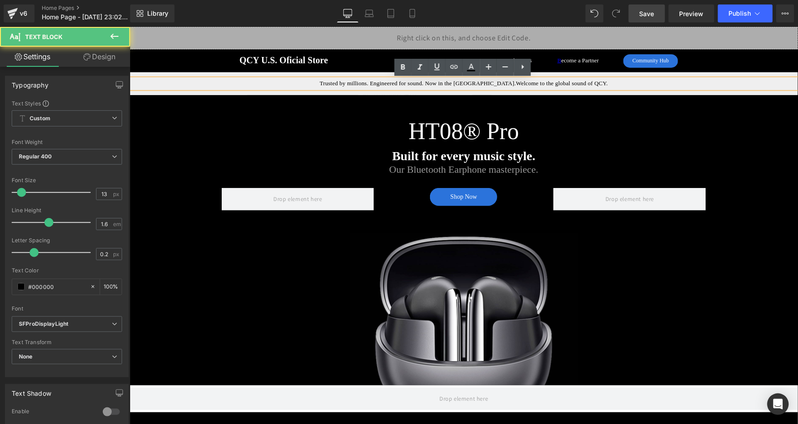
click at [526, 82] on span "Welcome to the global sound of QCY." at bounding box center [561, 82] width 92 height 7
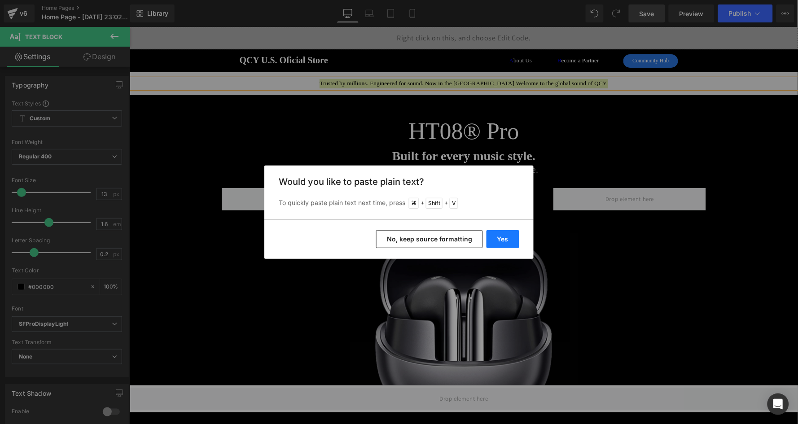
click at [503, 241] on button "Yes" at bounding box center [502, 239] width 33 height 18
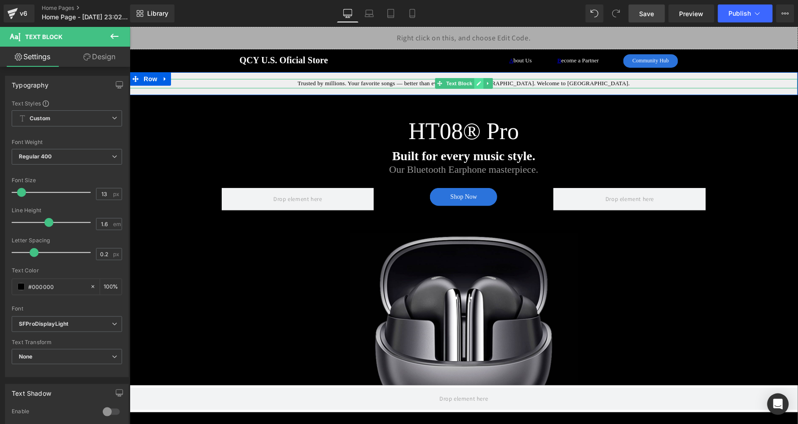
click at [476, 81] on icon at bounding box center [478, 82] width 5 height 5
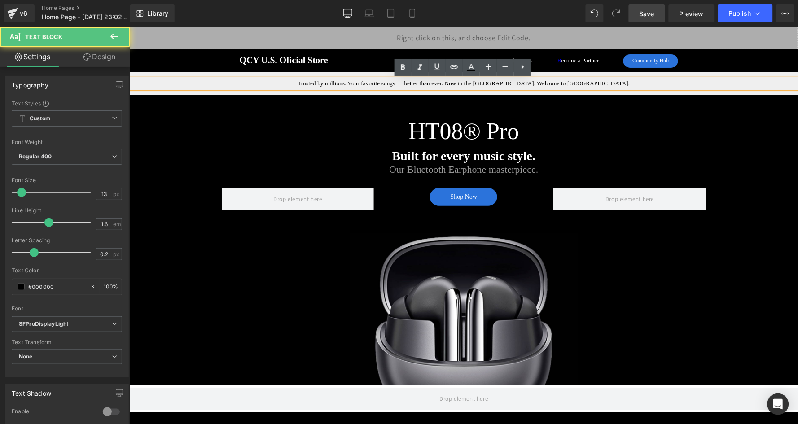
click at [452, 82] on span "Trusted by millions. Your favorite songs — better than ever. Now in the USA. We…" at bounding box center [463, 82] width 332 height 7
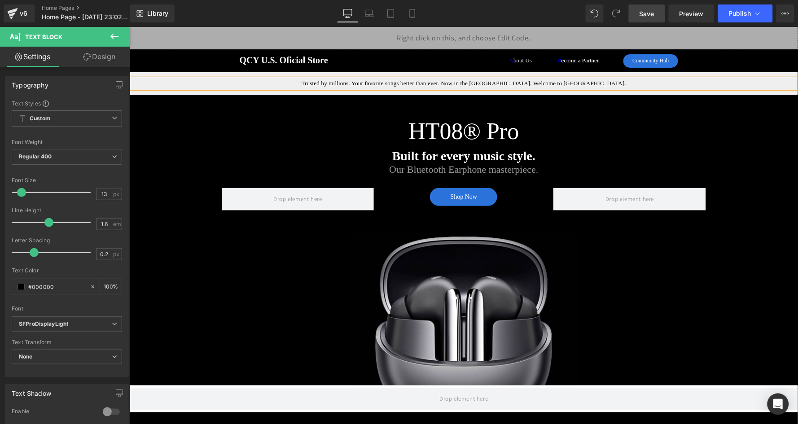
click at [522, 84] on span "Trusted by millions. Your favorite songs better than ever. Now in the USA. Welc…" at bounding box center [463, 82] width 325 height 7
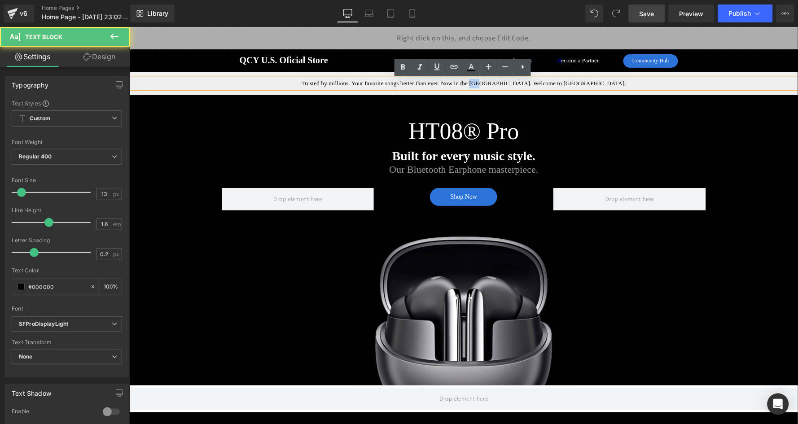
click at [522, 84] on span "Trusted by millions. Your favorite songs better than ever. Now in the USA. Welc…" at bounding box center [463, 82] width 325 height 7
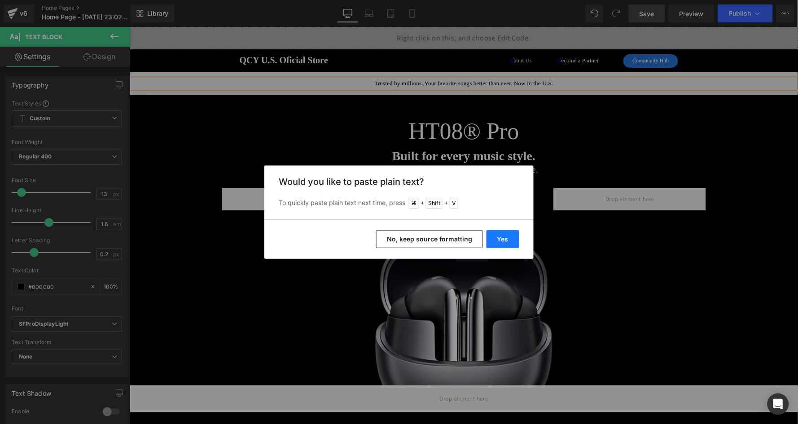
click at [506, 235] on button "Yes" at bounding box center [502, 239] width 33 height 18
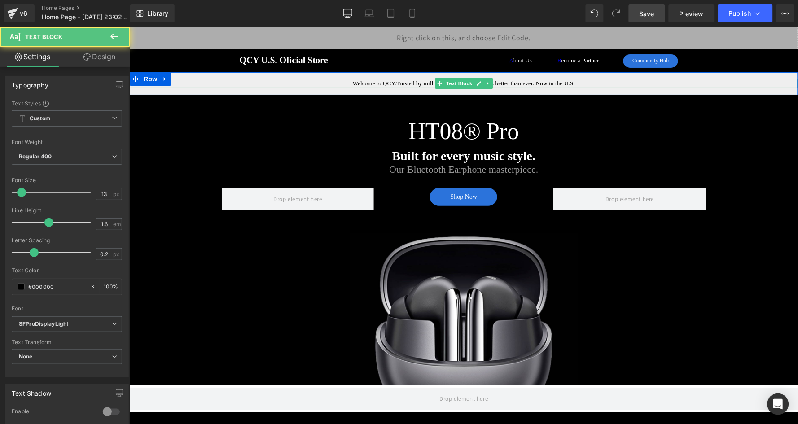
click at [395, 83] on span "Welcome to QCY.Trusted by millions. Your favorite songs better than ever. Now i…" at bounding box center [463, 82] width 223 height 7
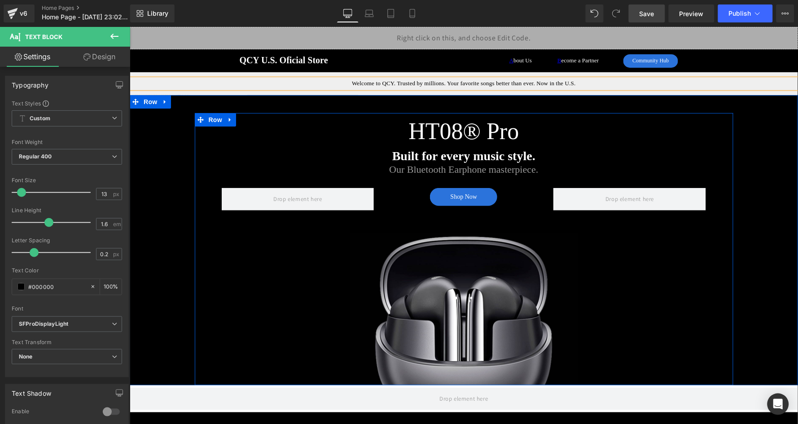
click at [305, 161] on div "HT08® Pro Heading Built for every music style. Text Block Our Bluetooth Earphon…" at bounding box center [463, 249] width 538 height 272
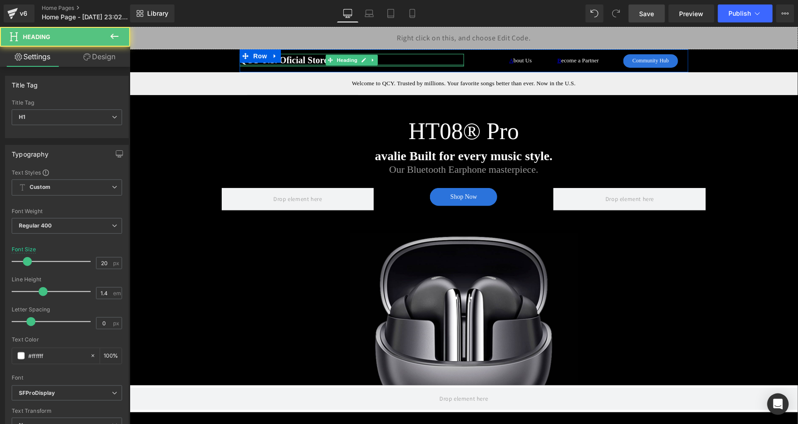
click at [294, 64] on div "QCY U.S. Oficial Store Heading" at bounding box center [351, 59] width 224 height 13
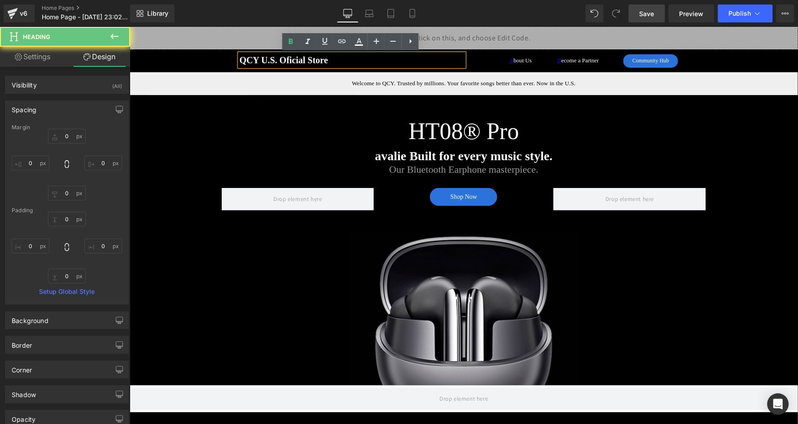
click at [287, 59] on strong "QCY U.S. Oficial Store" at bounding box center [283, 60] width 88 height 10
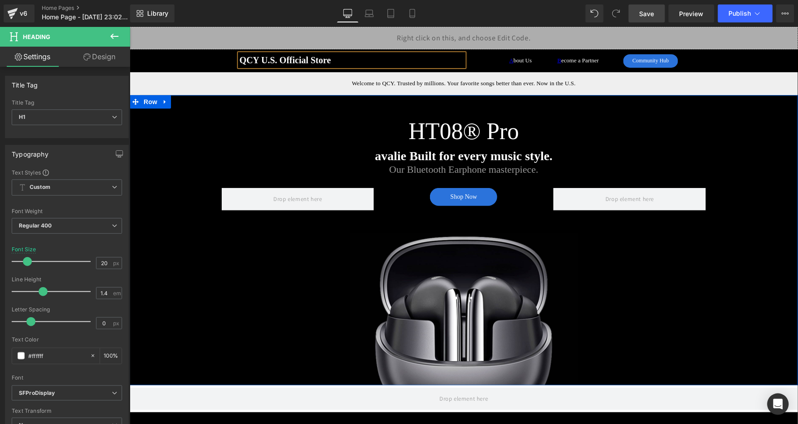
click at [179, 221] on div "HT08® Pro Heading avalie Built for every music style. Text Block Our Bluetooth …" at bounding box center [463, 240] width 668 height 290
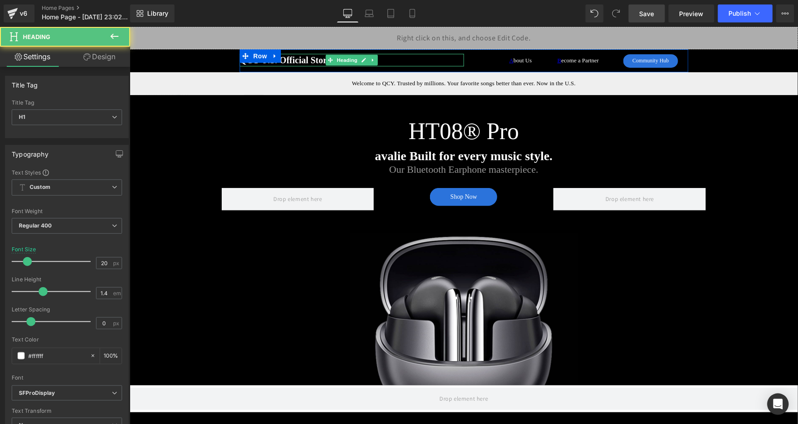
click at [315, 59] on strong "QCY U.S. Official Store" at bounding box center [285, 60] width 92 height 10
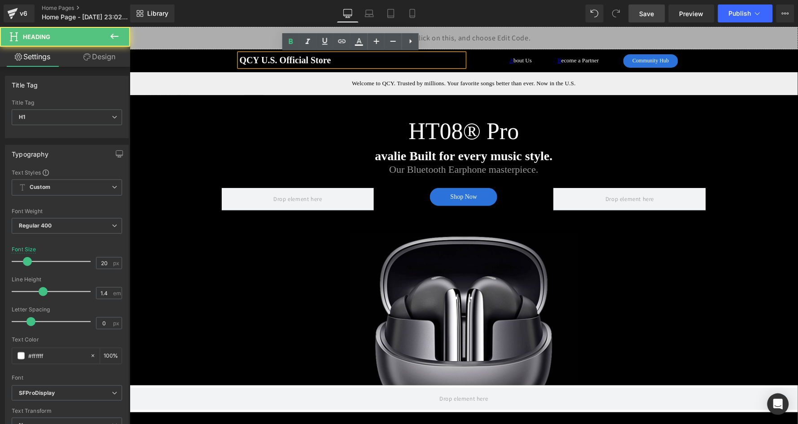
click at [315, 59] on strong "QCY U.S. Official Store" at bounding box center [285, 60] width 92 height 10
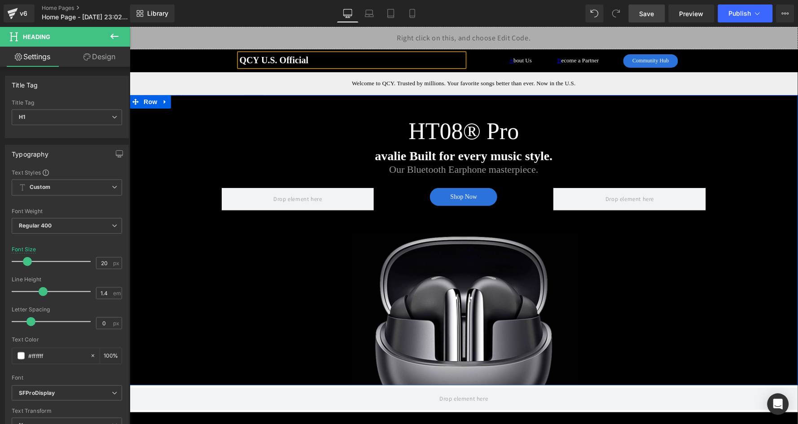
click at [170, 163] on div "HT08® Pro Heading avalie Built for every music style. Text Block Our Bluetooth …" at bounding box center [463, 240] width 668 height 290
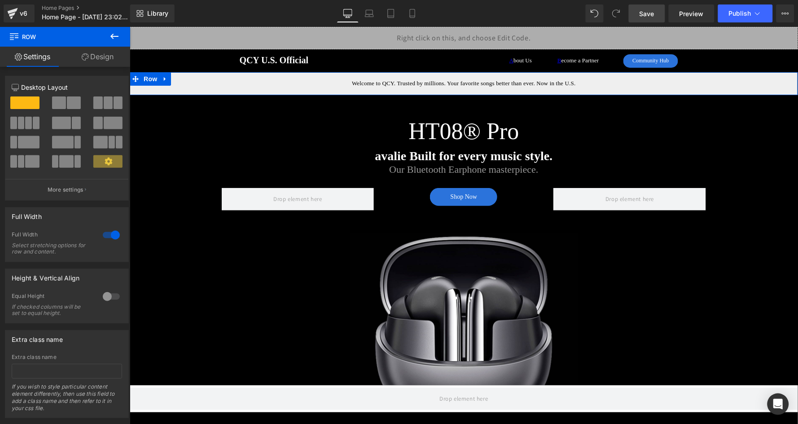
click at [364, 84] on span "Welcome to QCY. Trusted by millions. Your favorite songs better than ever. Now …" at bounding box center [463, 82] width 224 height 7
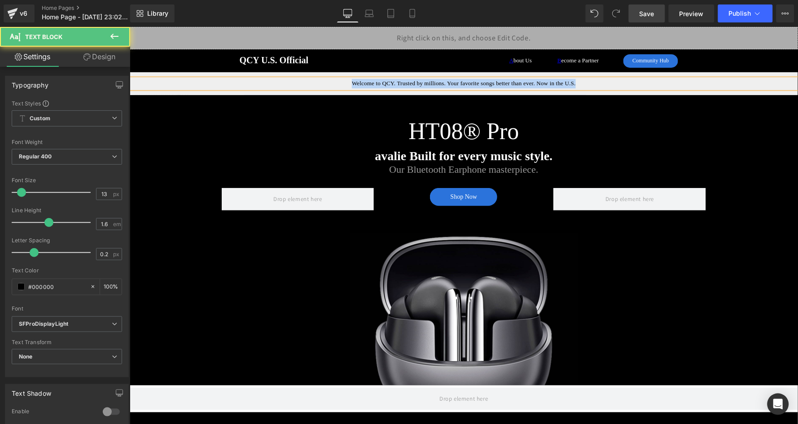
copy span "Welcome to QCY. Trusted by millions. Your favorite songs better than ever. Now …"
click at [506, 87] on p "Welcome to QCY. Trusted by millions. Your favorite songs better than ever. Now …" at bounding box center [463, 83] width 668 height 9
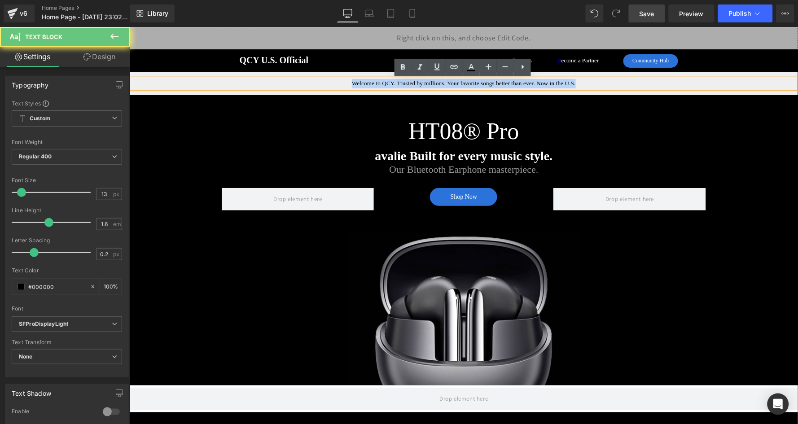
click at [506, 85] on span "Welcome to QCY. Trusted by millions. Your favorite songs better than ever. Now …" at bounding box center [463, 82] width 224 height 7
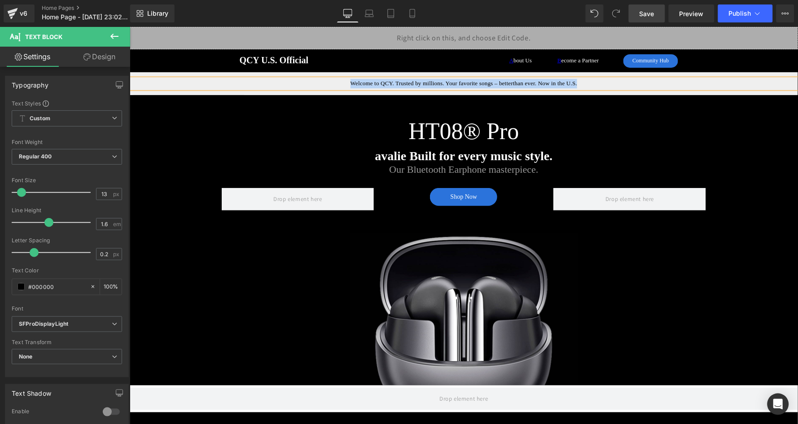
copy span "Welcome to QCY. Trusted by millions. Your favorite songs – betterthan ever. Now…"
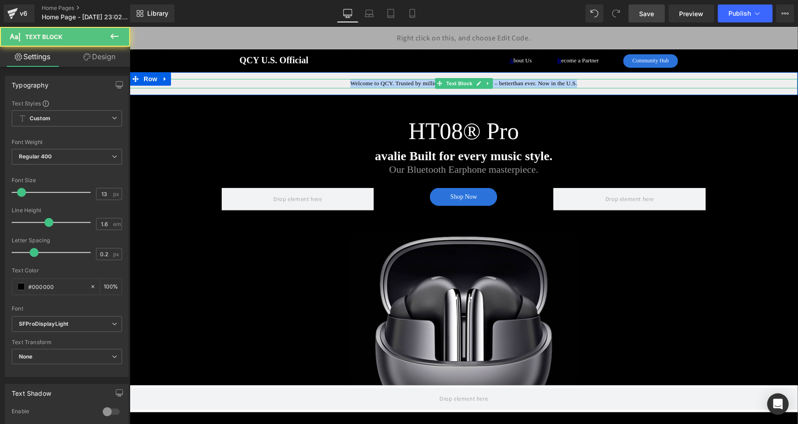
drag, startPoint x: 154, startPoint y: 176, endPoint x: 498, endPoint y: 82, distance: 356.5
click at [498, 82] on span "Welcome to QCY. Trusted by millions. Your favorite songs – betterthan ever. Now…" at bounding box center [463, 82] width 227 height 7
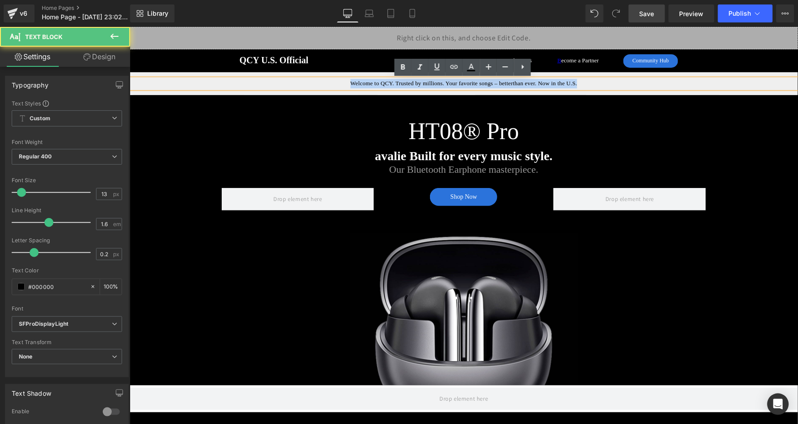
click at [497, 83] on span "Welcome to QCY. Trusted by millions. Your favorite songs – betterthan ever. Now…" at bounding box center [463, 82] width 227 height 7
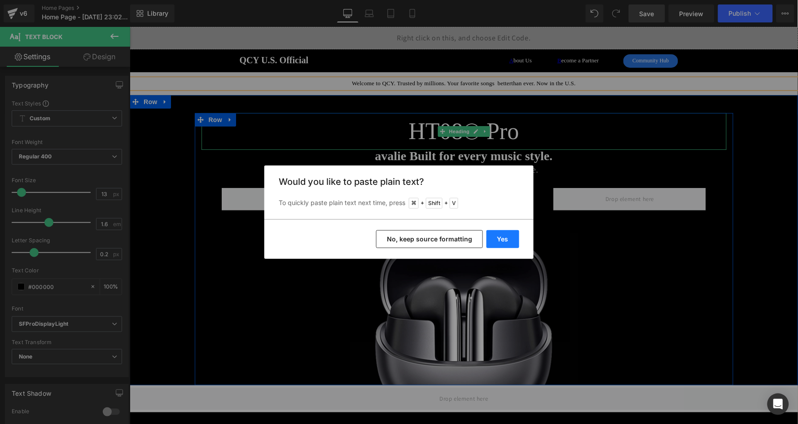
click at [512, 235] on button "Yes" at bounding box center [502, 239] width 33 height 18
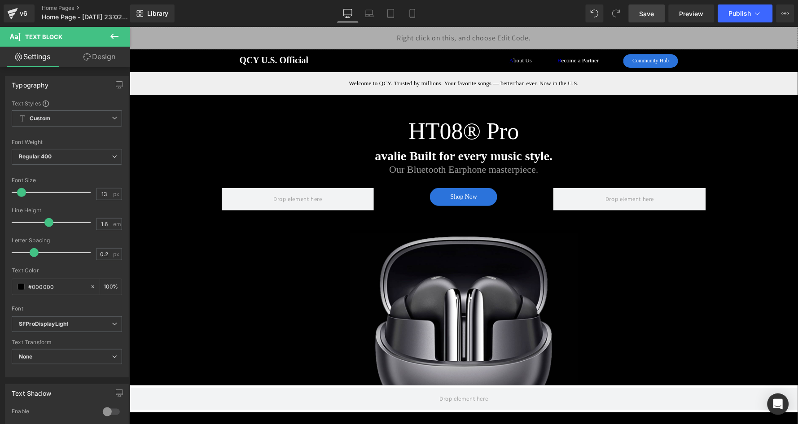
click at [657, 8] on link "Save" at bounding box center [647, 13] width 36 height 18
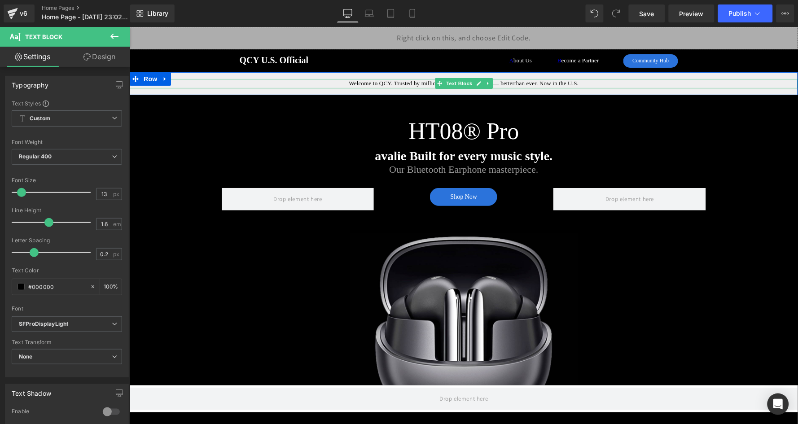
click at [513, 85] on span "Welcome to QCY. Trusted by millions. Your favorite songs — betterthan ever. Now…" at bounding box center [464, 82] width 230 height 7
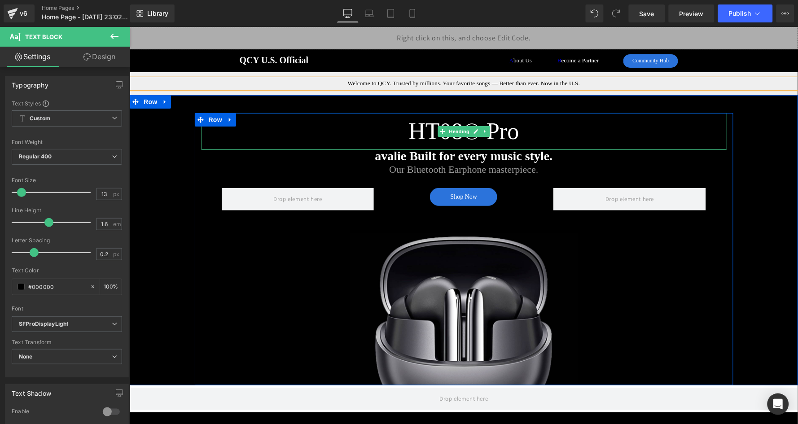
click at [618, 120] on h2 "HT08® Pro" at bounding box center [463, 131] width 525 height 37
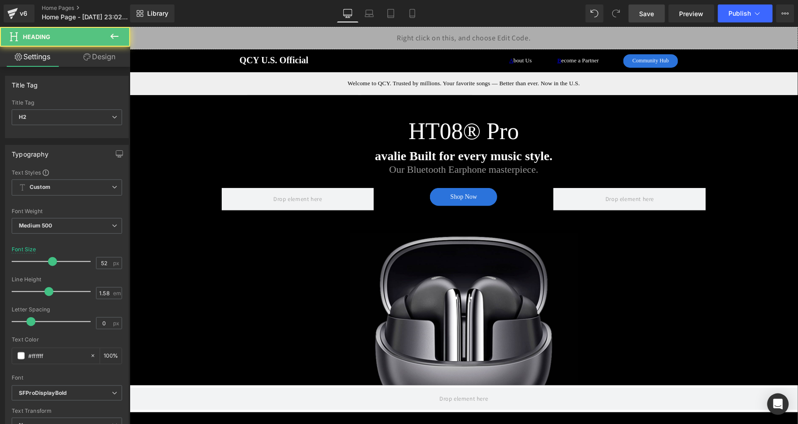
click at [650, 10] on span "Save" at bounding box center [646, 13] width 15 height 9
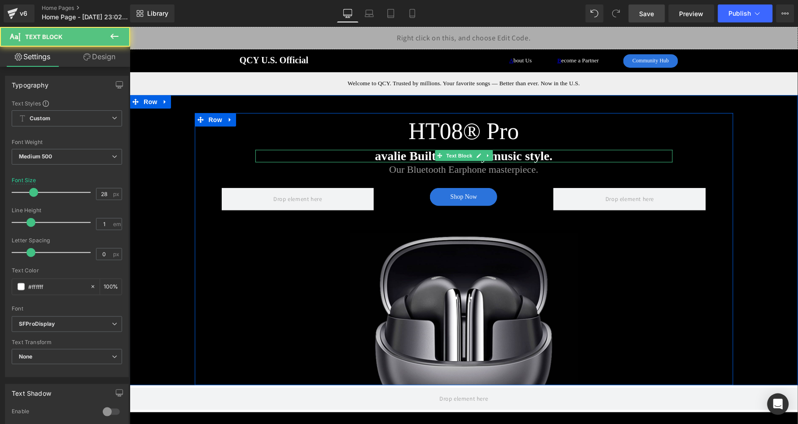
click at [405, 156] on strong "avalie Built for every music style." at bounding box center [463, 156] width 178 height 14
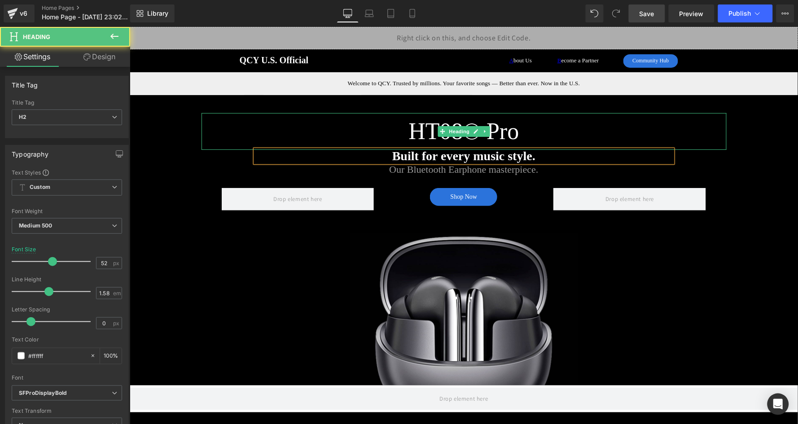
click at [333, 130] on h2 "HT08® Pro" at bounding box center [463, 131] width 525 height 37
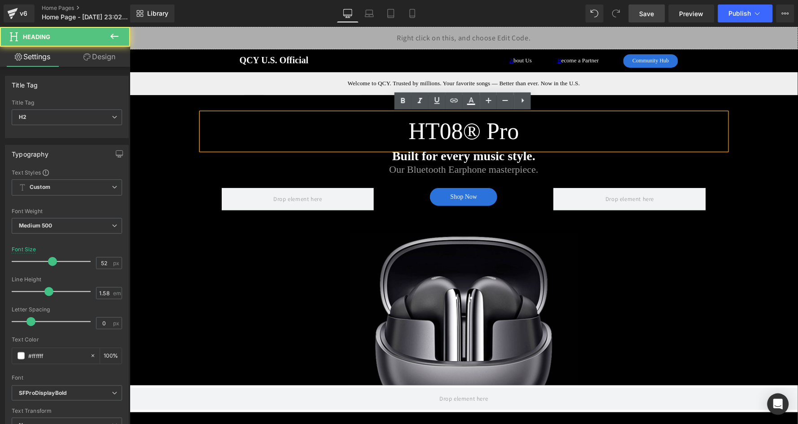
click at [648, 12] on span "Save" at bounding box center [646, 13] width 15 height 9
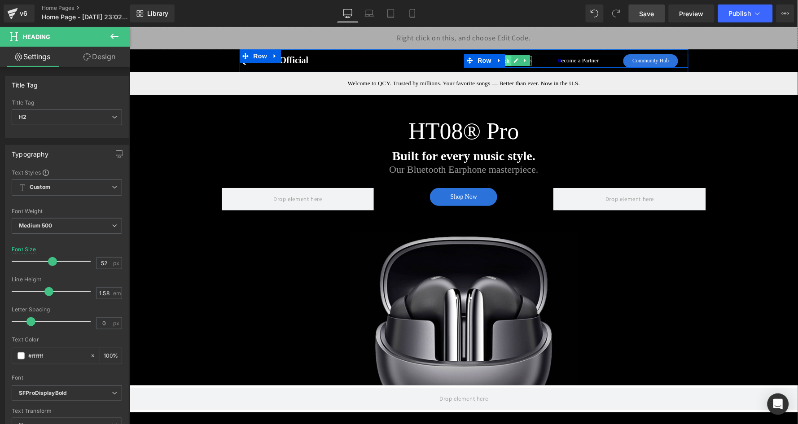
click at [507, 60] on span "Text Block" at bounding box center [496, 60] width 30 height 11
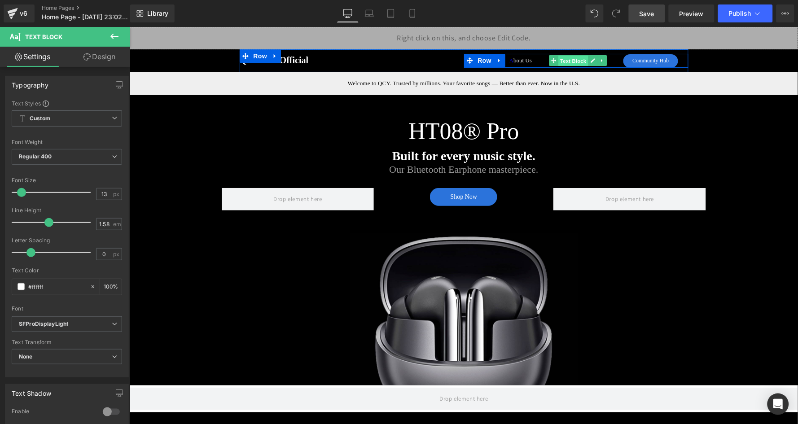
click at [575, 61] on span "Text Block" at bounding box center [573, 60] width 30 height 11
click at [507, 61] on span "Text Block" at bounding box center [496, 60] width 30 height 11
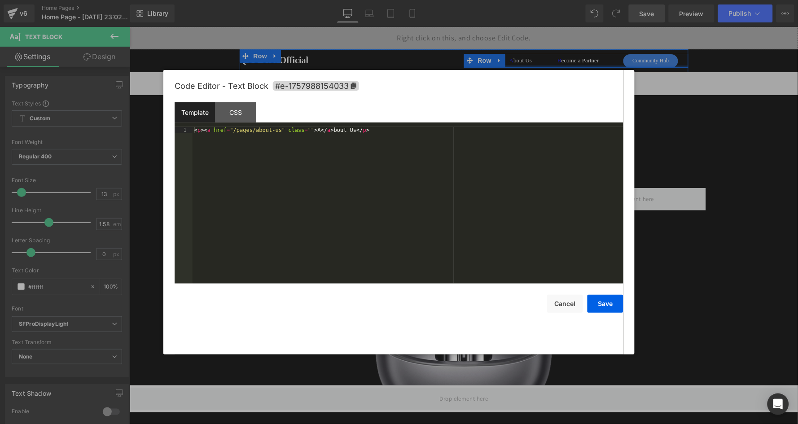
click at [504, 0] on div "Text Block You are previewing how the will restyle your page. You can not edit …" at bounding box center [399, 0] width 798 height 0
click at [231, 113] on div "CSS" at bounding box center [235, 112] width 41 height 20
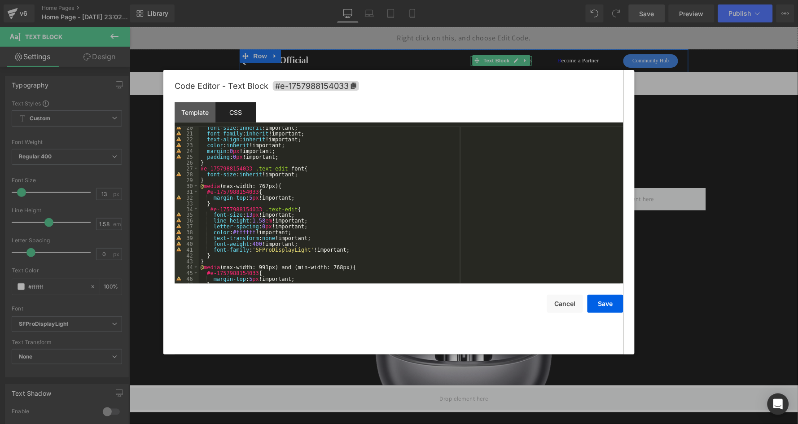
scroll to position [121, 0]
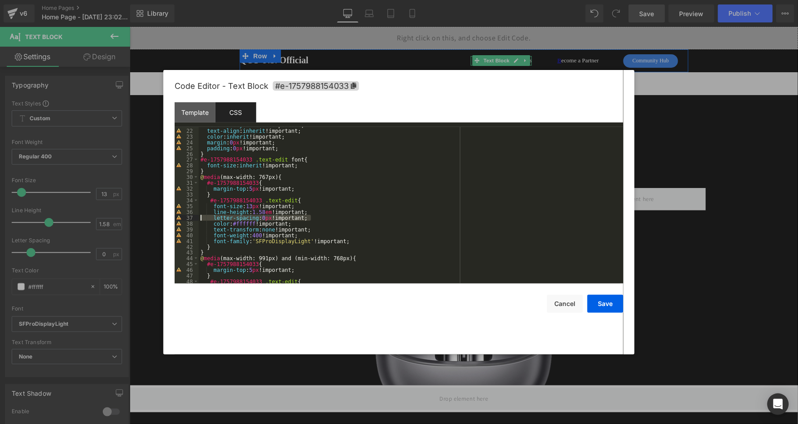
drag, startPoint x: 315, startPoint y: 216, endPoint x: 197, endPoint y: 217, distance: 118.0
click at [197, 217] on pre "21 22 23 24 25 26 27 28 29 30 31 32 33 34 35 36 37 38 39 40 41 42 43 44 45 46 4…" at bounding box center [399, 205] width 449 height 157
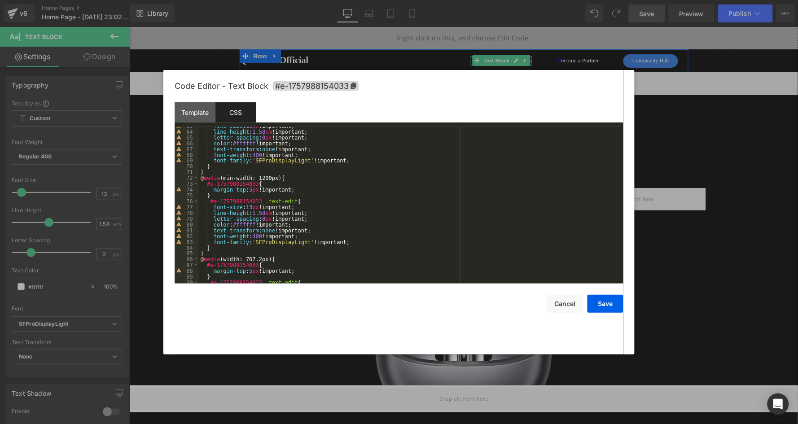
scroll to position [423, 0]
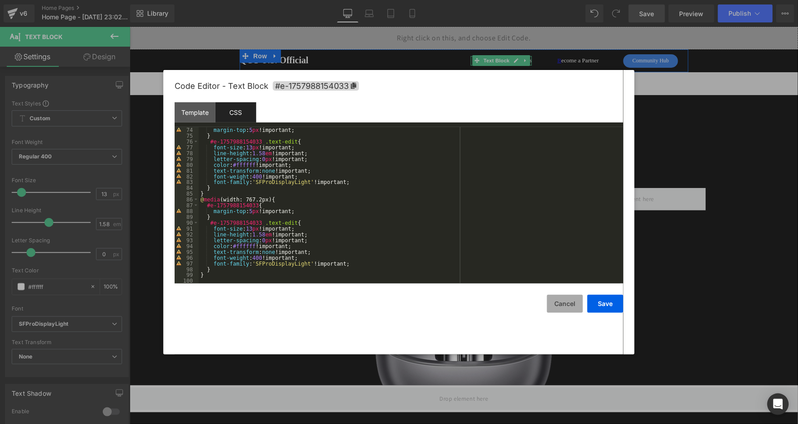
click at [573, 306] on button "Cancel" at bounding box center [565, 304] width 36 height 18
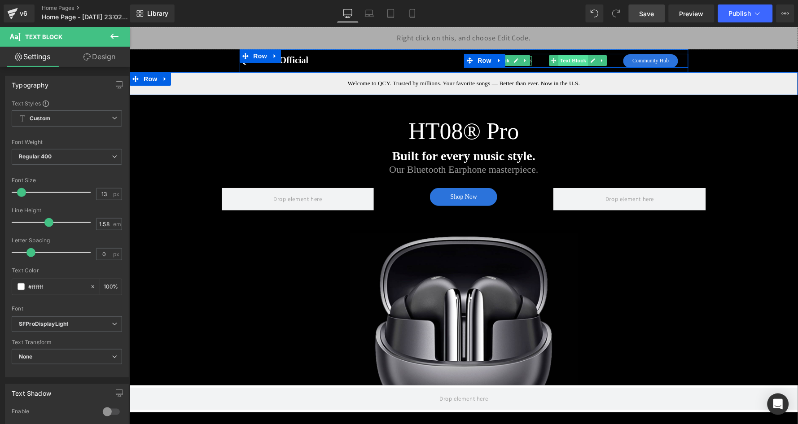
click at [577, 58] on span "Text Block" at bounding box center [573, 60] width 30 height 11
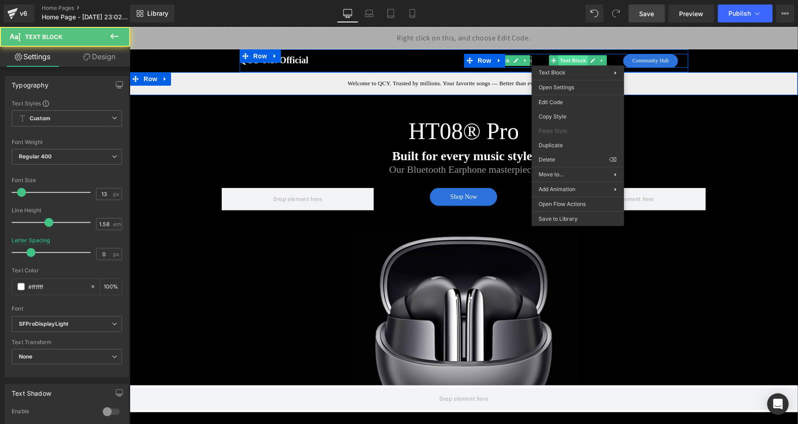
drag, startPoint x: 577, startPoint y: 58, endPoint x: 707, endPoint y: 98, distance: 136.0
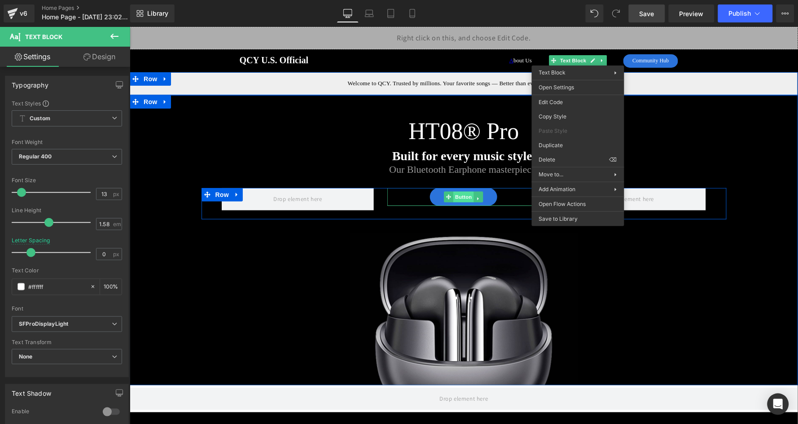
click at [464, 197] on span "Button" at bounding box center [463, 196] width 21 height 11
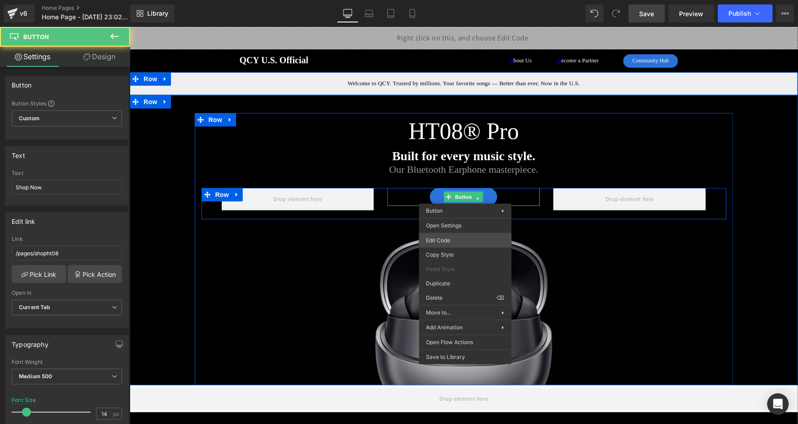
click at [459, 0] on div "Button You are previewing how the will restyle your page. You can not edit Elem…" at bounding box center [399, 0] width 798 height 0
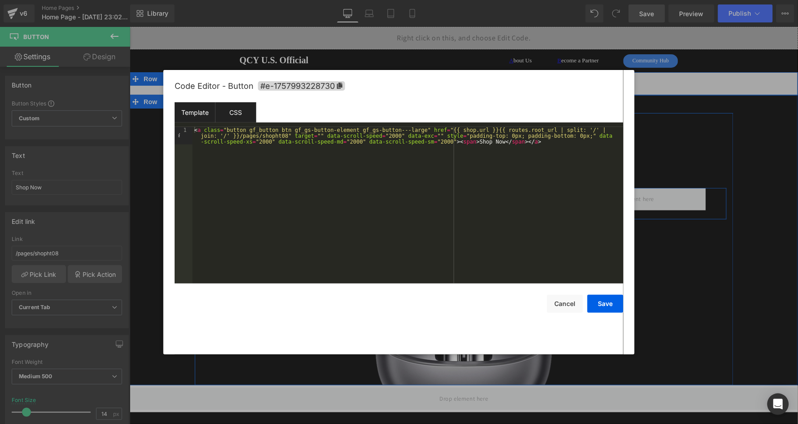
click at [241, 118] on div "CSS" at bounding box center [235, 112] width 41 height 20
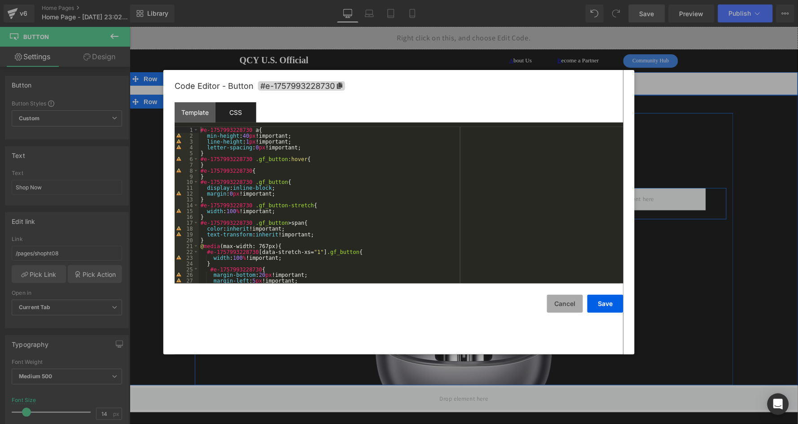
click at [573, 306] on button "Cancel" at bounding box center [565, 304] width 36 height 18
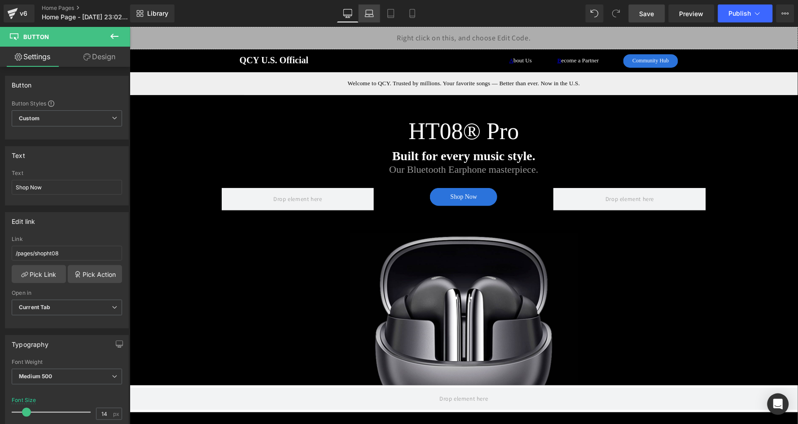
click at [377, 13] on link "Laptop" at bounding box center [369, 13] width 22 height 18
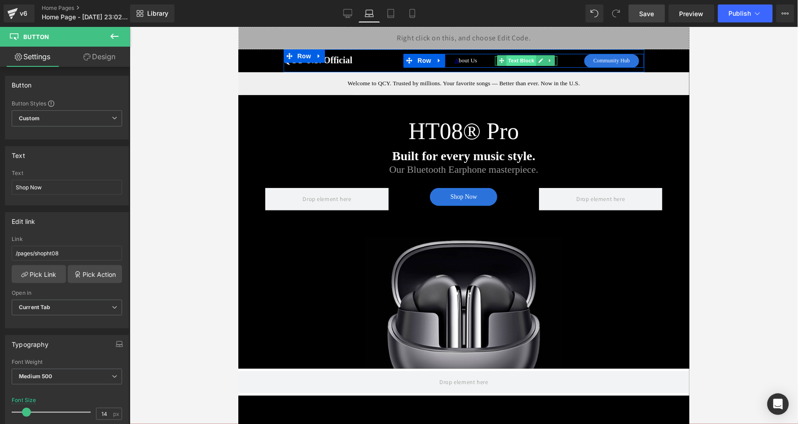
click at [518, 61] on span "Text Block" at bounding box center [521, 60] width 30 height 11
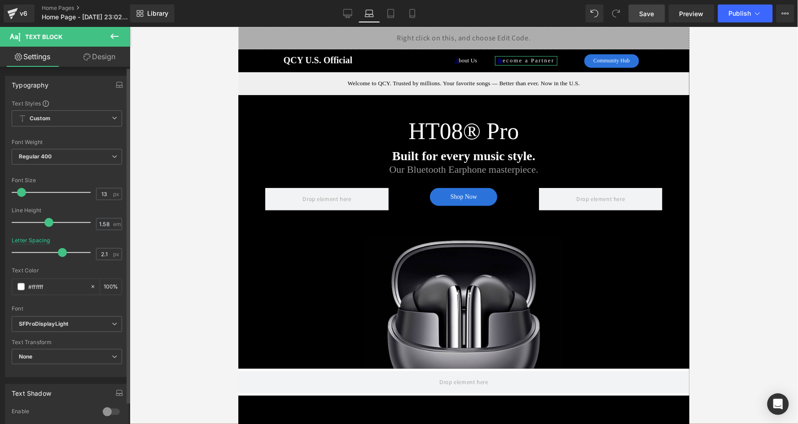
drag, startPoint x: 109, startPoint y: 249, endPoint x: 88, endPoint y: 249, distance: 21.1
click at [88, 249] on div "Letter Spacing 2.1 px" at bounding box center [67, 252] width 110 height 30
click at [96, 250] on input "2.1" at bounding box center [104, 254] width 16 height 11
click at [91, 238] on div "Letter Spacing 0 px" at bounding box center [67, 252] width 110 height 30
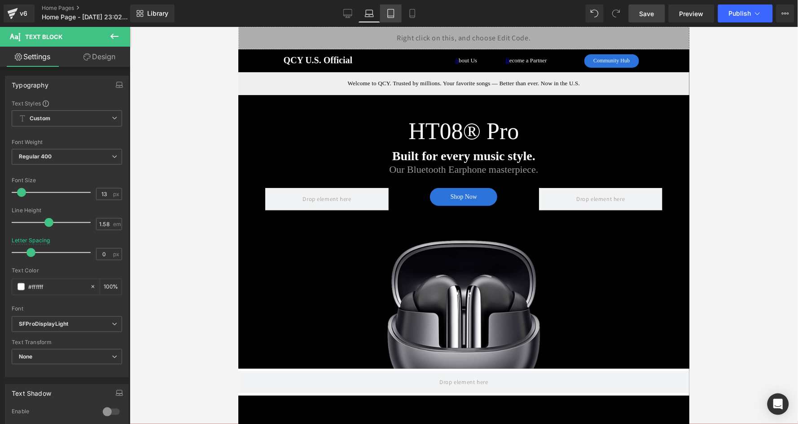
click at [395, 17] on icon at bounding box center [390, 13] width 9 height 9
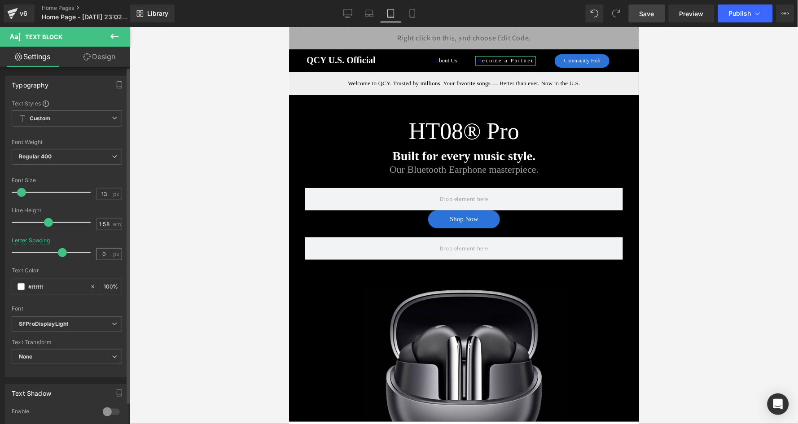
click at [111, 249] on div "0 px" at bounding box center [109, 254] width 26 height 12
click at [105, 253] on input "0" at bounding box center [104, 254] width 16 height 11
click at [116, 83] on icon "button" at bounding box center [119, 84] width 7 height 7
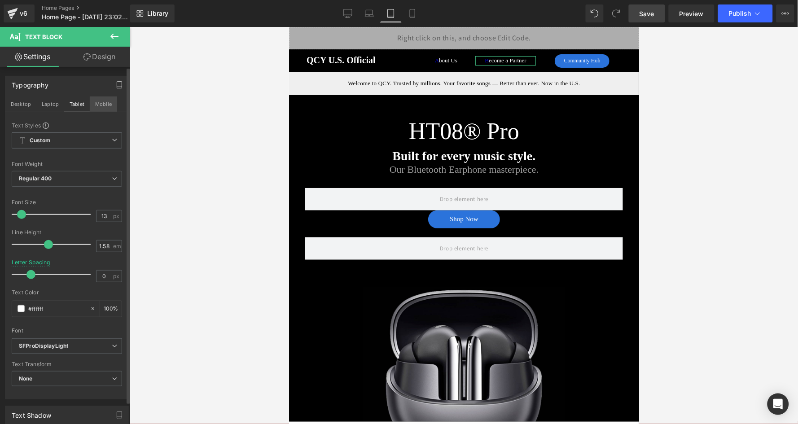
click at [98, 104] on button "Mobile" at bounding box center [103, 103] width 27 height 15
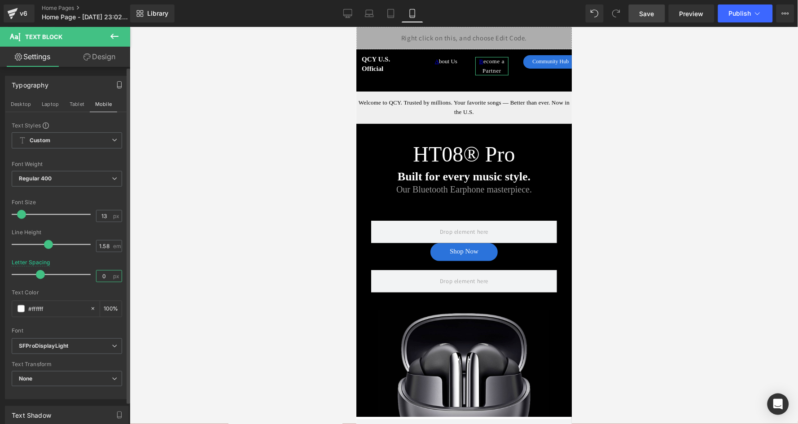
click at [108, 271] on input "0" at bounding box center [104, 276] width 16 height 11
type input "0"
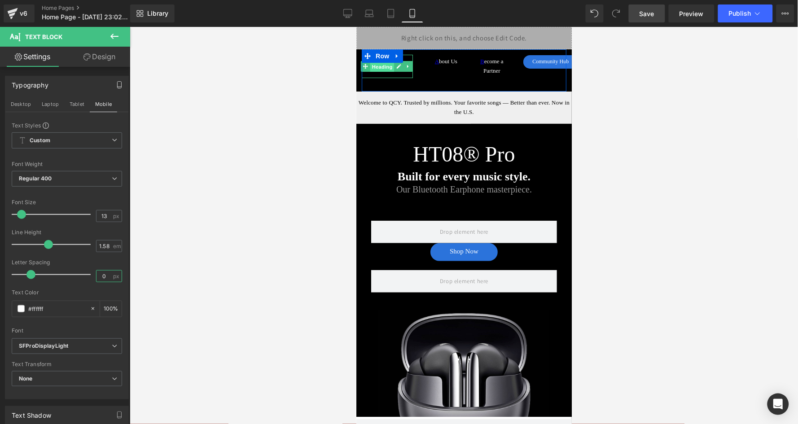
click at [382, 66] on span "Heading" at bounding box center [382, 66] width 24 height 11
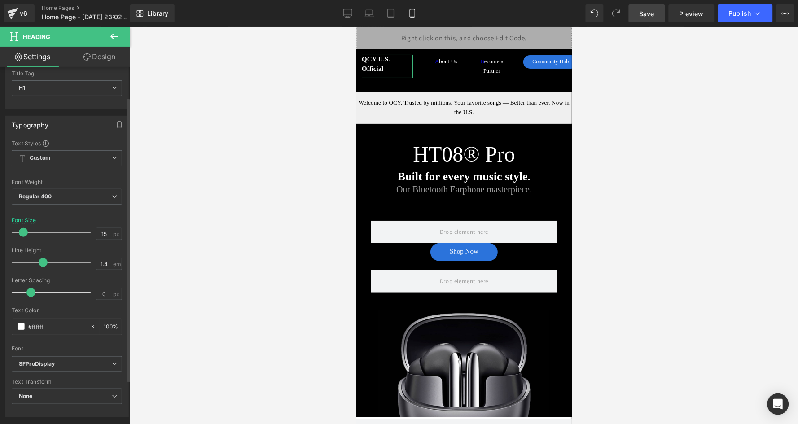
scroll to position [70, 0]
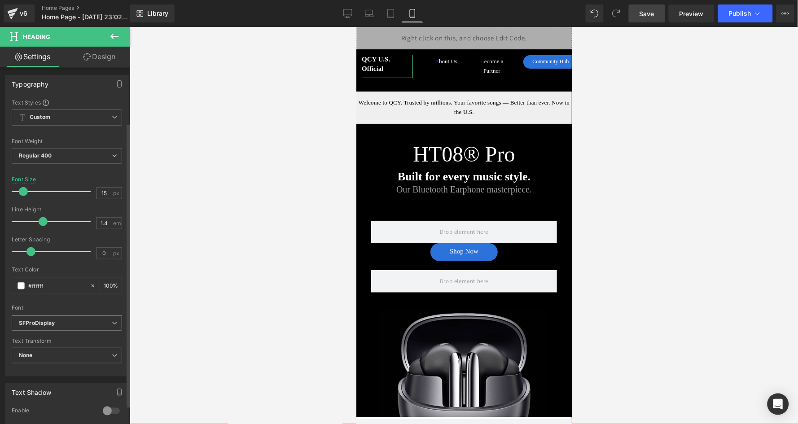
click at [77, 319] on b "SFProDisplay" at bounding box center [65, 323] width 93 height 8
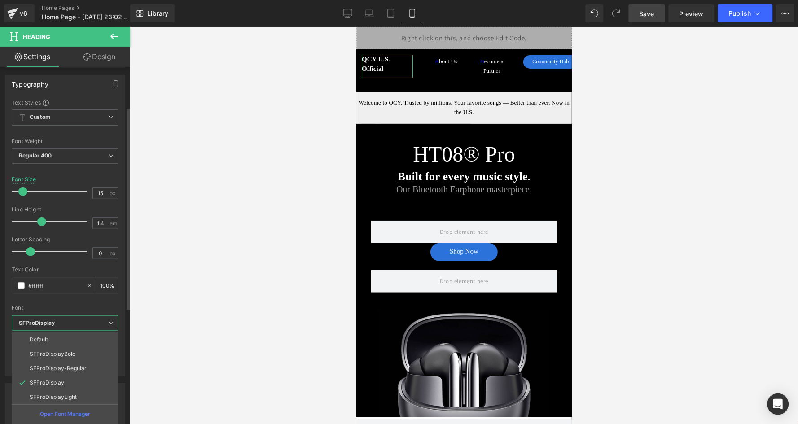
click at [82, 305] on div "Font" at bounding box center [65, 308] width 107 height 6
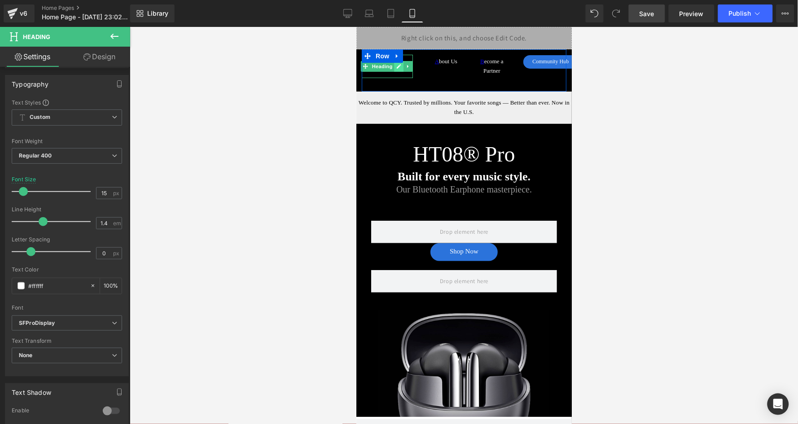
click at [395, 66] on link at bounding box center [398, 66] width 9 height 11
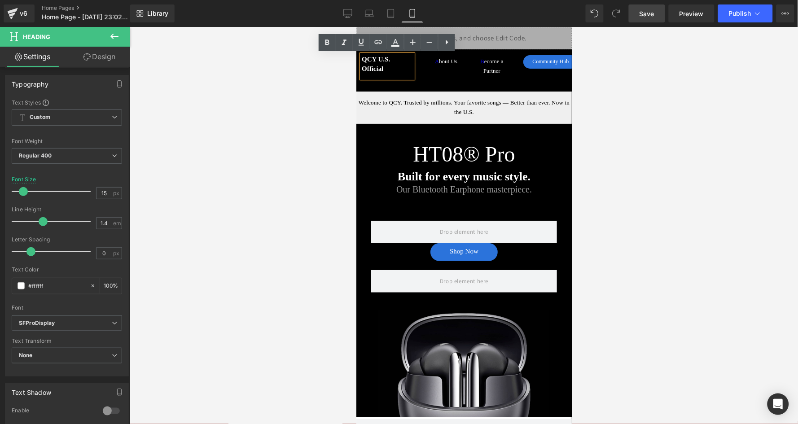
click at [393, 66] on h1 "QCY U.S. Official" at bounding box center [386, 63] width 51 height 19
drag, startPoint x: 393, startPoint y: 66, endPoint x: 361, endPoint y: 60, distance: 33.0
click at [361, 60] on h1 "QCY U.S. Official" at bounding box center [386, 63] width 51 height 19
click at [328, 42] on icon at bounding box center [327, 41] width 4 height 5
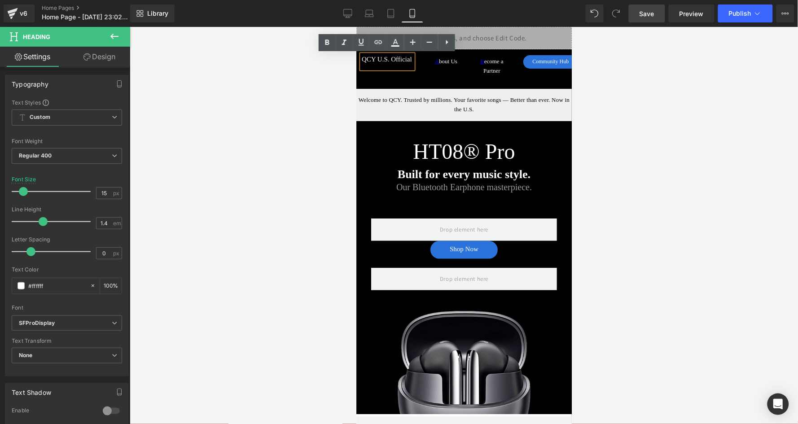
click at [351, 79] on div at bounding box center [464, 225] width 668 height 397
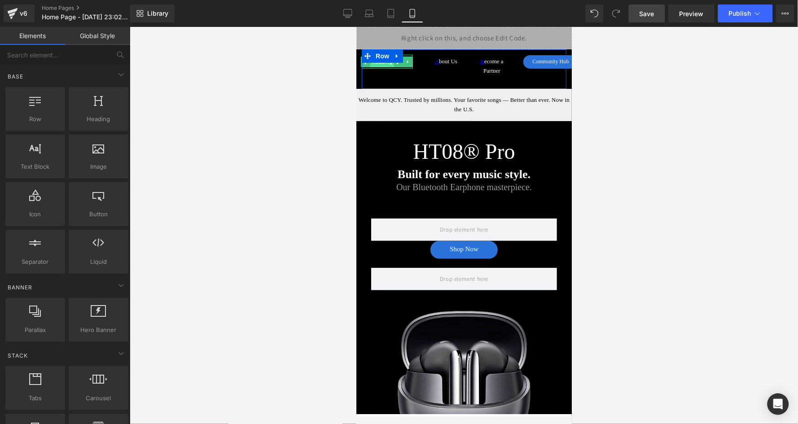
click at [380, 64] on span "Heading" at bounding box center [382, 61] width 24 height 11
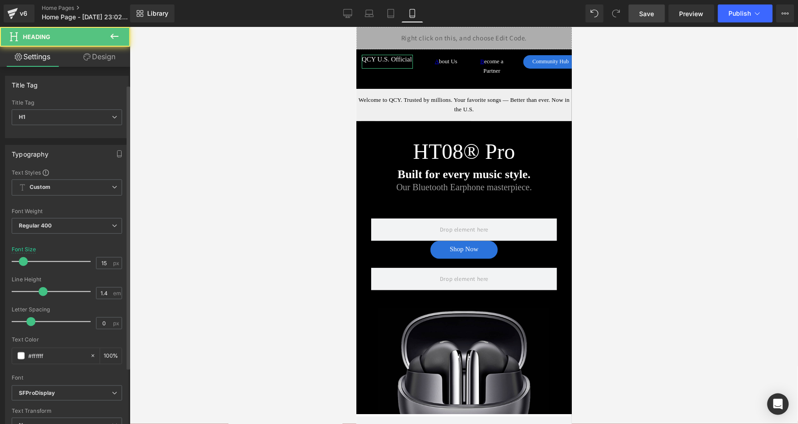
scroll to position [99, 0]
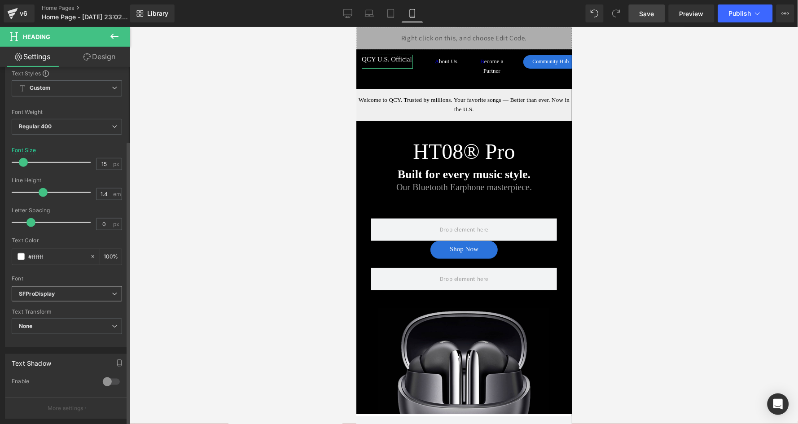
click at [69, 290] on b "SFProDisplay" at bounding box center [65, 294] width 93 height 8
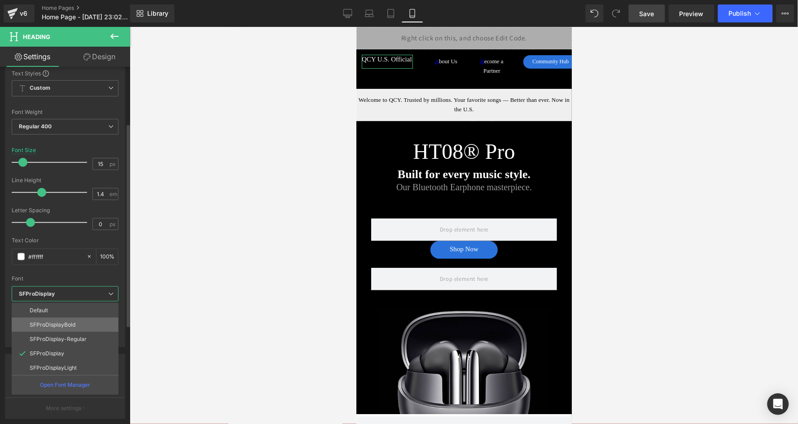
click at [84, 318] on li "SFProDisplayBold" at bounding box center [65, 325] width 107 height 14
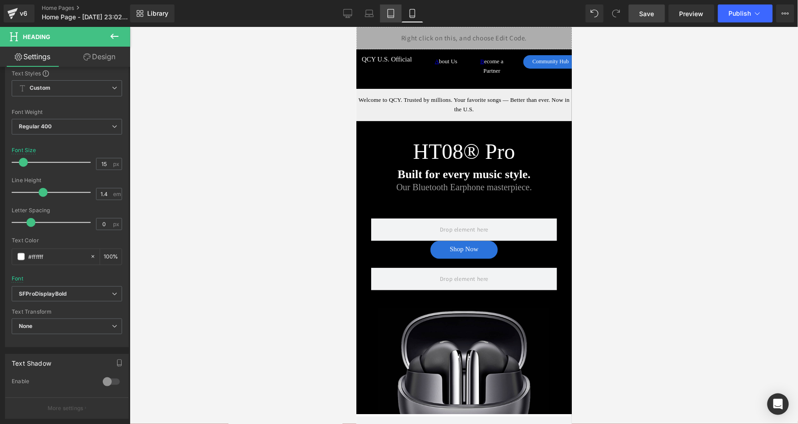
click at [394, 21] on link "Tablet" at bounding box center [391, 13] width 22 height 18
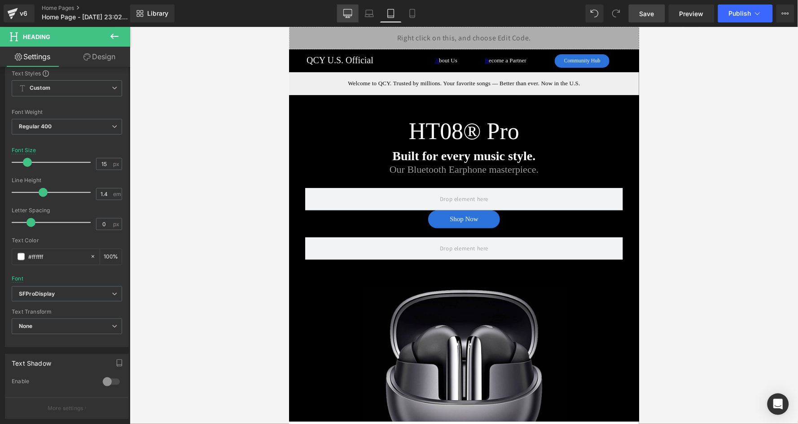
click at [346, 13] on icon at bounding box center [347, 13] width 9 height 9
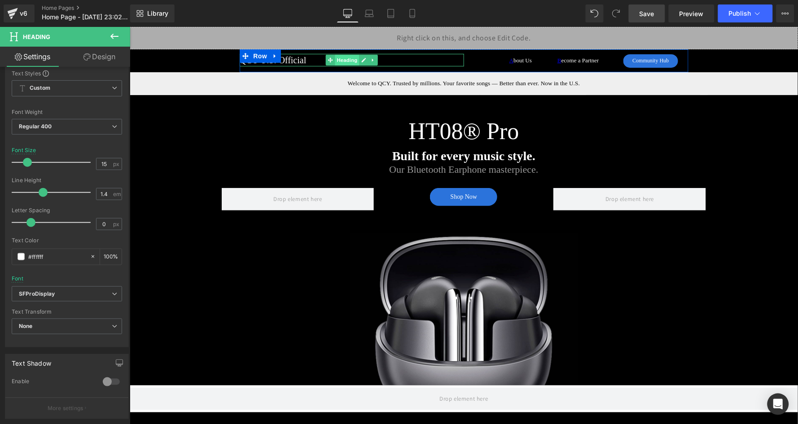
click at [338, 63] on span "Heading" at bounding box center [346, 59] width 24 height 11
click at [343, 61] on span "Heading" at bounding box center [346, 59] width 24 height 11
click at [307, 57] on h1 "QCY U.S. Official" at bounding box center [351, 59] width 224 height 13
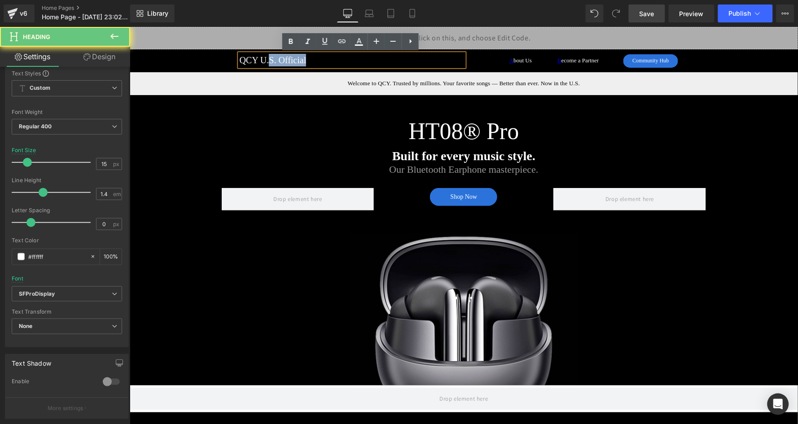
drag, startPoint x: 308, startPoint y: 57, endPoint x: 266, endPoint y: 57, distance: 41.7
click at [266, 57] on h1 "QCY U.S. Official" at bounding box center [351, 59] width 224 height 13
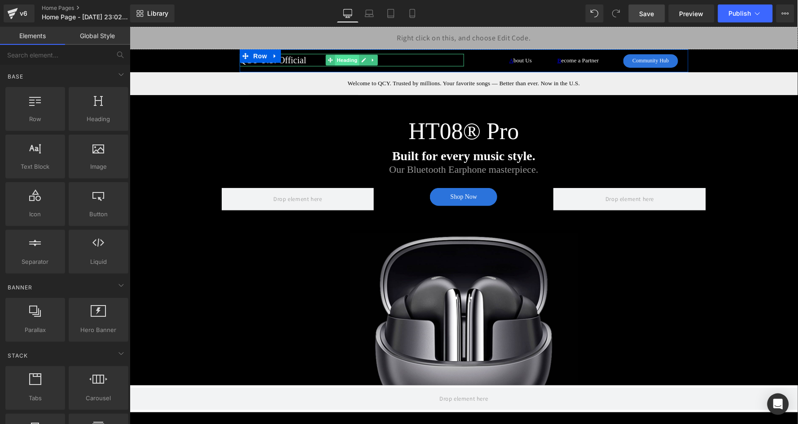
click at [350, 57] on span "Heading" at bounding box center [346, 59] width 24 height 11
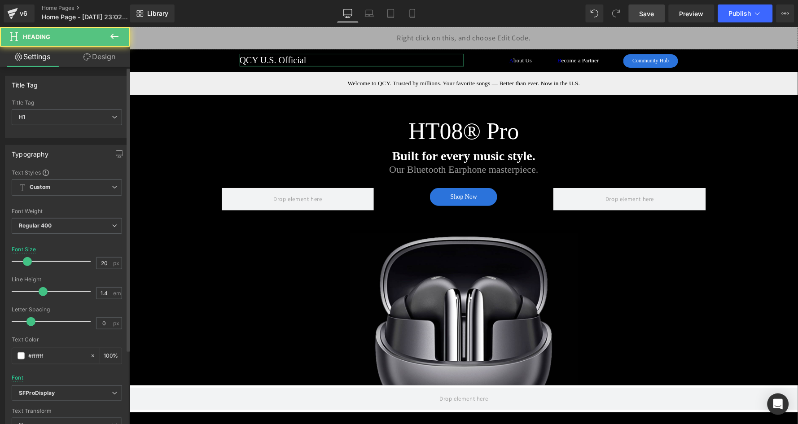
scroll to position [66, 0]
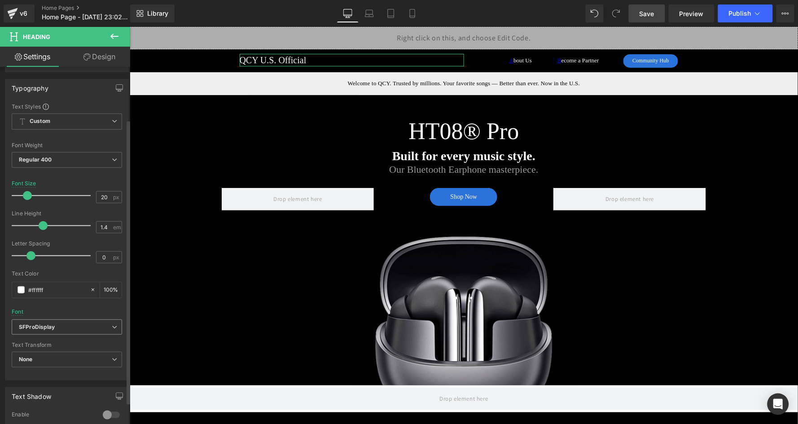
click at [44, 326] on icon "SFProDisplay" at bounding box center [37, 327] width 36 height 8
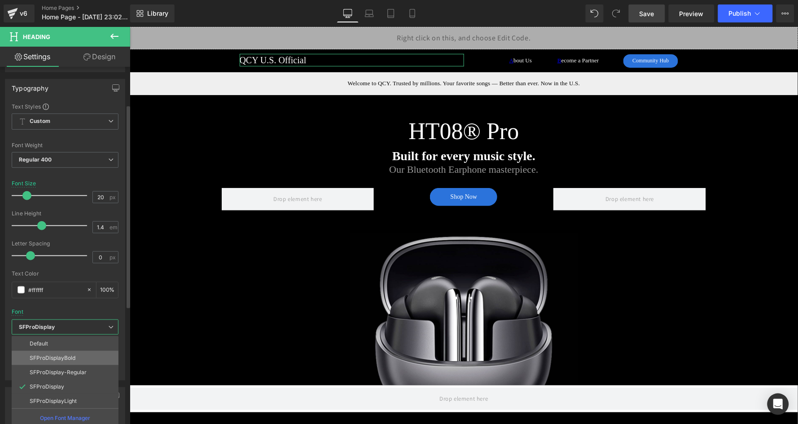
click at [79, 354] on li "SFProDisplayBold" at bounding box center [65, 358] width 107 height 14
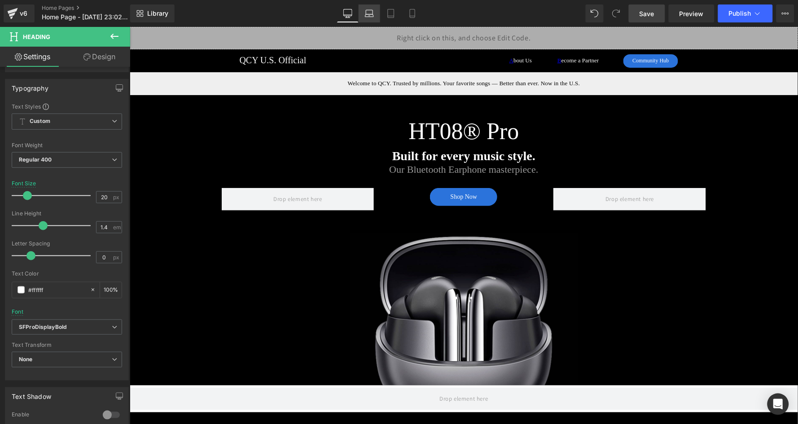
click at [371, 11] on icon at bounding box center [369, 13] width 9 height 9
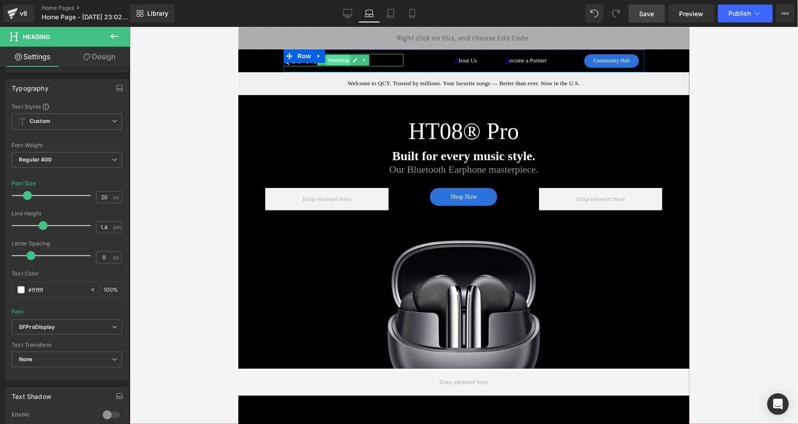
click at [341, 58] on span "Heading" at bounding box center [338, 59] width 24 height 11
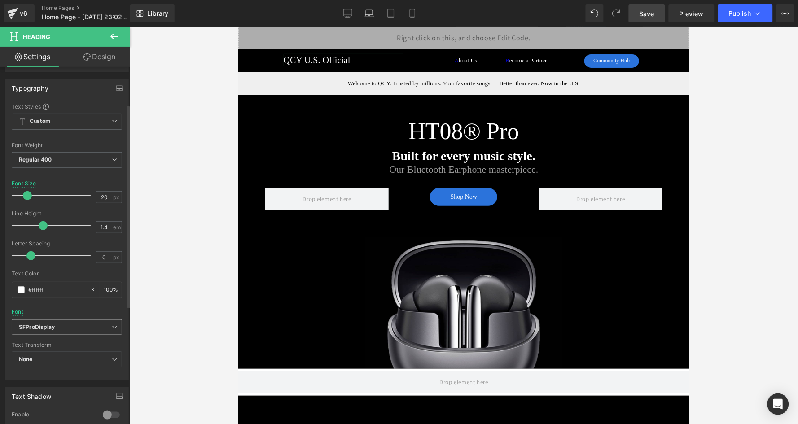
click at [65, 324] on b "SFProDisplay" at bounding box center [65, 327] width 93 height 8
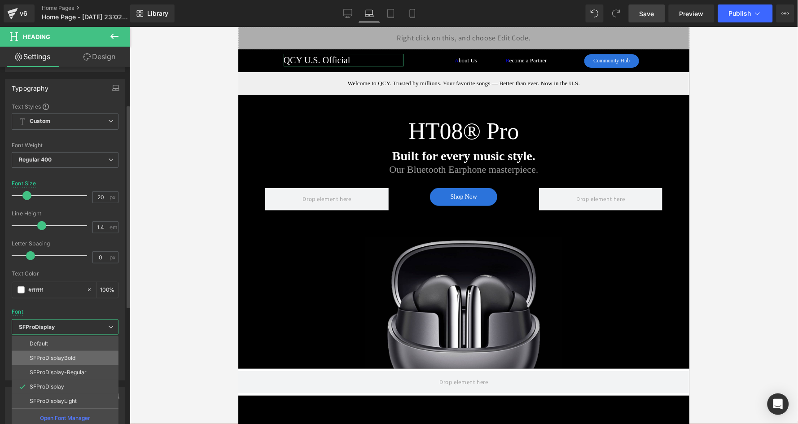
click at [56, 357] on li "SFProDisplayBold" at bounding box center [65, 358] width 107 height 14
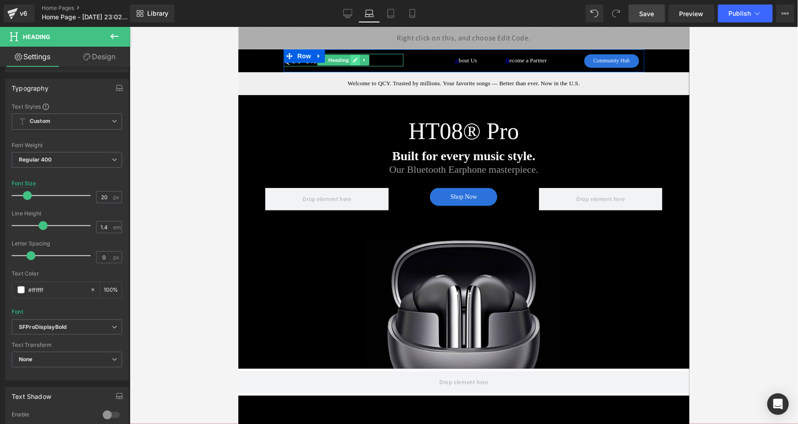
click at [350, 59] on link at bounding box center [354, 59] width 9 height 11
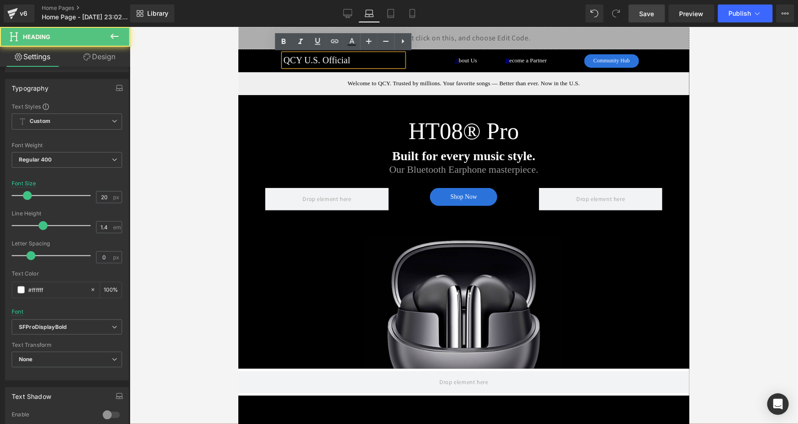
click at [350, 59] on h1 "QCY U.S. Official" at bounding box center [343, 59] width 120 height 13
click at [192, 132] on div at bounding box center [464, 225] width 668 height 397
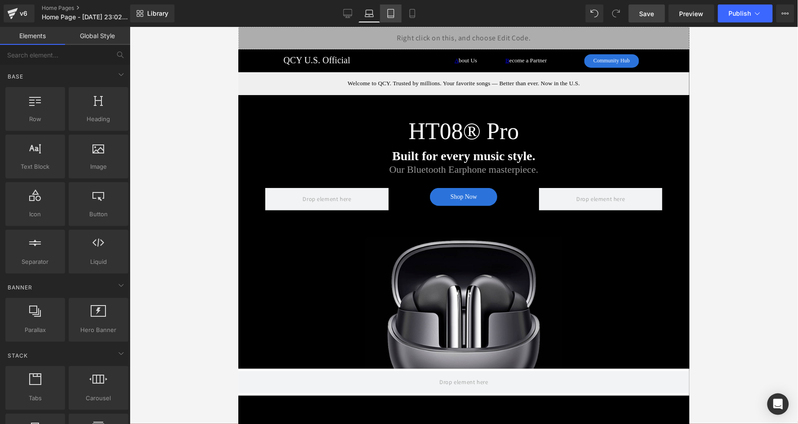
click at [391, 16] on icon at bounding box center [391, 16] width 6 height 0
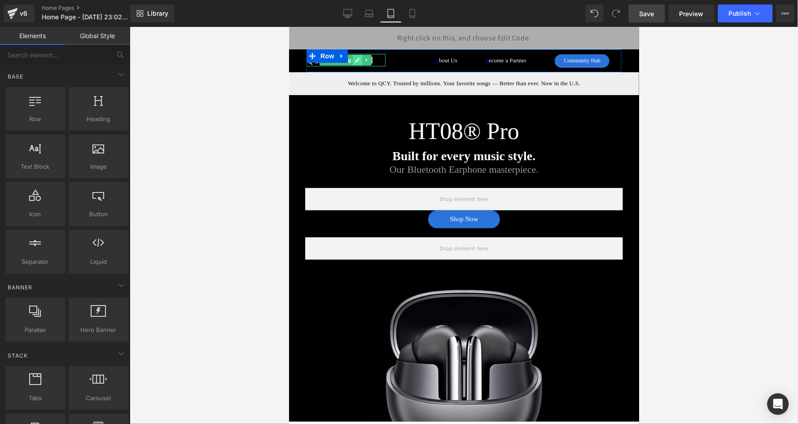
click at [360, 60] on link at bounding box center [356, 59] width 9 height 11
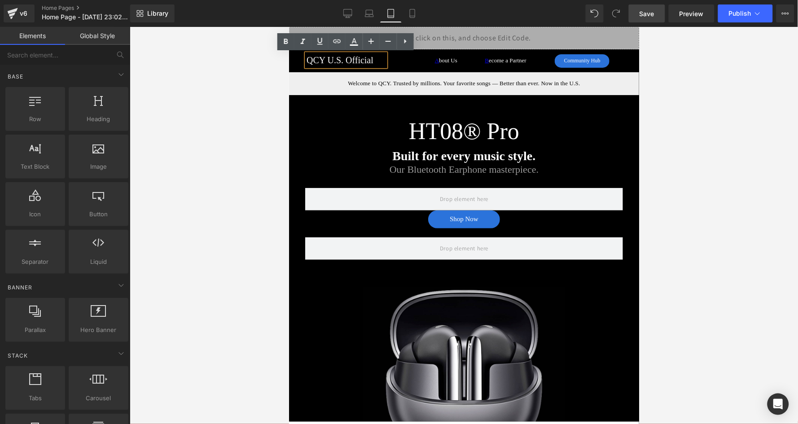
click at [352, 60] on h1 "QCY U.S. Official" at bounding box center [345, 59] width 79 height 13
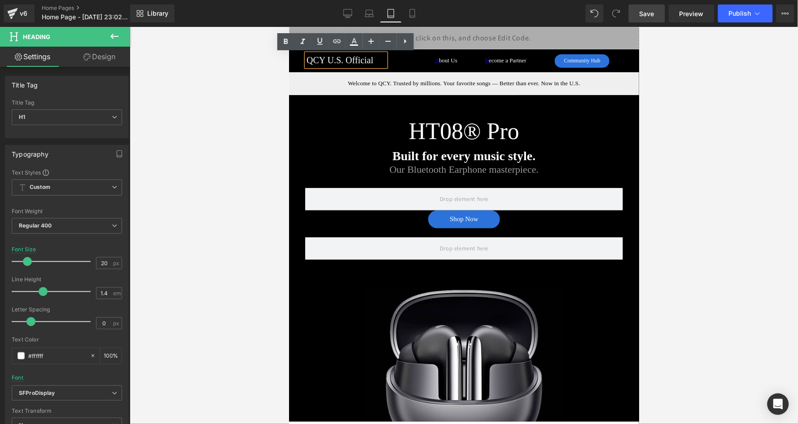
click at [250, 103] on div at bounding box center [464, 225] width 668 height 397
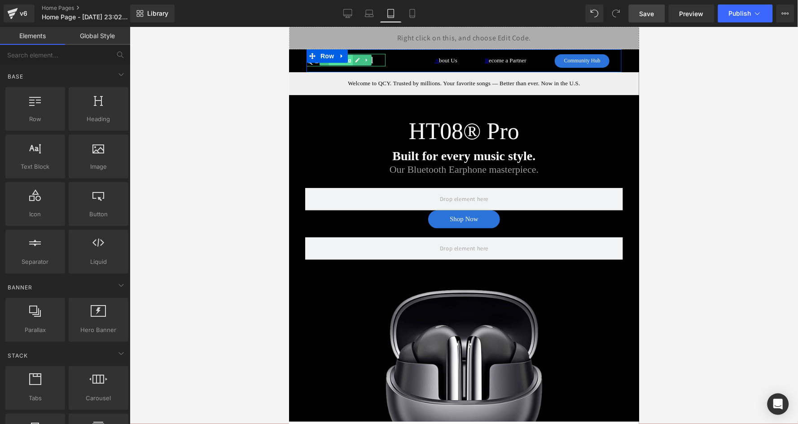
click at [350, 60] on span "Heading" at bounding box center [340, 59] width 24 height 11
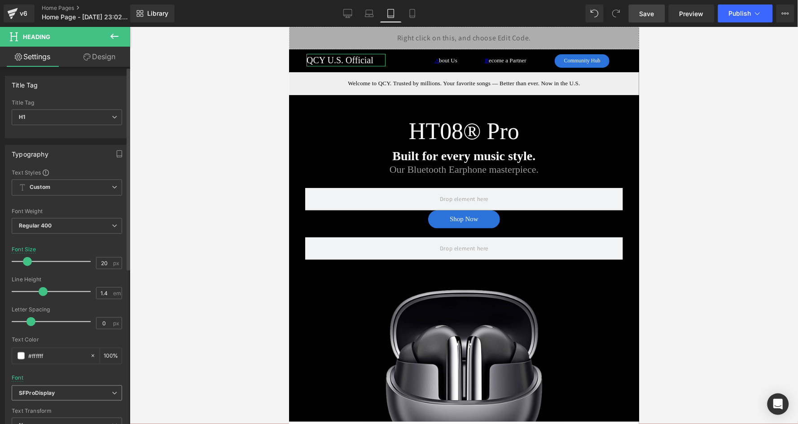
click at [47, 385] on span "SFProDisplay" at bounding box center [67, 393] width 110 height 16
click at [60, 421] on p "SFProDisplayBold" at bounding box center [53, 424] width 46 height 6
click at [103, 56] on link "Design" at bounding box center [99, 57] width 65 height 20
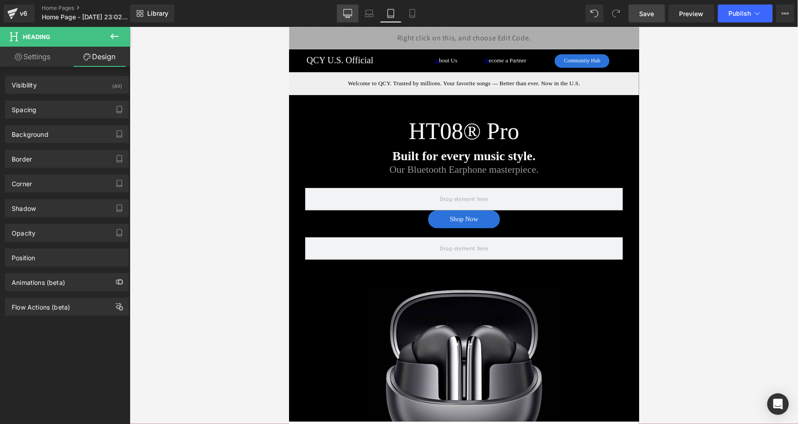
click at [354, 12] on link "Desktop" at bounding box center [348, 13] width 22 height 18
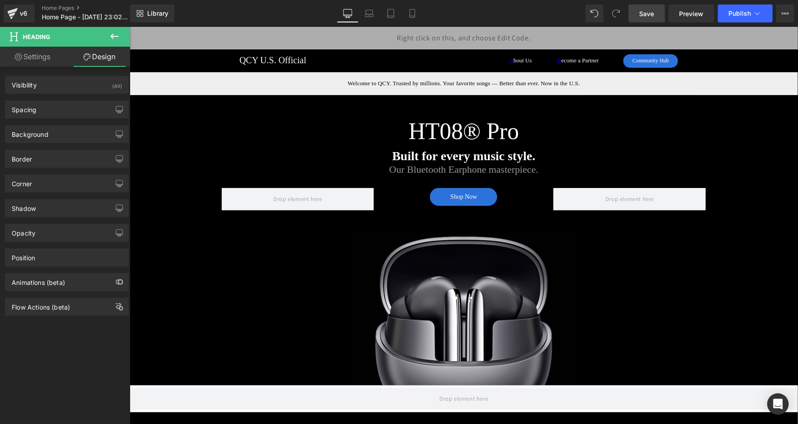
click at [649, 10] on span "Save" at bounding box center [646, 13] width 15 height 9
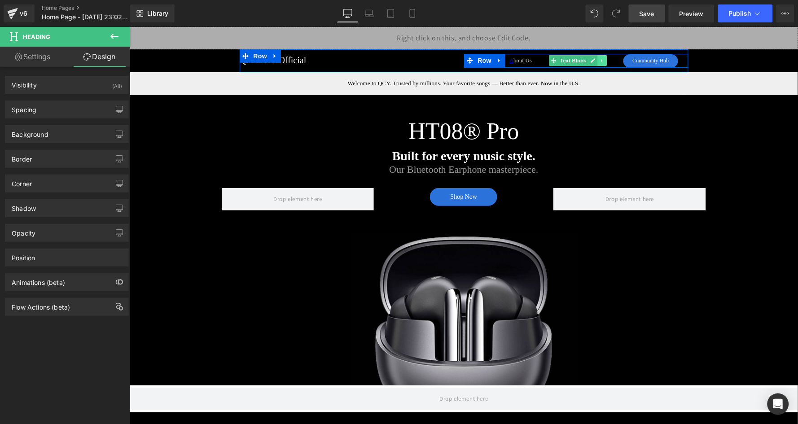
click at [603, 60] on icon at bounding box center [601, 59] width 5 height 5
click at [604, 59] on icon at bounding box center [606, 59] width 5 height 5
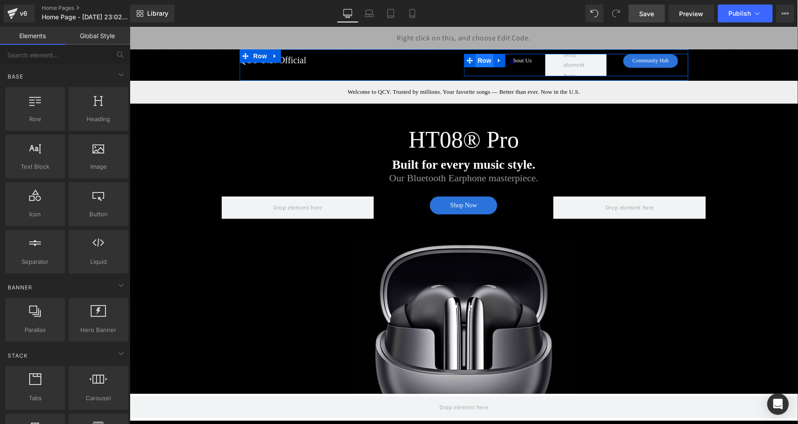
click at [483, 58] on span "Row" at bounding box center [484, 59] width 18 height 13
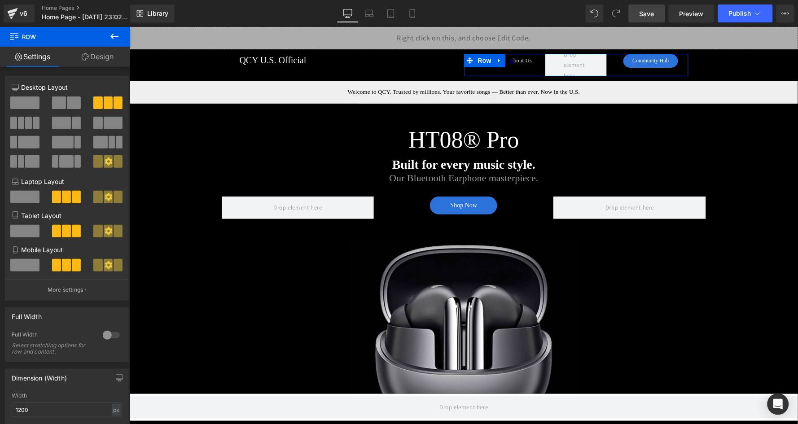
click at [61, 100] on span at bounding box center [59, 102] width 14 height 13
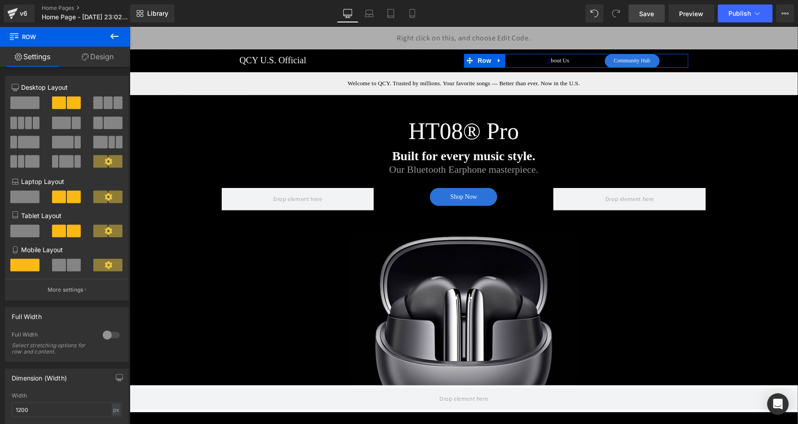
click at [67, 273] on div at bounding box center [67, 268] width 42 height 19
click at [70, 268] on span at bounding box center [74, 265] width 14 height 13
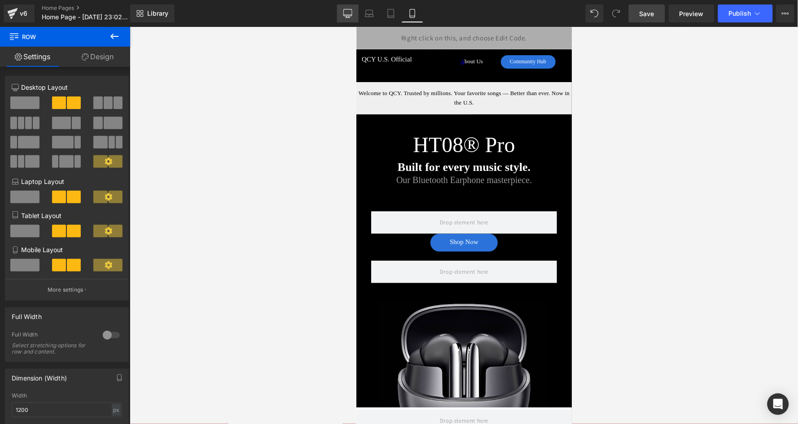
click at [350, 16] on icon at bounding box center [348, 12] width 9 height 7
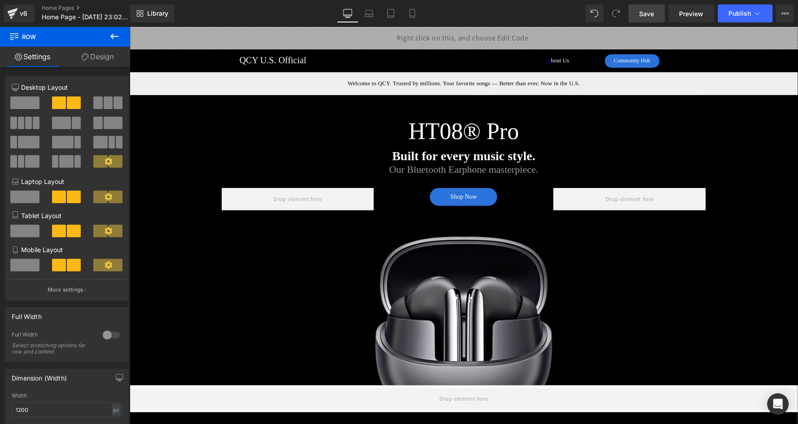
click at [654, 10] on span "Save" at bounding box center [646, 13] width 15 height 9
click at [416, 8] on link "Mobile" at bounding box center [413, 13] width 22 height 18
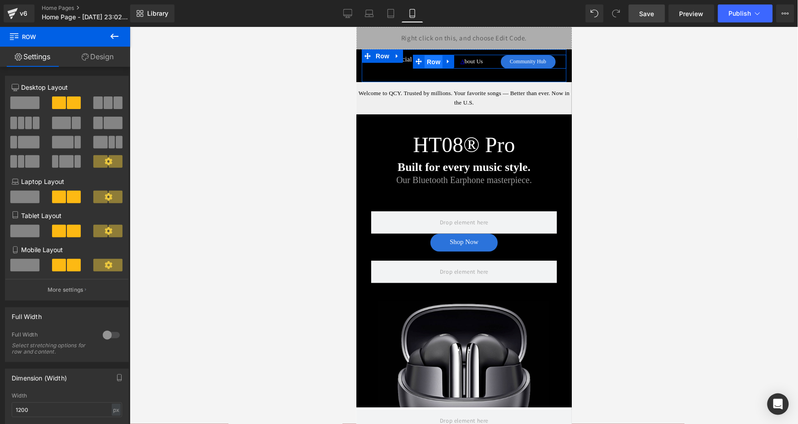
click at [434, 61] on span "Row" at bounding box center [433, 61] width 18 height 13
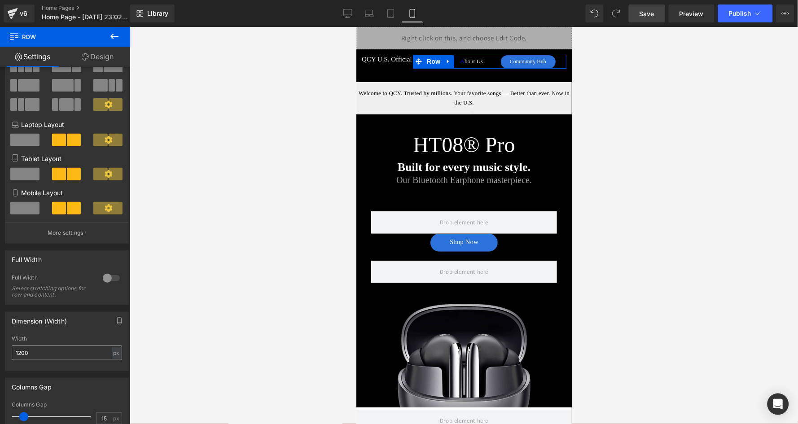
scroll to position [68, 0]
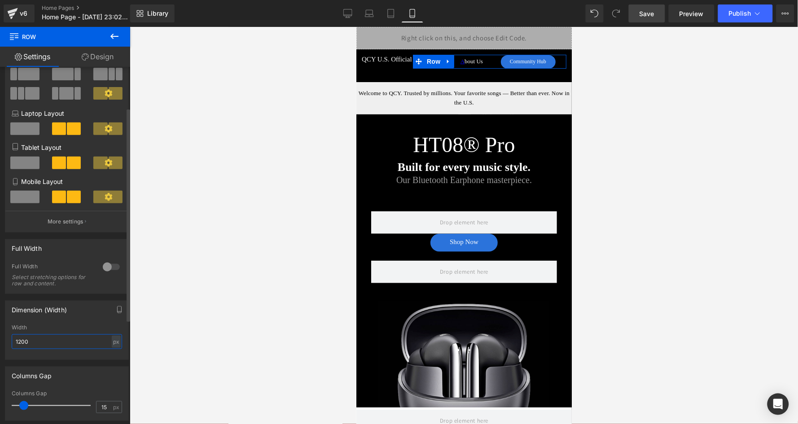
drag, startPoint x: 44, startPoint y: 340, endPoint x: 11, endPoint y: 338, distance: 32.3
click at [12, 338] on input "1200" at bounding box center [67, 341] width 110 height 15
type input "800"
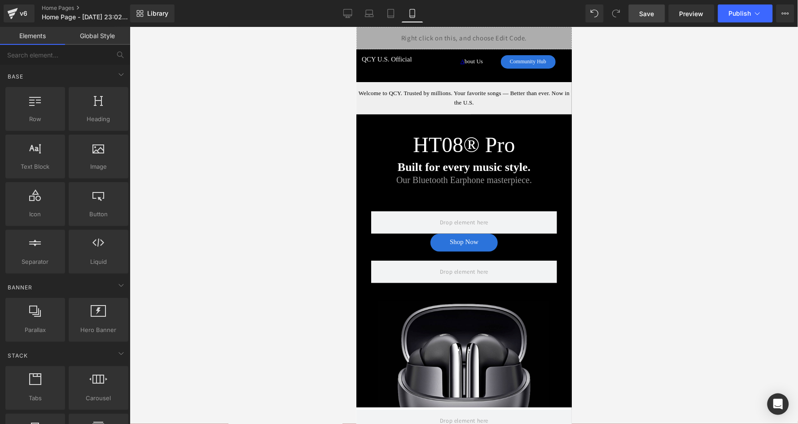
click at [178, 301] on div at bounding box center [464, 225] width 668 height 397
click at [388, 65] on span "Heading" at bounding box center [382, 61] width 24 height 11
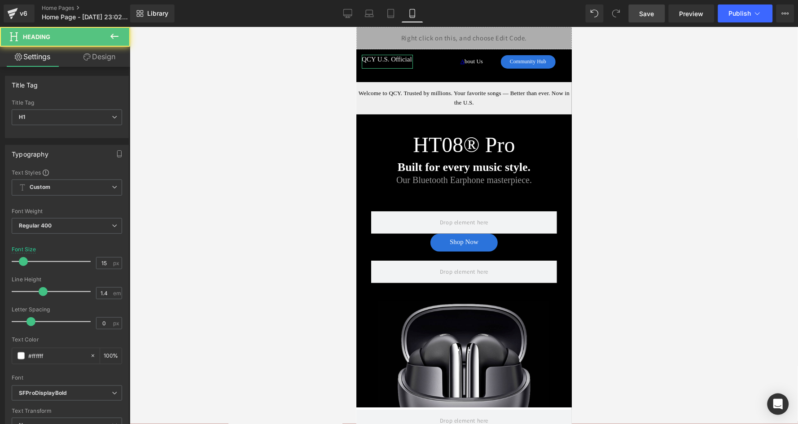
click at [89, 53] on link "Design" at bounding box center [99, 57] width 65 height 20
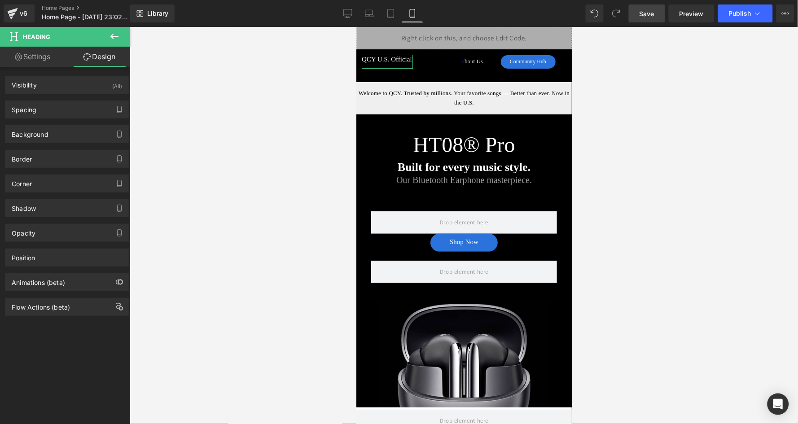
click at [64, 118] on div "Background Color & Image color Color transparent 0 % Image Replace Image Upload…" at bounding box center [67, 130] width 134 height 25
click at [70, 116] on div "Spacing" at bounding box center [66, 109] width 123 height 17
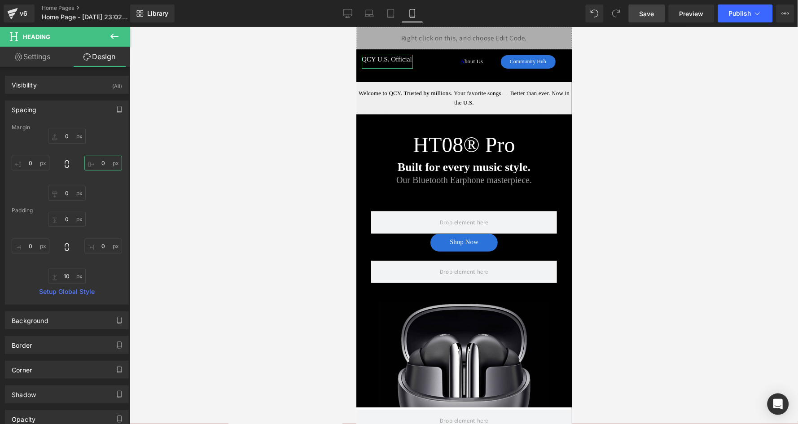
click at [89, 160] on input "0" at bounding box center [103, 163] width 38 height 15
type input "-100"
click at [382, 55] on span "Row" at bounding box center [382, 55] width 18 height 13
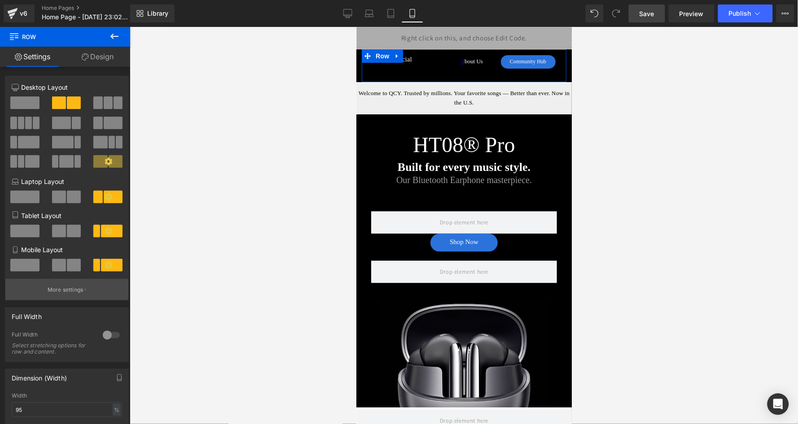
click at [65, 289] on p "More settings" at bounding box center [66, 290] width 36 height 8
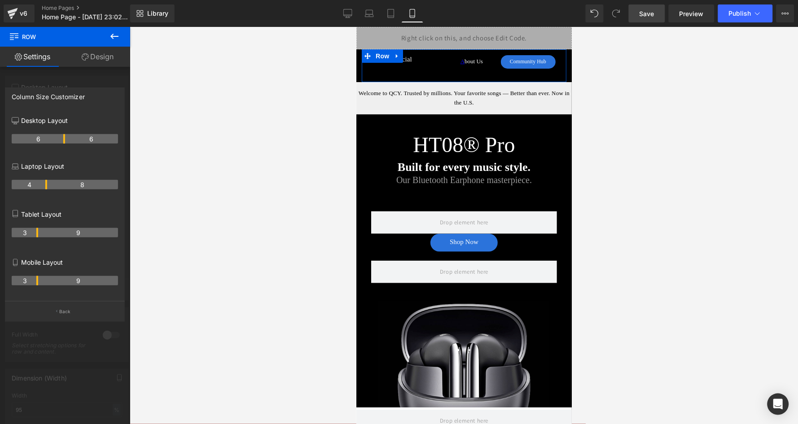
click at [37, 280] on th "3" at bounding box center [25, 280] width 26 height 9
drag, startPoint x: 38, startPoint y: 279, endPoint x: 50, endPoint y: 279, distance: 12.1
click at [50, 279] on th "9" at bounding box center [78, 280] width 80 height 9
drag, startPoint x: 39, startPoint y: 279, endPoint x: 77, endPoint y: 280, distance: 38.1
click at [77, 280] on th "9" at bounding box center [78, 280] width 80 height 9
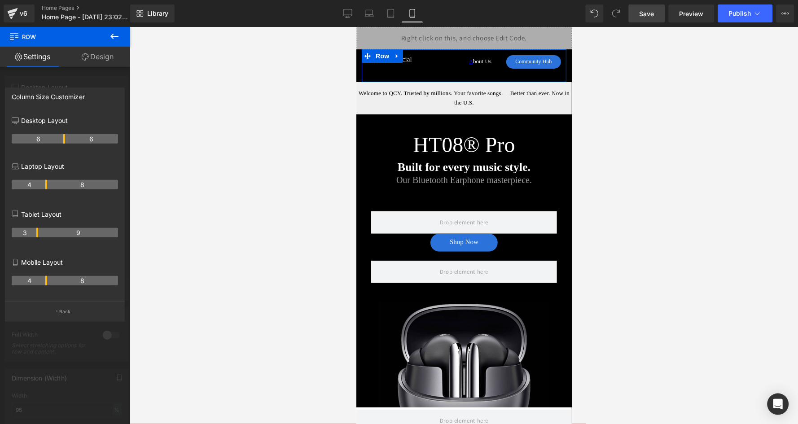
drag, startPoint x: 35, startPoint y: 277, endPoint x: 47, endPoint y: 280, distance: 12.1
click at [47, 280] on tr "4 8" at bounding box center [65, 280] width 106 height 9
click at [70, 310] on p "Back" at bounding box center [65, 311] width 12 height 7
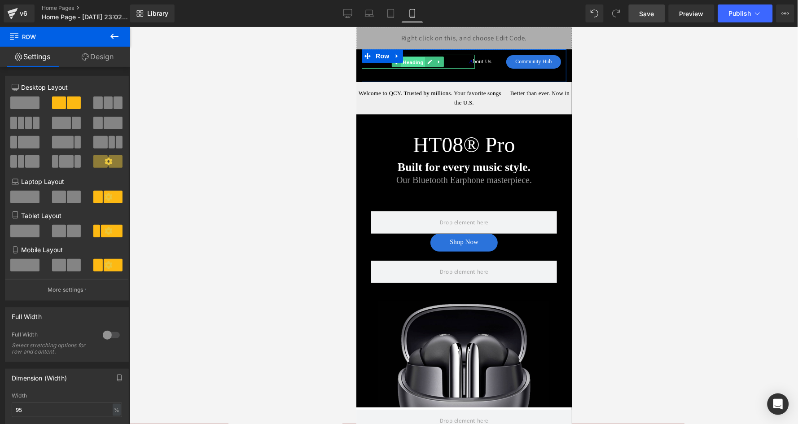
click at [412, 62] on span "Heading" at bounding box center [413, 61] width 24 height 11
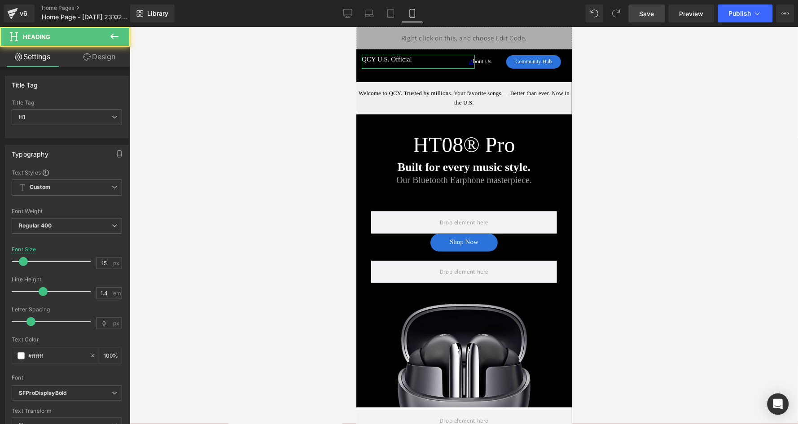
click at [103, 55] on link "Design" at bounding box center [99, 57] width 65 height 20
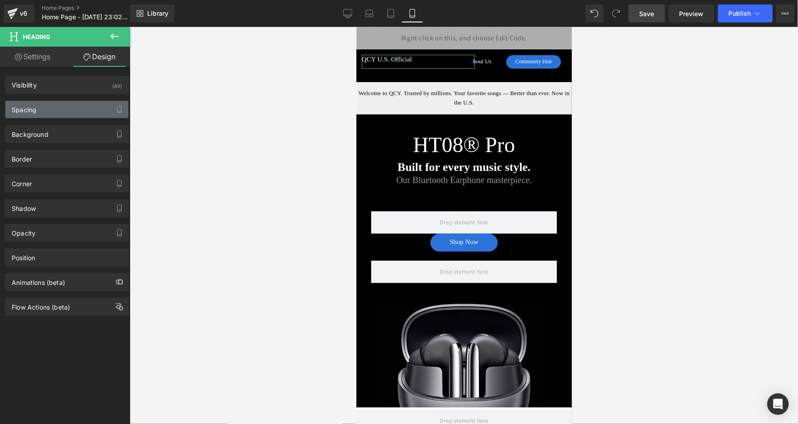
click at [75, 109] on div "Spacing" at bounding box center [66, 109] width 123 height 17
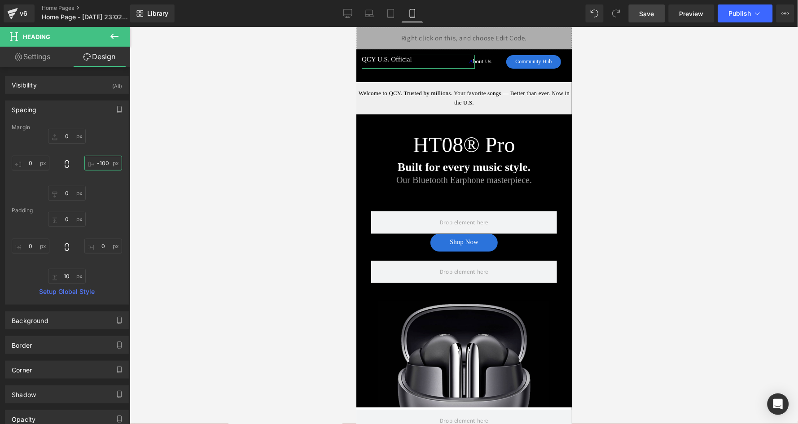
click at [104, 166] on input "-100" at bounding box center [103, 163] width 38 height 15
type input "0"
click at [264, 143] on div at bounding box center [464, 225] width 668 height 397
click at [637, 17] on link "Save" at bounding box center [647, 13] width 36 height 18
click at [376, 58] on span "Row" at bounding box center [382, 55] width 18 height 13
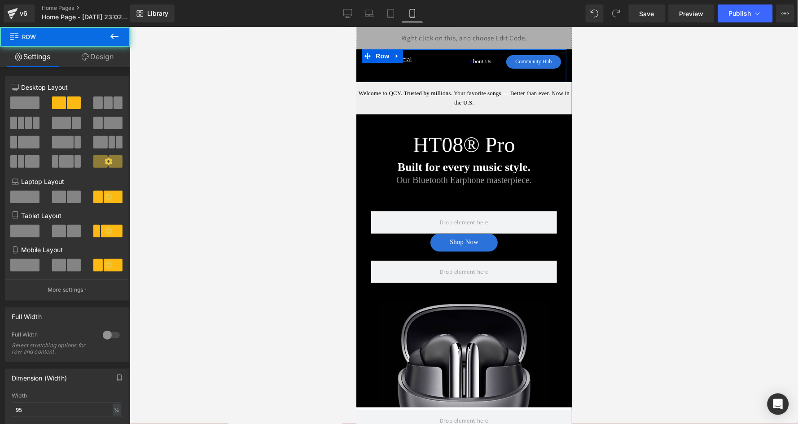
click at [92, 52] on link "Design" at bounding box center [97, 57] width 65 height 20
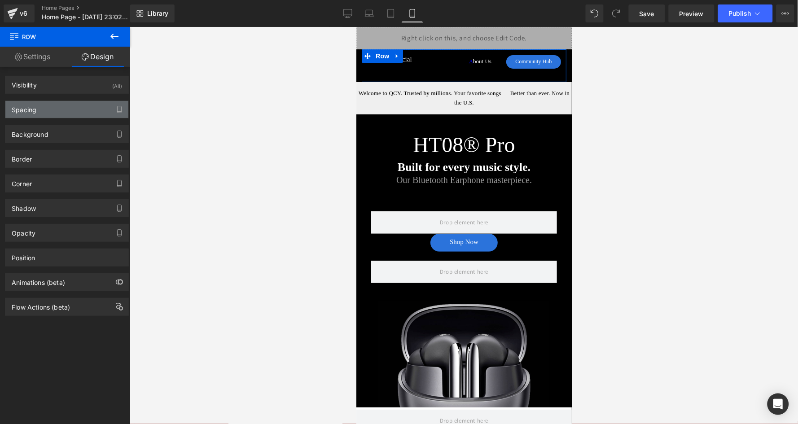
click at [45, 109] on div "Spacing" at bounding box center [66, 109] width 123 height 17
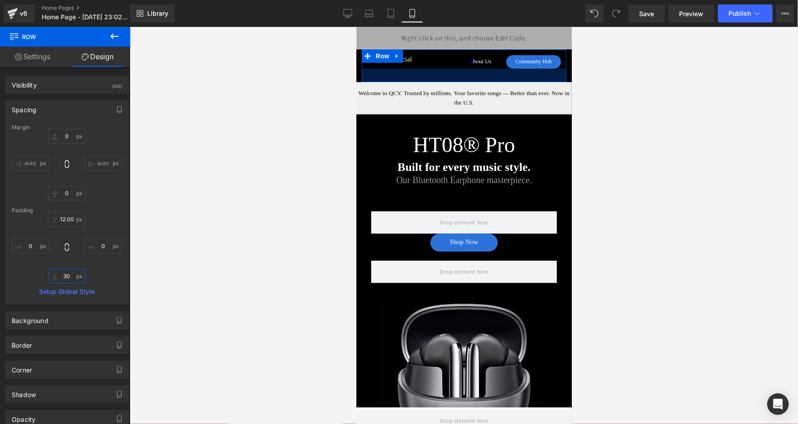
click at [70, 276] on input "30" at bounding box center [67, 276] width 38 height 15
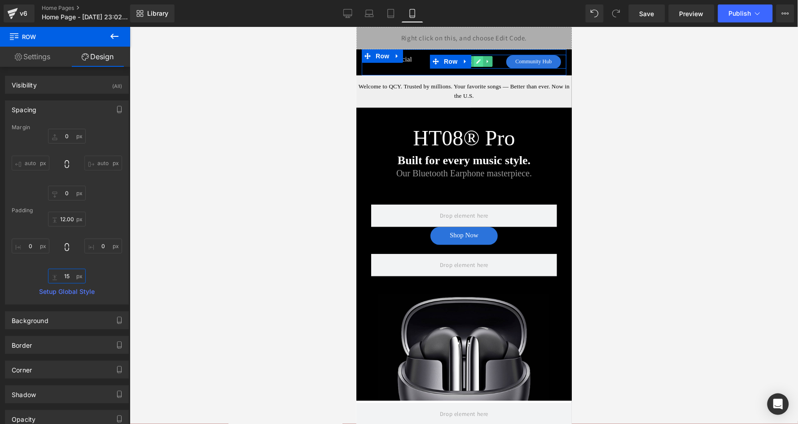
type input "15"
click at [473, 61] on link at bounding box center [477, 61] width 9 height 11
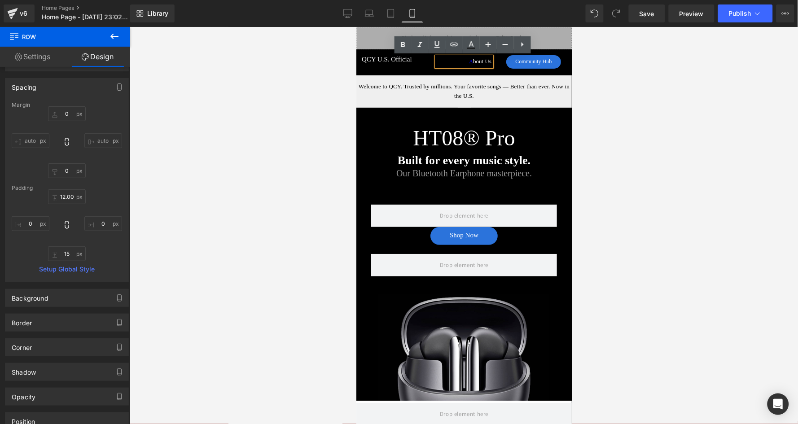
scroll to position [26, 0]
click at [44, 59] on link "Settings" at bounding box center [32, 57] width 65 height 20
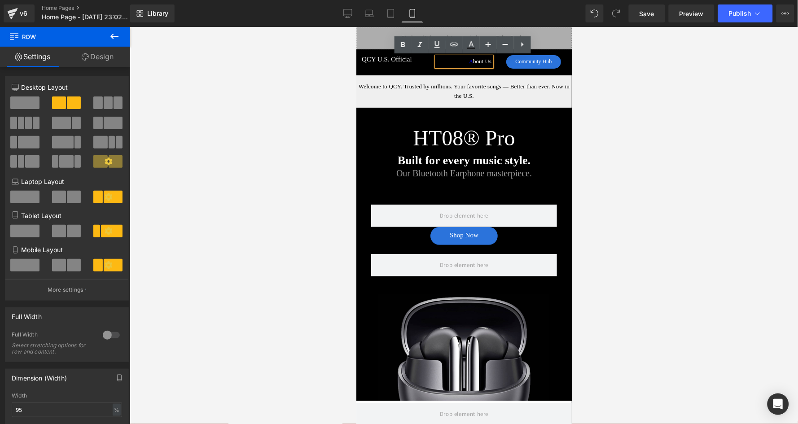
click at [479, 60] on p "A bout Us" at bounding box center [463, 61] width 55 height 9
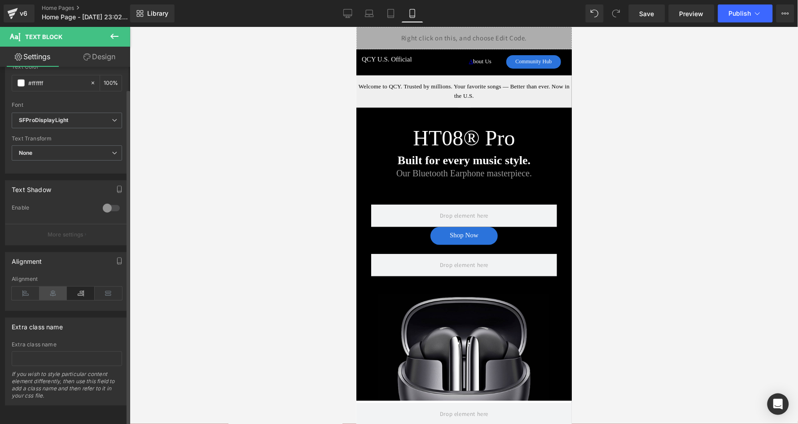
scroll to position [204, 0]
click at [51, 287] on icon at bounding box center [53, 293] width 28 height 13
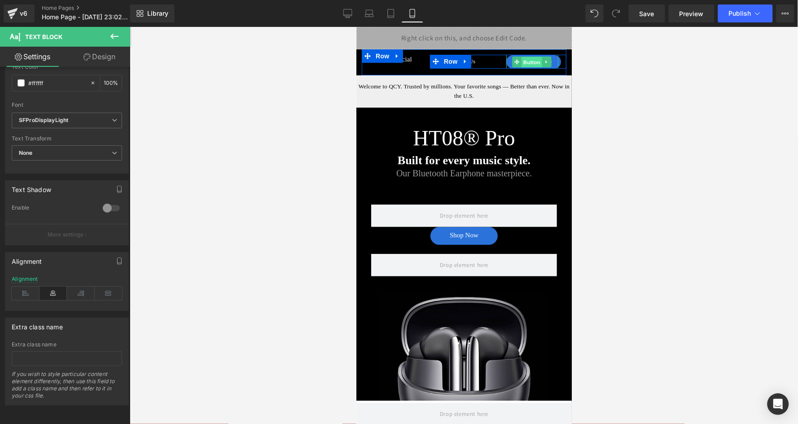
click at [529, 63] on span "Button" at bounding box center [531, 61] width 21 height 11
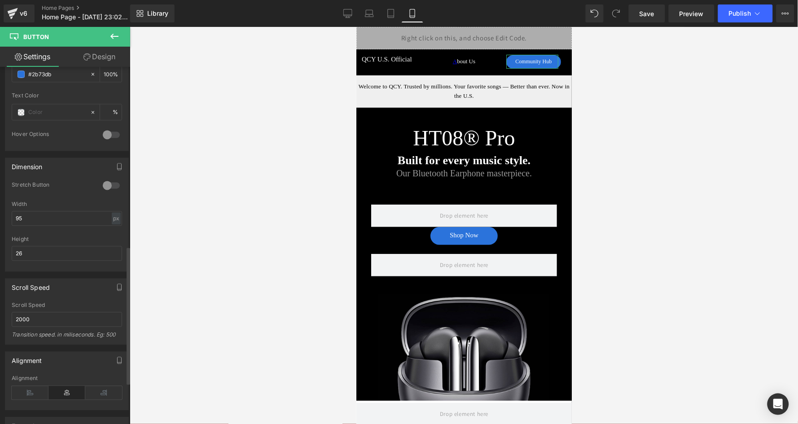
scroll to position [486, 0]
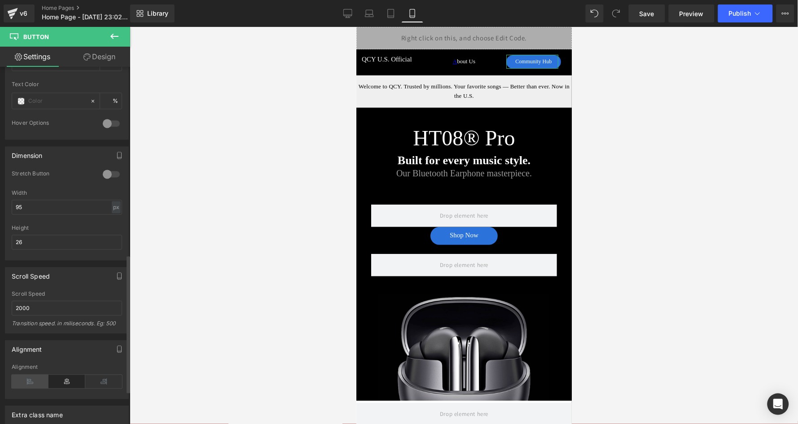
click at [30, 375] on icon at bounding box center [30, 381] width 37 height 13
click at [64, 375] on icon at bounding box center [66, 381] width 37 height 13
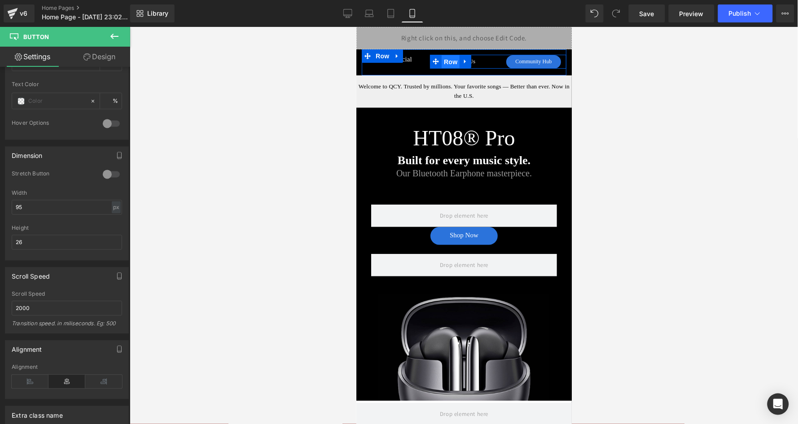
click at [451, 61] on span "Row" at bounding box center [450, 61] width 18 height 13
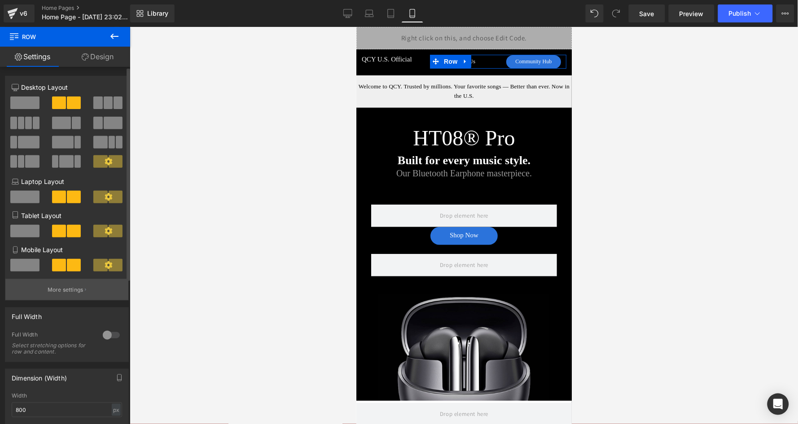
click at [77, 289] on p "More settings" at bounding box center [66, 290] width 36 height 8
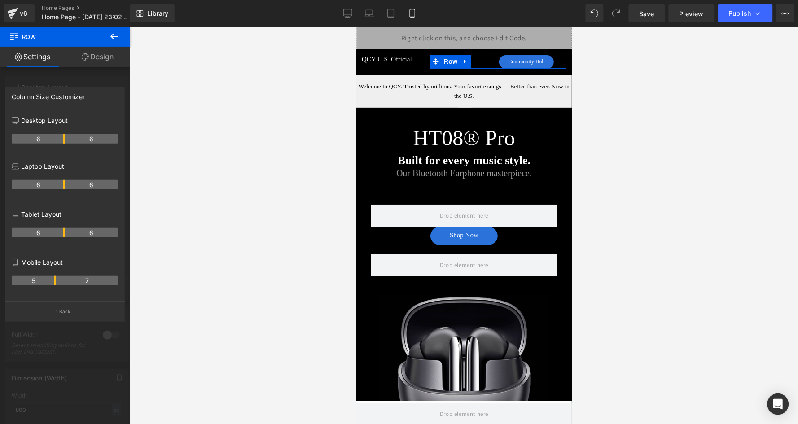
drag, startPoint x: 63, startPoint y: 278, endPoint x: 53, endPoint y: 279, distance: 10.4
click at [53, 279] on th "5" at bounding box center [34, 280] width 44 height 9
click at [646, 11] on span "Save" at bounding box center [646, 13] width 15 height 9
click at [347, 16] on icon at bounding box center [347, 17] width 3 height 2
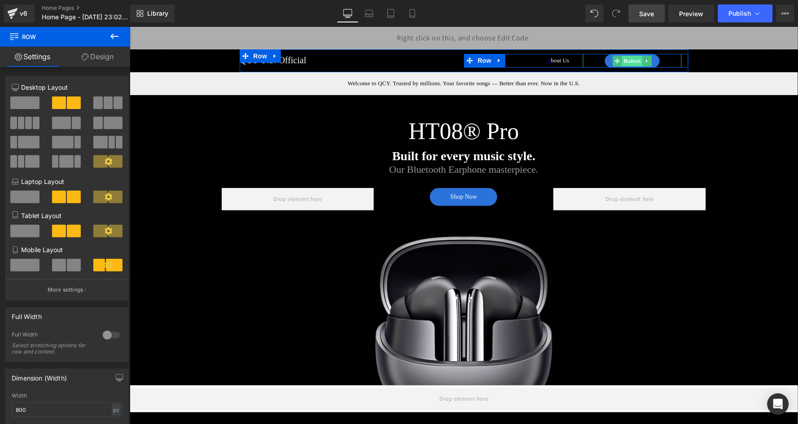
click at [626, 60] on span "Button" at bounding box center [631, 60] width 21 height 11
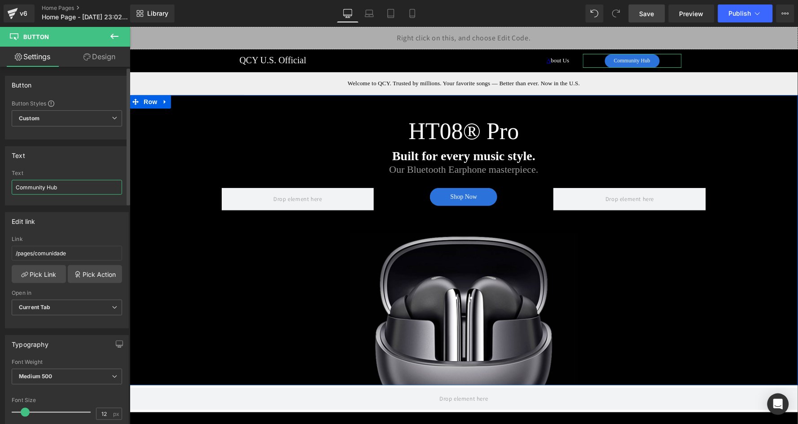
click at [53, 188] on input "Community Hub" at bounding box center [67, 187] width 110 height 15
type input "Community"
click at [147, 199] on div "HT08® Pro Heading Built for every music style. Text Block Our Bluetooth Earphon…" at bounding box center [463, 240] width 668 height 290
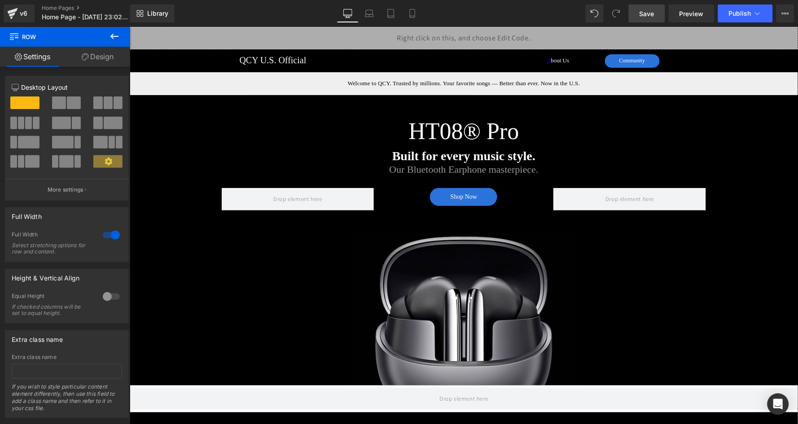
click at [651, 10] on span "Save" at bounding box center [646, 13] width 15 height 9
click at [415, 14] on icon at bounding box center [412, 13] width 5 height 9
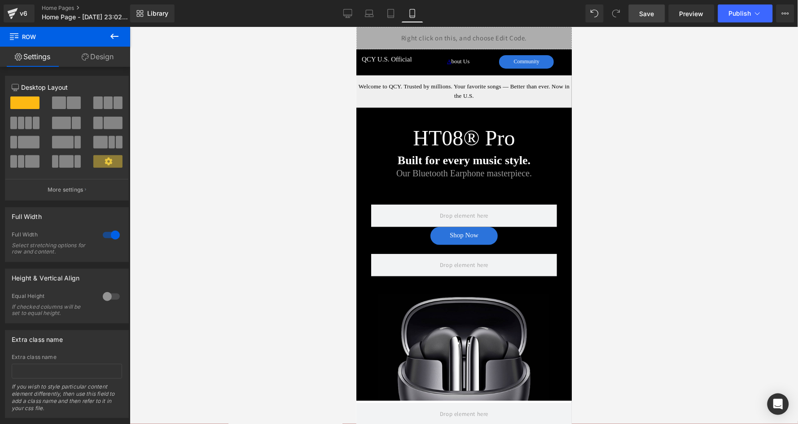
scroll to position [11, 0]
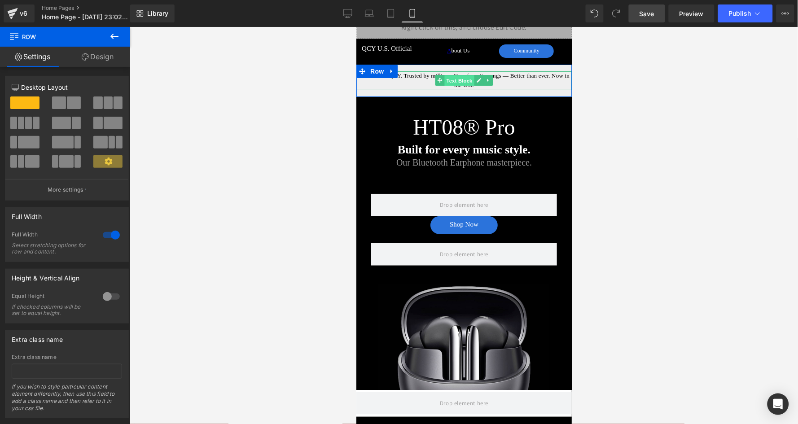
click at [460, 79] on span "Text Block" at bounding box center [459, 80] width 30 height 11
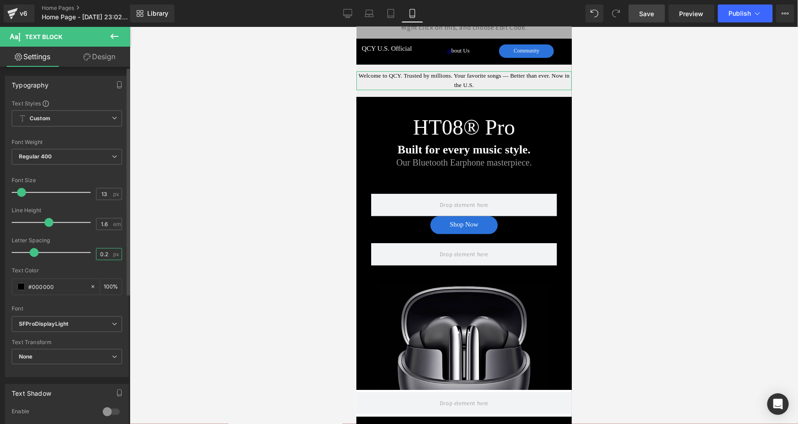
click at [108, 250] on input "0.2" at bounding box center [104, 254] width 16 height 11
type input "0"
click at [111, 222] on div "1.6 em" at bounding box center [109, 224] width 26 height 12
click at [106, 223] on input "1.6" at bounding box center [104, 223] width 16 height 11
type input "1.4"
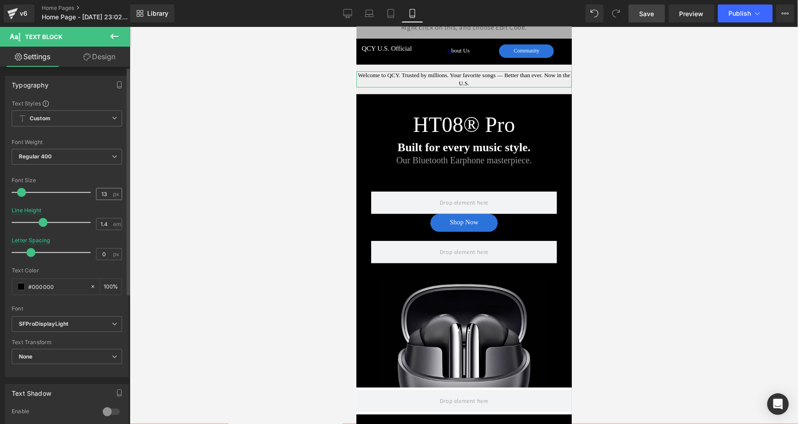
click at [109, 192] on div "13 px" at bounding box center [109, 194] width 26 height 12
click at [103, 192] on input "13" at bounding box center [104, 193] width 16 height 11
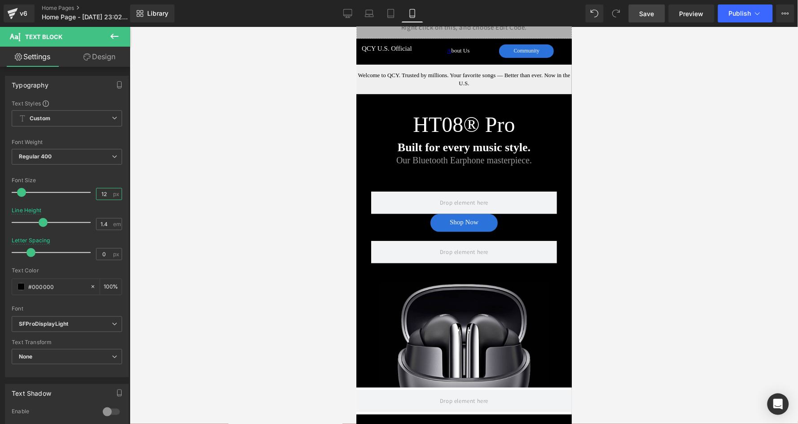
type input "11"
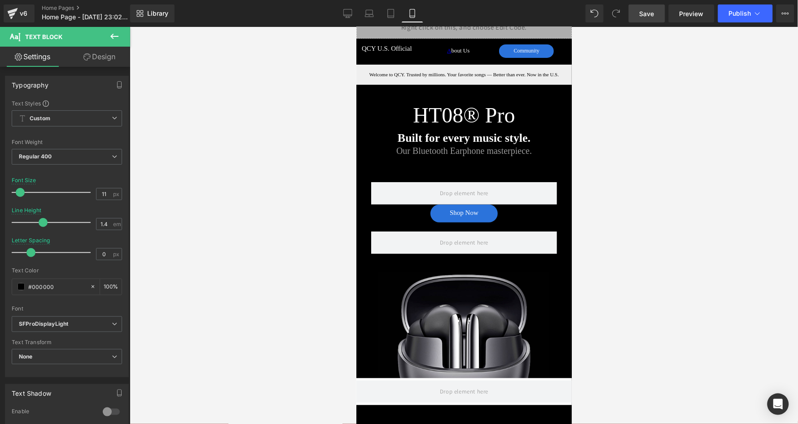
click at [644, 10] on span "Save" at bounding box center [646, 13] width 15 height 9
click at [379, 67] on span "Row" at bounding box center [376, 70] width 18 height 13
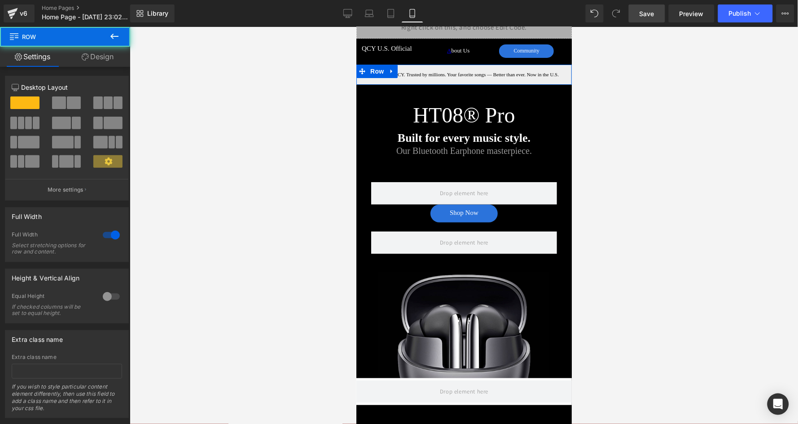
click at [84, 53] on icon at bounding box center [85, 56] width 7 height 7
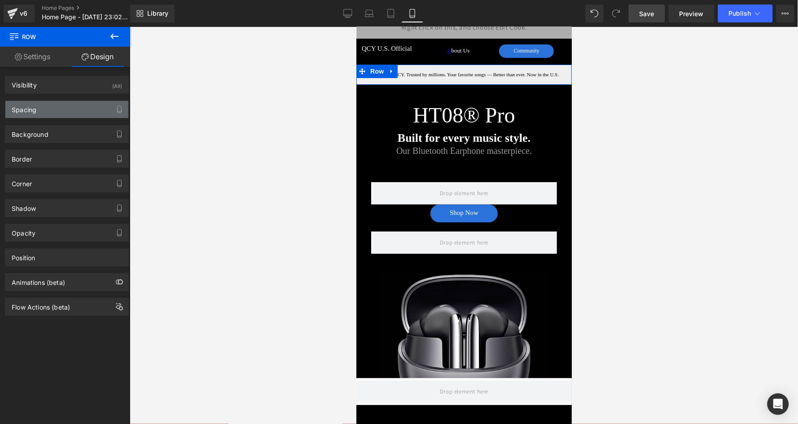
click at [60, 105] on div "Spacing" at bounding box center [66, 109] width 123 height 17
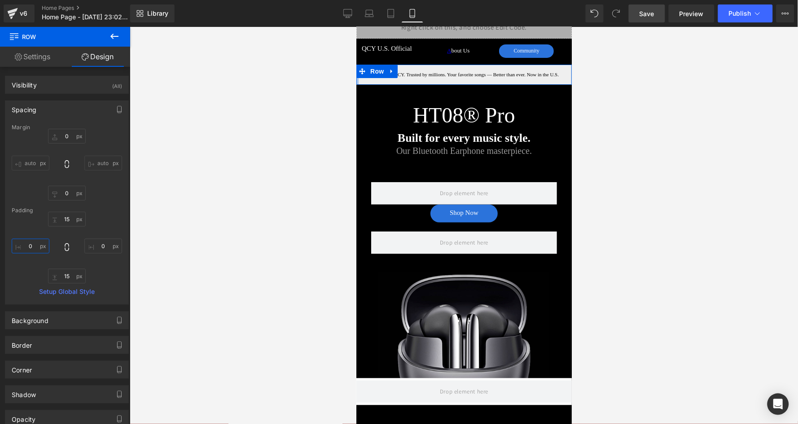
click at [28, 247] on input "0" at bounding box center [31, 246] width 38 height 15
type input "30"
click at [95, 244] on input "0" at bounding box center [103, 246] width 38 height 15
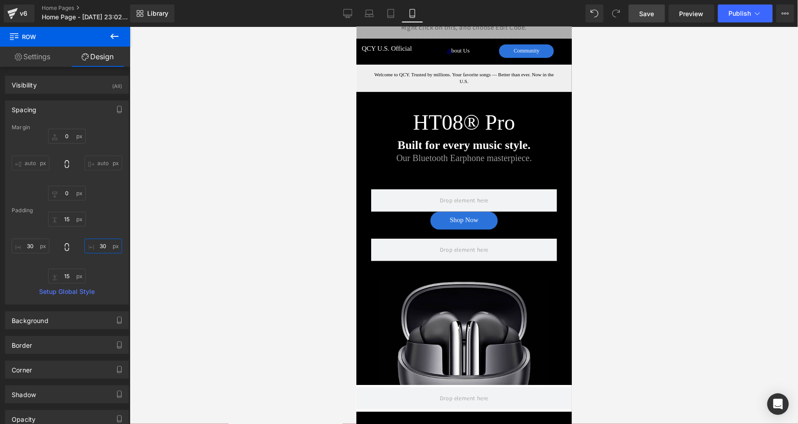
type input "30"
click at [652, 13] on span "Save" at bounding box center [646, 13] width 15 height 9
click at [238, 131] on div at bounding box center [464, 225] width 668 height 397
click at [351, 13] on icon at bounding box center [347, 13] width 9 height 9
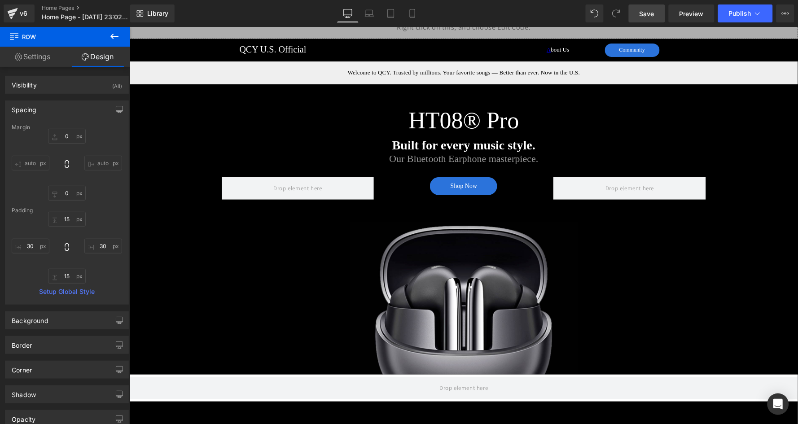
scroll to position [8, 0]
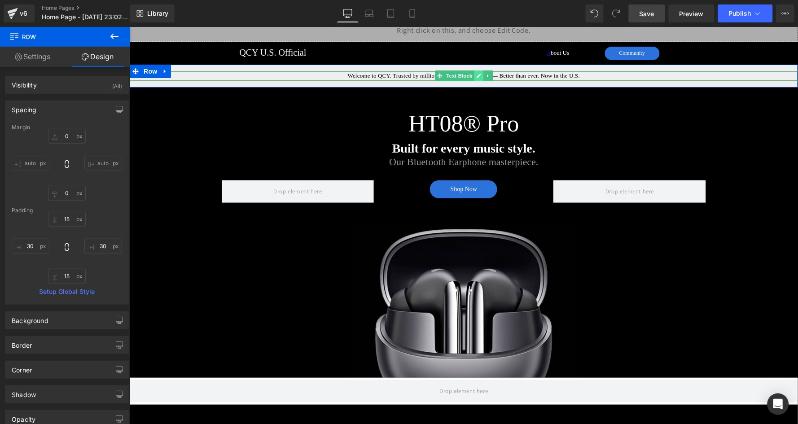
click at [477, 75] on icon at bounding box center [478, 75] width 4 height 4
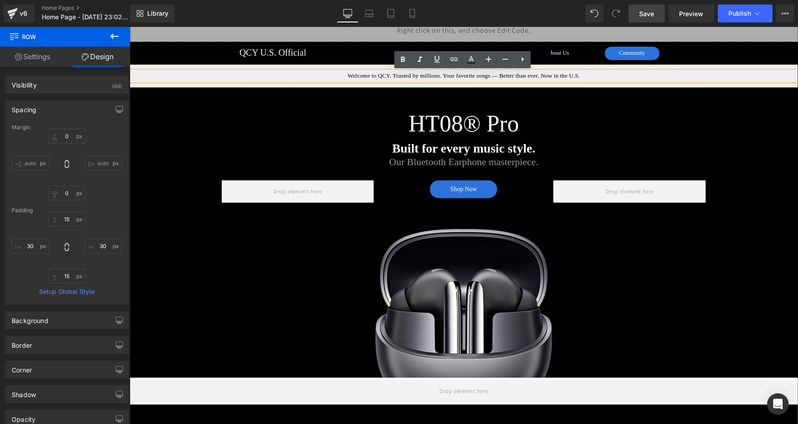
click at [449, 75] on span "Welcome to QCY. Trusted by millions. Your favorite songs — Better than ever. No…" at bounding box center [463, 75] width 232 height 7
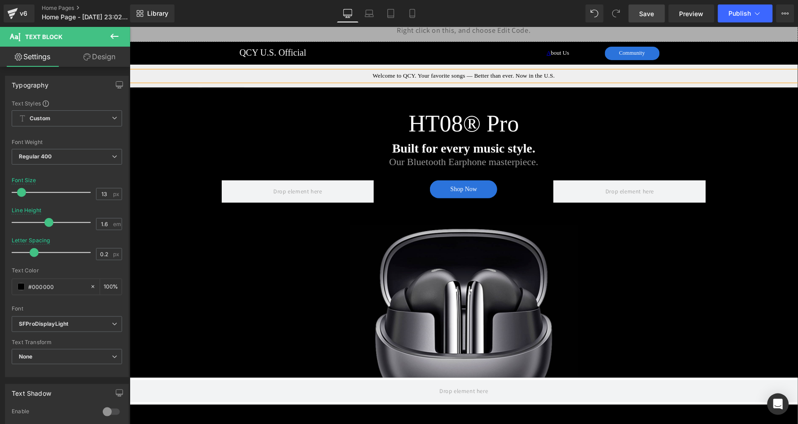
click at [514, 75] on span "Welcome to QCY. Your favorite songs — Better than ever. Now in the U.S." at bounding box center [463, 75] width 182 height 7
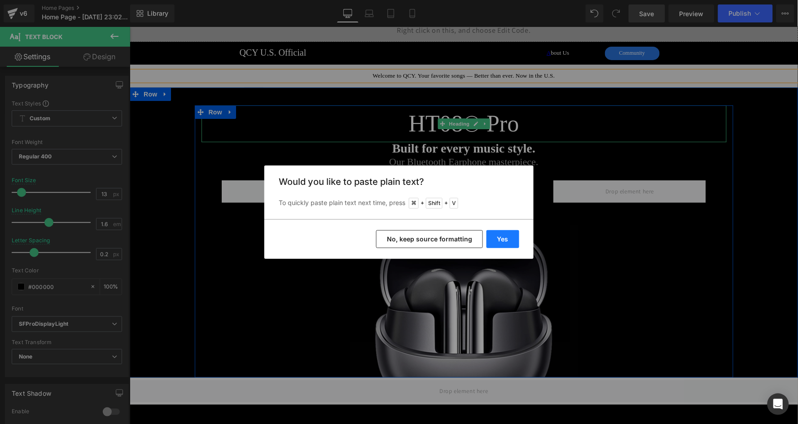
click at [505, 235] on button "Yes" at bounding box center [502, 239] width 33 height 18
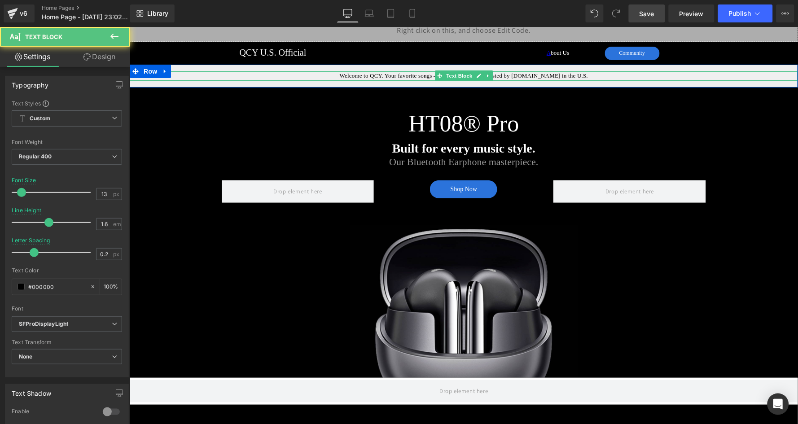
click at [539, 77] on span "Welcome to QCY. Your favorite songs — Better than ever. Trusted by millions.Now…" at bounding box center [463, 75] width 249 height 7
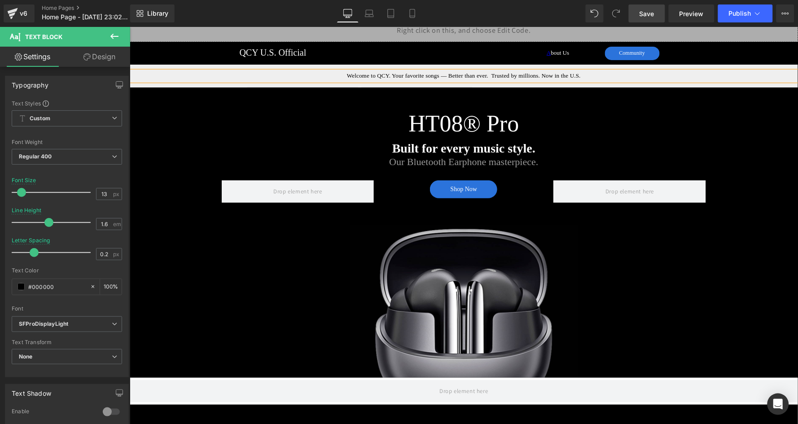
click at [490, 73] on span "Welcome to QCY. Your favorite songs — Better than ever. Trusted by millions. No…" at bounding box center [463, 75] width 234 height 7
click at [649, 17] on span "Save" at bounding box center [646, 13] width 15 height 9
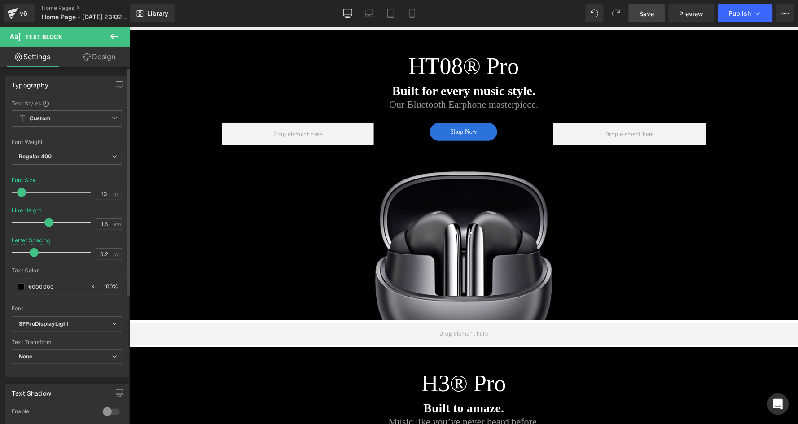
scroll to position [59, 0]
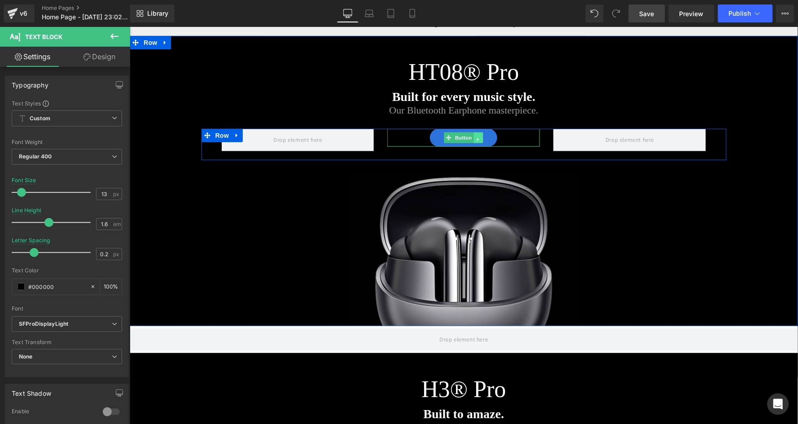
click at [476, 137] on link at bounding box center [477, 139] width 9 height 14
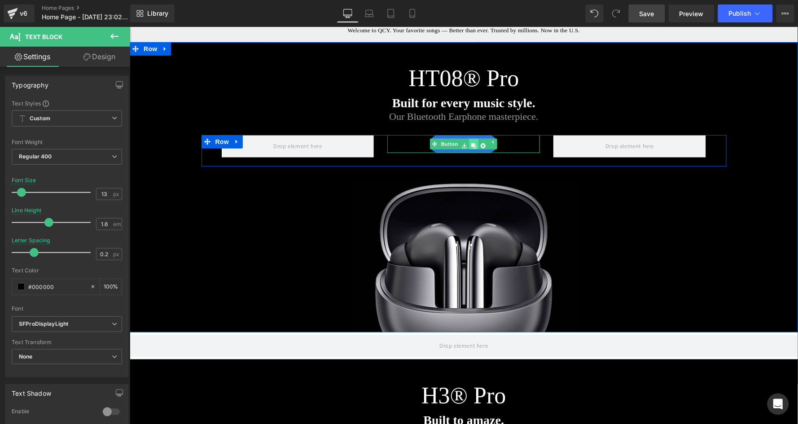
click at [473, 140] on link at bounding box center [473, 145] width 9 height 14
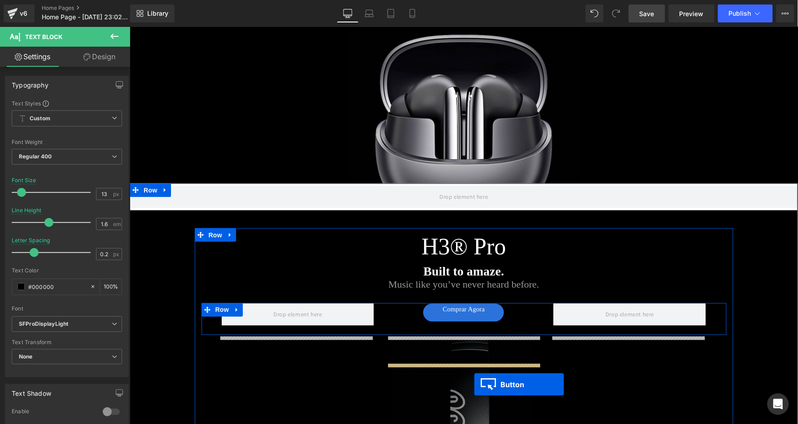
scroll to position [269, 0]
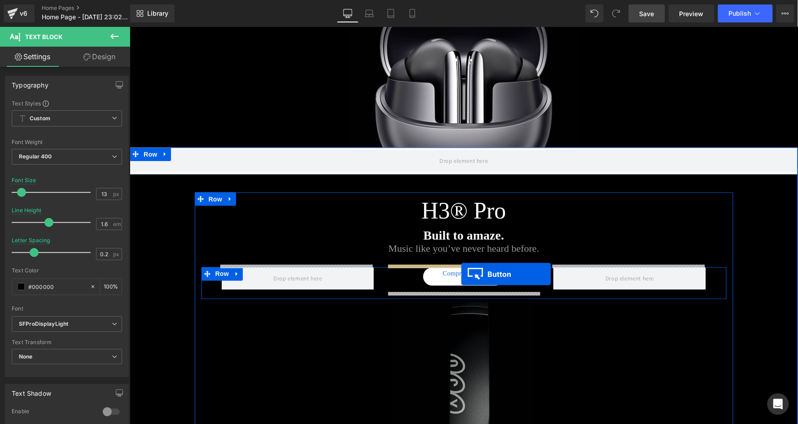
drag, startPoint x: 445, startPoint y: 169, endPoint x: 460, endPoint y: 274, distance: 106.2
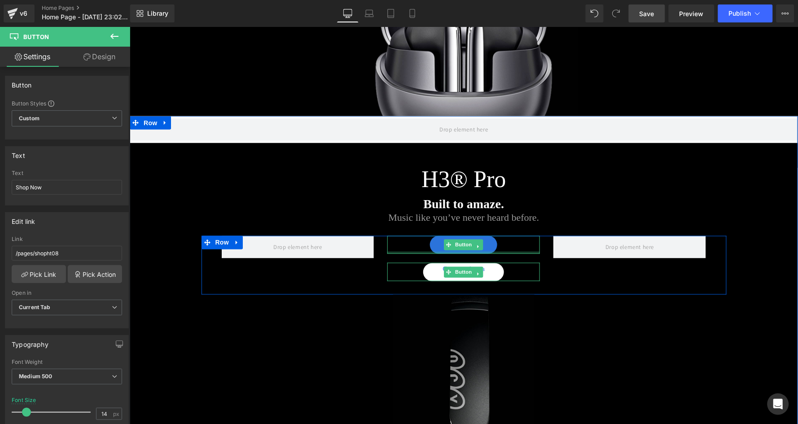
click at [481, 269] on link "Comprar Agora" at bounding box center [463, 272] width 81 height 18
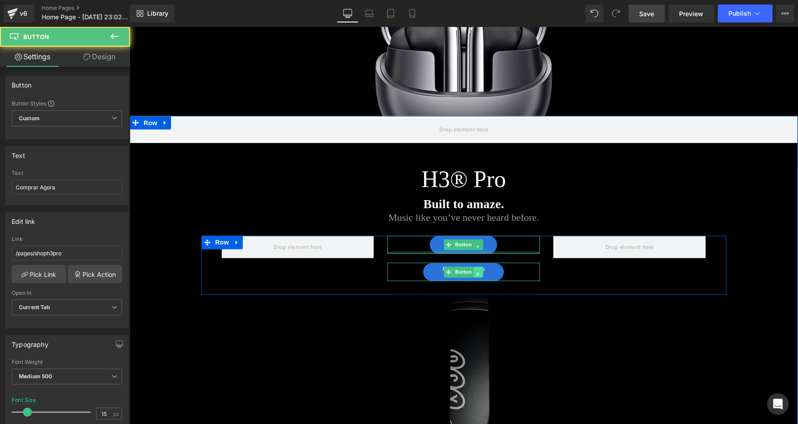
click at [476, 271] on icon at bounding box center [478, 273] width 5 height 5
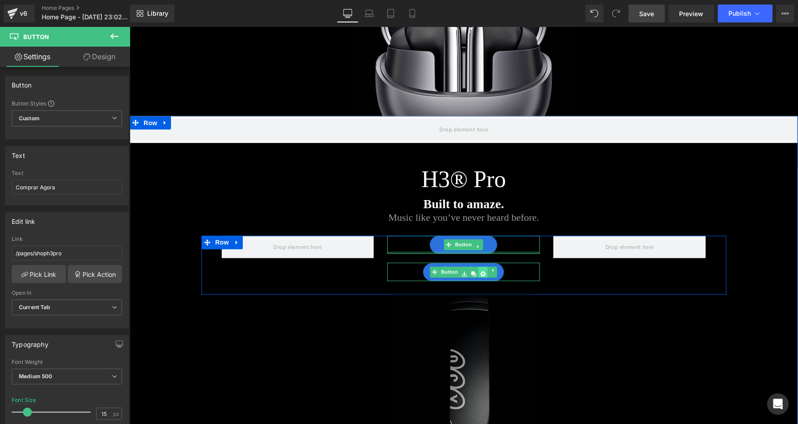
click at [480, 271] on icon at bounding box center [482, 273] width 5 height 5
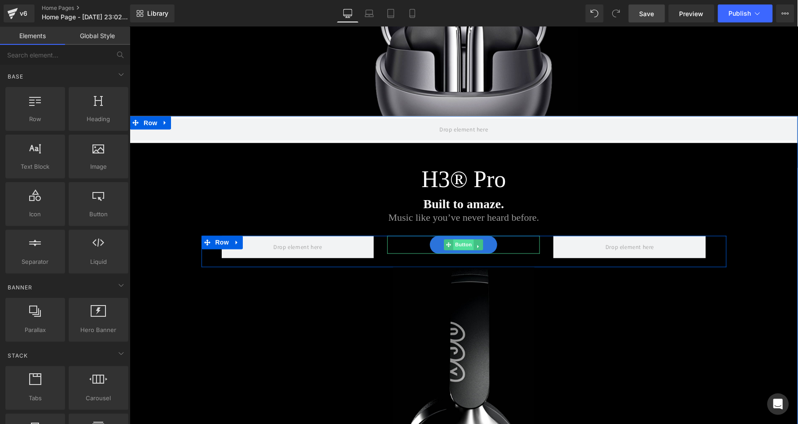
click at [462, 243] on span "Button" at bounding box center [463, 244] width 21 height 11
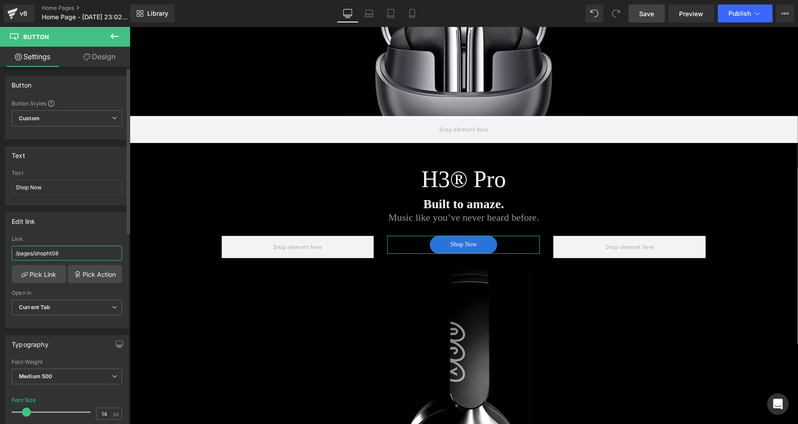
click at [102, 248] on input "/pages/shopht08" at bounding box center [67, 253] width 110 height 15
type input "/pages/shoph3pro"
click at [94, 214] on div "Edit link" at bounding box center [66, 221] width 123 height 17
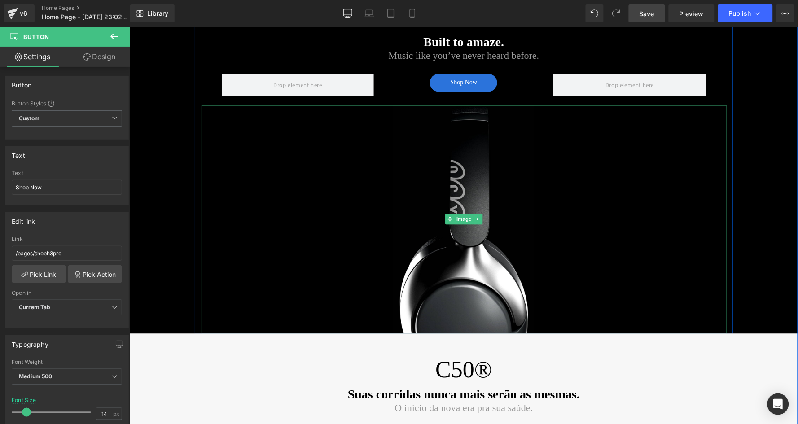
scroll to position [428, 0]
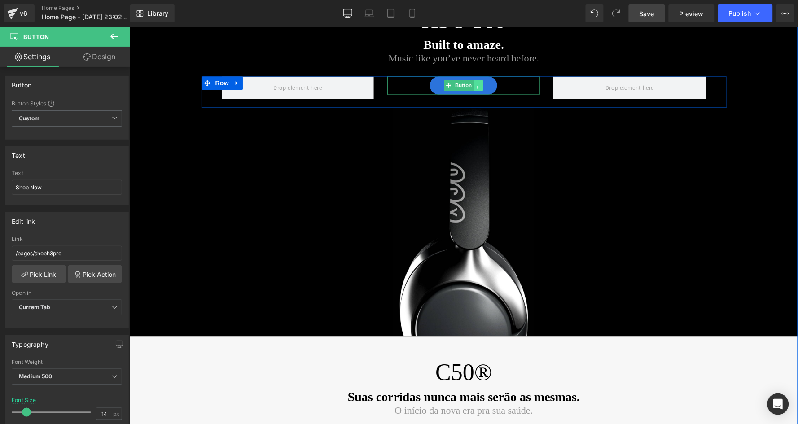
click at [476, 84] on icon at bounding box center [478, 86] width 5 height 5
click at [474, 84] on icon at bounding box center [473, 86] width 5 height 5
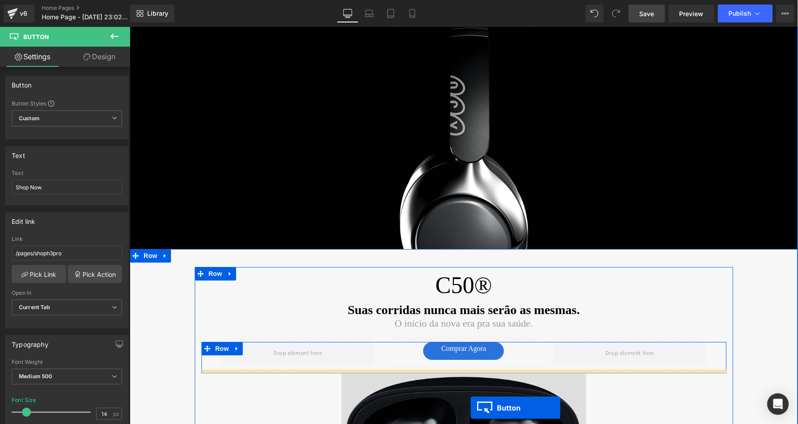
scroll to position [664, 0]
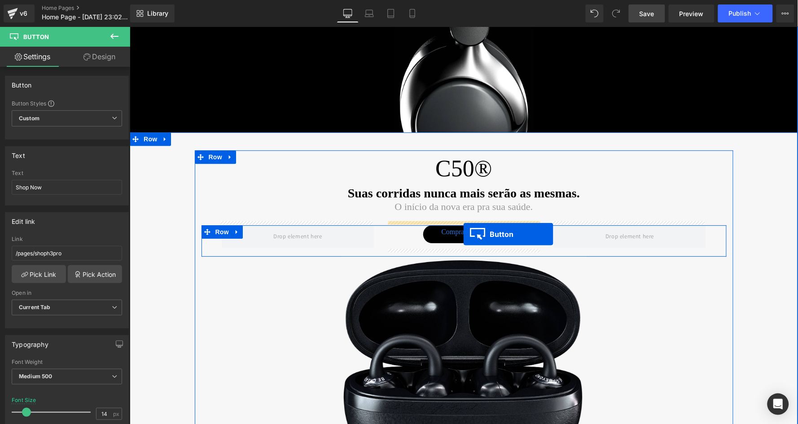
drag, startPoint x: 446, startPoint y: 110, endPoint x: 463, endPoint y: 234, distance: 124.5
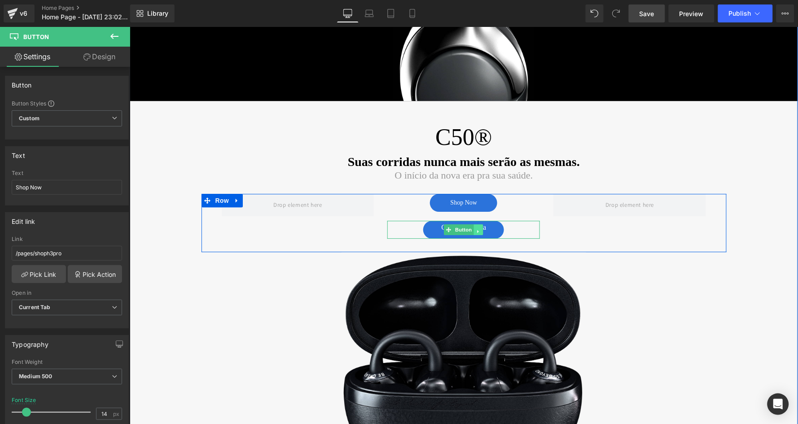
click at [477, 228] on icon at bounding box center [478, 230] width 5 height 5
click at [480, 228] on icon at bounding box center [482, 230] width 5 height 5
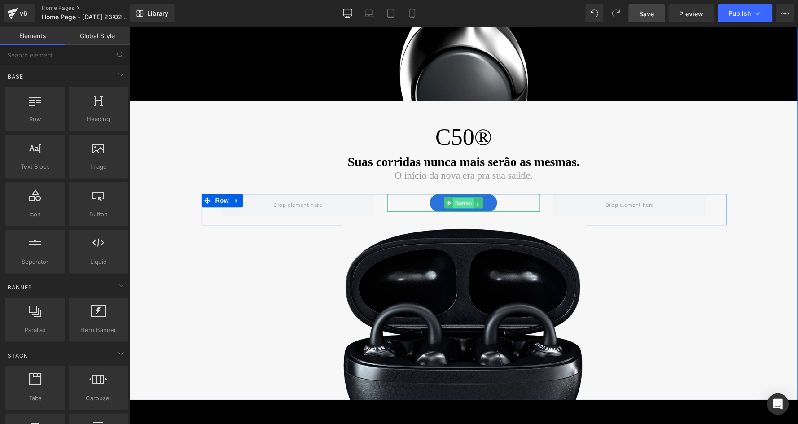
click at [460, 201] on span "Button" at bounding box center [463, 202] width 21 height 11
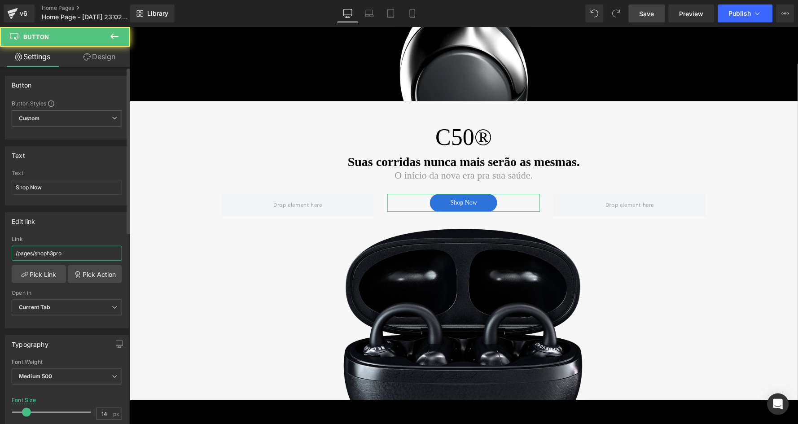
click at [83, 253] on input "/pages/shoph3pro" at bounding box center [67, 253] width 110 height 15
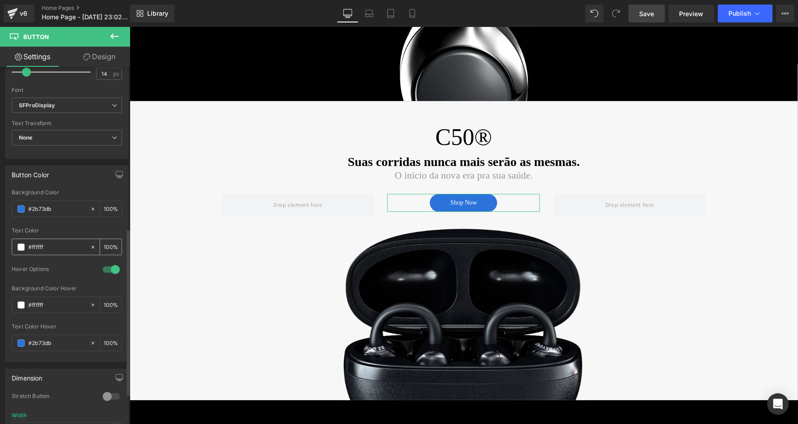
scroll to position [374, 0]
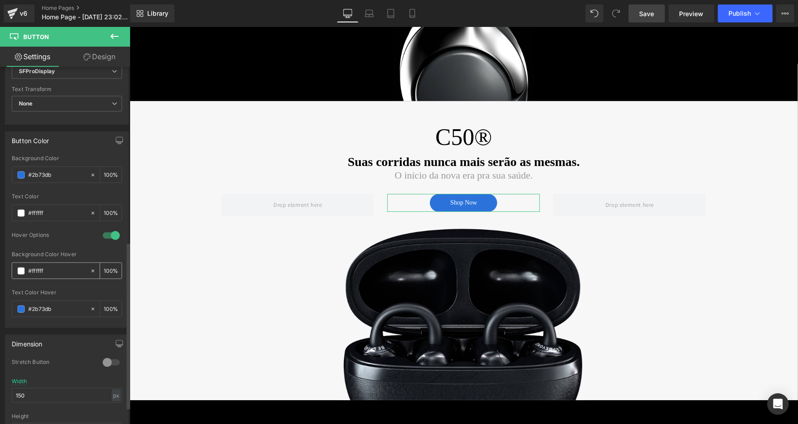
type input "/pages/shopc50"
click at [21, 267] on span at bounding box center [20, 270] width 7 height 7
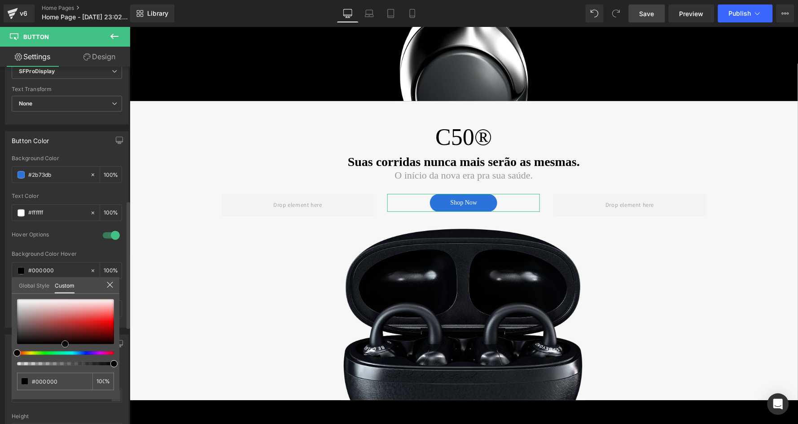
drag, startPoint x: 65, startPoint y: 327, endPoint x: 66, endPoint y: 358, distance: 31.9
click at [66, 358] on div at bounding box center [65, 332] width 97 height 66
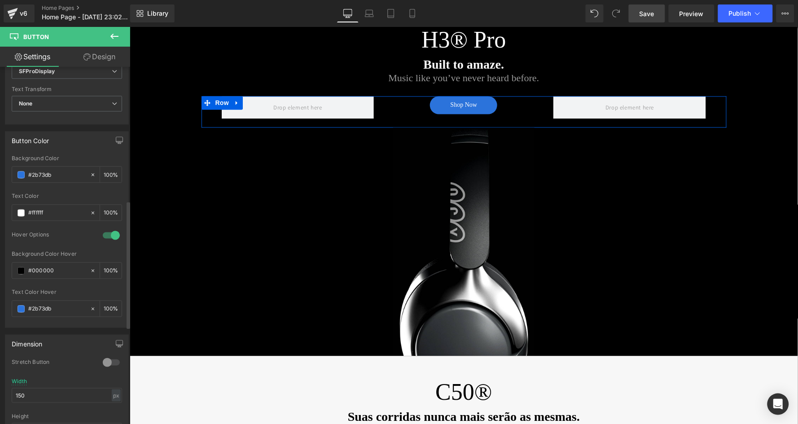
scroll to position [366, 0]
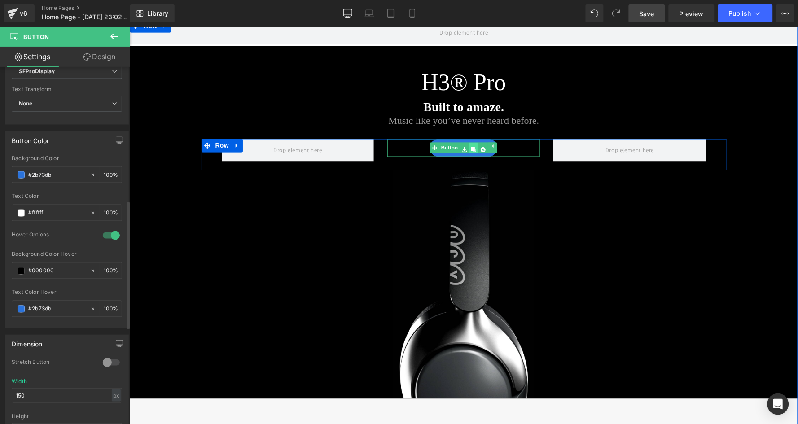
click at [472, 147] on icon at bounding box center [473, 149] width 5 height 5
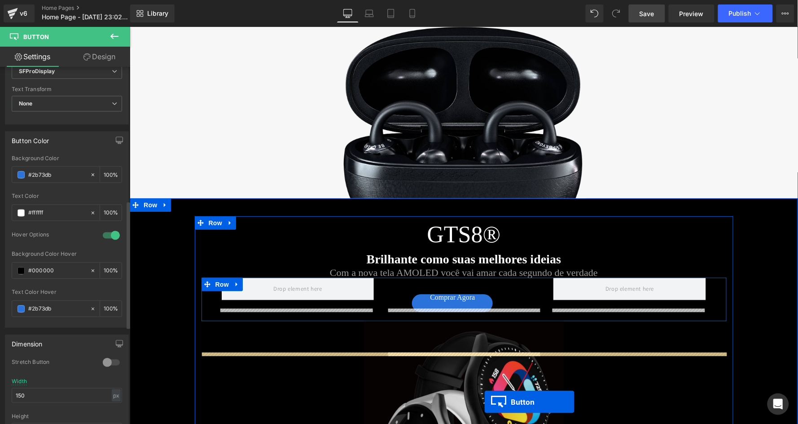
scroll to position [978, 0]
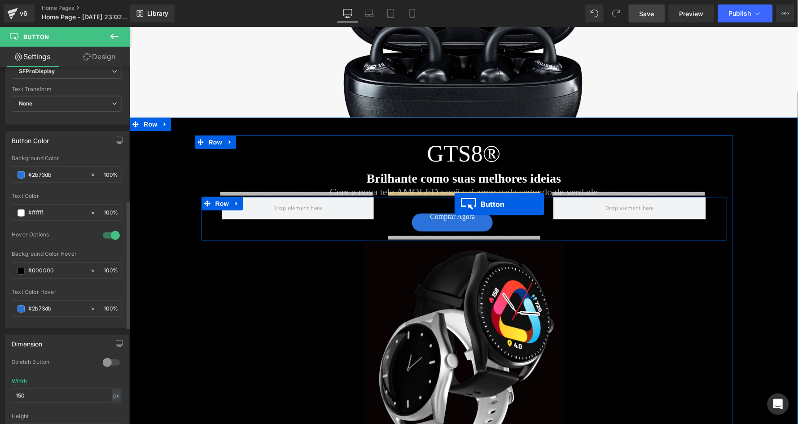
drag, startPoint x: 448, startPoint y: 171, endPoint x: 454, endPoint y: 205, distance: 34.2
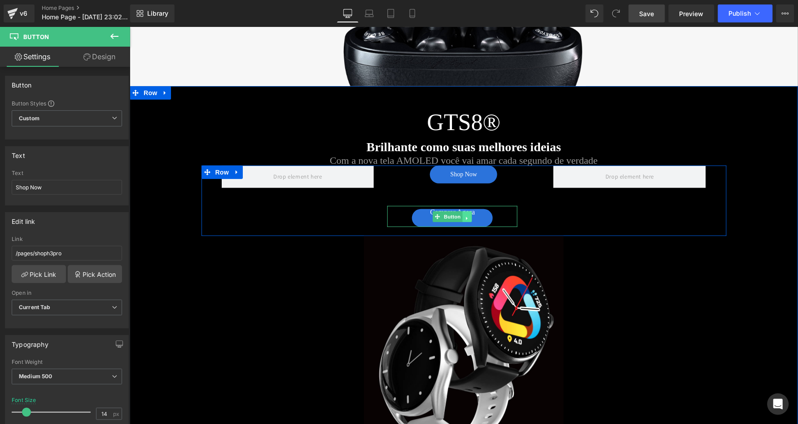
click at [467, 215] on icon at bounding box center [466, 217] width 5 height 5
click at [470, 215] on icon at bounding box center [471, 217] width 5 height 5
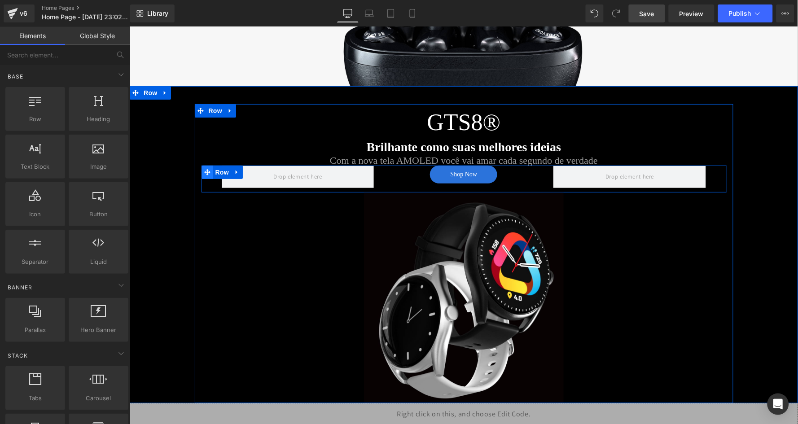
click at [210, 166] on span at bounding box center [207, 171] width 12 height 13
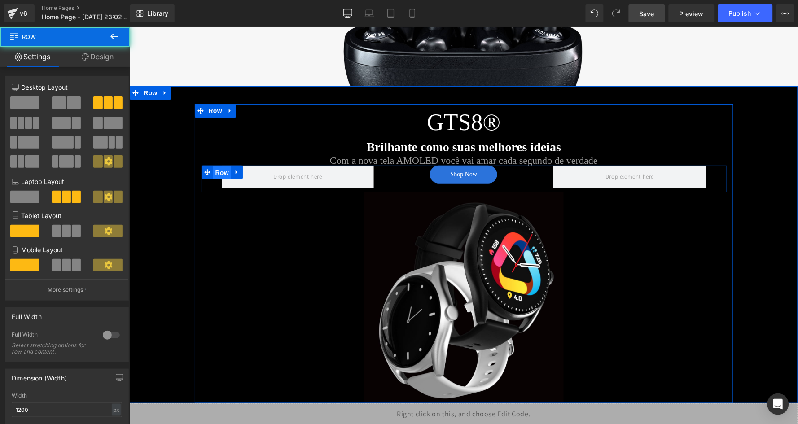
click at [219, 166] on span "Row" at bounding box center [222, 172] width 18 height 13
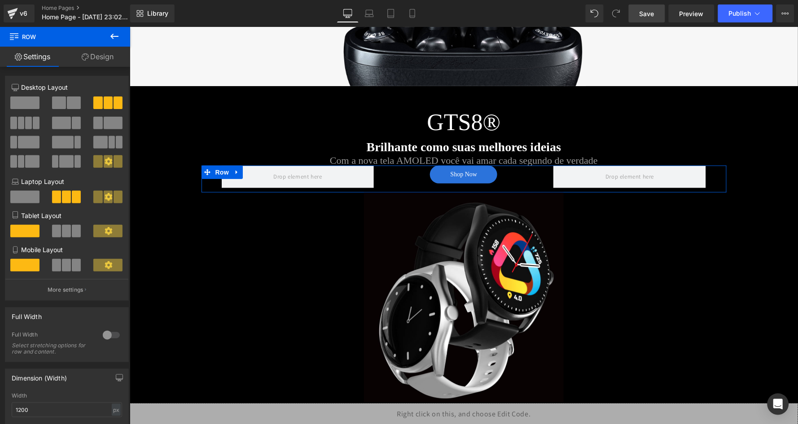
click at [89, 52] on link "Design" at bounding box center [97, 57] width 65 height 20
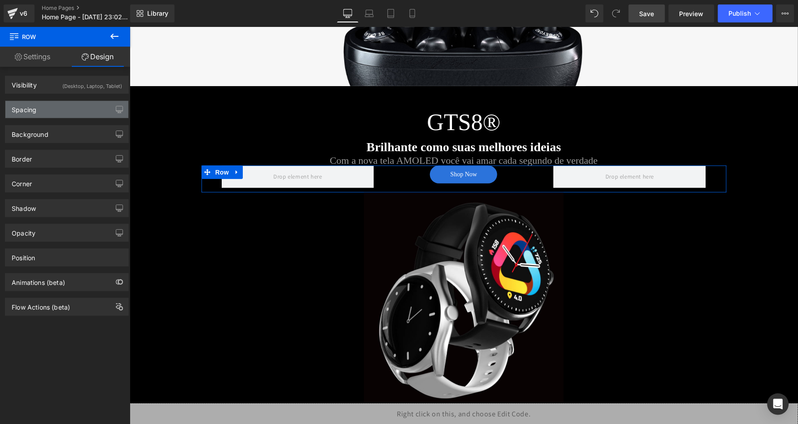
click at [44, 116] on div "Spacing" at bounding box center [66, 109] width 123 height 17
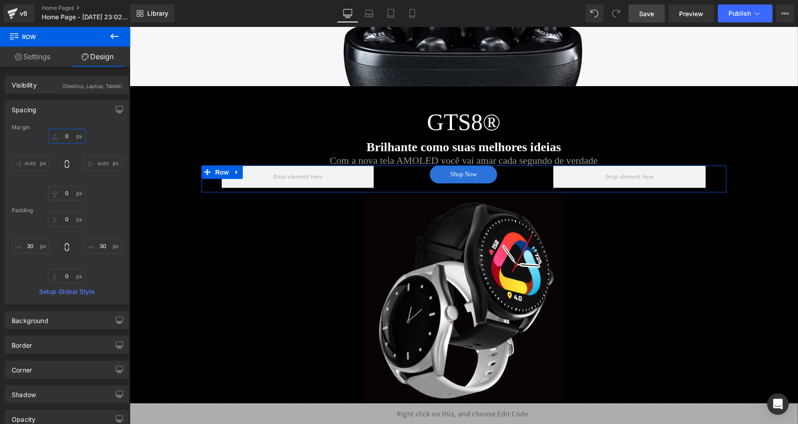
click at [60, 131] on input "0" at bounding box center [67, 136] width 38 height 15
type input "30"
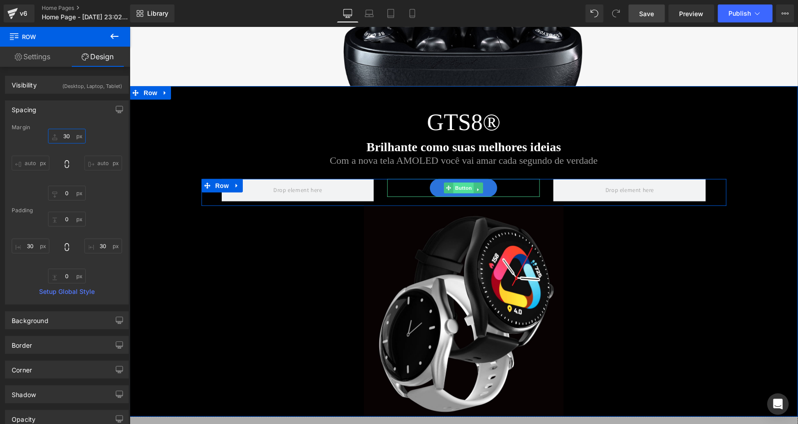
click at [462, 184] on span "Button" at bounding box center [463, 187] width 21 height 11
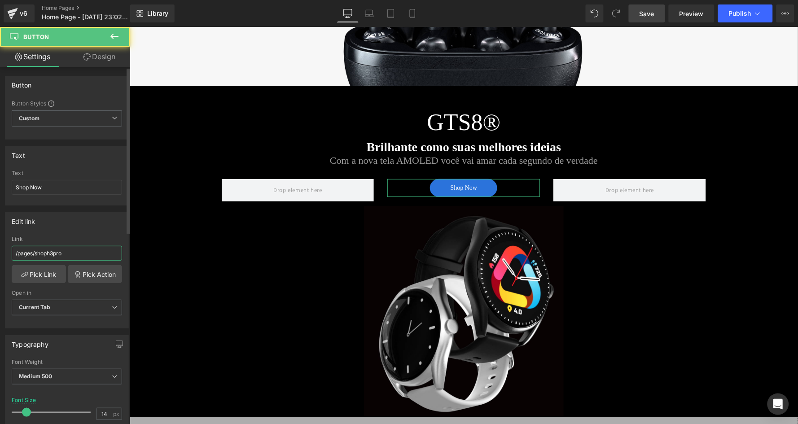
click at [68, 256] on input "/pages/shoph3pro" at bounding box center [67, 253] width 110 height 15
type input "/pages/shopgts8"
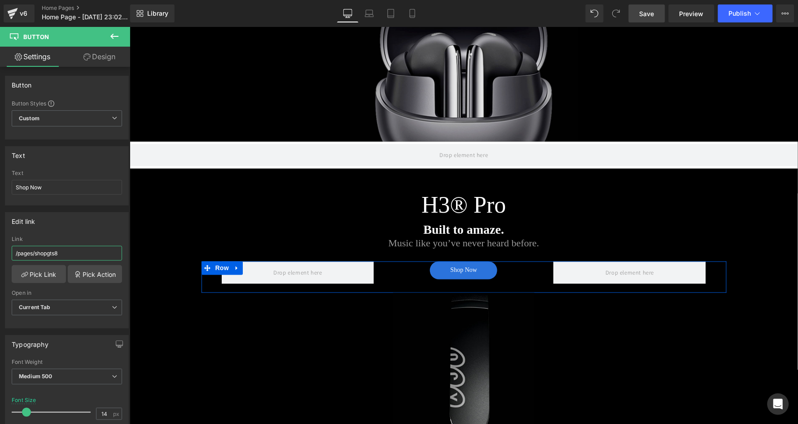
scroll to position [157, 0]
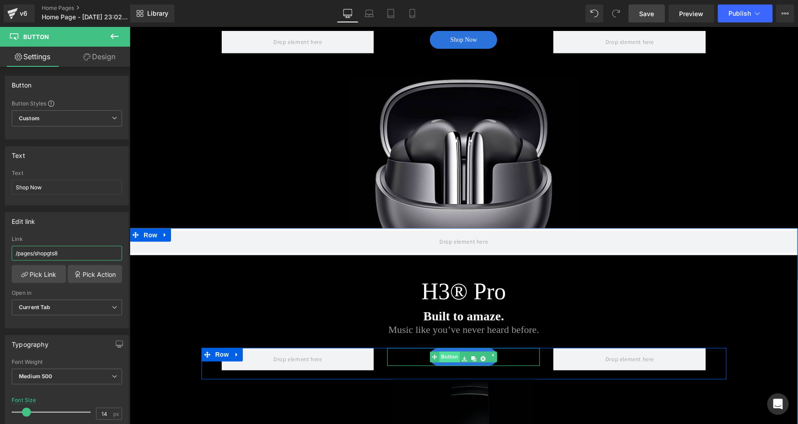
click at [449, 357] on link "Button" at bounding box center [445, 358] width 30 height 14
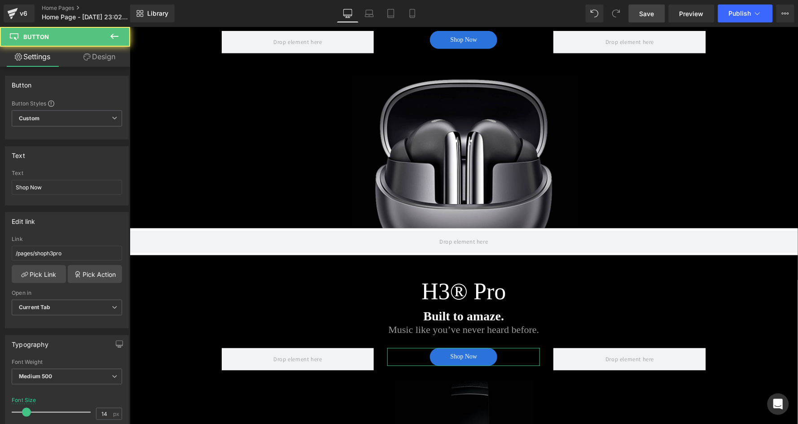
click at [91, 52] on link "Design" at bounding box center [99, 57] width 65 height 20
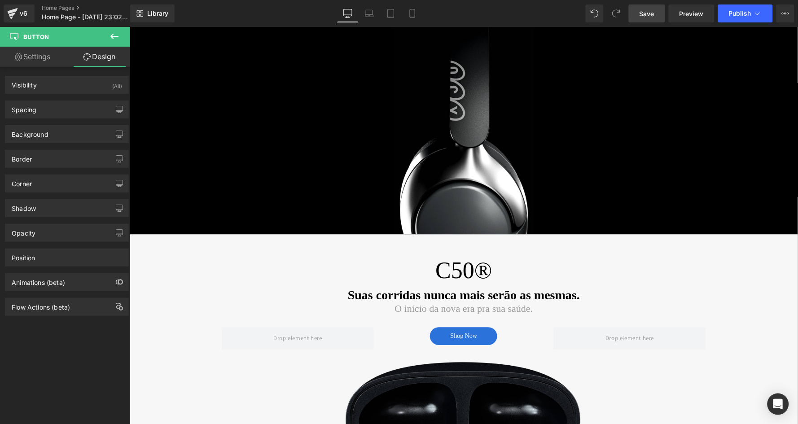
scroll to position [573, 0]
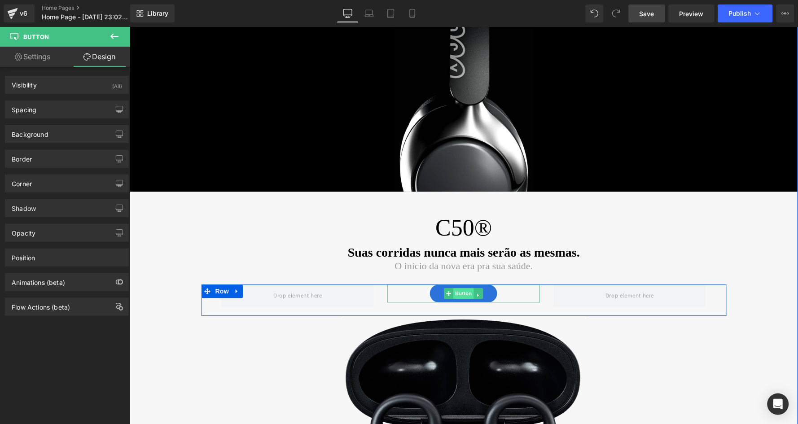
click at [462, 288] on span "Button" at bounding box center [463, 293] width 21 height 11
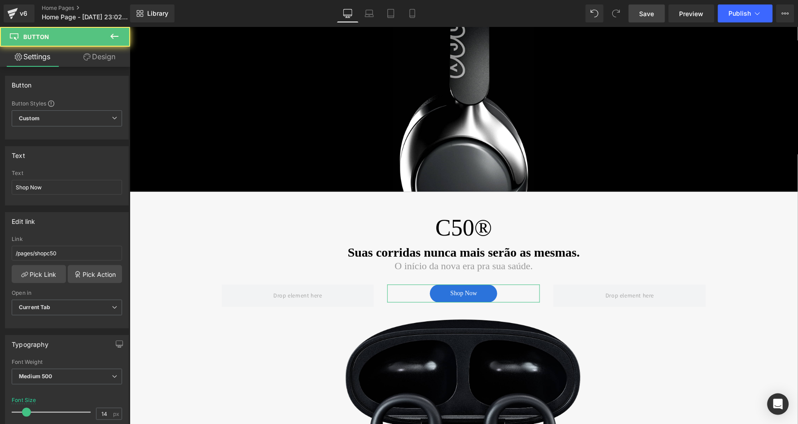
click at [104, 54] on link "Design" at bounding box center [99, 57] width 65 height 20
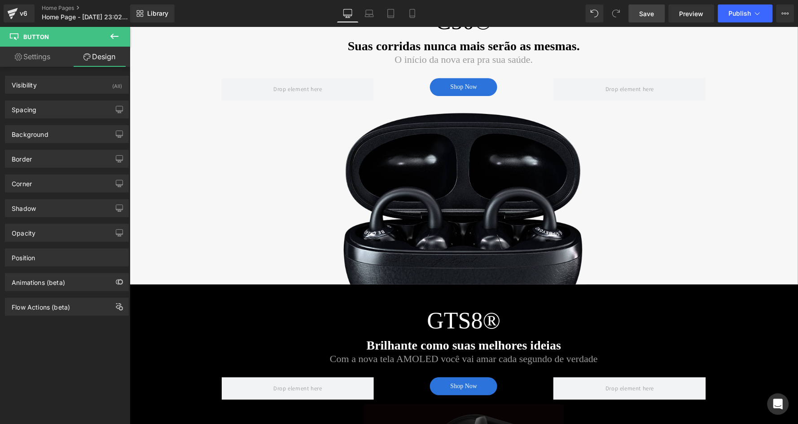
scroll to position [937, 0]
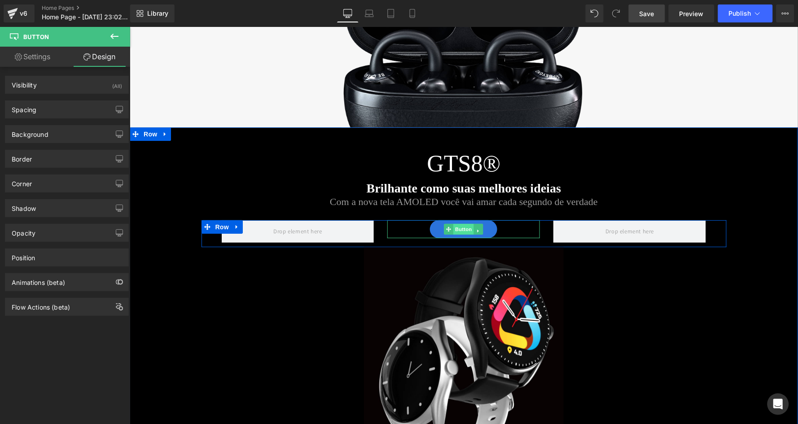
click at [460, 224] on span "Button" at bounding box center [463, 228] width 21 height 11
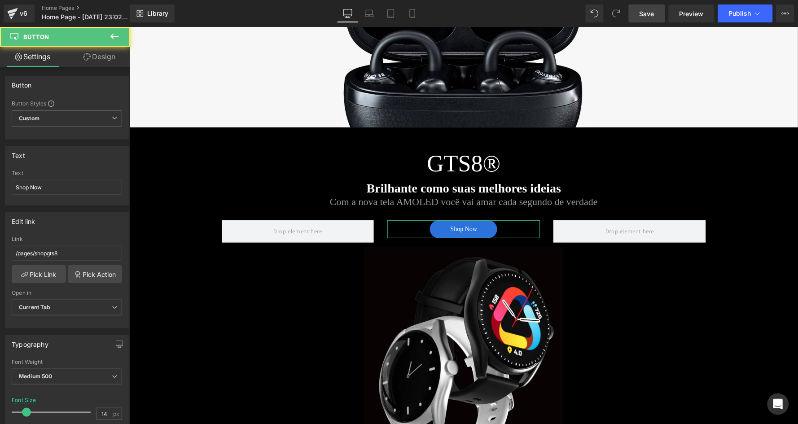
click at [111, 52] on link "Design" at bounding box center [99, 57] width 65 height 20
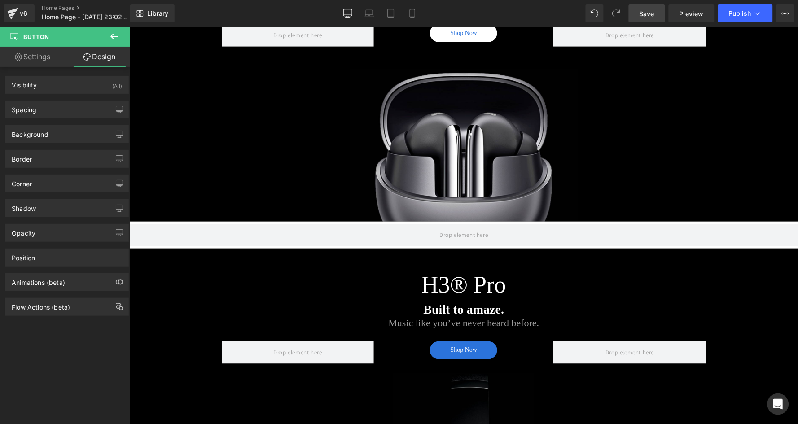
scroll to position [256, 0]
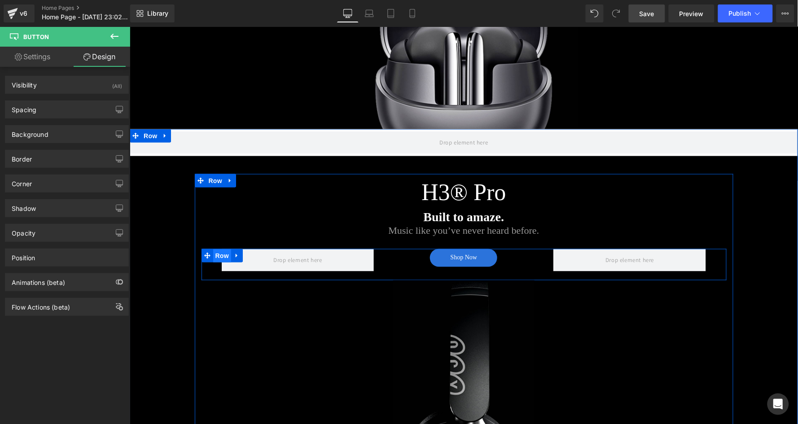
click at [218, 254] on span "Row" at bounding box center [222, 255] width 18 height 13
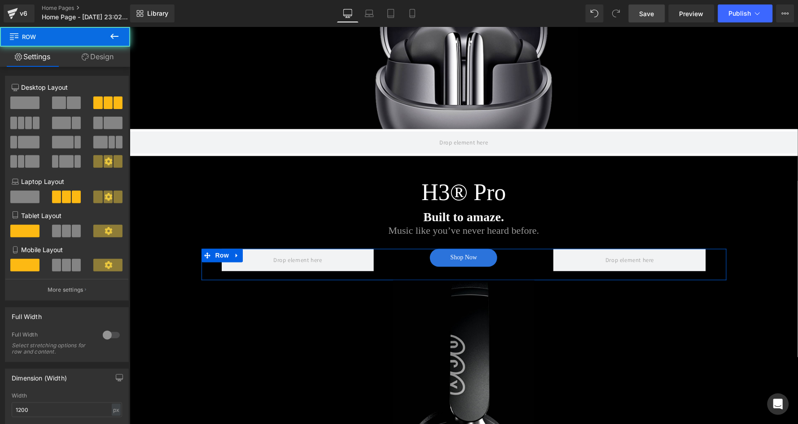
click at [93, 59] on link "Design" at bounding box center [97, 57] width 65 height 20
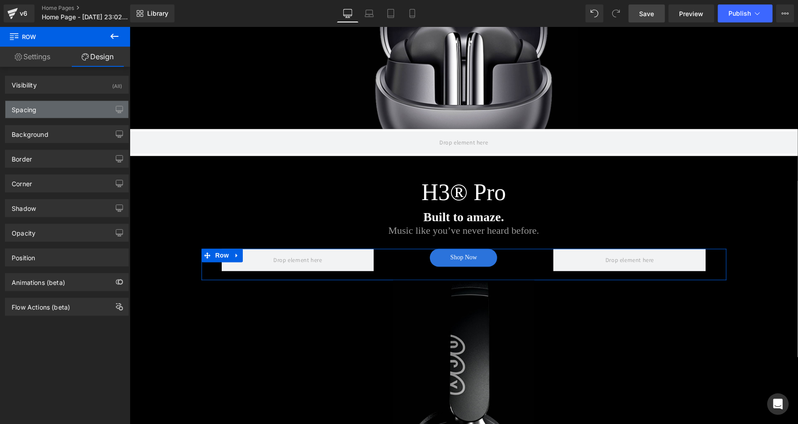
click at [52, 106] on div "Spacing" at bounding box center [66, 109] width 123 height 17
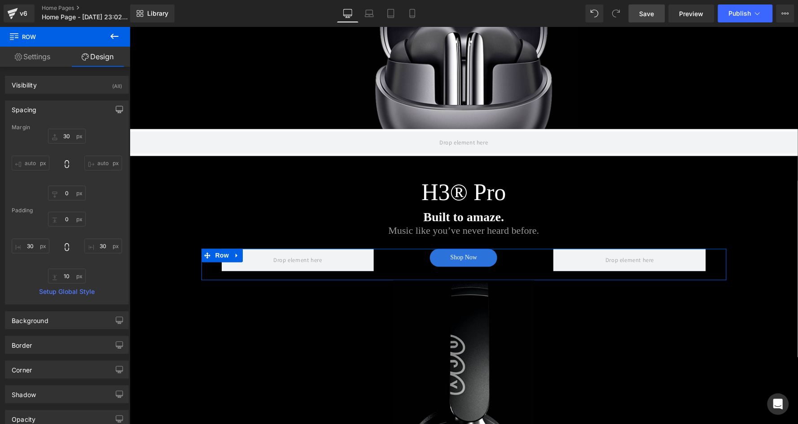
click at [116, 110] on icon "button" at bounding box center [119, 109] width 7 height 7
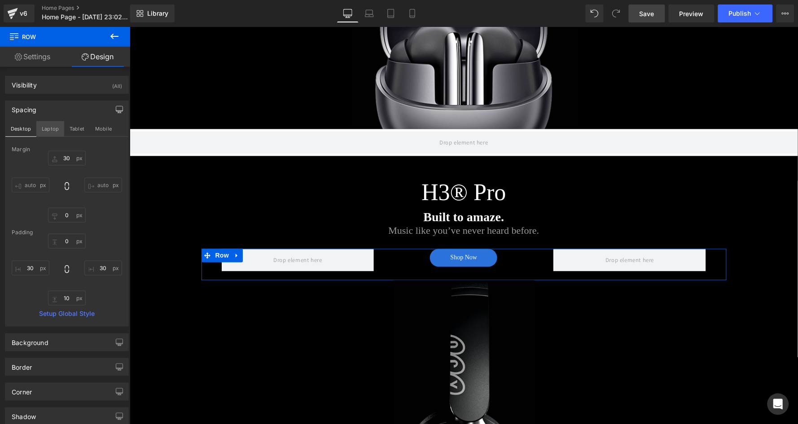
click at [52, 127] on button "Laptop" at bounding box center [50, 128] width 28 height 15
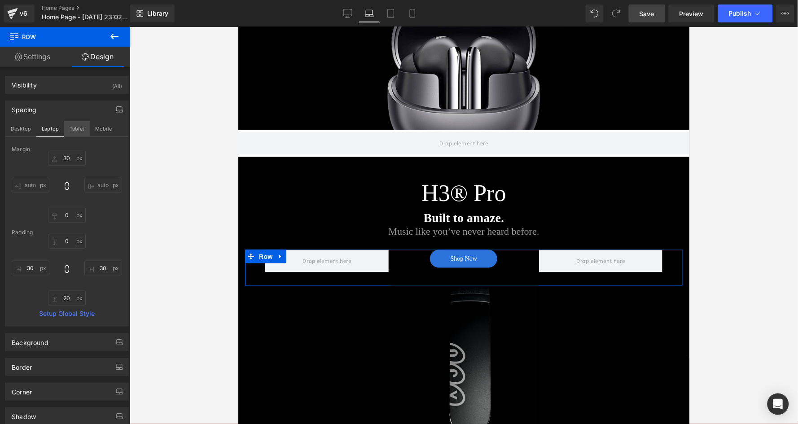
click at [73, 127] on button "Tablet" at bounding box center [77, 128] width 26 height 15
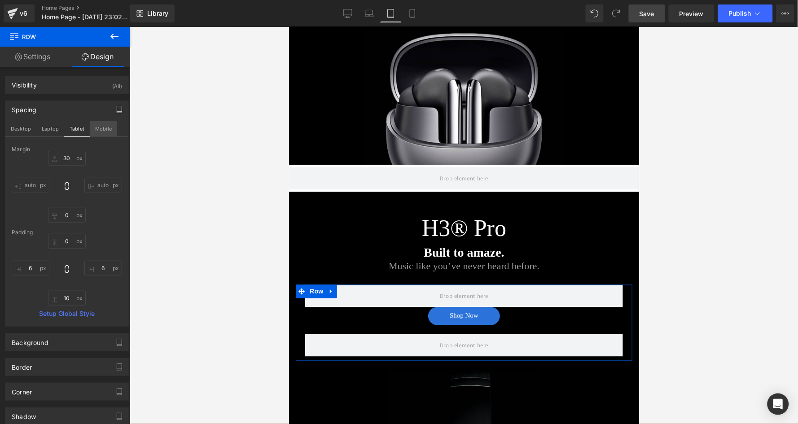
click at [112, 127] on button "Mobile" at bounding box center [103, 128] width 27 height 15
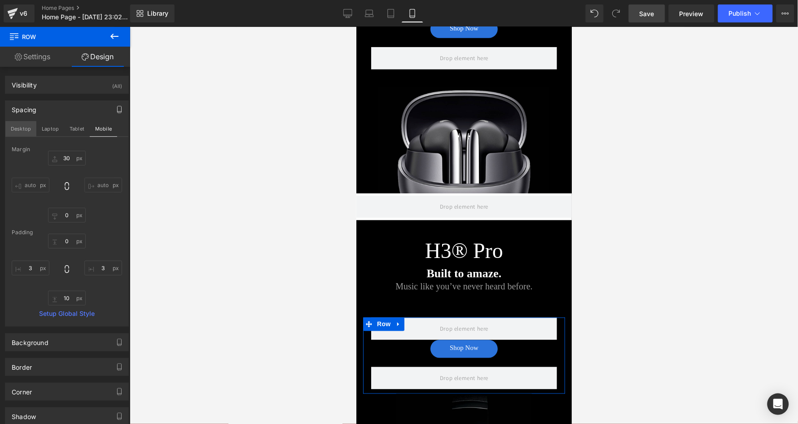
click at [19, 126] on button "Desktop" at bounding box center [20, 128] width 31 height 15
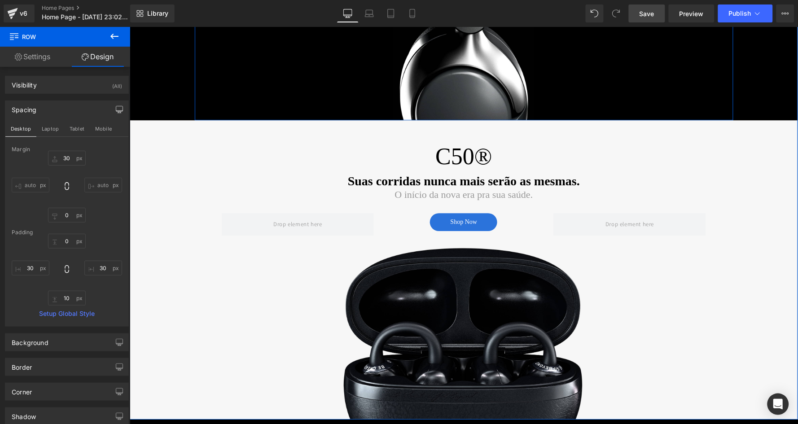
scroll to position [689, 0]
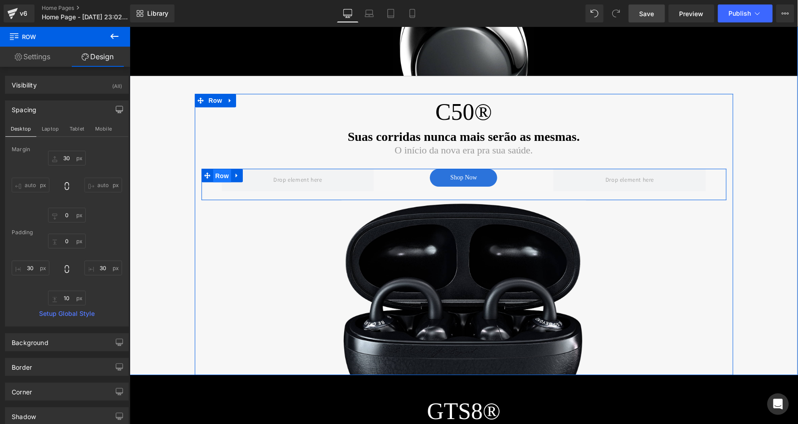
click at [222, 171] on span "Row" at bounding box center [222, 175] width 18 height 13
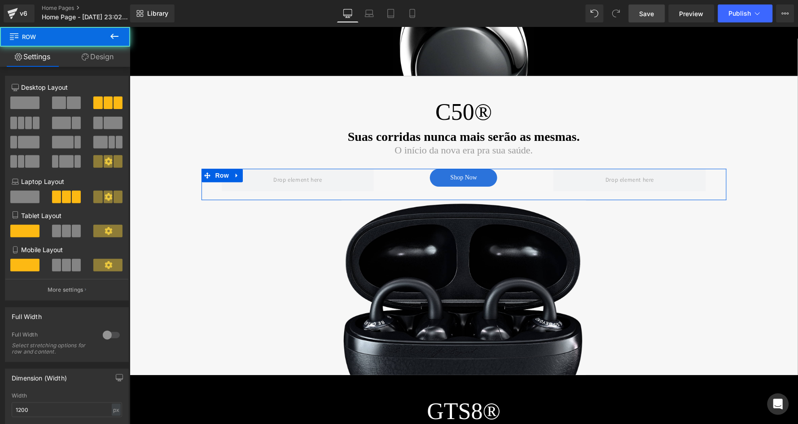
click at [93, 53] on link "Design" at bounding box center [97, 57] width 65 height 20
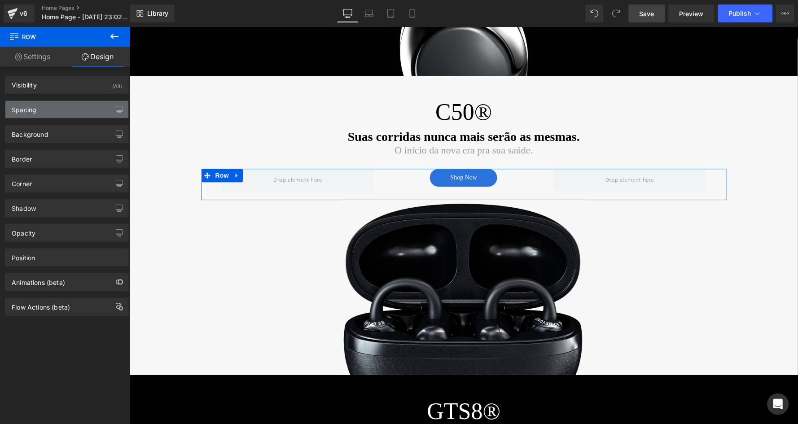
click at [50, 105] on div "Spacing" at bounding box center [66, 109] width 123 height 17
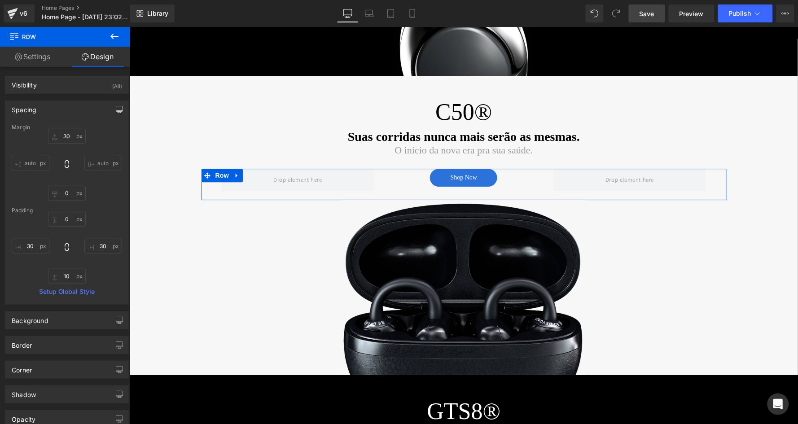
click at [116, 110] on icon "button" at bounding box center [119, 109] width 7 height 7
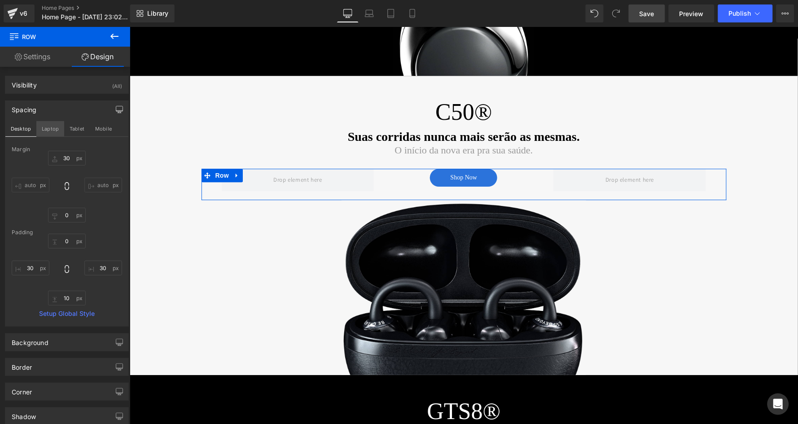
click at [53, 127] on button "Laptop" at bounding box center [50, 128] width 28 height 15
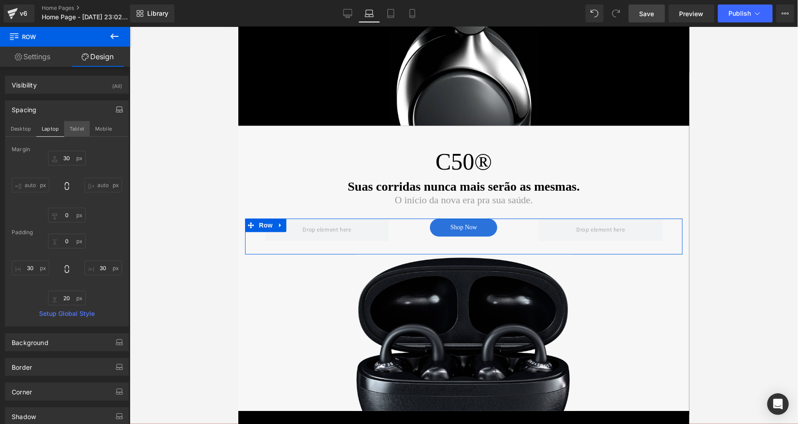
click at [72, 127] on button "Tablet" at bounding box center [77, 128] width 26 height 15
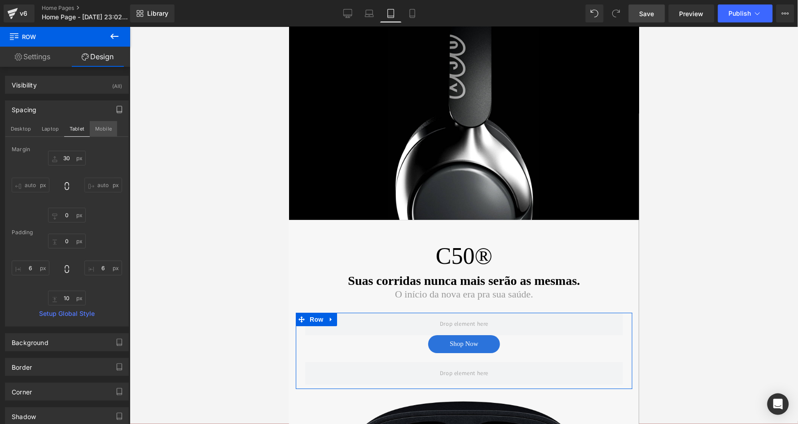
click at [100, 127] on button "Mobile" at bounding box center [103, 128] width 27 height 15
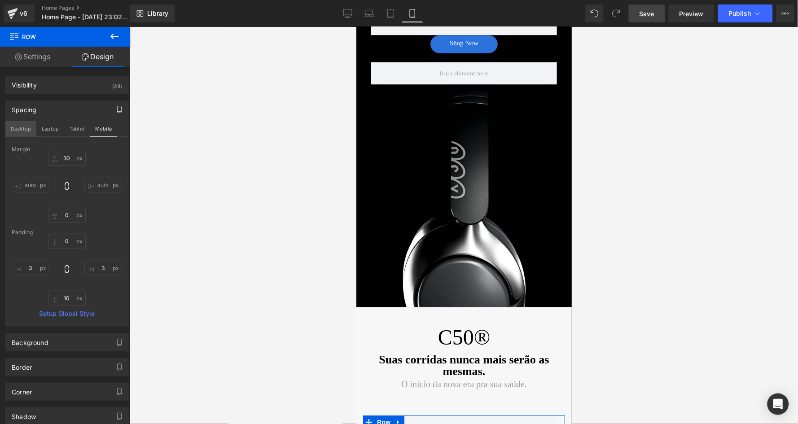
click at [14, 129] on button "Desktop" at bounding box center [20, 128] width 31 height 15
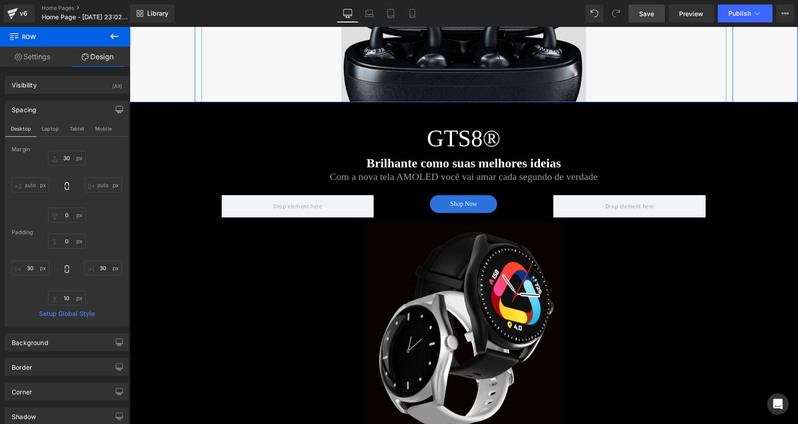
scroll to position [998, 0]
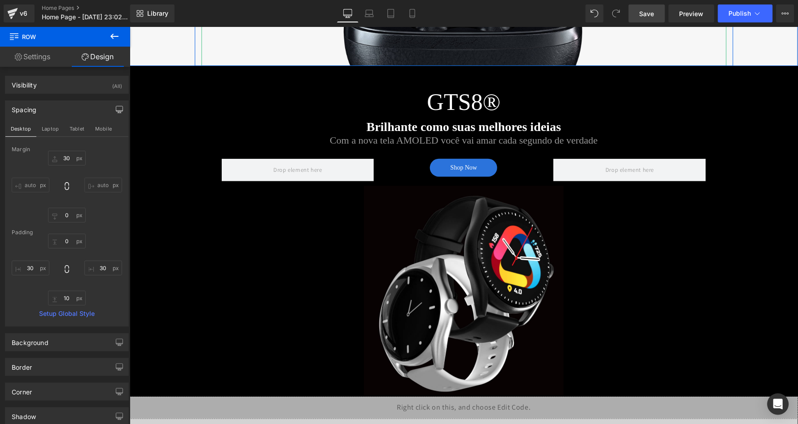
click at [405, 145] on div "GTS8® Heading Brilhante como suas melhores ideias Text Block Com a nova tela AM…" at bounding box center [463, 239] width 538 height 313
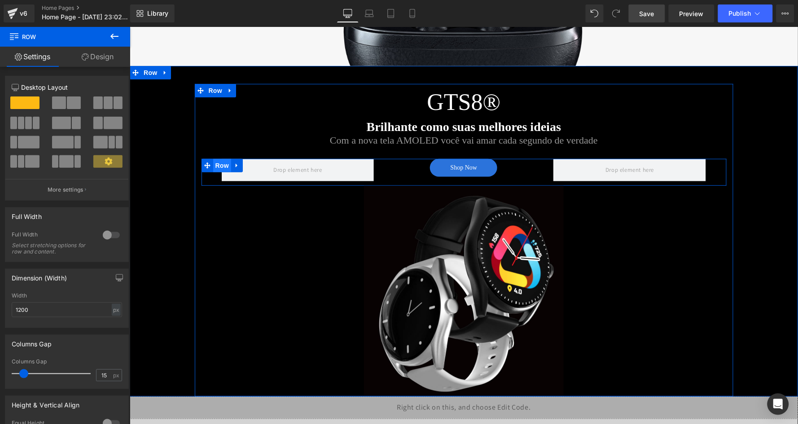
click at [213, 160] on span "Row" at bounding box center [222, 164] width 18 height 13
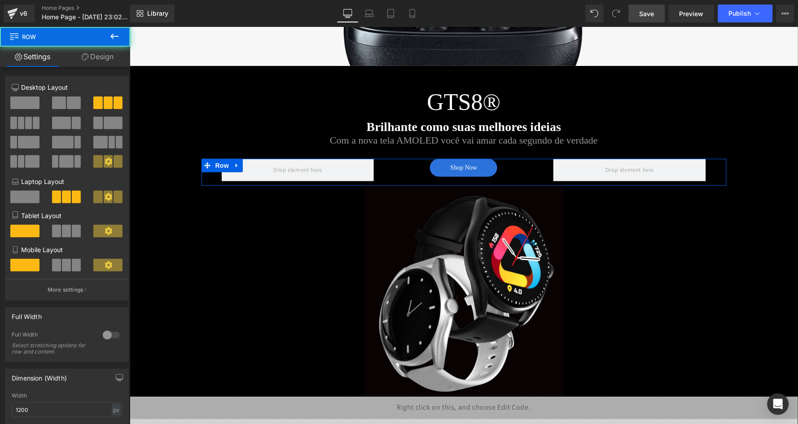
click at [96, 56] on link "Design" at bounding box center [97, 57] width 65 height 20
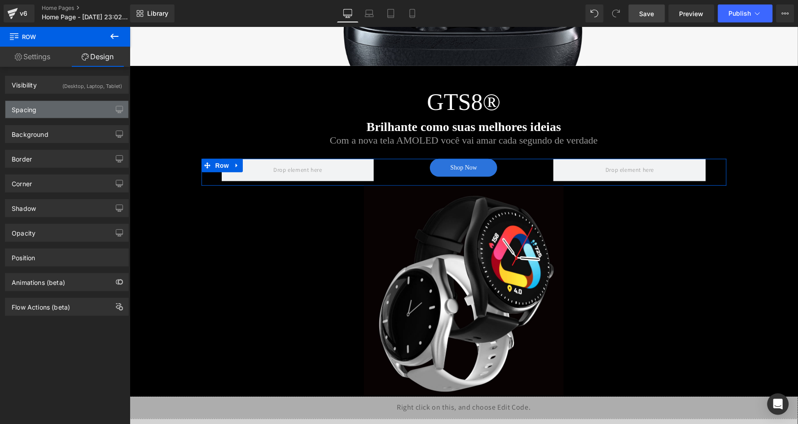
click at [70, 105] on div "Spacing" at bounding box center [66, 109] width 123 height 17
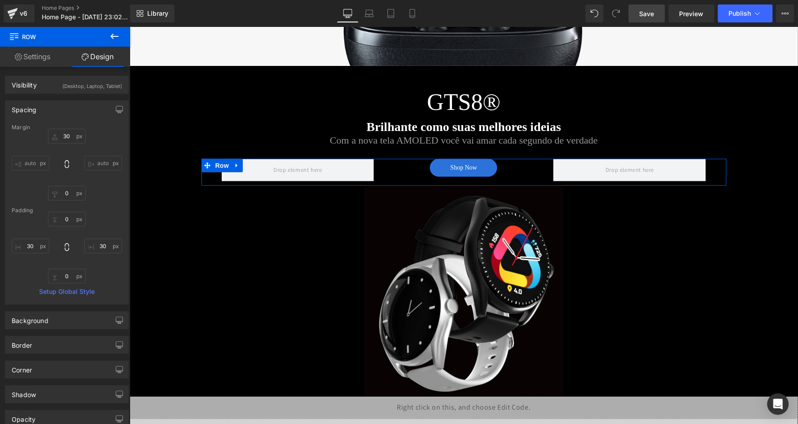
click at [127, 109] on div "Spacing Margin 30 auto 0 auto Padding 0 30 0 30 Setup Global Style" at bounding box center [67, 199] width 134 height 211
click at [120, 109] on button "button" at bounding box center [119, 109] width 14 height 17
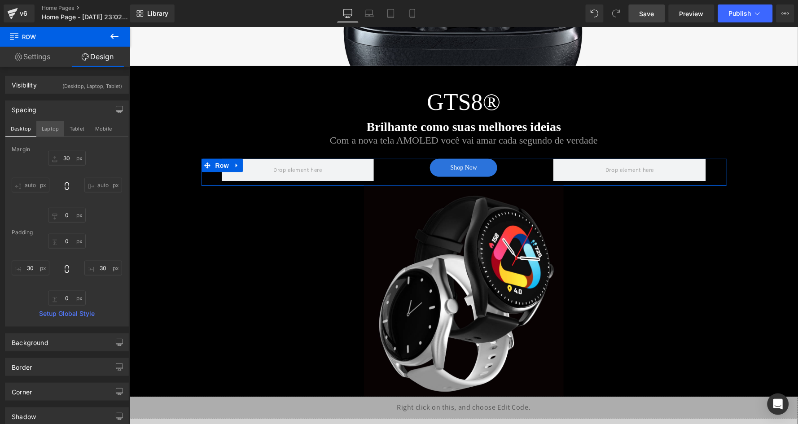
click at [61, 131] on button "Laptop" at bounding box center [50, 128] width 28 height 15
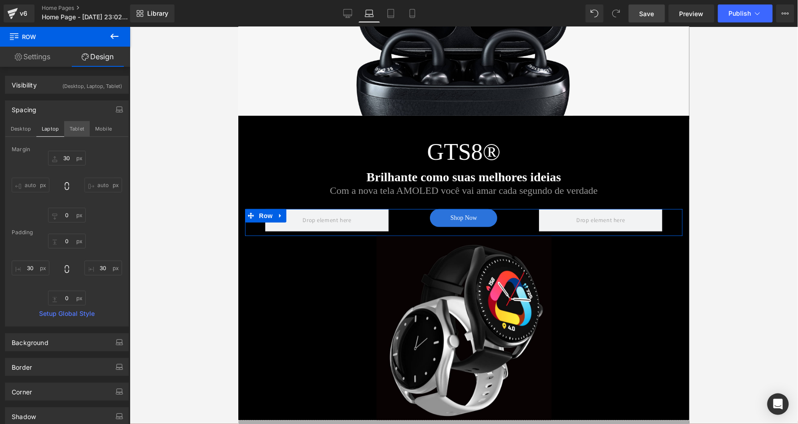
click at [87, 133] on button "Tablet" at bounding box center [77, 128] width 26 height 15
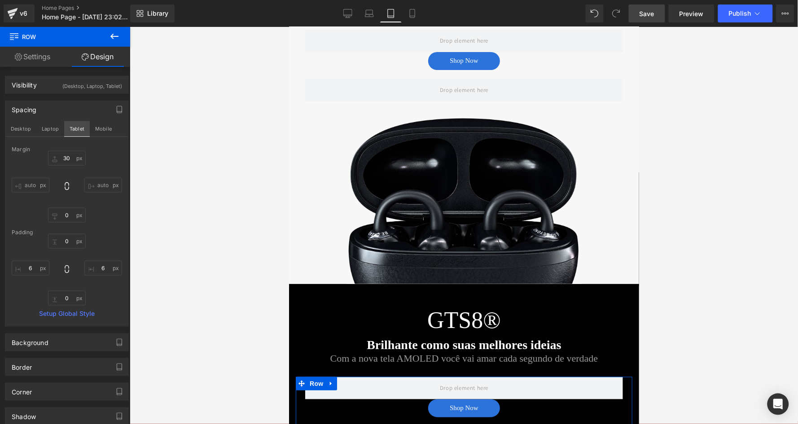
scroll to position [959, 0]
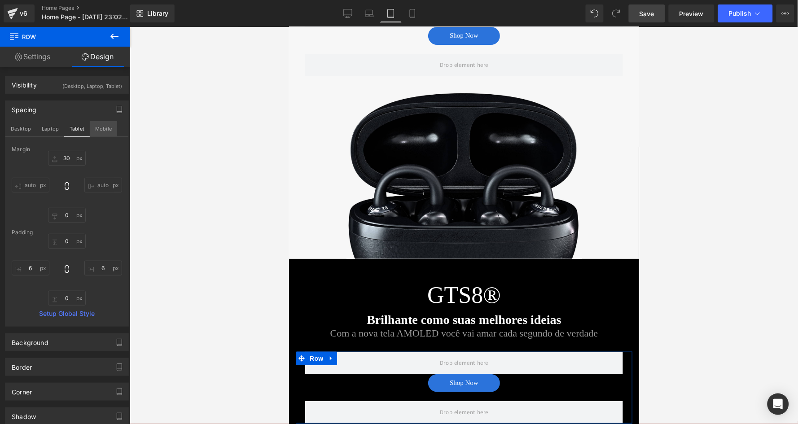
click at [102, 128] on button "Mobile" at bounding box center [103, 128] width 27 height 15
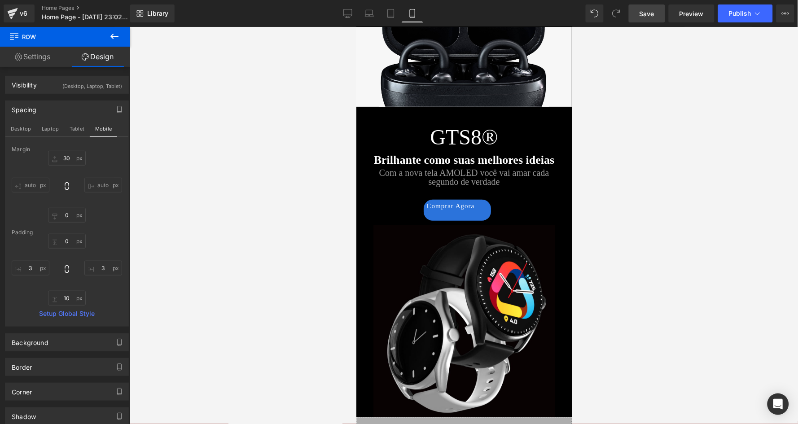
scroll to position [994, 0]
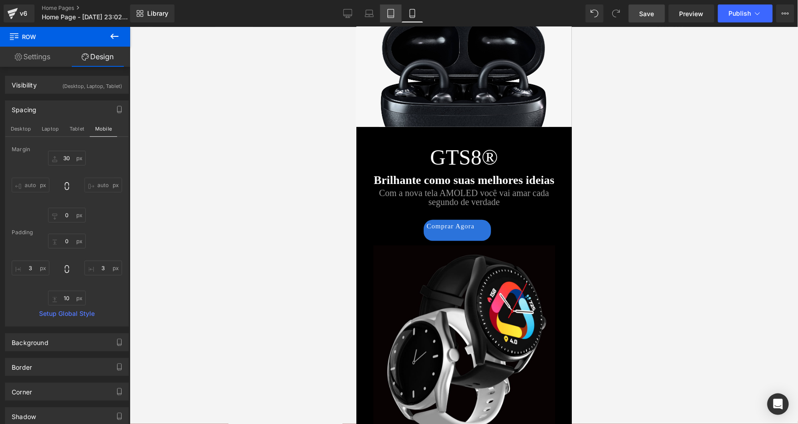
click at [390, 13] on icon at bounding box center [390, 13] width 9 height 9
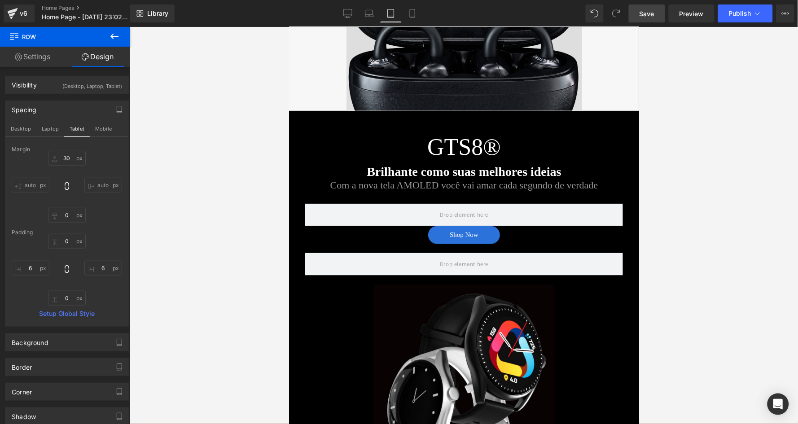
scroll to position [1055, 0]
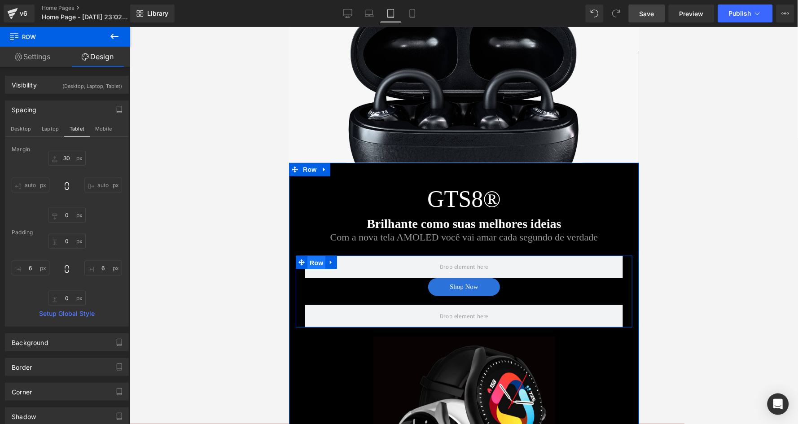
click at [310, 256] on span "Row" at bounding box center [316, 262] width 18 height 13
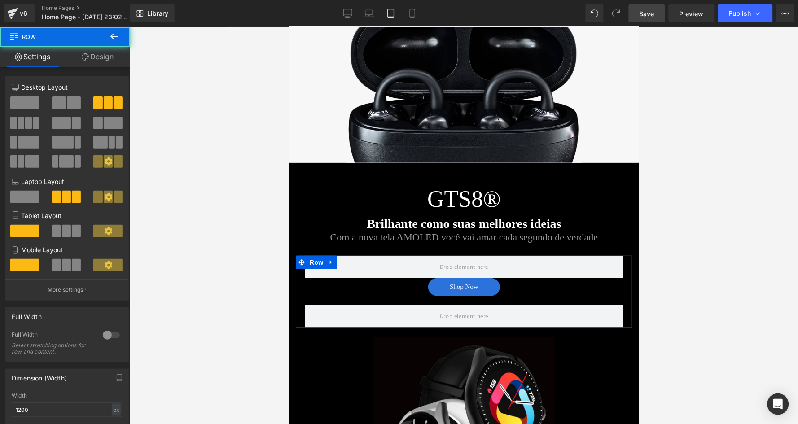
click at [102, 59] on link "Design" at bounding box center [97, 57] width 65 height 20
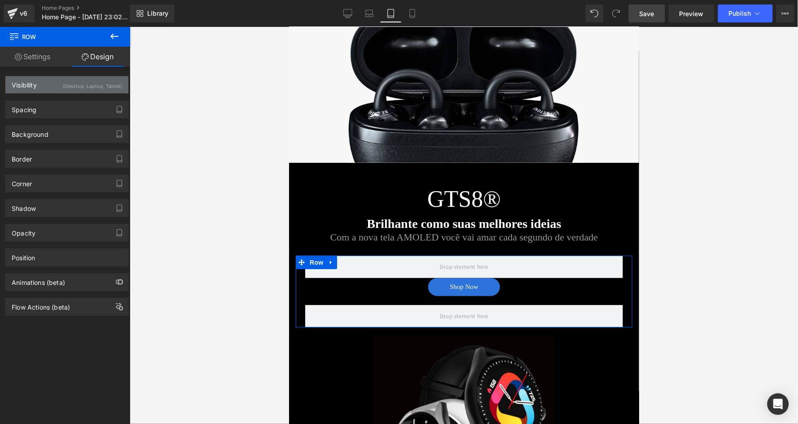
click at [87, 83] on div "(Desktop, Laptop, Tablet)" at bounding box center [92, 83] width 60 height 15
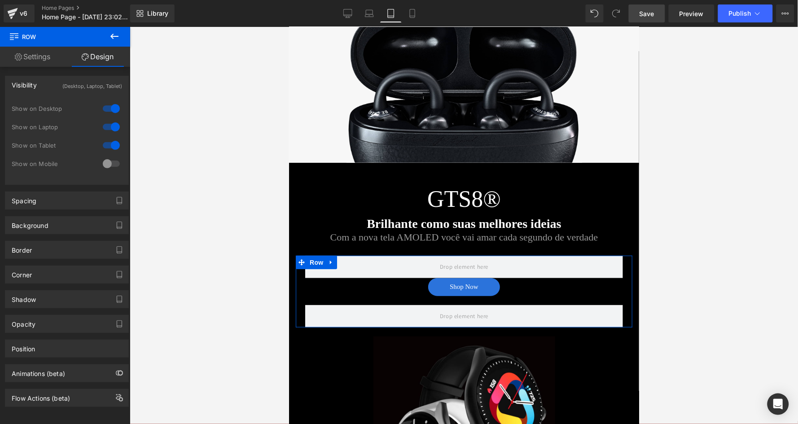
click at [107, 165] on div at bounding box center [111, 164] width 22 height 14
click at [415, 10] on icon at bounding box center [412, 13] width 5 height 9
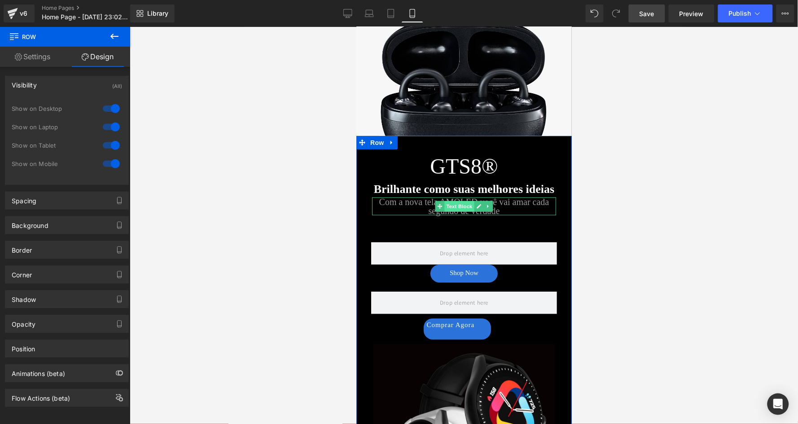
scroll to position [1049, 0]
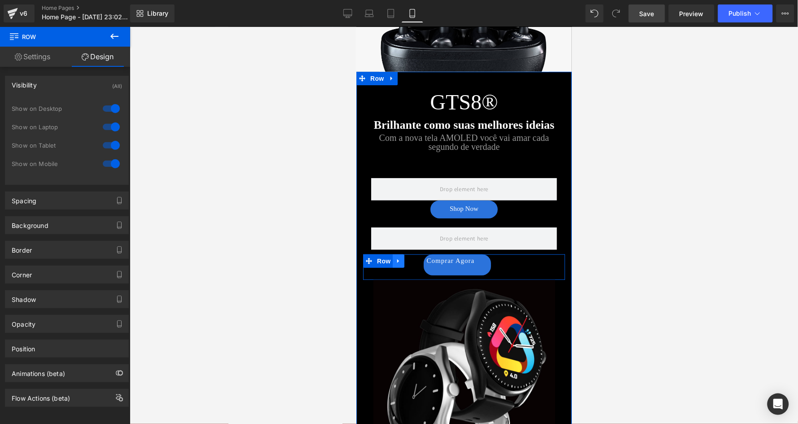
click at [399, 258] on icon at bounding box center [398, 261] width 6 height 7
click at [418, 258] on icon at bounding box center [421, 261] width 6 height 6
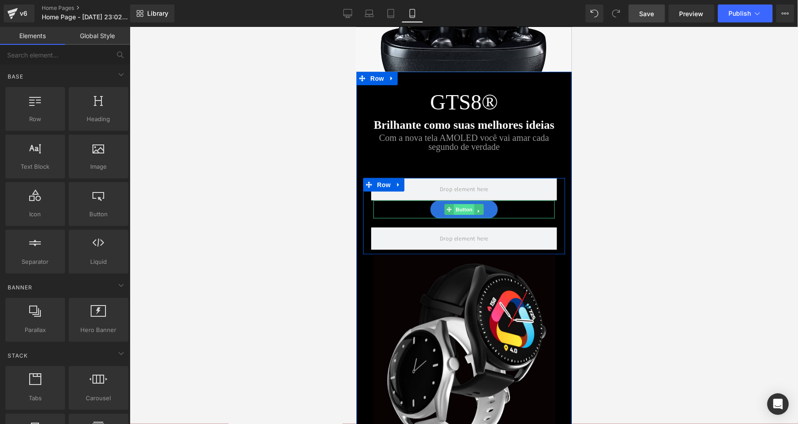
click at [462, 205] on span "Button" at bounding box center [463, 209] width 21 height 11
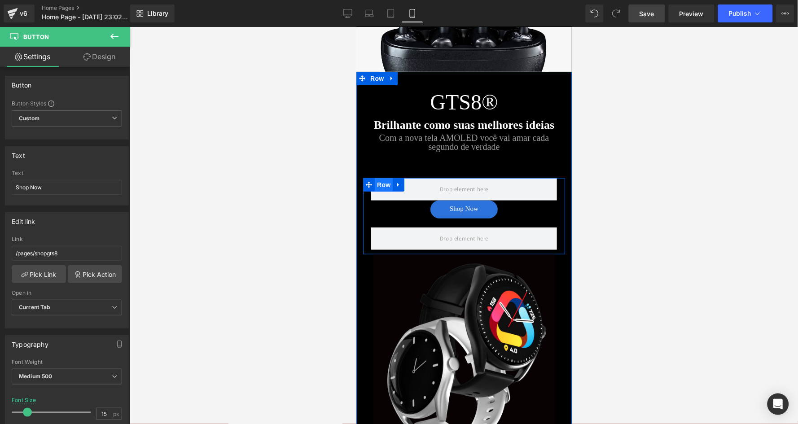
click at [382, 179] on span "Row" at bounding box center [383, 184] width 18 height 13
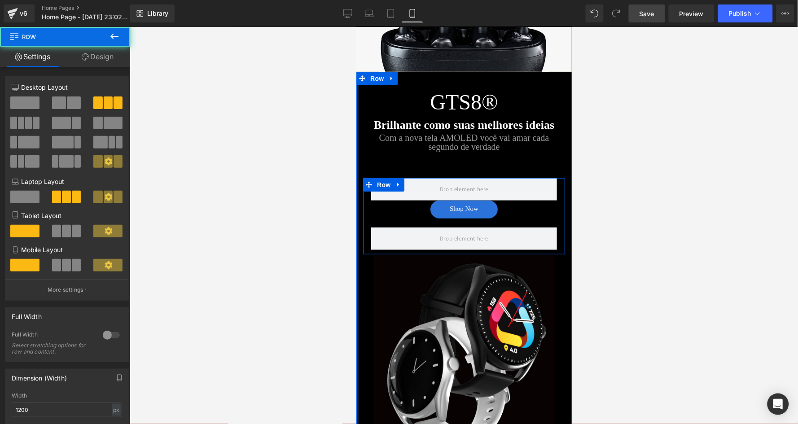
click at [94, 52] on link "Design" at bounding box center [97, 57] width 65 height 20
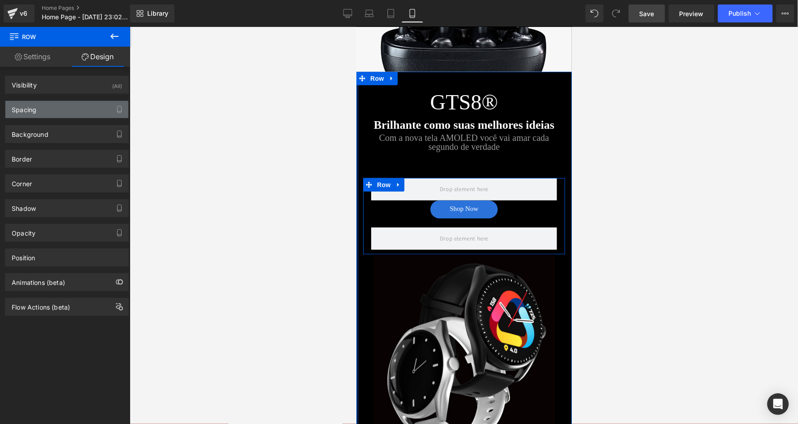
click at [75, 107] on div "Spacing" at bounding box center [66, 109] width 123 height 17
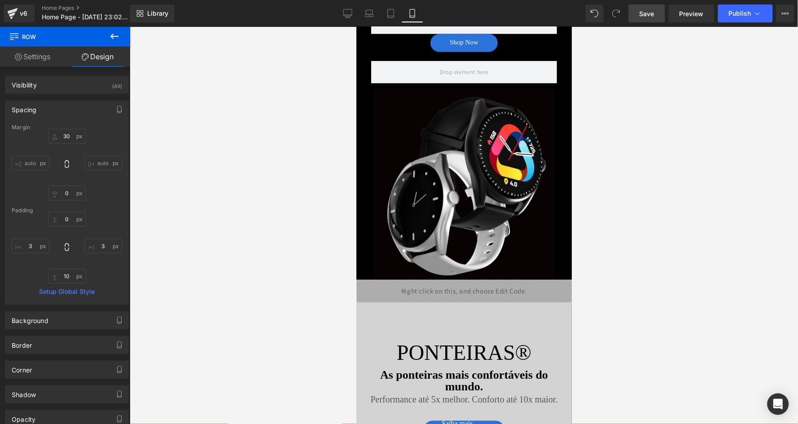
scroll to position [1230, 0]
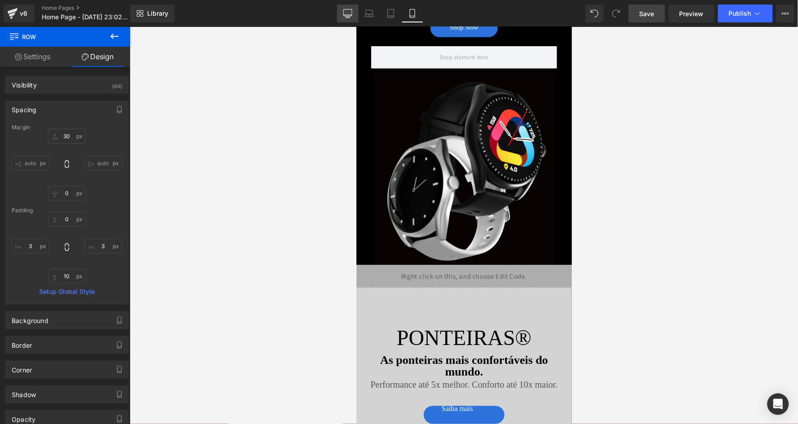
click at [349, 13] on icon at bounding box center [347, 13] width 9 height 9
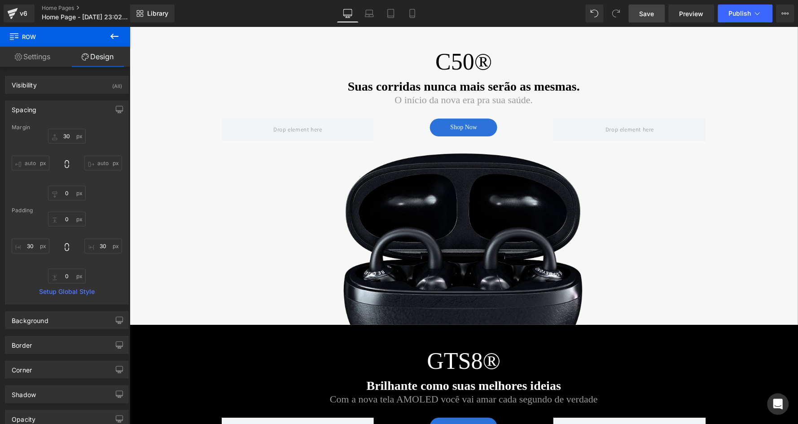
scroll to position [641, 0]
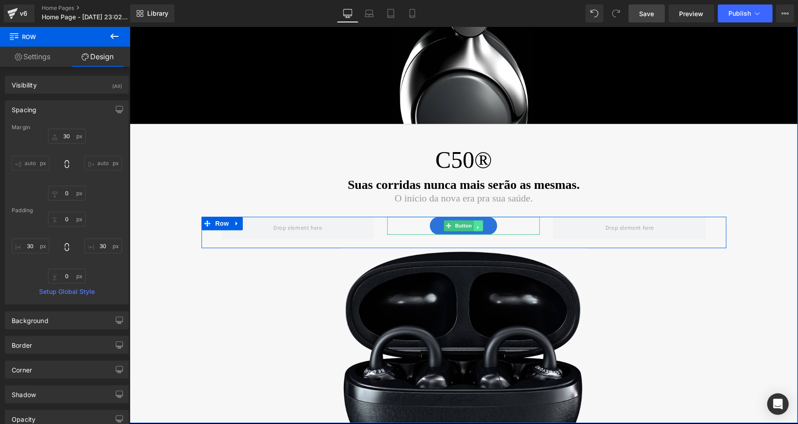
click at [479, 224] on icon at bounding box center [478, 226] width 5 height 5
click at [472, 224] on icon at bounding box center [473, 226] width 5 height 5
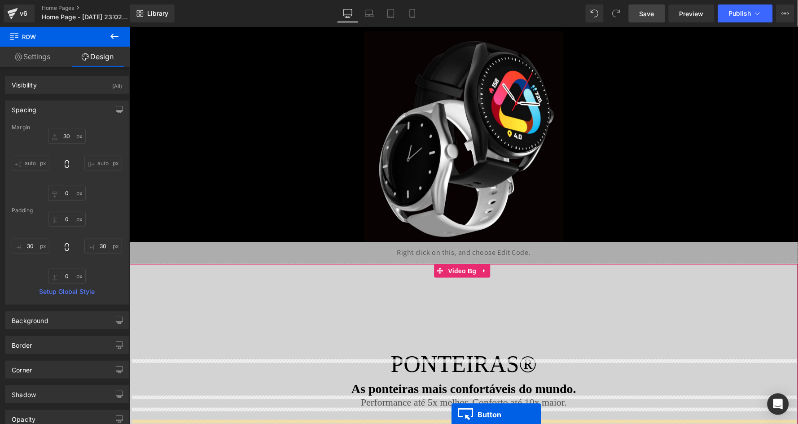
scroll to position [1274, 0]
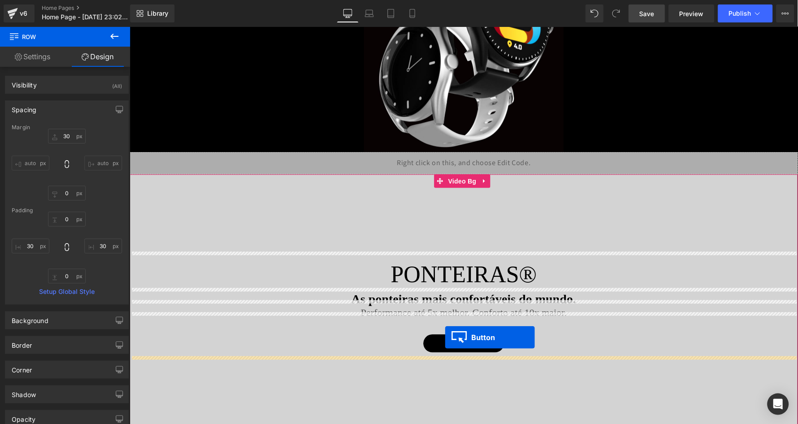
drag, startPoint x: 449, startPoint y: 249, endPoint x: 444, endPoint y: 337, distance: 88.5
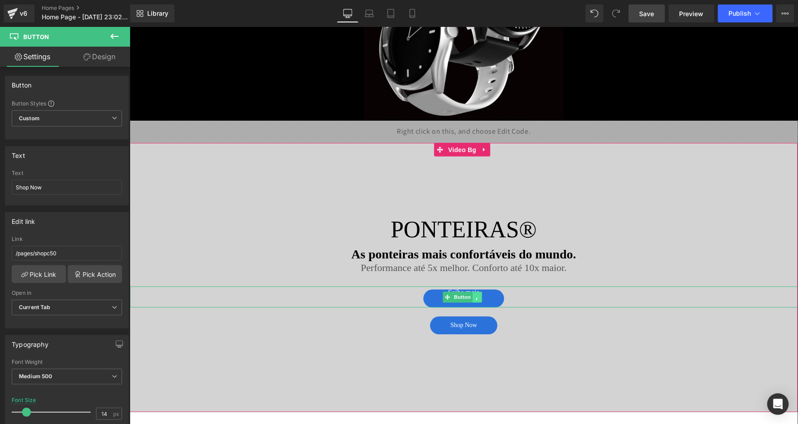
click at [479, 296] on icon at bounding box center [476, 298] width 5 height 5
click at [480, 296] on icon at bounding box center [481, 298] width 5 height 5
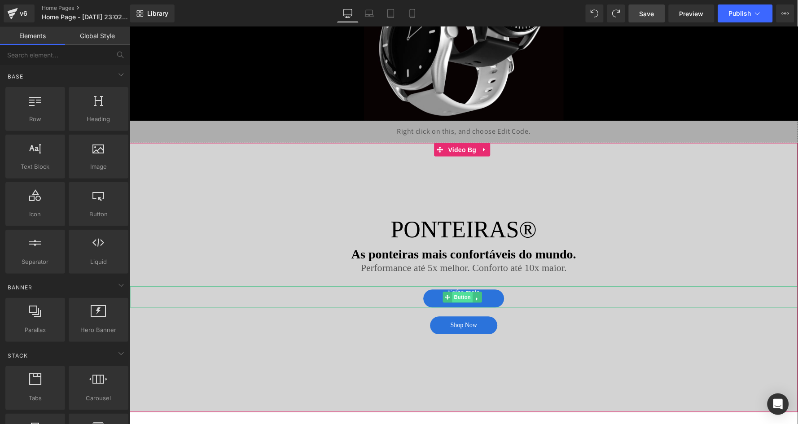
click at [462, 292] on span "Button" at bounding box center [461, 297] width 21 height 11
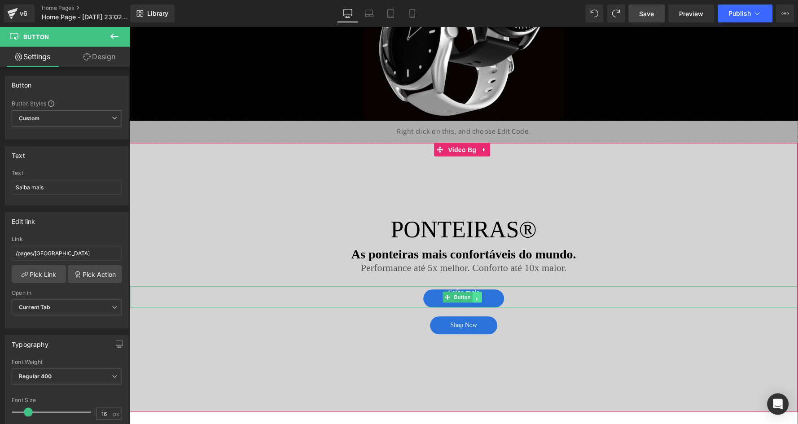
click at [478, 296] on icon at bounding box center [476, 298] width 5 height 5
click at [480, 296] on icon at bounding box center [481, 298] width 5 height 5
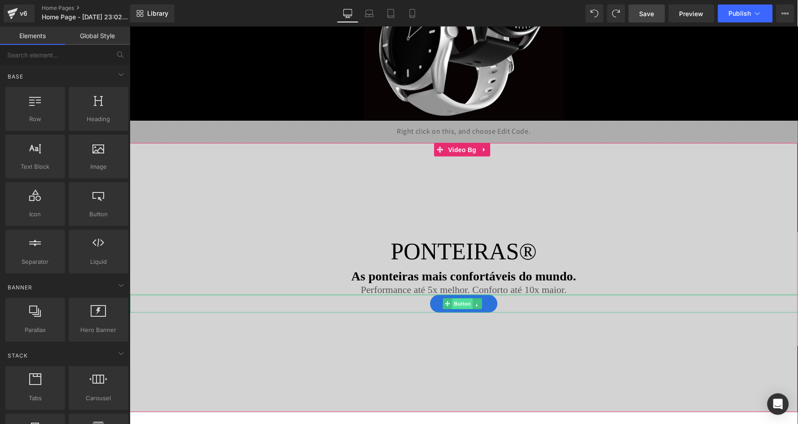
click at [460, 298] on span "Button" at bounding box center [461, 303] width 21 height 11
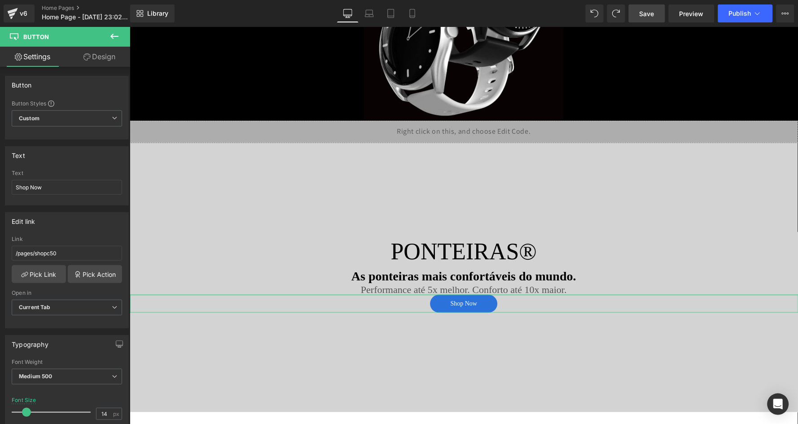
click at [94, 57] on link "Design" at bounding box center [99, 57] width 65 height 20
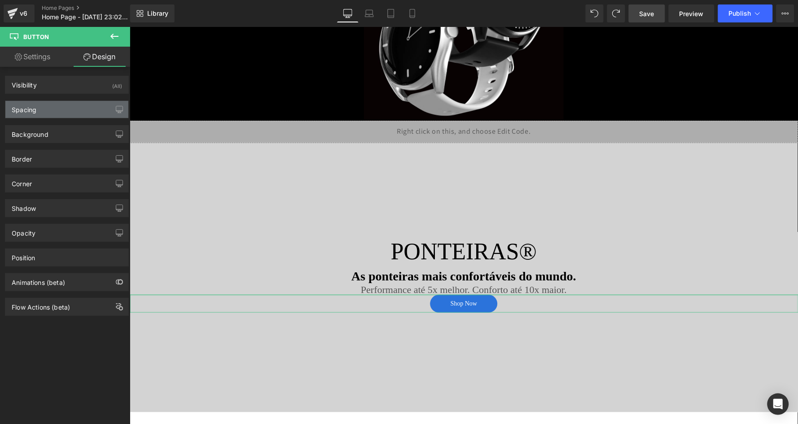
click at [62, 103] on div "Spacing" at bounding box center [66, 109] width 123 height 17
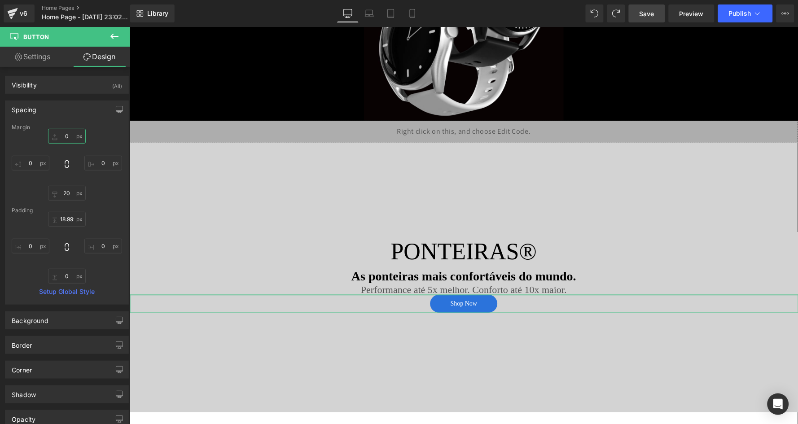
click at [66, 135] on input "0" at bounding box center [67, 136] width 38 height 15
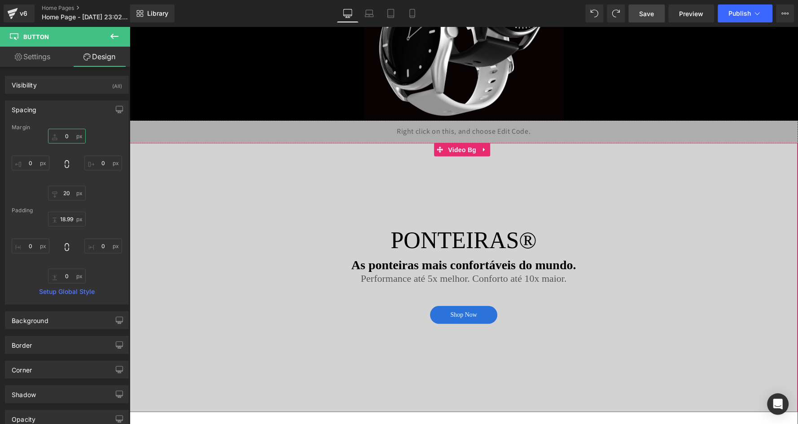
type input "40"
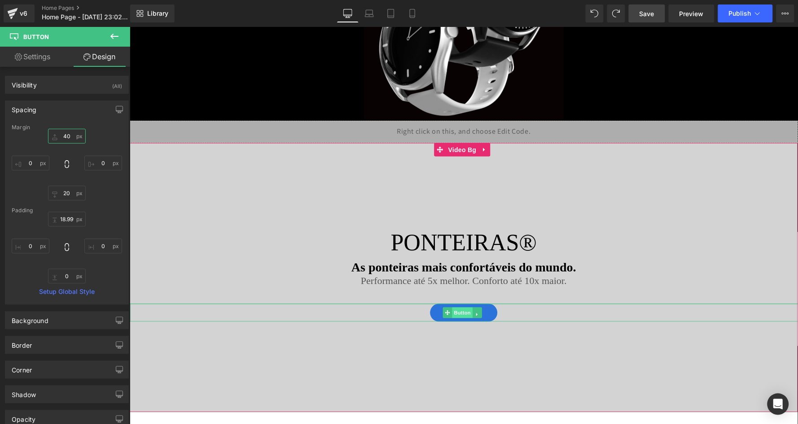
click at [464, 308] on span "Button" at bounding box center [461, 312] width 21 height 11
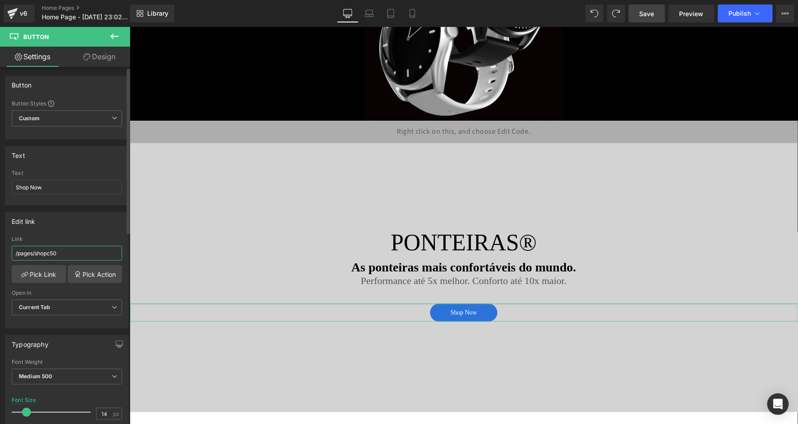
click at [71, 252] on input "/pages/shopc50" at bounding box center [67, 253] width 110 height 15
click at [50, 252] on input "/pages/shopc50" at bounding box center [67, 253] width 110 height 15
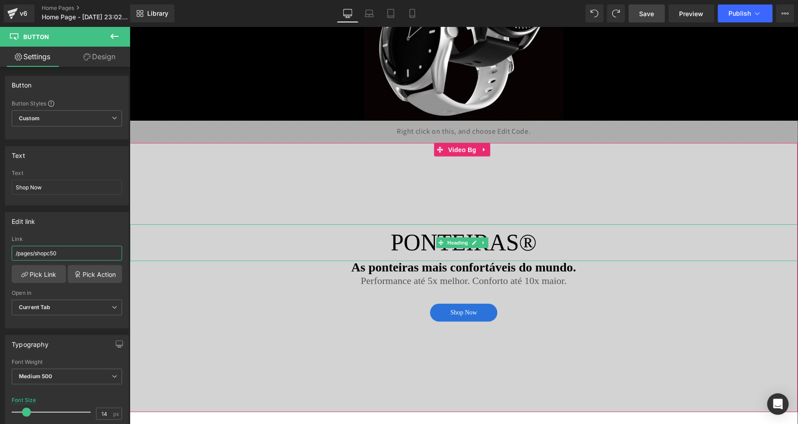
click at [294, 228] on h2 "PONTEIRAS®" at bounding box center [463, 242] width 668 height 37
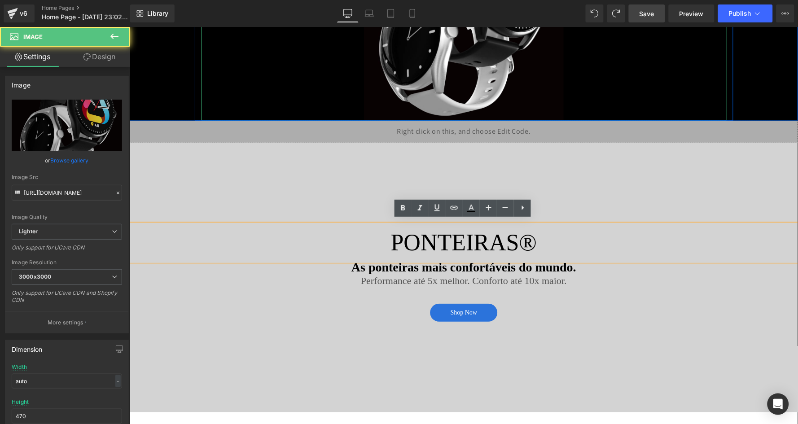
click at [301, 81] on div at bounding box center [463, 14] width 525 height 211
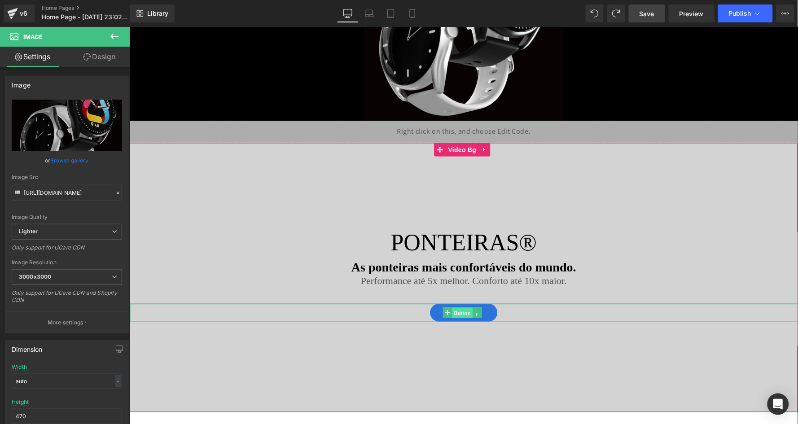
click at [463, 307] on span "Button" at bounding box center [461, 312] width 21 height 11
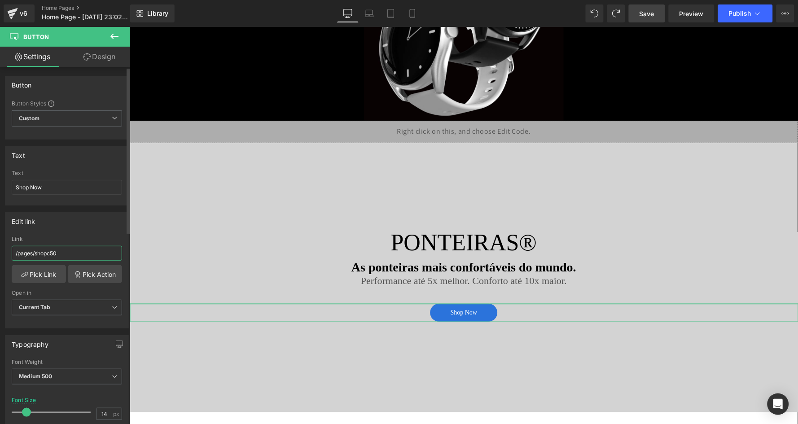
click at [48, 252] on input "/pages/shopc50" at bounding box center [67, 253] width 110 height 15
type input "/pages/eartips"
click at [87, 223] on div "Edit link" at bounding box center [66, 221] width 123 height 17
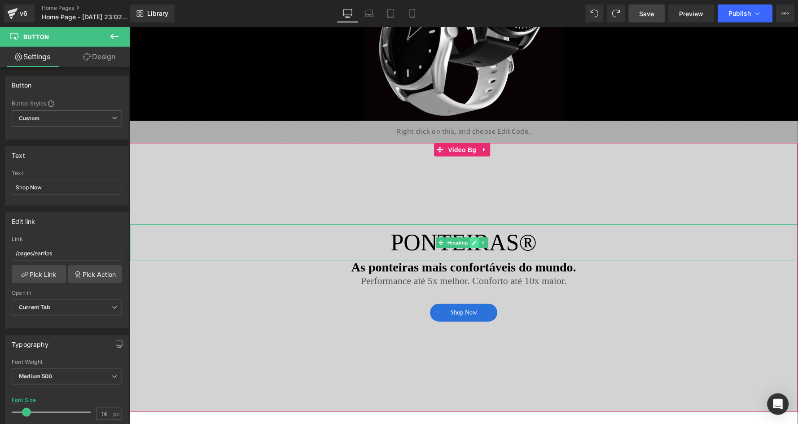
click at [473, 240] on icon at bounding box center [474, 242] width 4 height 4
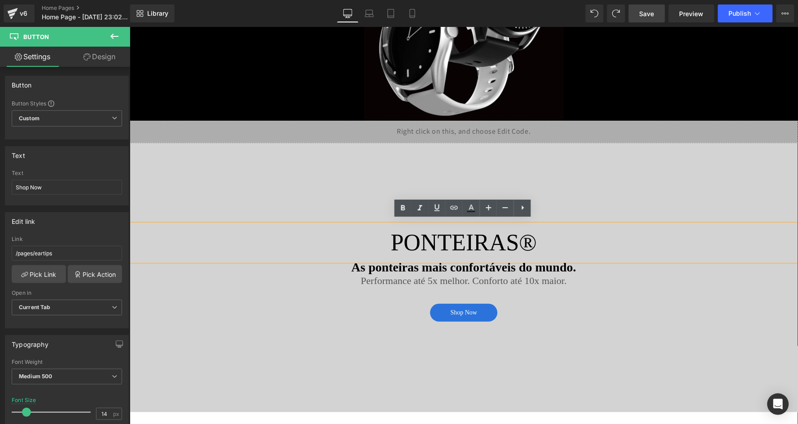
click at [454, 238] on h2 "PONTEIRAS®" at bounding box center [463, 242] width 668 height 37
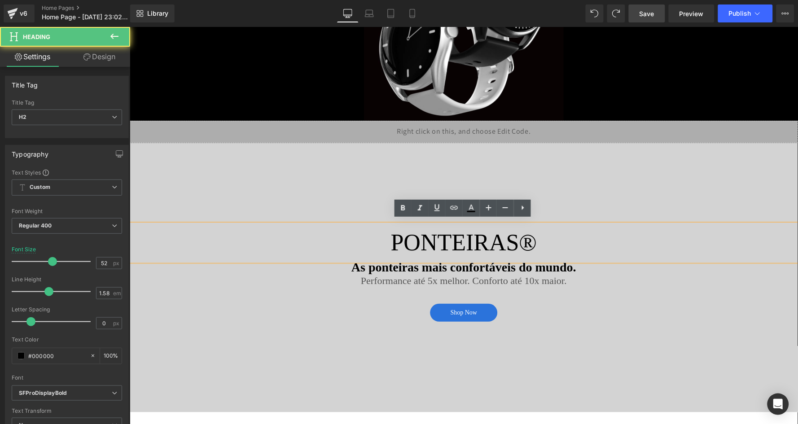
click at [454, 238] on h2 "PONTEIRAS®" at bounding box center [463, 242] width 668 height 37
